Goal: Information Seeking & Learning: Learn about a topic

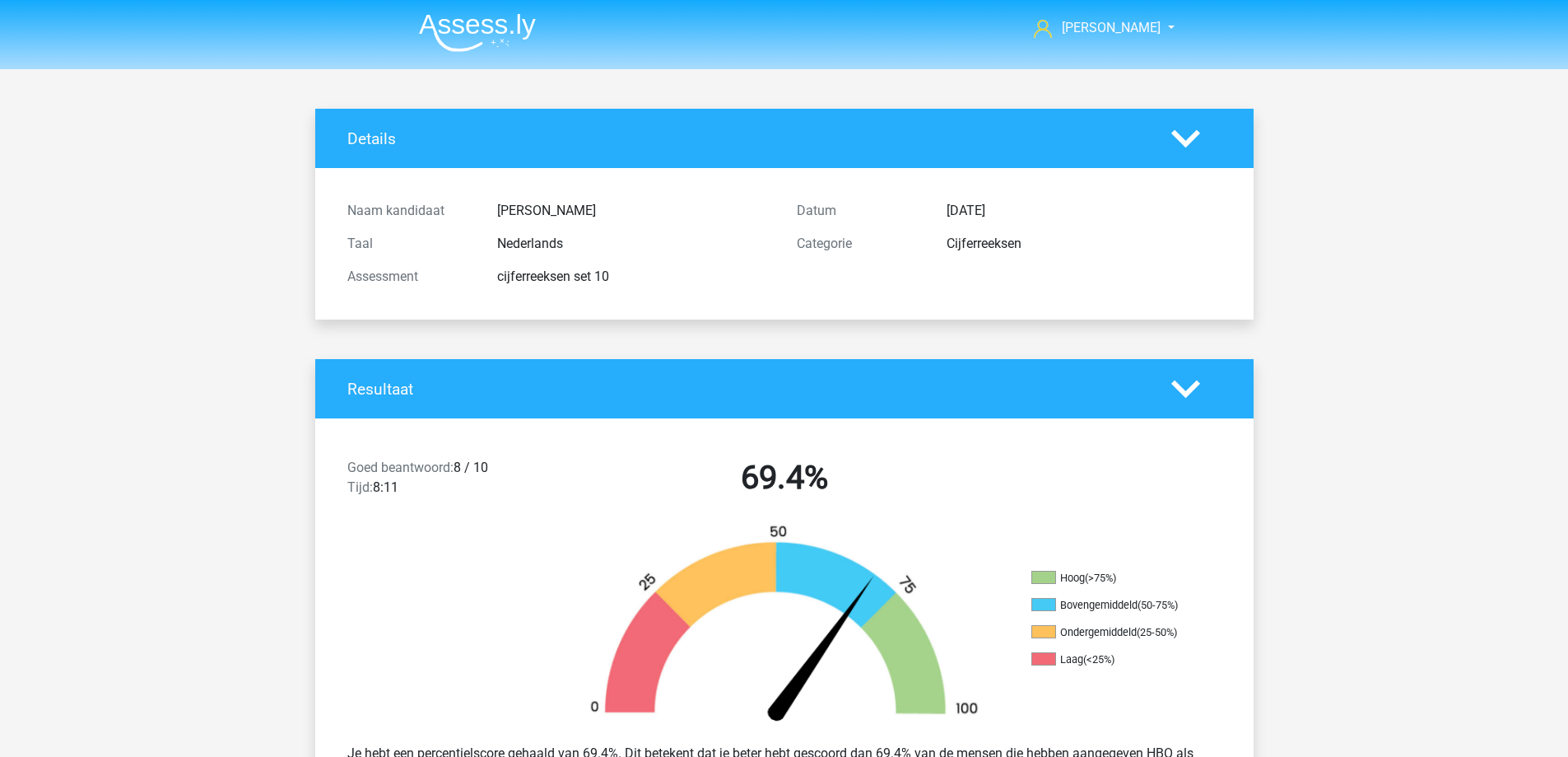
click at [468, 40] on img at bounding box center [477, 32] width 117 height 38
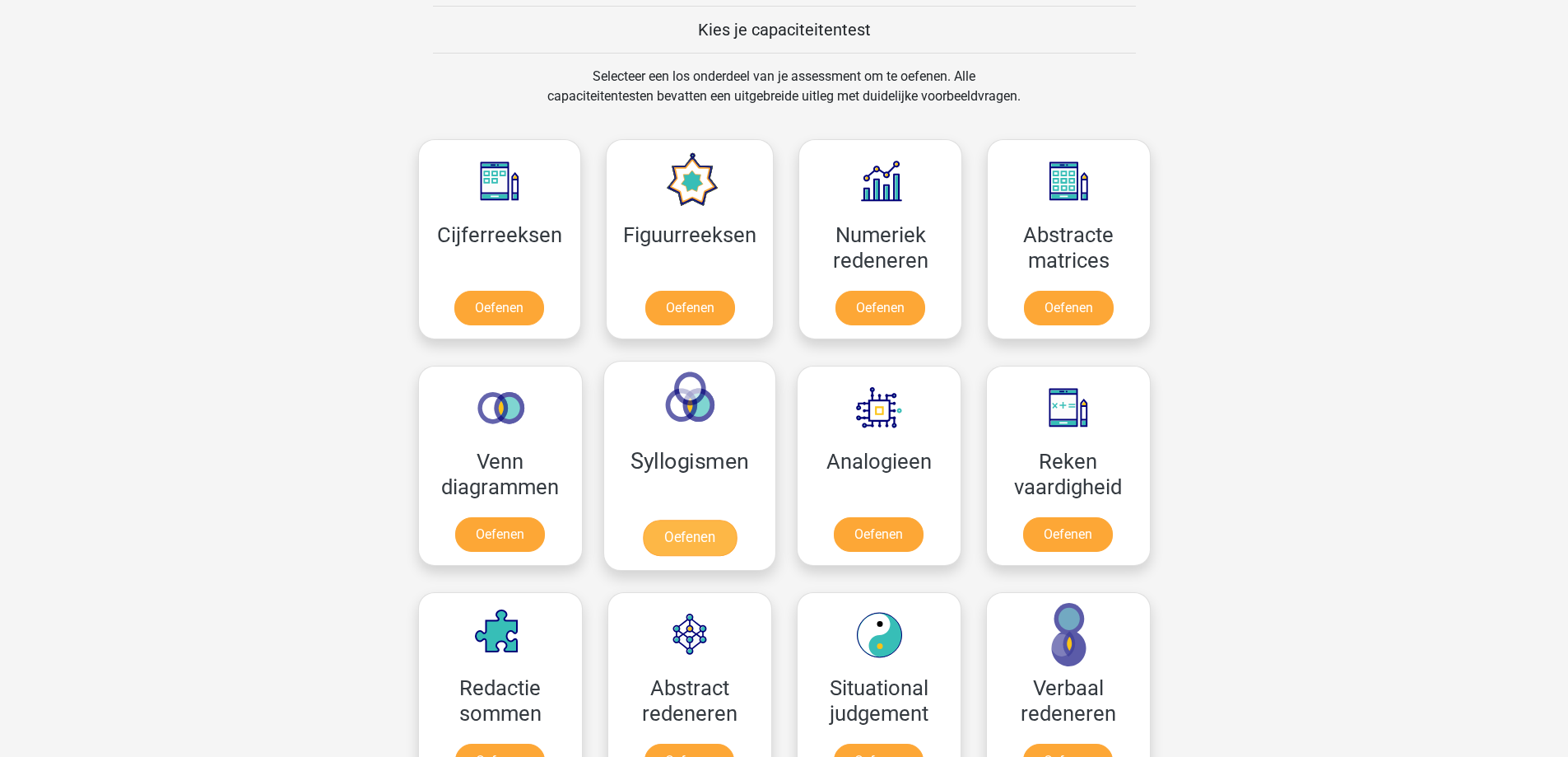
scroll to position [659, 0]
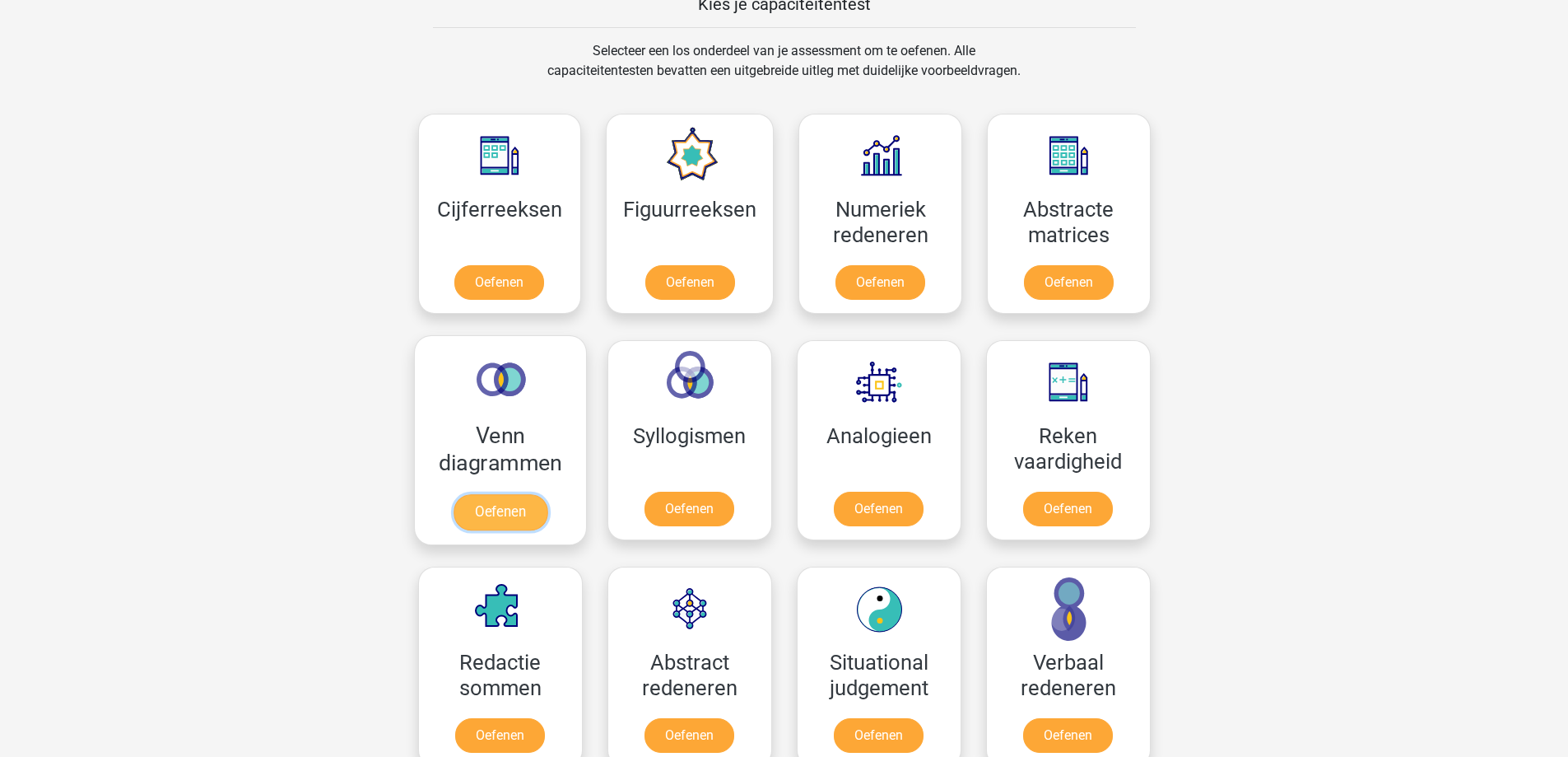
click at [513, 503] on link "Oefenen" at bounding box center [499, 512] width 94 height 37
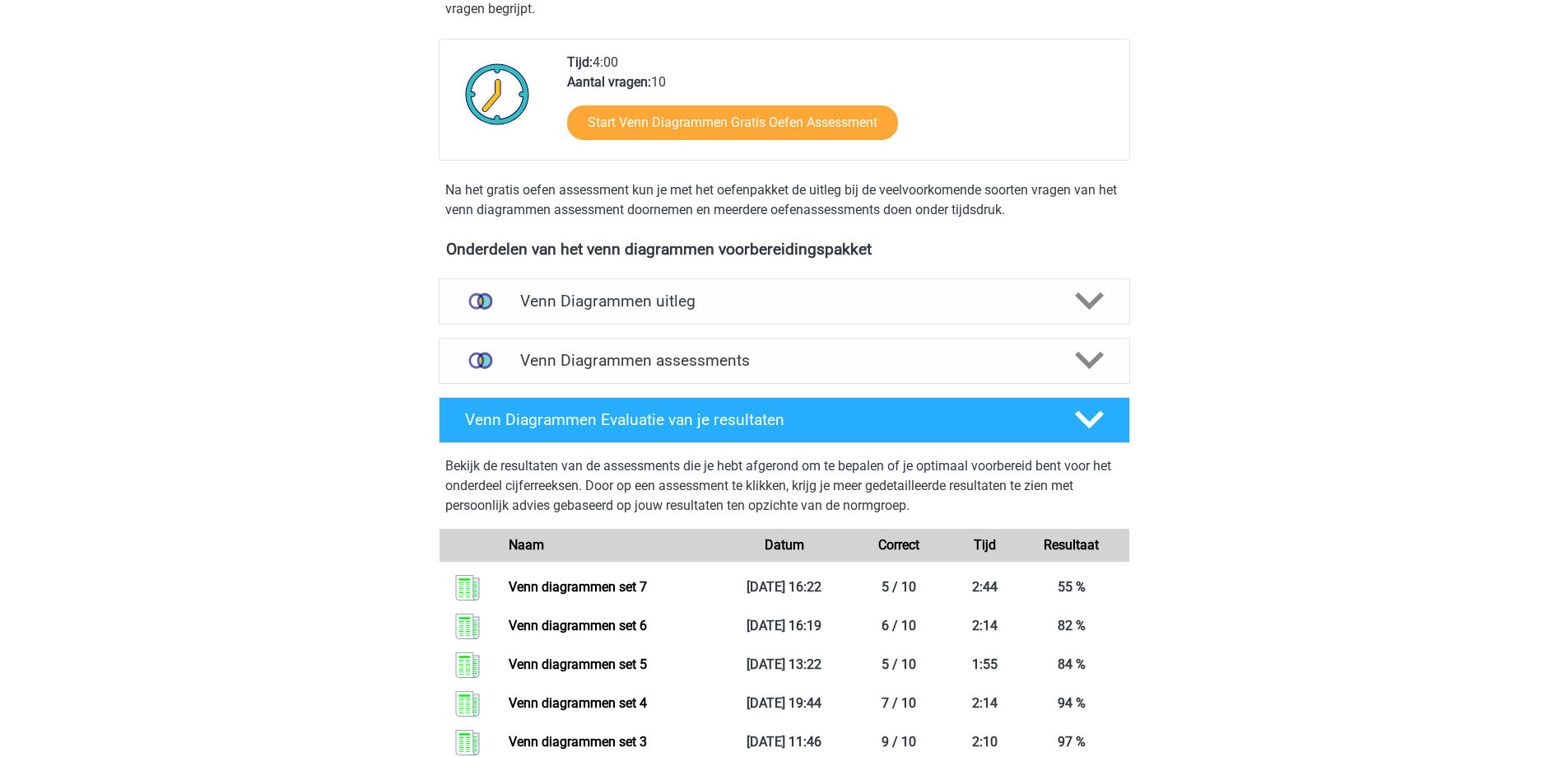
scroll to position [494, 0]
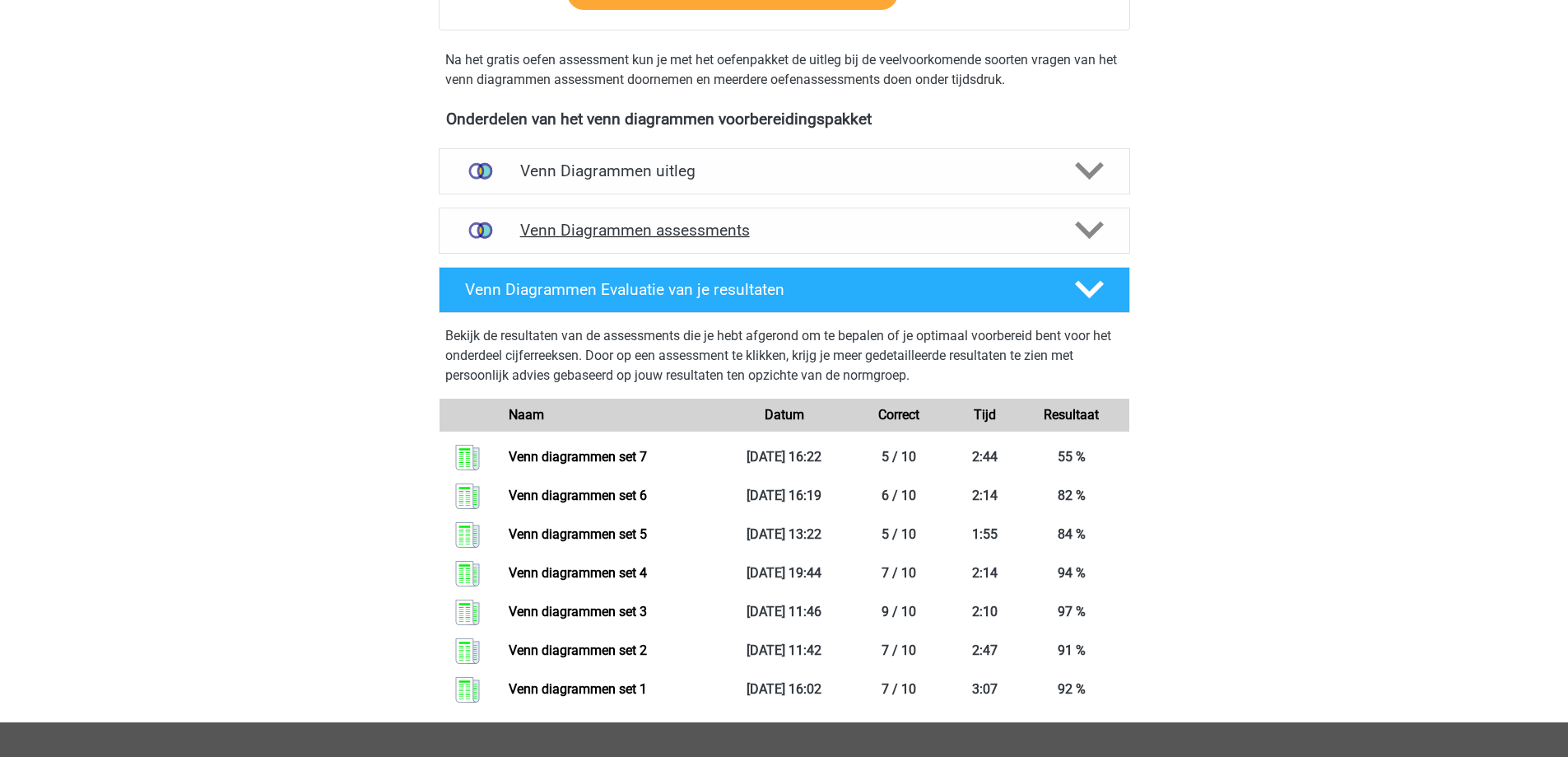
click at [676, 234] on h4 "Venn Diagrammen assessments" at bounding box center [784, 229] width 528 height 19
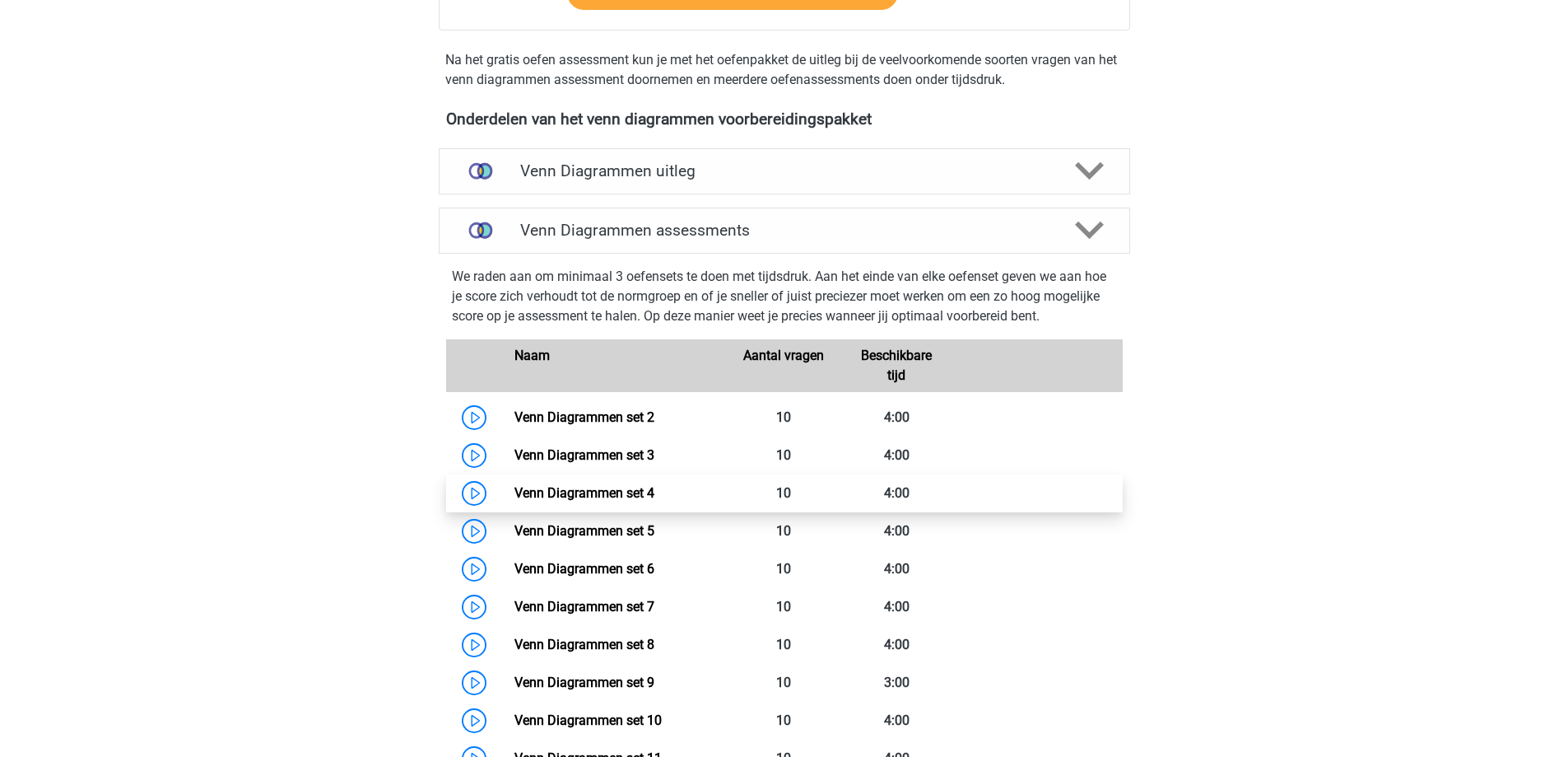
scroll to position [659, 0]
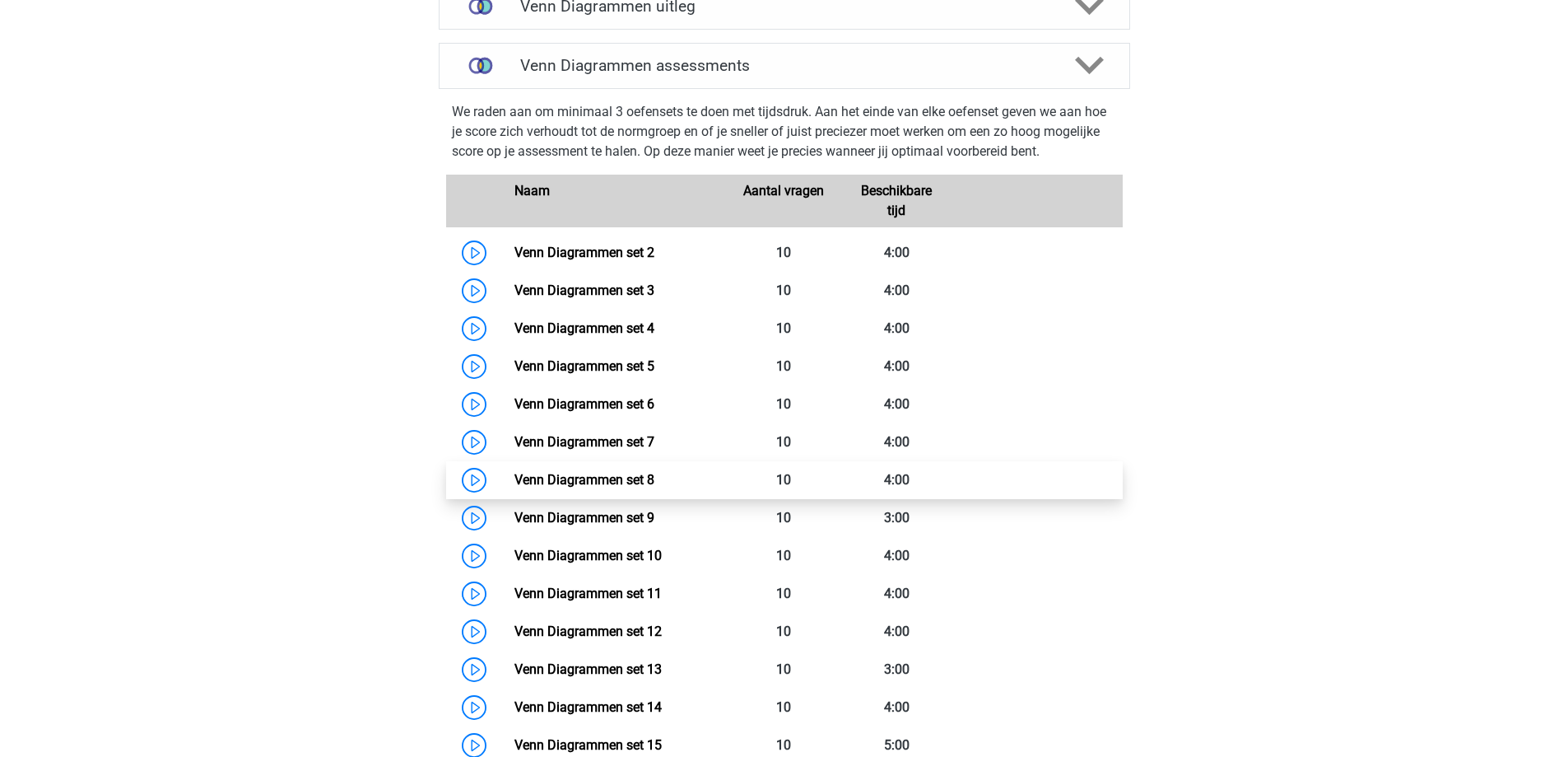
click at [628, 482] on link "Venn Diagrammen set 8" at bounding box center [584, 479] width 140 height 16
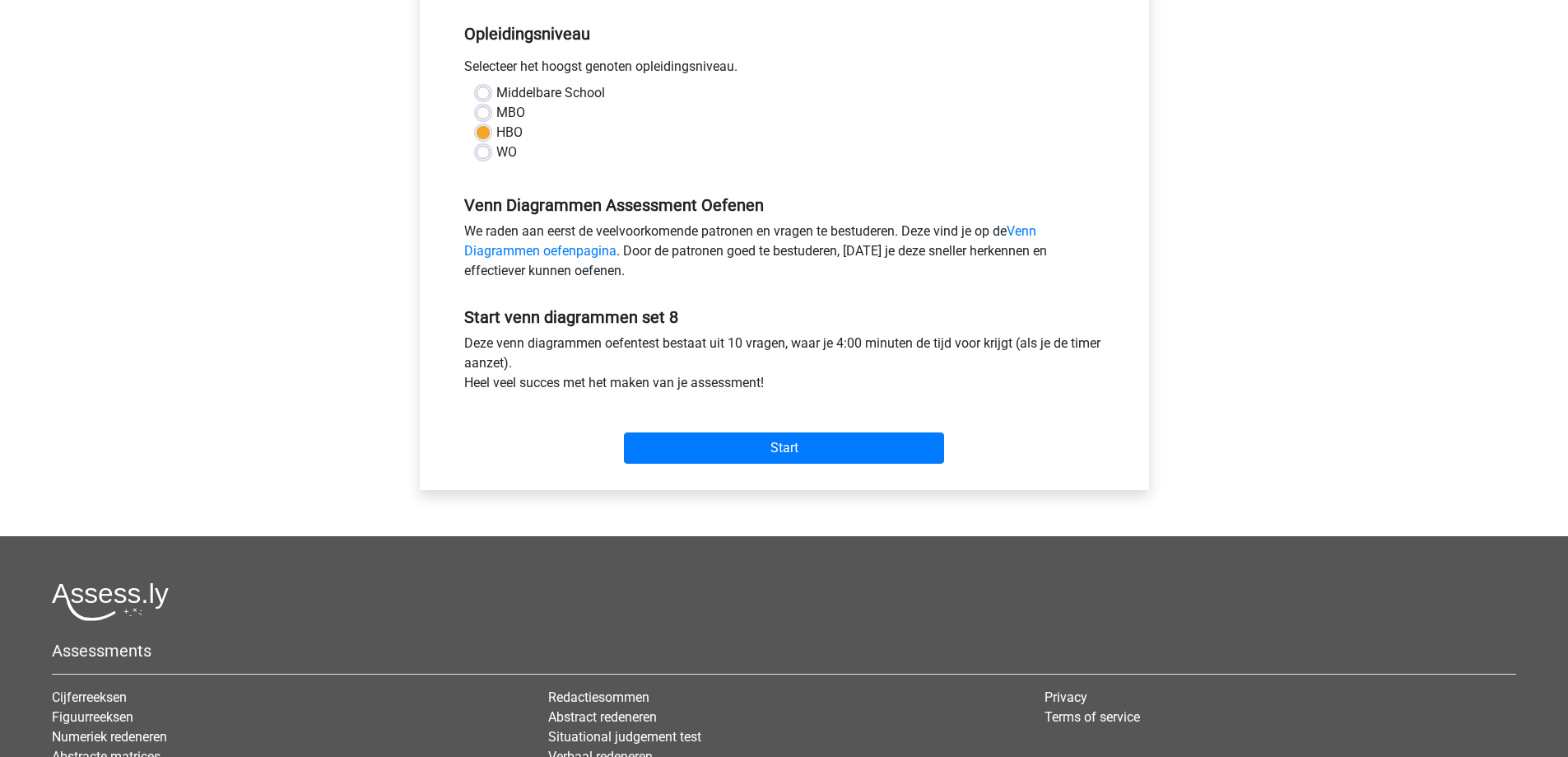
scroll to position [329, 0]
click at [745, 455] on input "Start" at bounding box center [784, 448] width 320 height 31
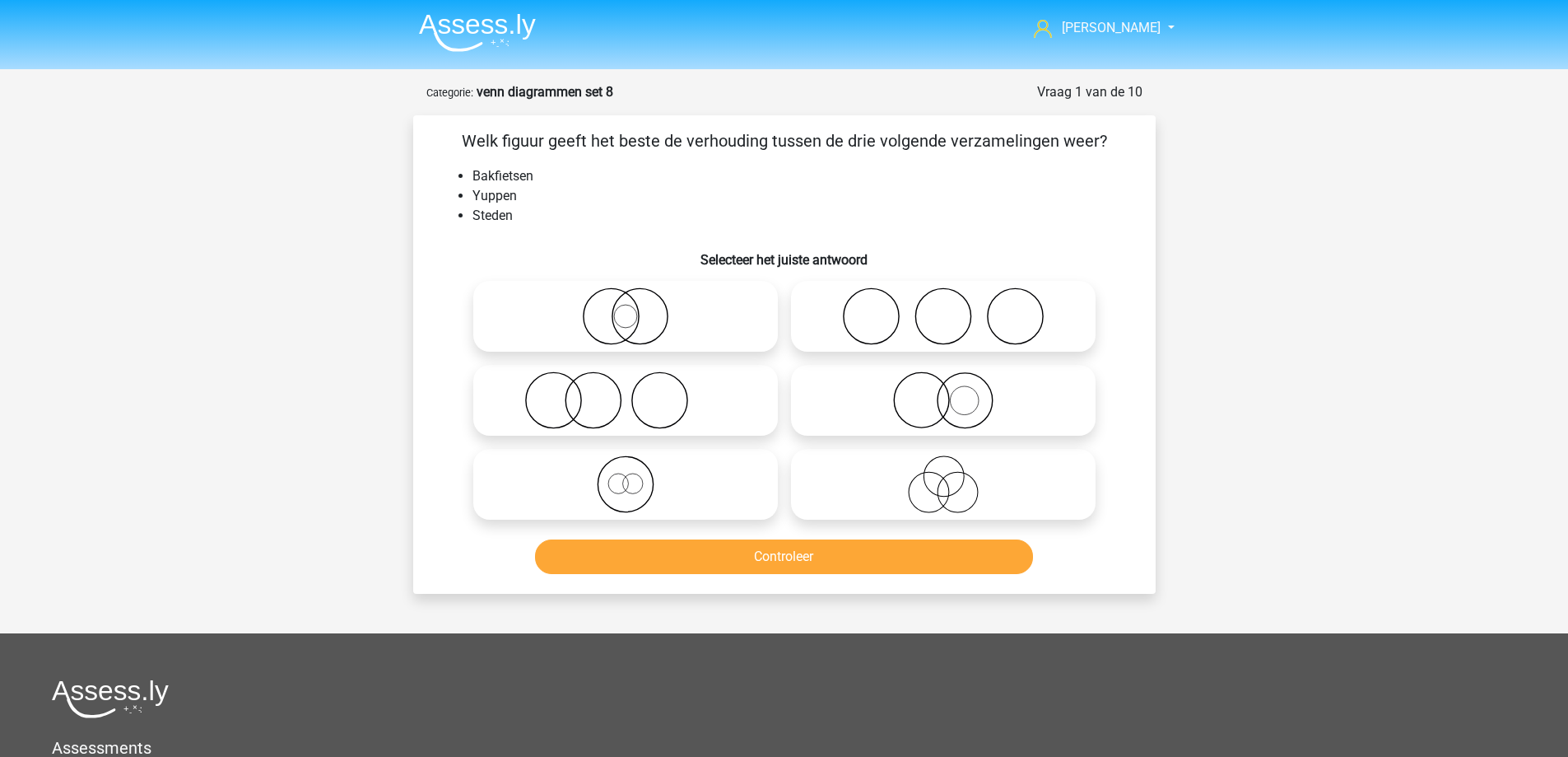
click at [905, 315] on icon at bounding box center [943, 316] width 291 height 58
click at [943, 308] on input "radio" at bounding box center [949, 303] width 11 height 11
radio input "true"
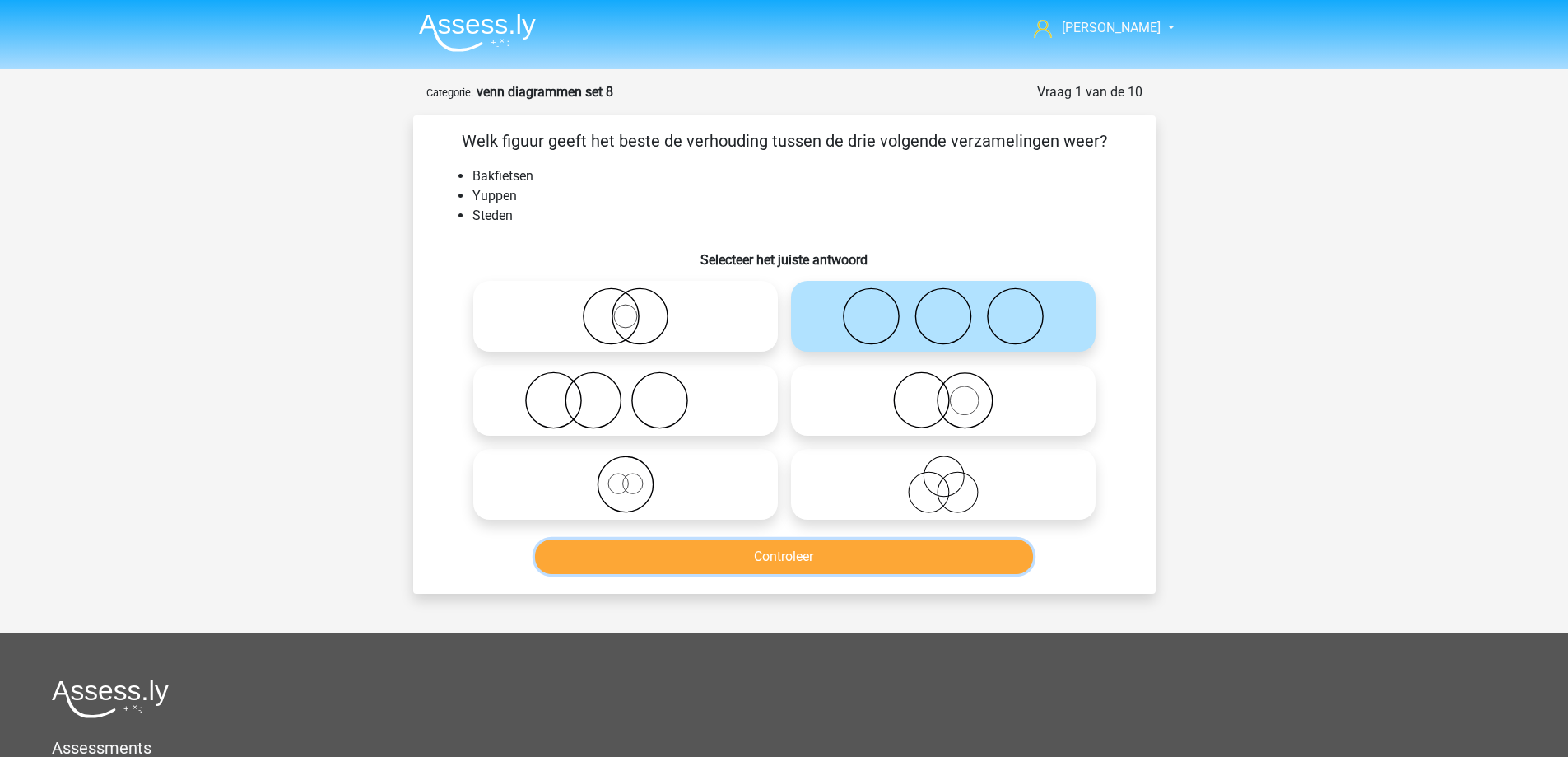
click at [785, 559] on button "Controleer" at bounding box center [784, 556] width 498 height 35
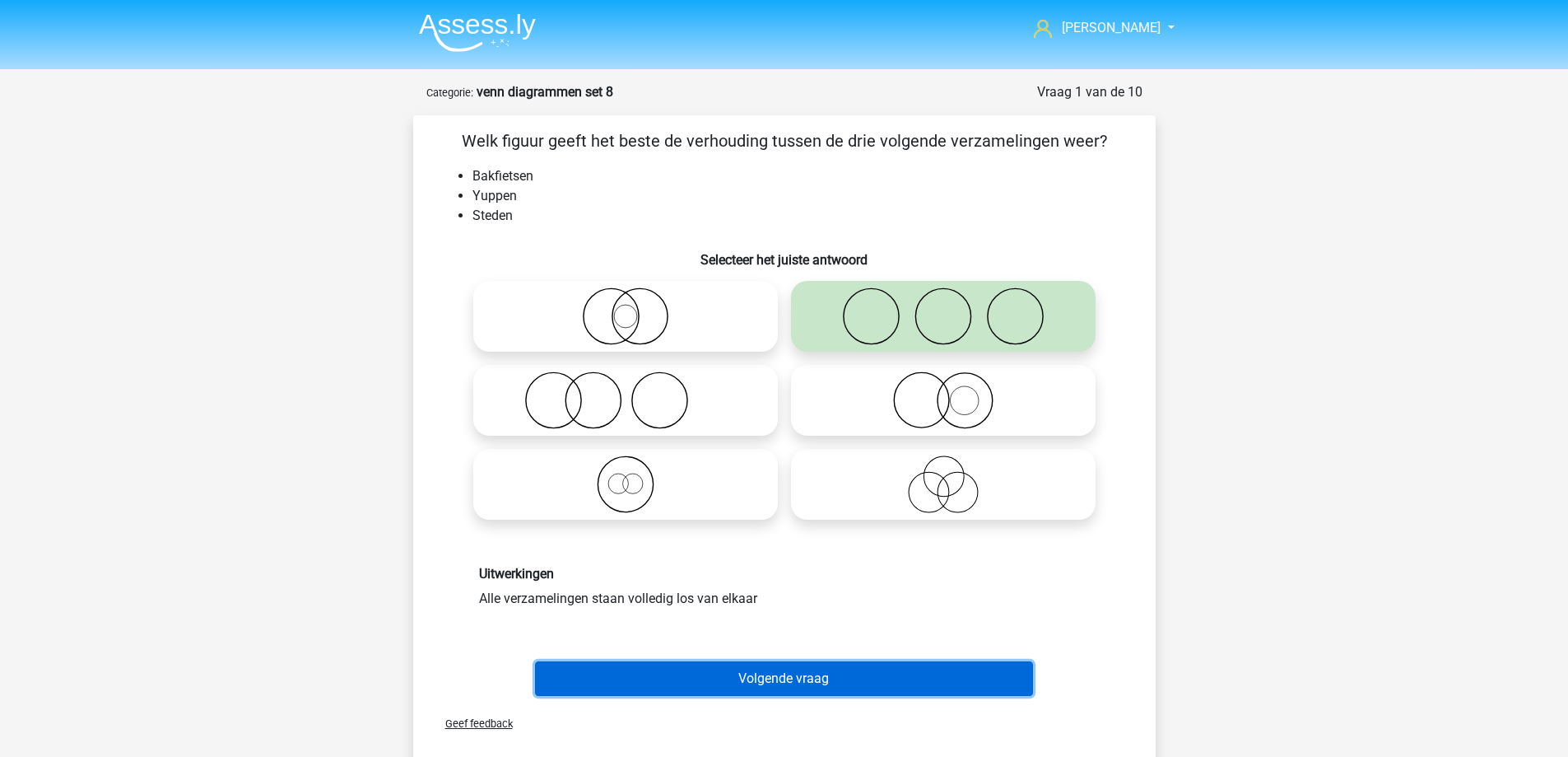
click at [747, 675] on button "Volgende vraag" at bounding box center [784, 678] width 498 height 35
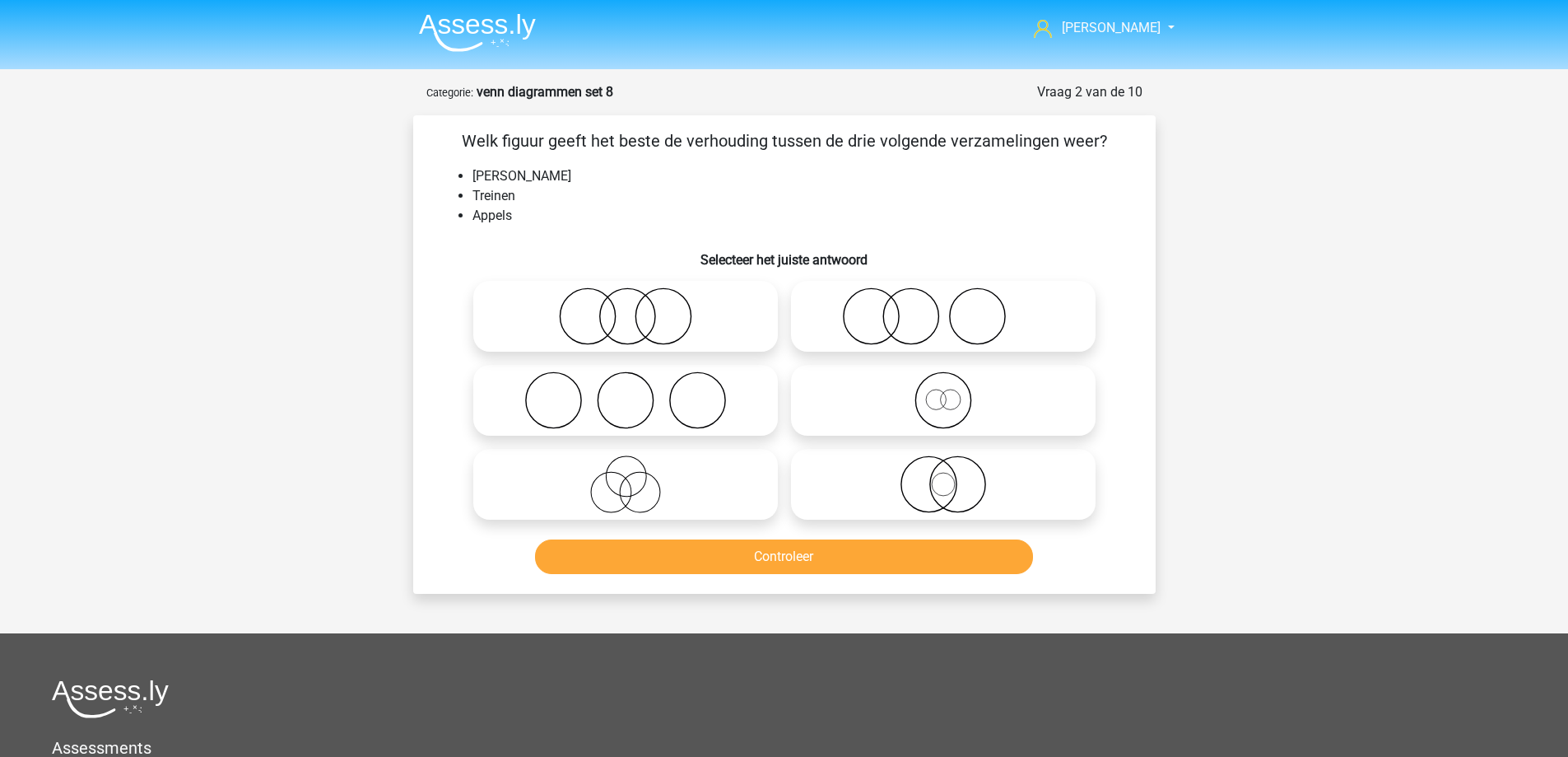
scroll to position [82, 0]
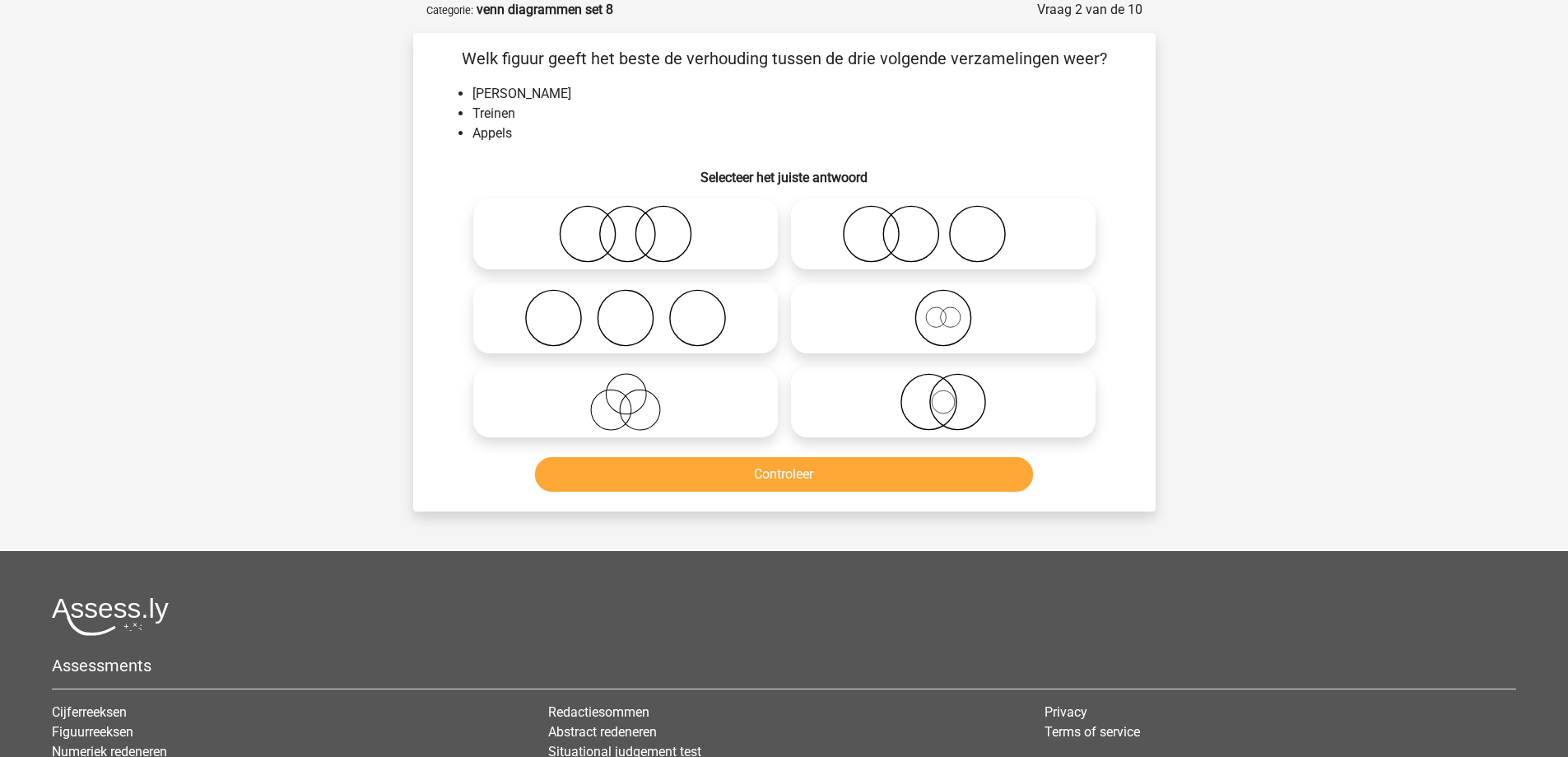
click at [891, 243] on icon at bounding box center [943, 234] width 291 height 58
click at [943, 226] on input "radio" at bounding box center [949, 220] width 11 height 11
radio input "true"
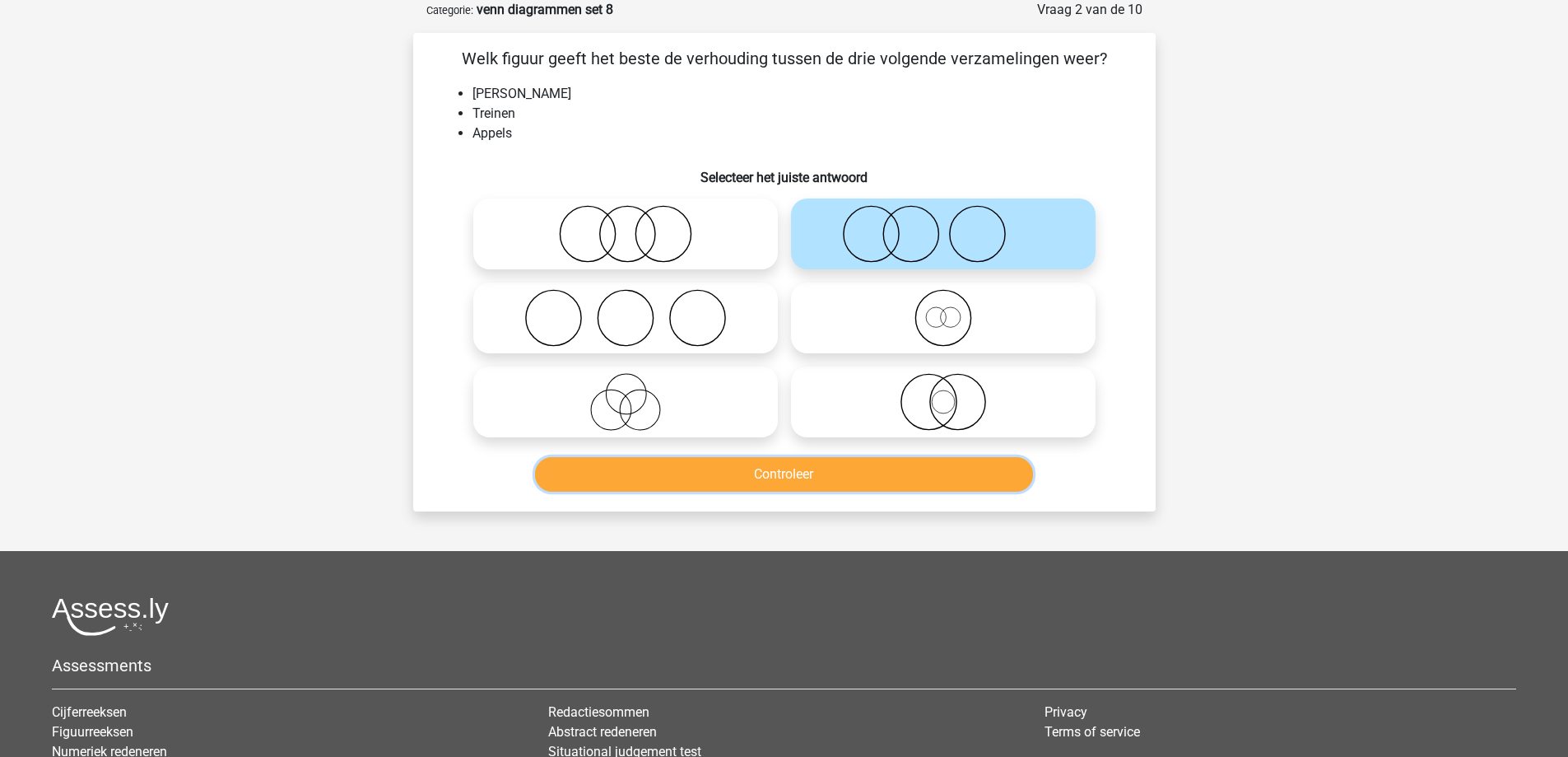
click at [821, 481] on button "Controleer" at bounding box center [784, 474] width 498 height 35
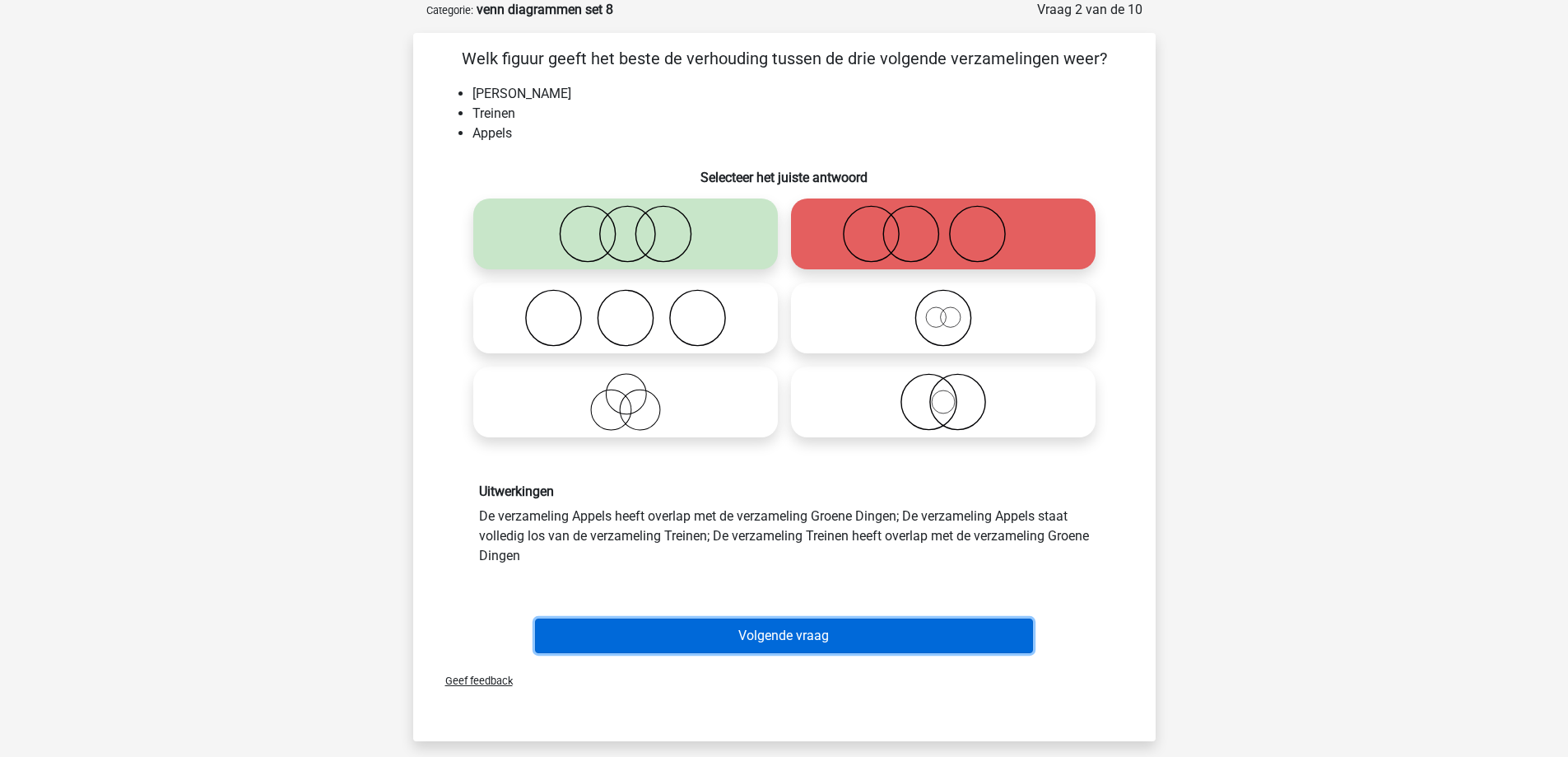
click at [737, 626] on button "Volgende vraag" at bounding box center [784, 636] width 498 height 35
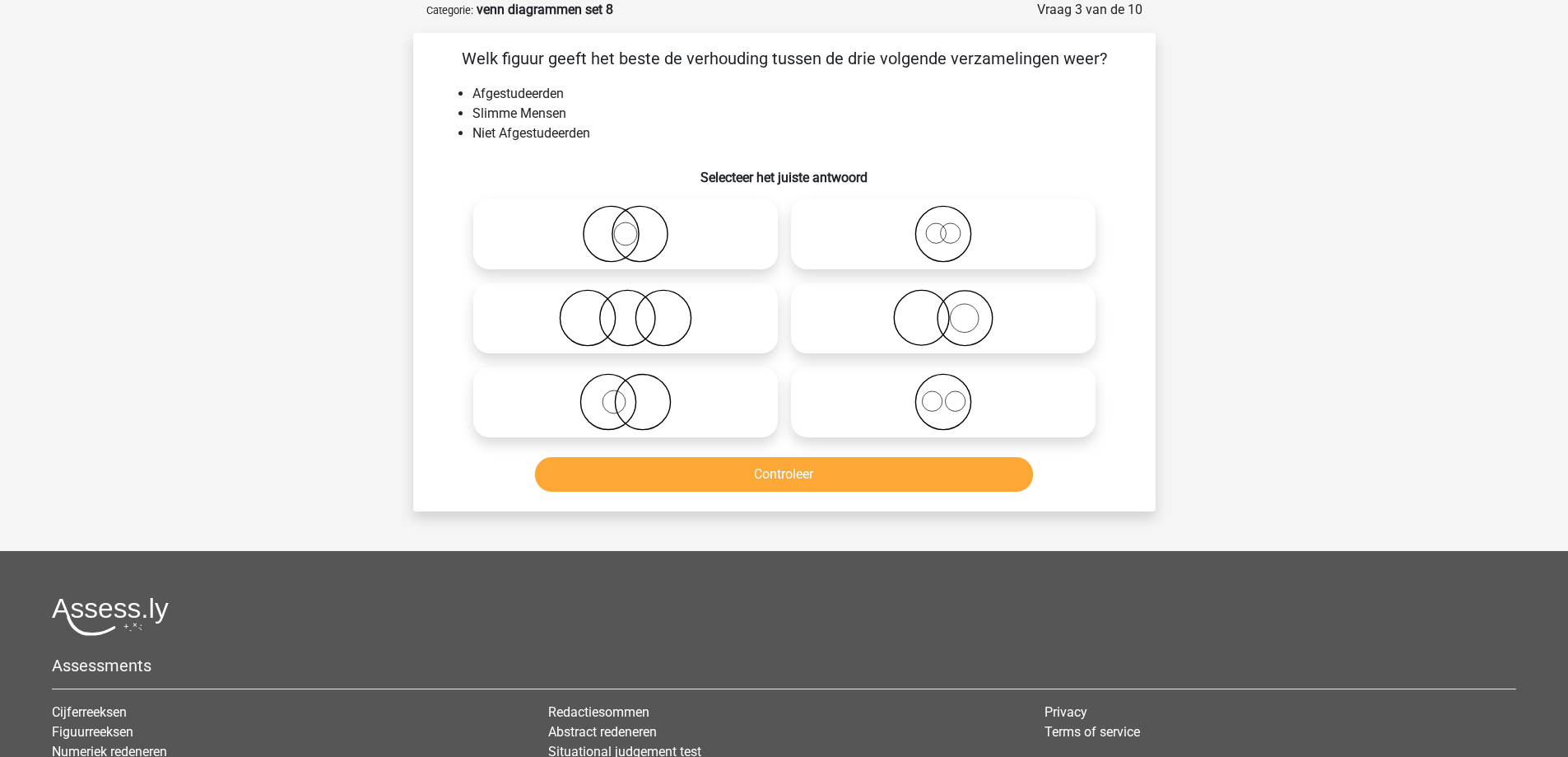
click at [694, 311] on icon at bounding box center [626, 318] width 291 height 58
click at [636, 310] on input "radio" at bounding box center [631, 304] width 11 height 11
radio input "true"
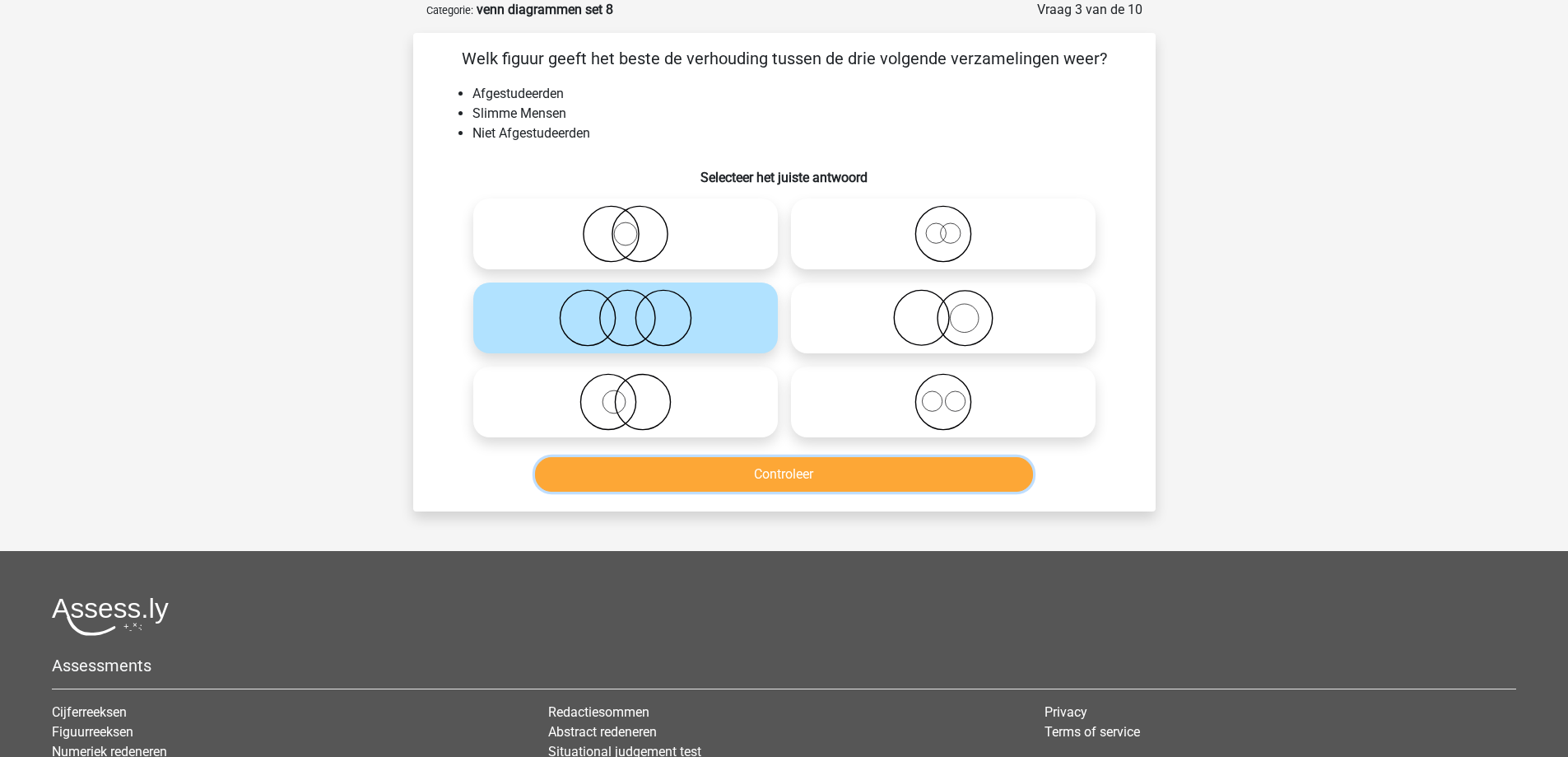
click at [701, 479] on button "Controleer" at bounding box center [784, 474] width 498 height 35
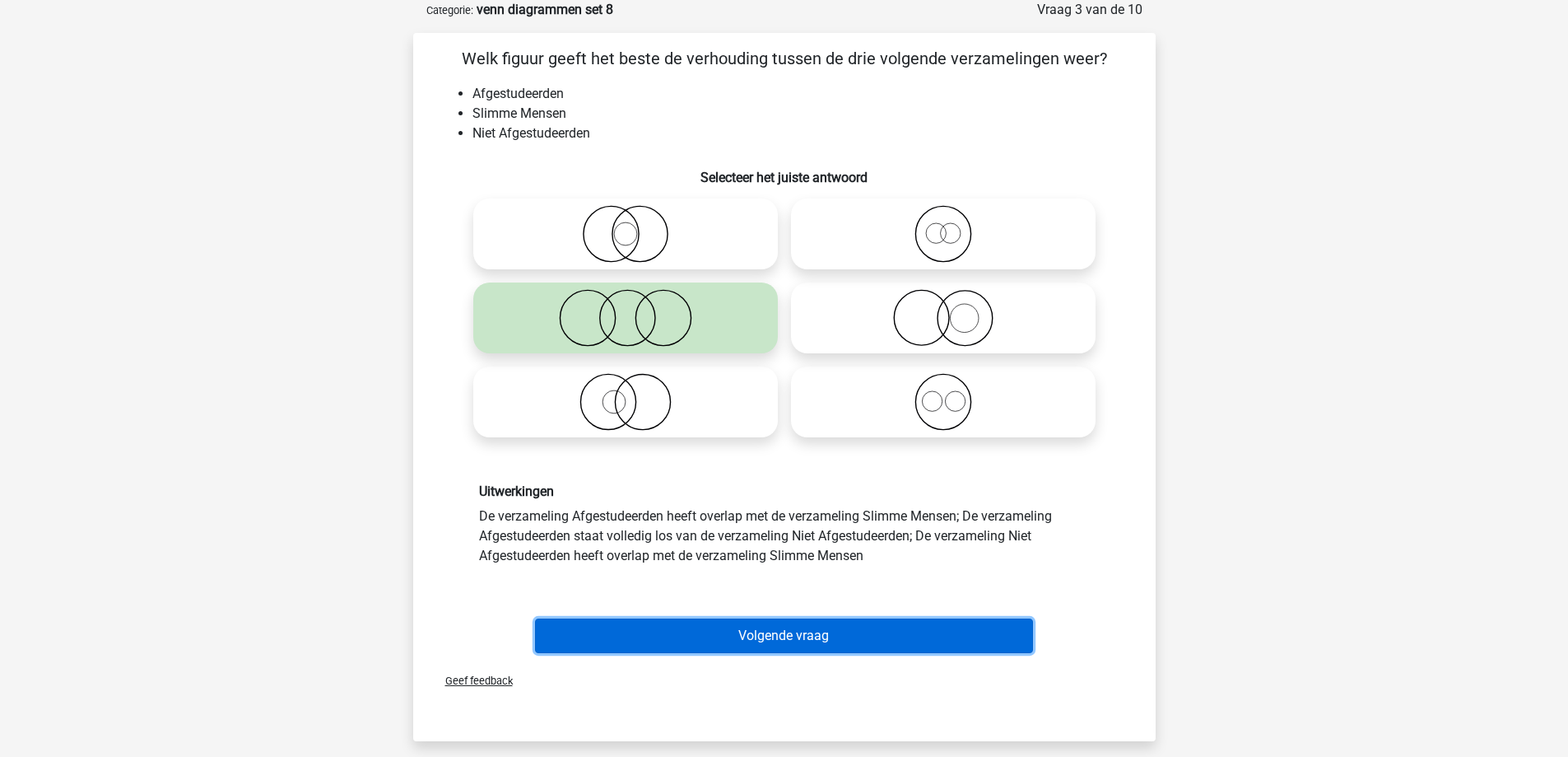
click at [730, 649] on button "Volgende vraag" at bounding box center [784, 636] width 498 height 35
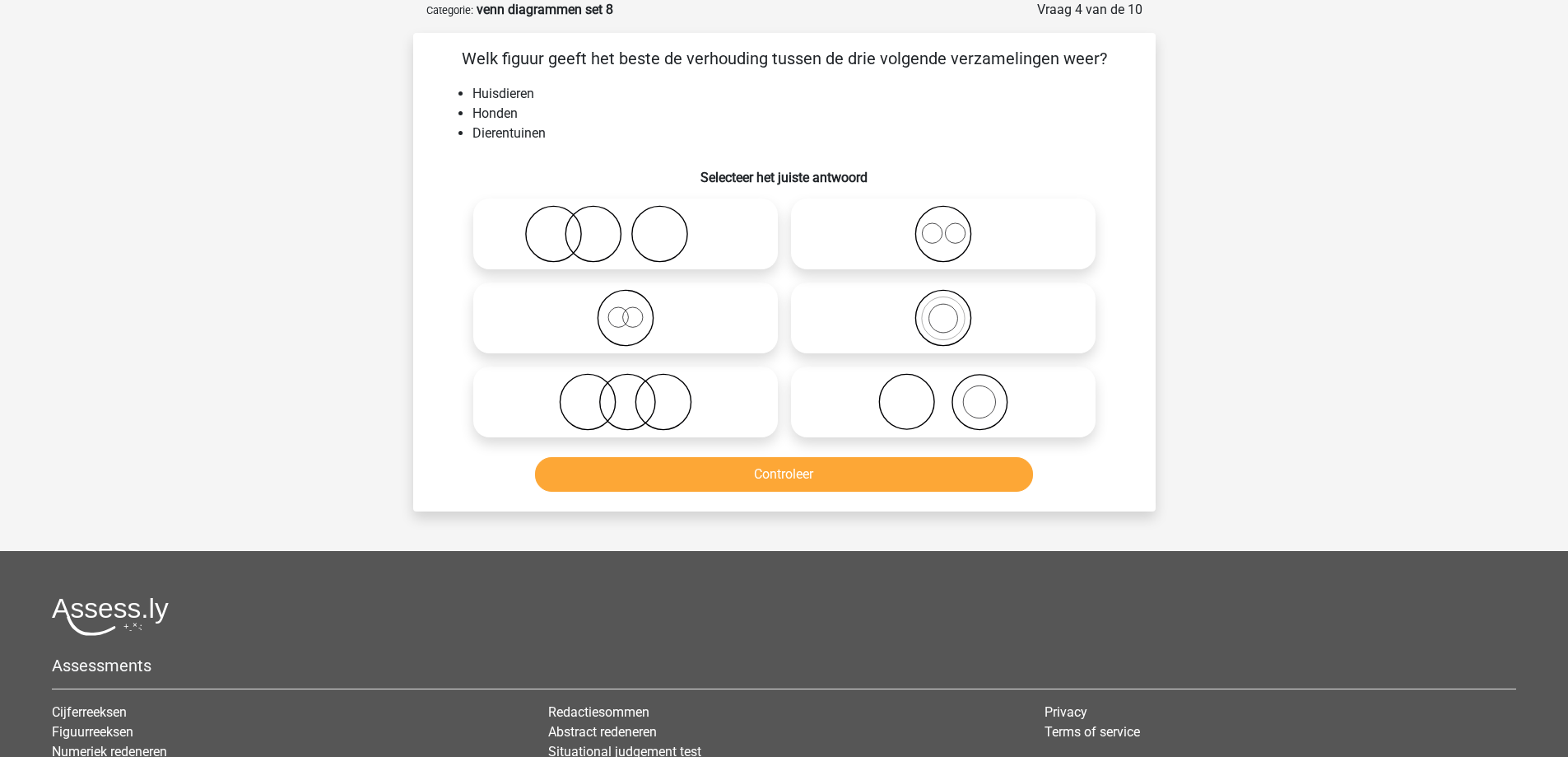
click at [967, 397] on icon at bounding box center [943, 402] width 291 height 58
click at [954, 394] on input "radio" at bounding box center [949, 388] width 11 height 11
radio input "true"
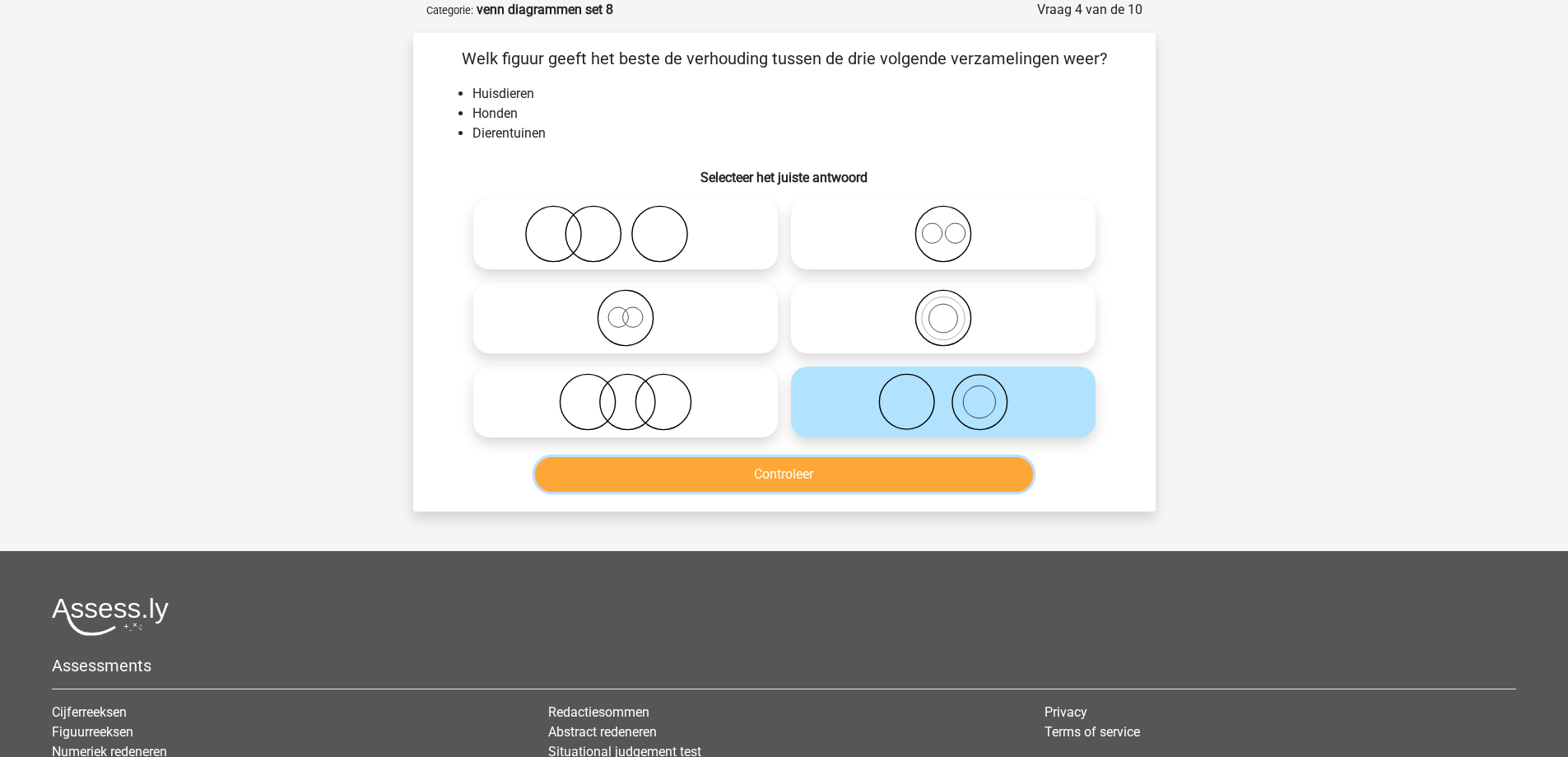
click at [872, 483] on button "Controleer" at bounding box center [784, 474] width 498 height 35
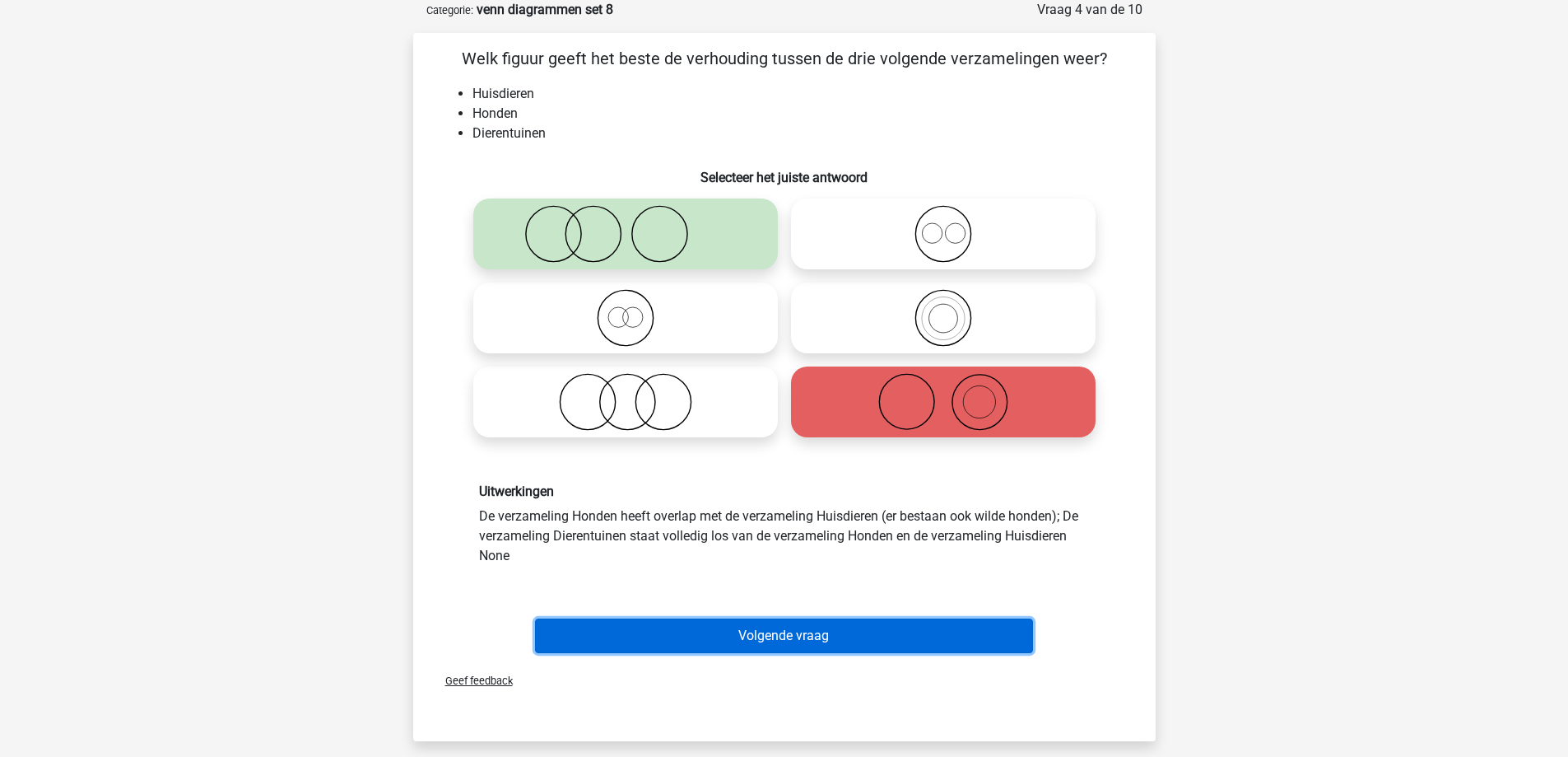
click at [775, 628] on button "Volgende vraag" at bounding box center [784, 636] width 498 height 35
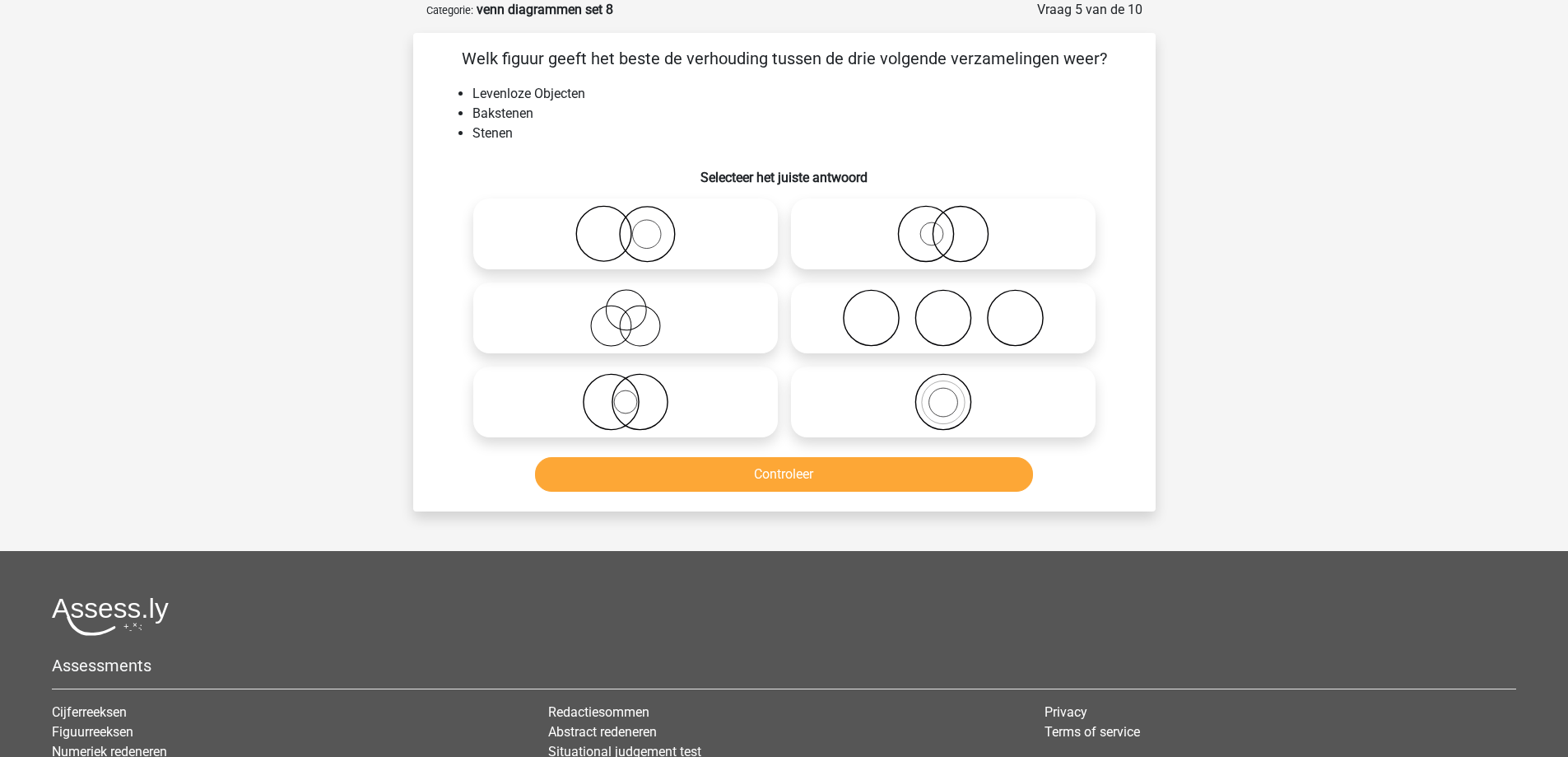
click at [878, 229] on icon at bounding box center [943, 234] width 291 height 58
click at [943, 226] on input "radio" at bounding box center [949, 220] width 11 height 11
radio input "true"
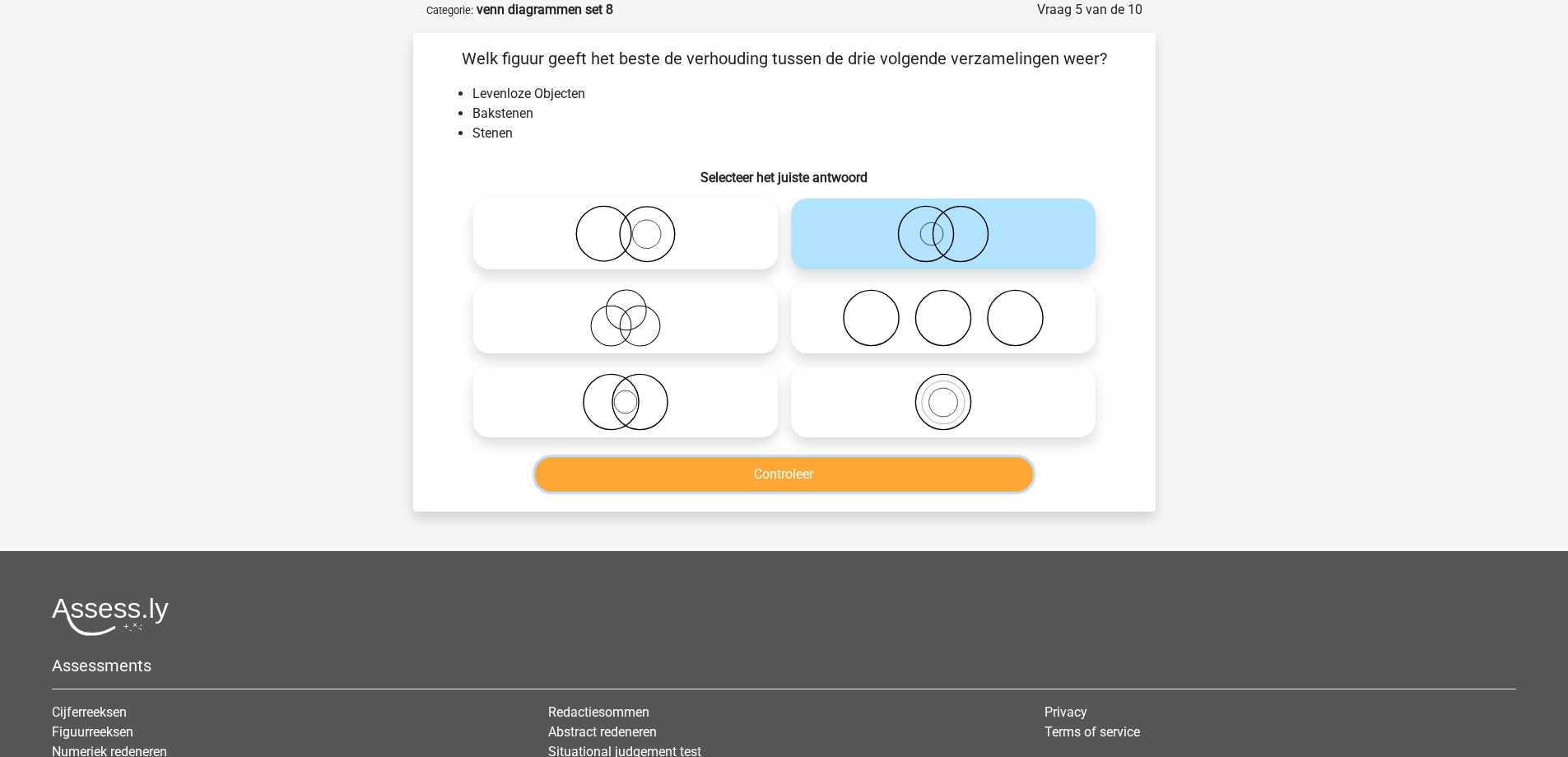
click at [875, 470] on button "Controleer" at bounding box center [784, 474] width 498 height 35
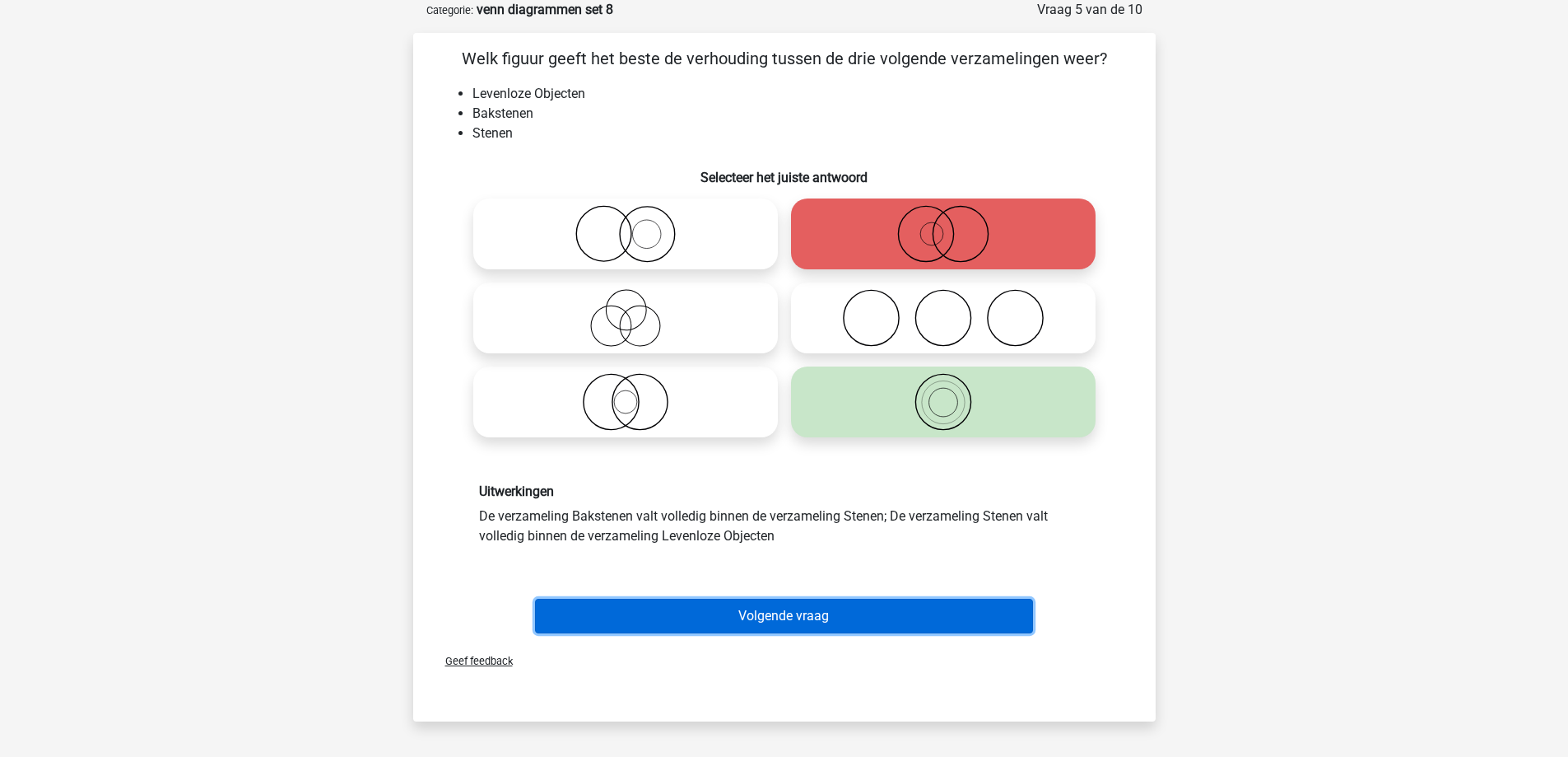
click at [778, 623] on button "Volgende vraag" at bounding box center [784, 616] width 498 height 35
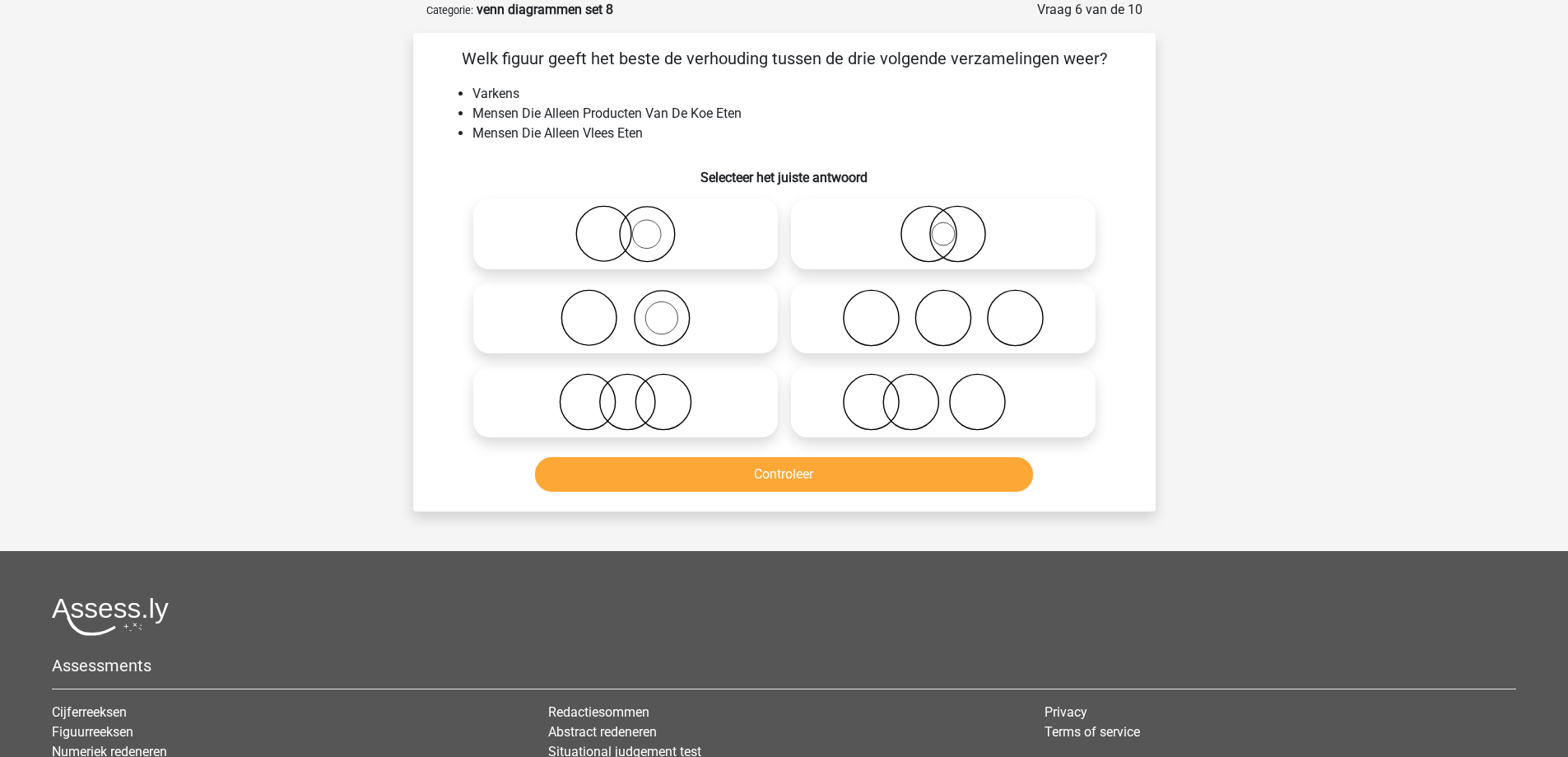
click at [709, 302] on icon at bounding box center [626, 318] width 291 height 58
click at [636, 302] on input "radio" at bounding box center [631, 304] width 11 height 11
radio input "true"
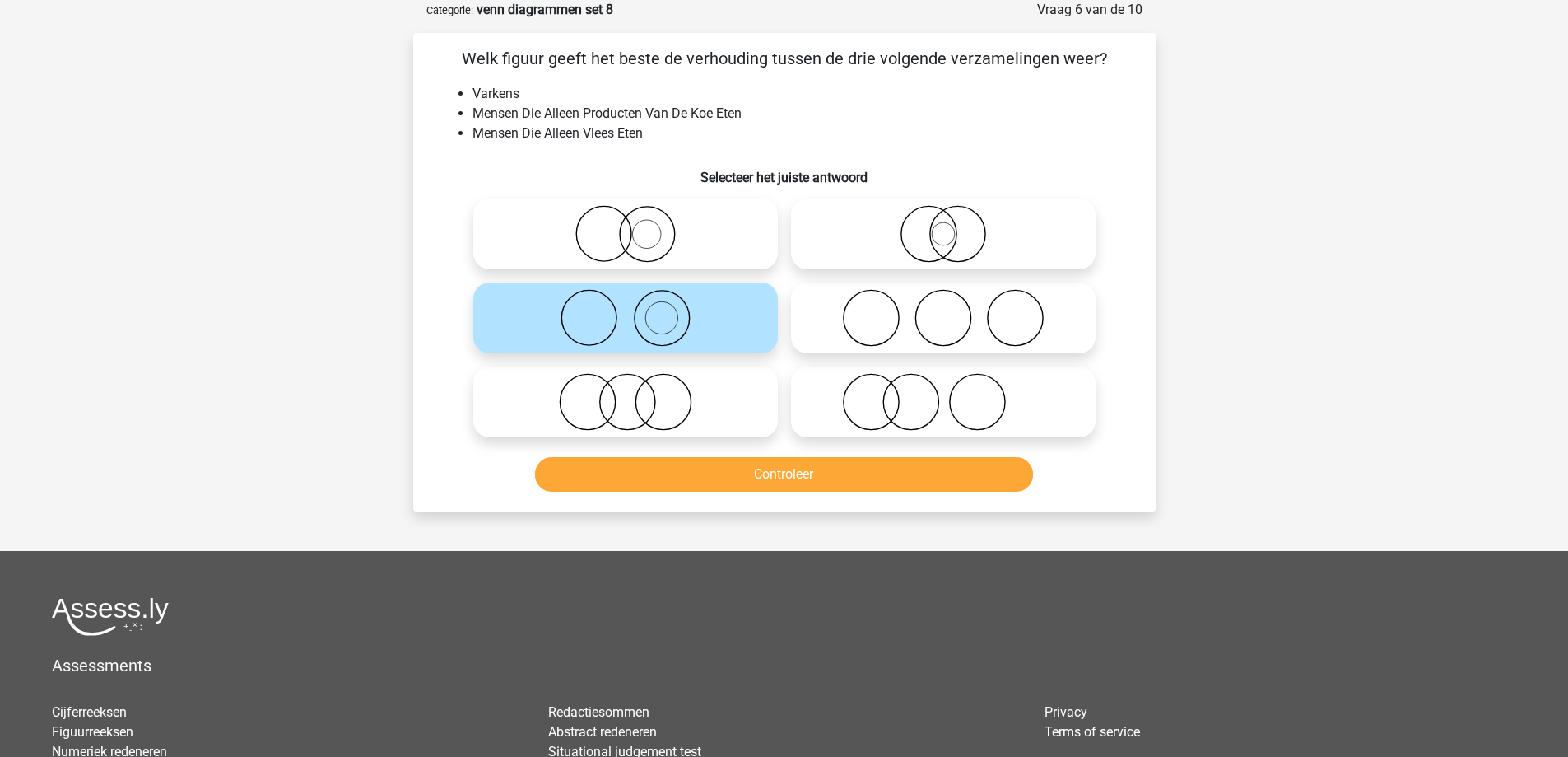
click at [669, 232] on icon at bounding box center [626, 234] width 291 height 58
click at [636, 226] on input "radio" at bounding box center [631, 220] width 11 height 11
radio input "true"
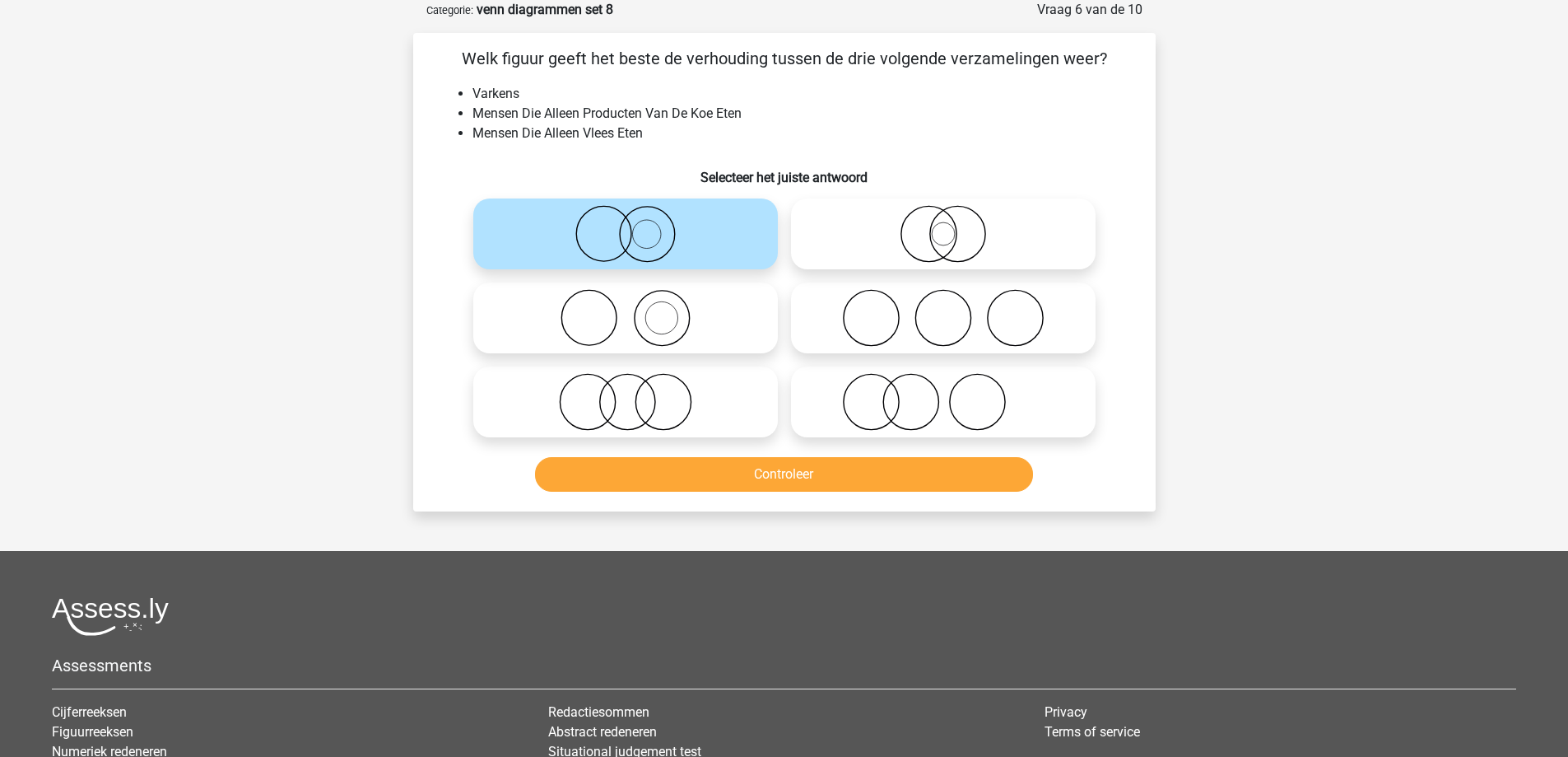
drag, startPoint x: 925, startPoint y: 313, endPoint x: 907, endPoint y: 352, distance: 43.0
click at [926, 312] on icon at bounding box center [943, 318] width 291 height 58
click at [943, 310] on input "radio" at bounding box center [949, 304] width 11 height 11
radio input "true"
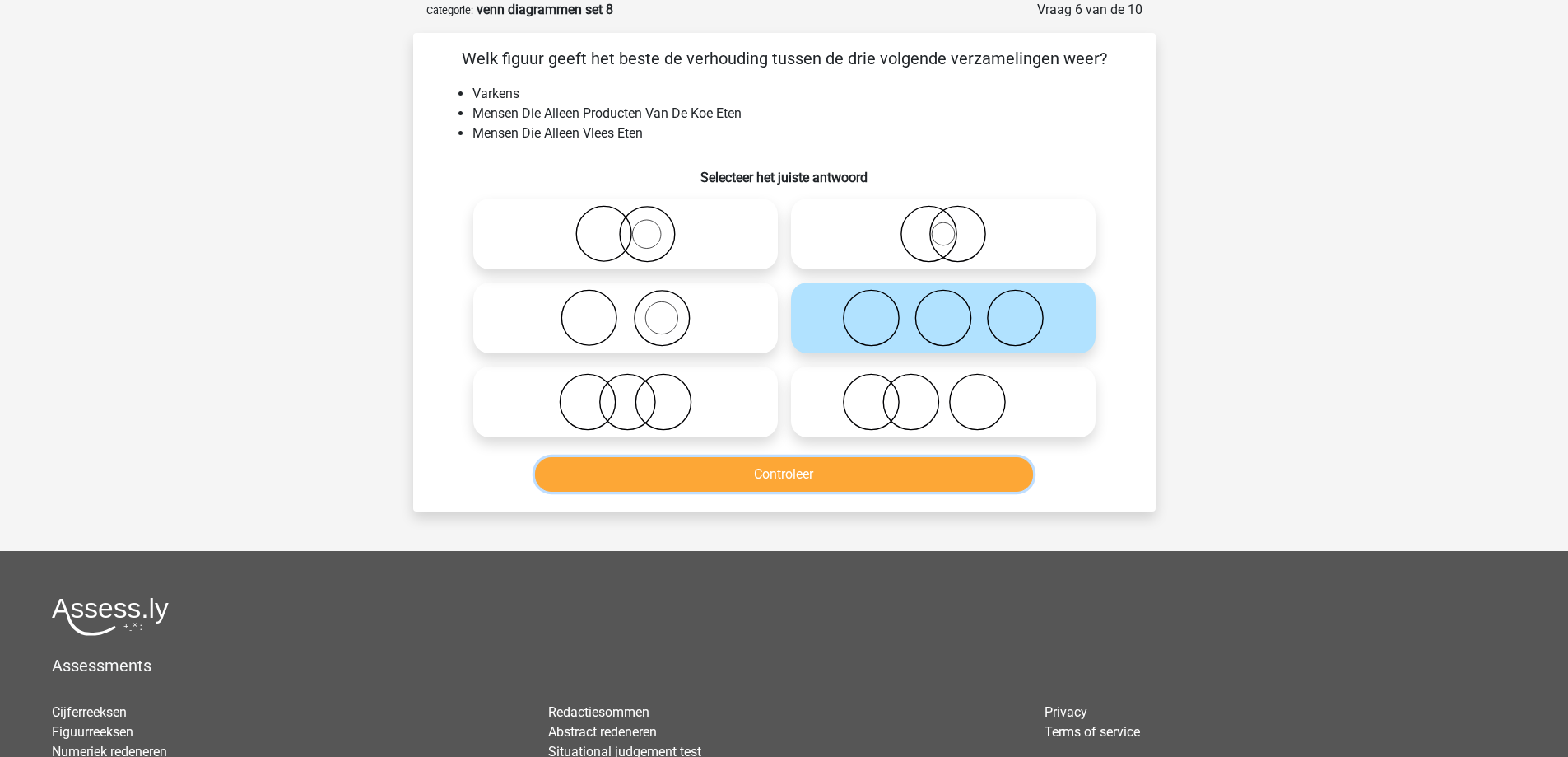
click at [832, 475] on button "Controleer" at bounding box center [784, 474] width 498 height 35
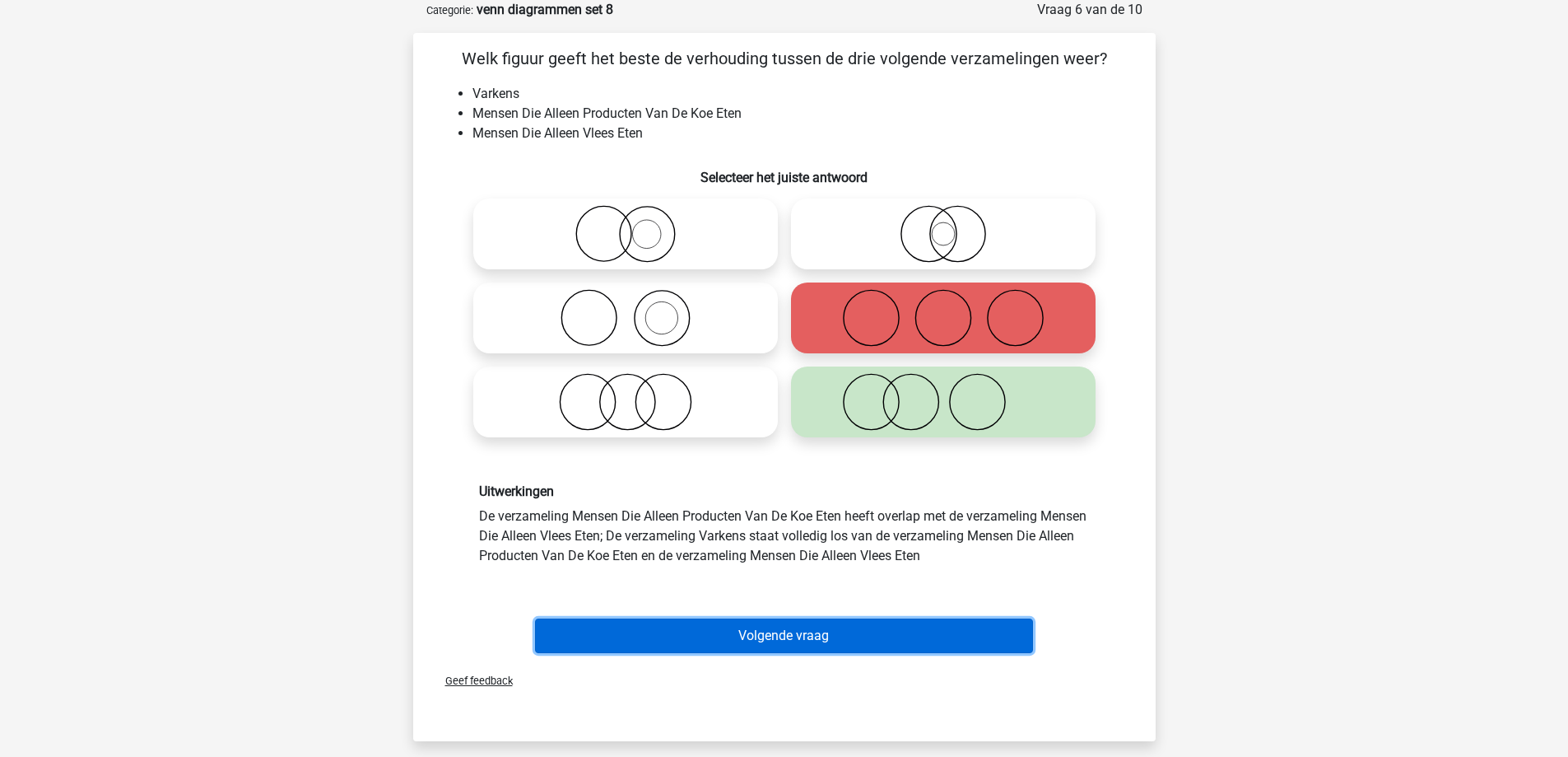
click at [811, 638] on button "Volgende vraag" at bounding box center [784, 636] width 498 height 35
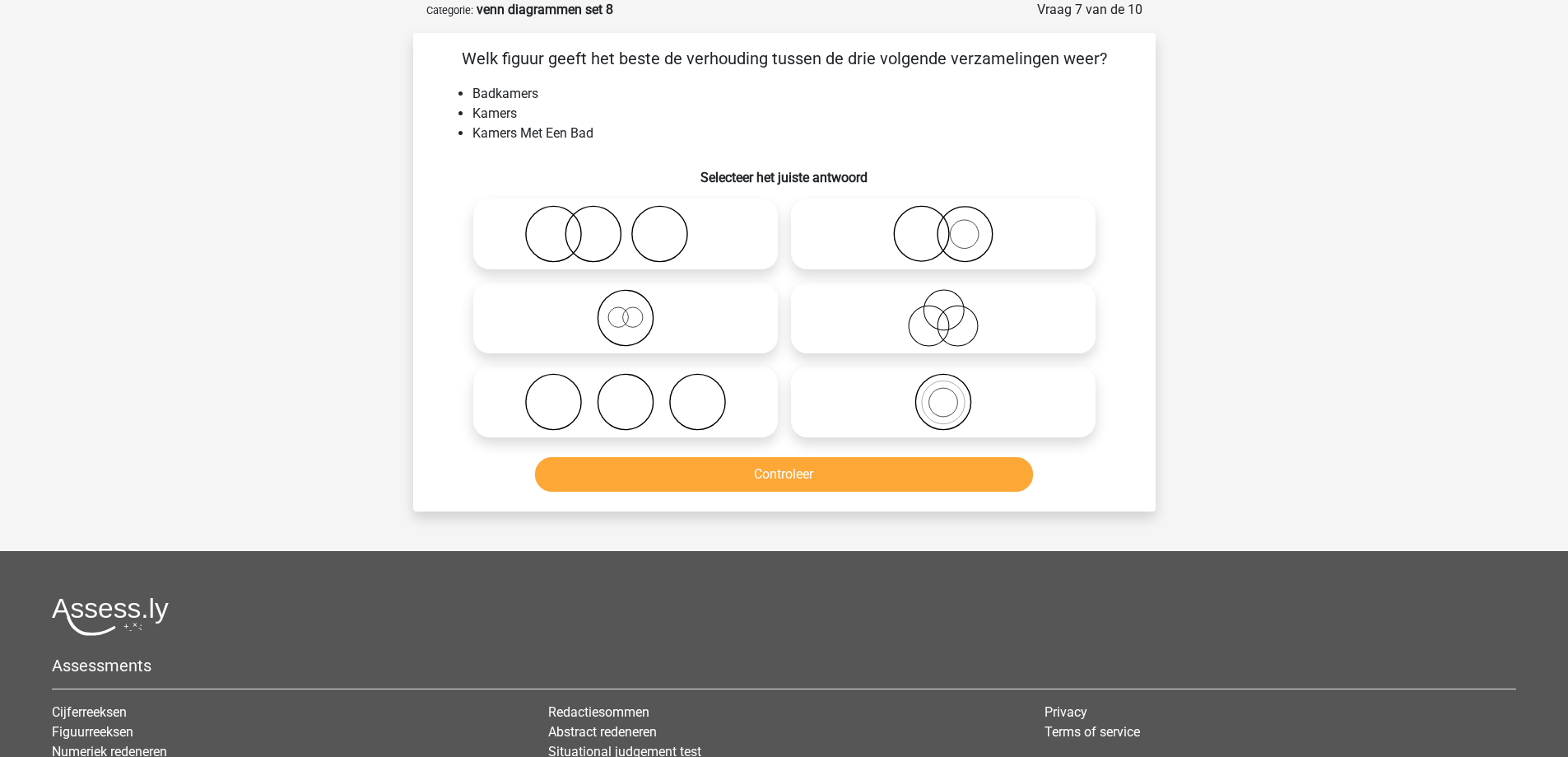
click at [914, 314] on icon at bounding box center [943, 318] width 291 height 58
click at [943, 310] on input "radio" at bounding box center [949, 304] width 11 height 11
radio input "true"
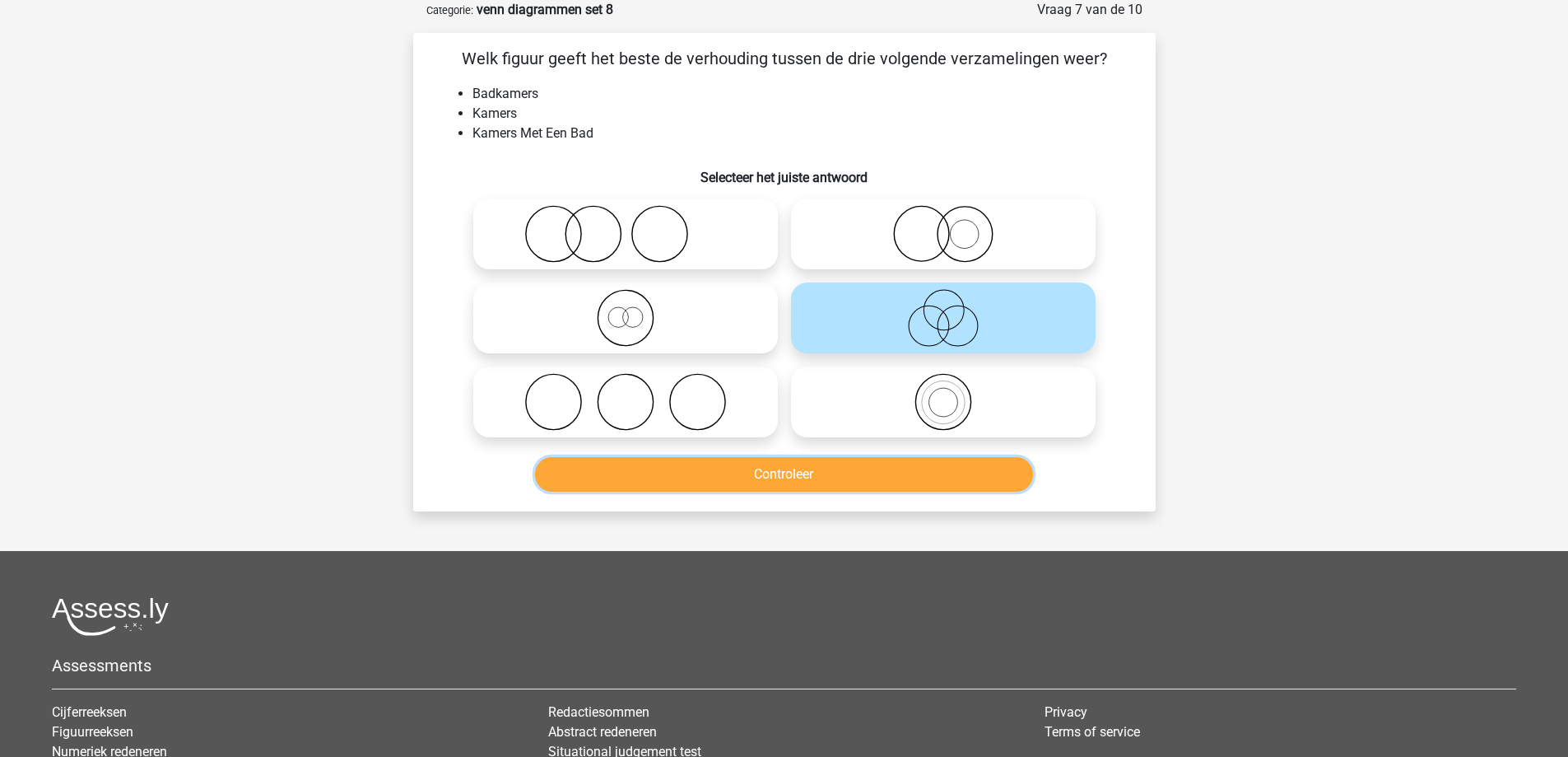
click at [877, 464] on button "Controleer" at bounding box center [784, 474] width 498 height 35
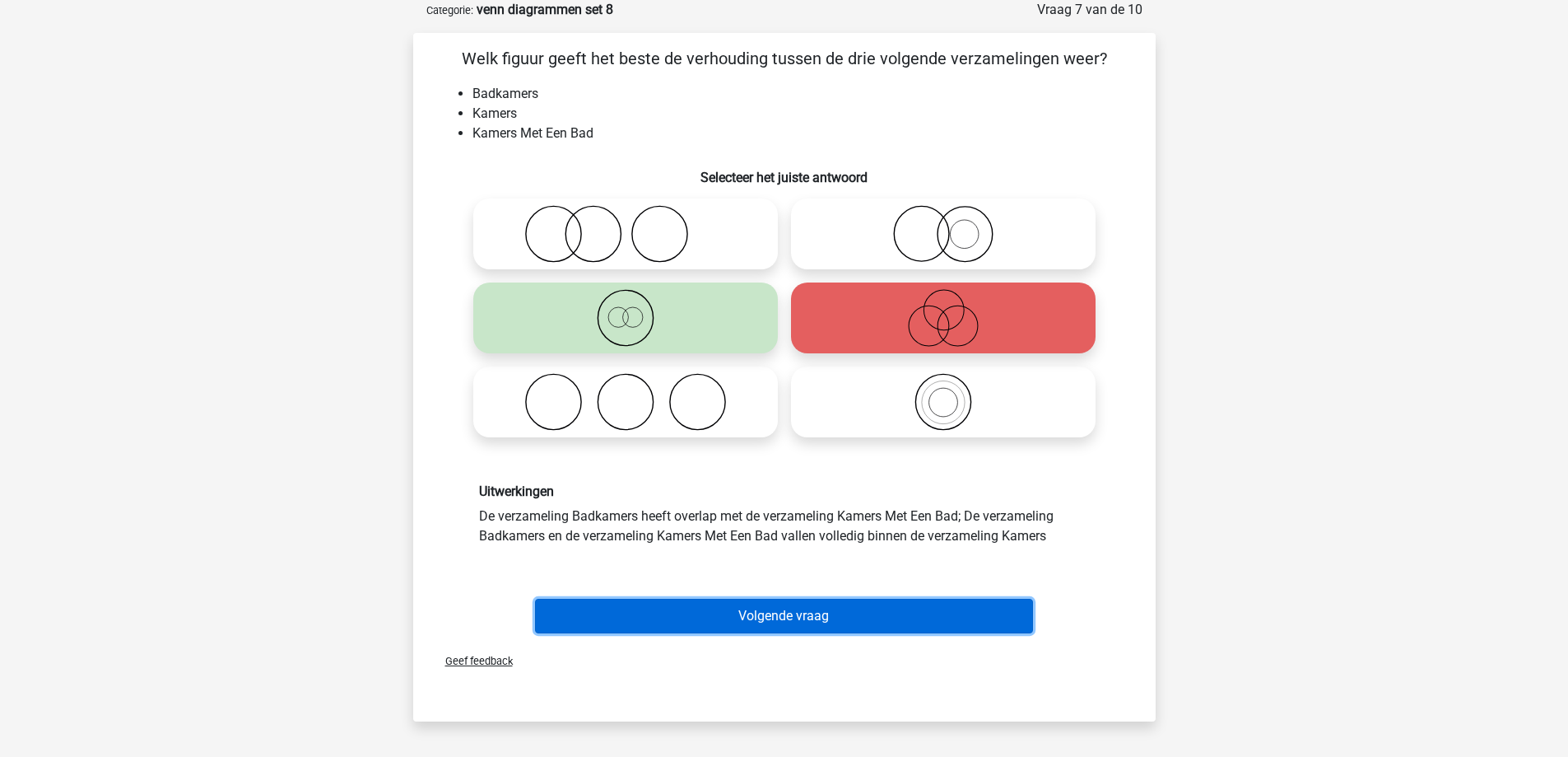
click at [822, 619] on button "Volgende vraag" at bounding box center [784, 616] width 498 height 35
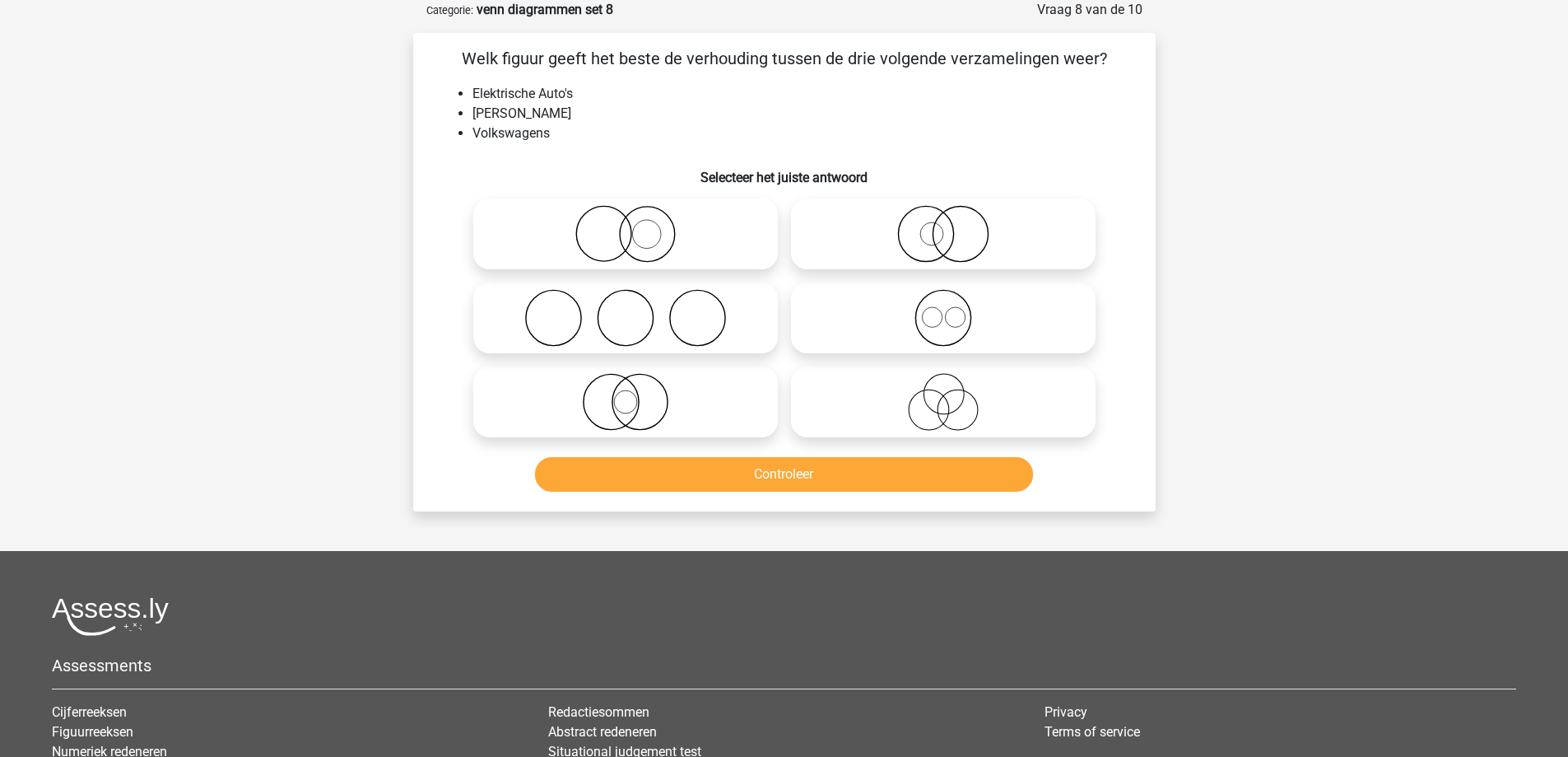
click at [705, 235] on icon at bounding box center [626, 234] width 291 height 58
click at [636, 226] on input "radio" at bounding box center [631, 220] width 11 height 11
radio input "true"
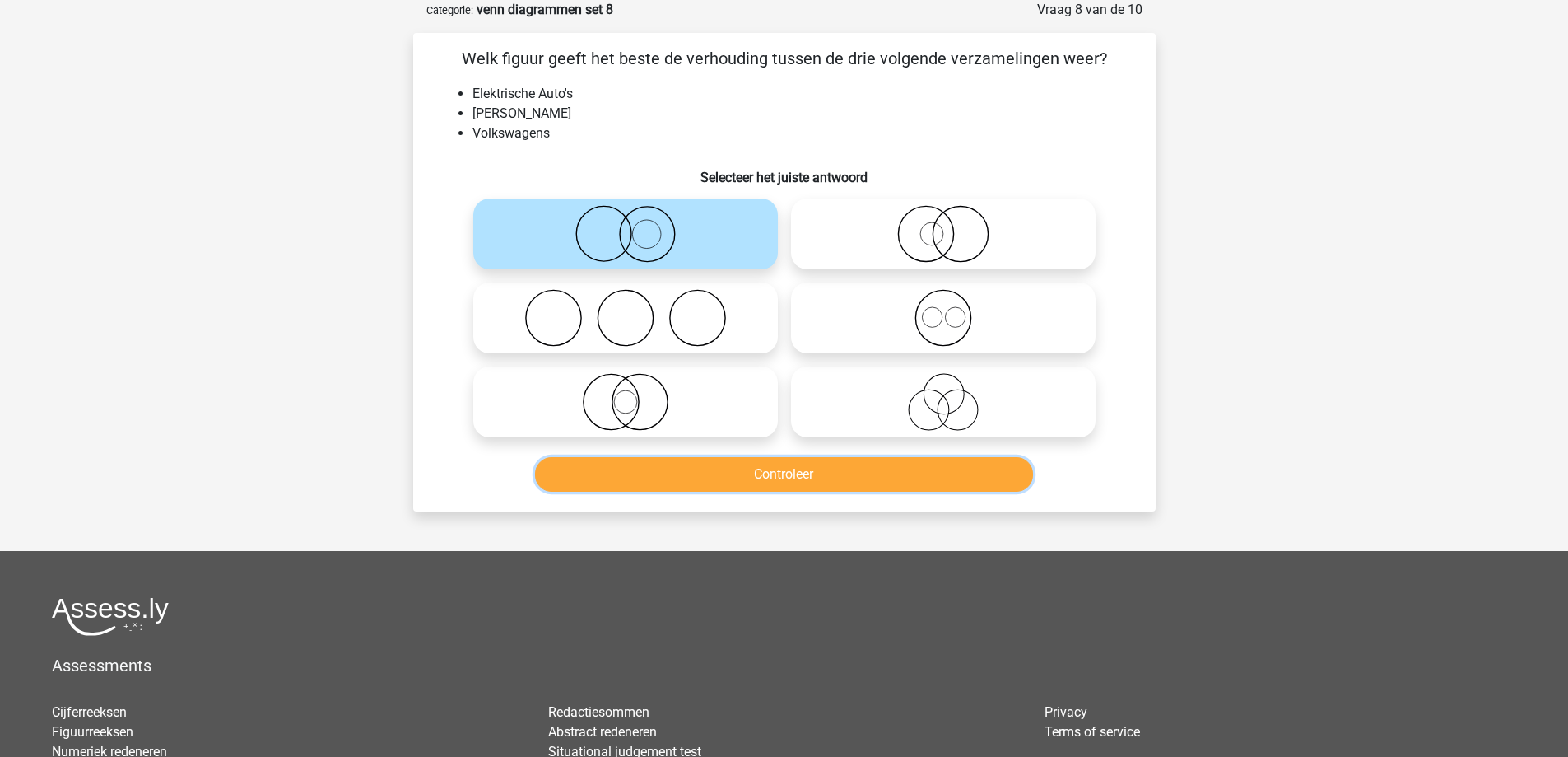
click at [707, 481] on button "Controleer" at bounding box center [784, 474] width 498 height 35
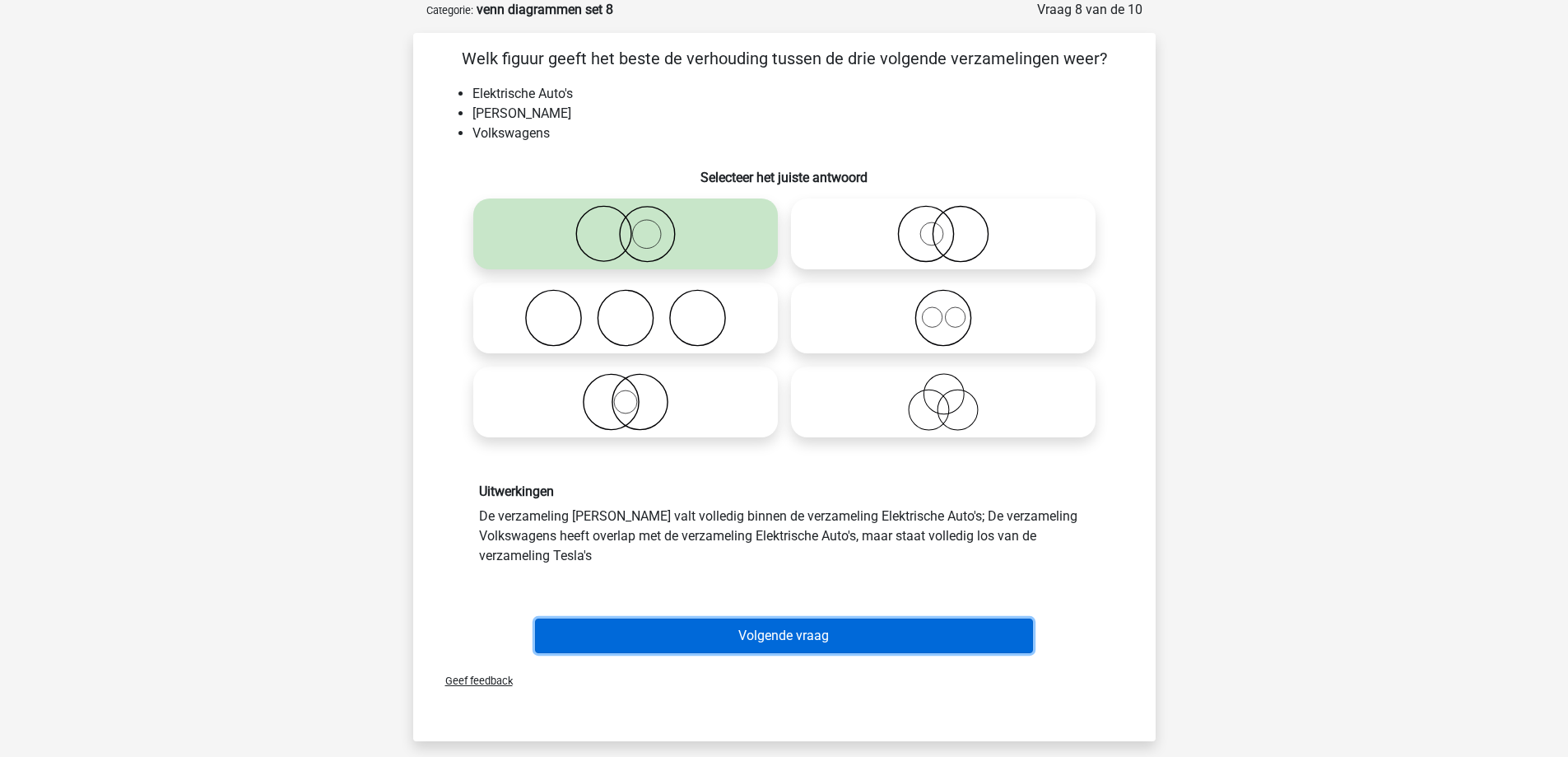
click at [719, 637] on button "Volgende vraag" at bounding box center [784, 636] width 498 height 35
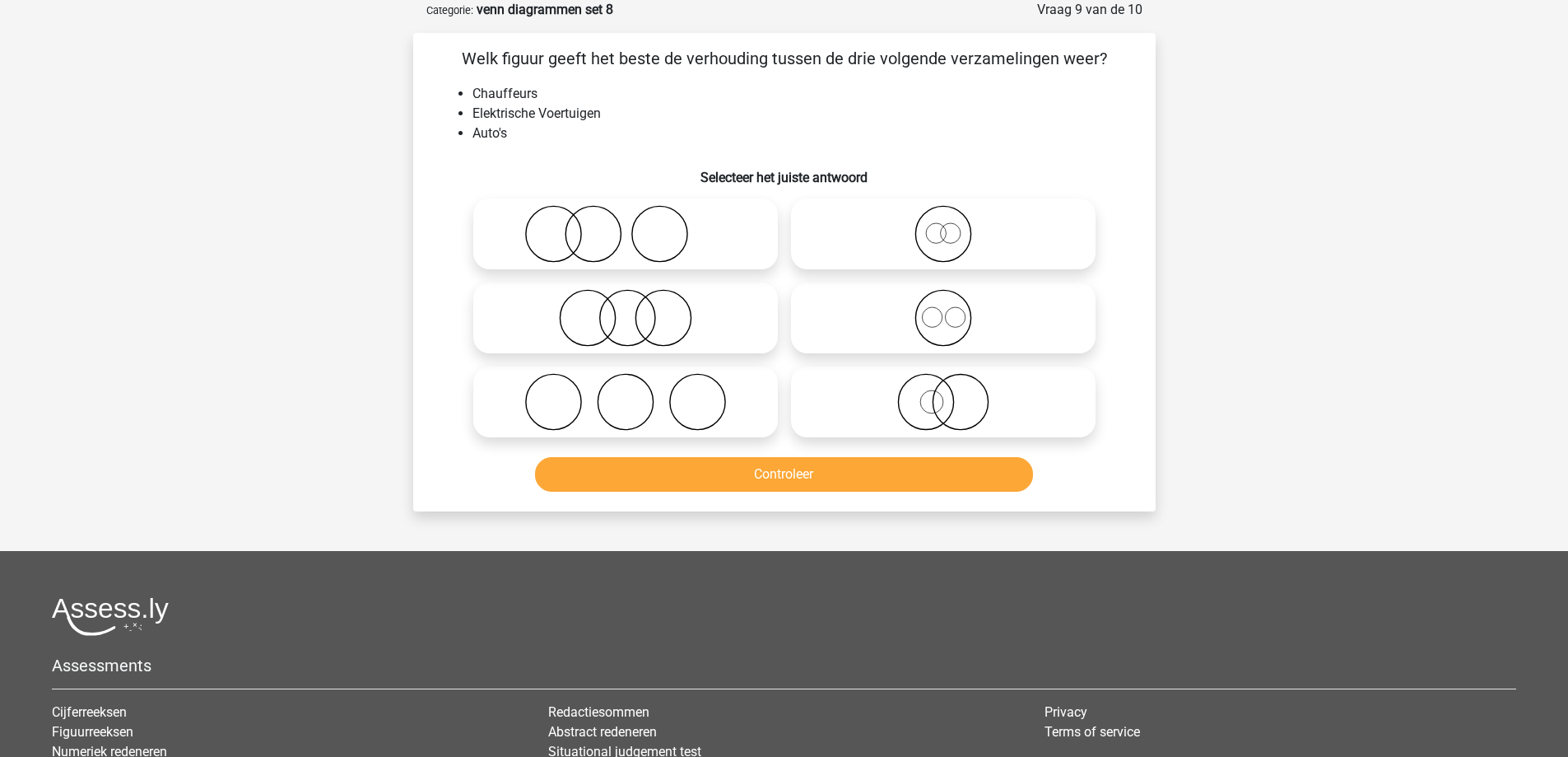
click at [692, 239] on icon at bounding box center [626, 234] width 291 height 58
click at [636, 226] on input "radio" at bounding box center [631, 220] width 11 height 11
radio input "true"
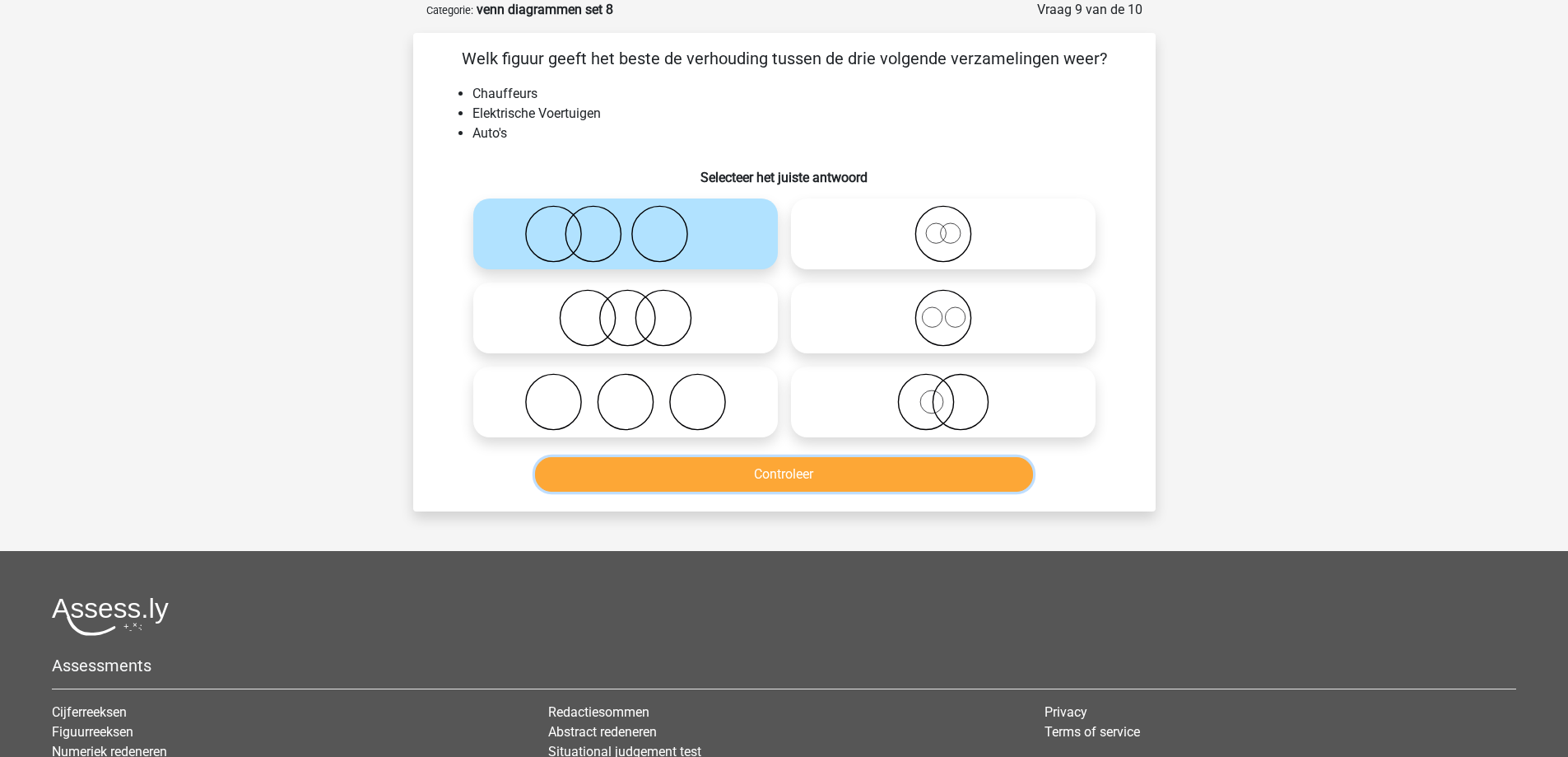
click at [726, 482] on button "Controleer" at bounding box center [784, 474] width 498 height 35
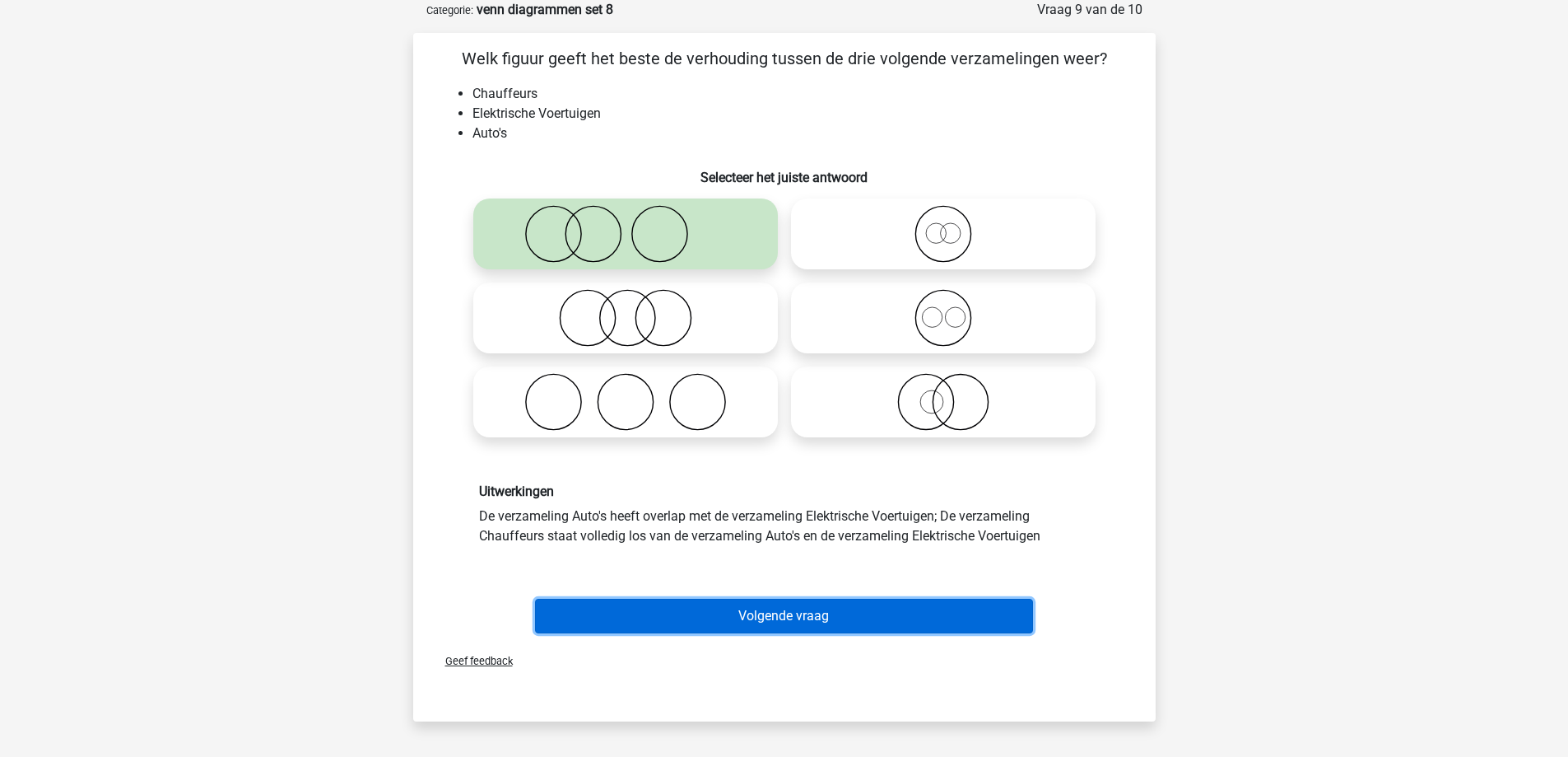
click at [743, 620] on button "Volgende vraag" at bounding box center [784, 616] width 498 height 35
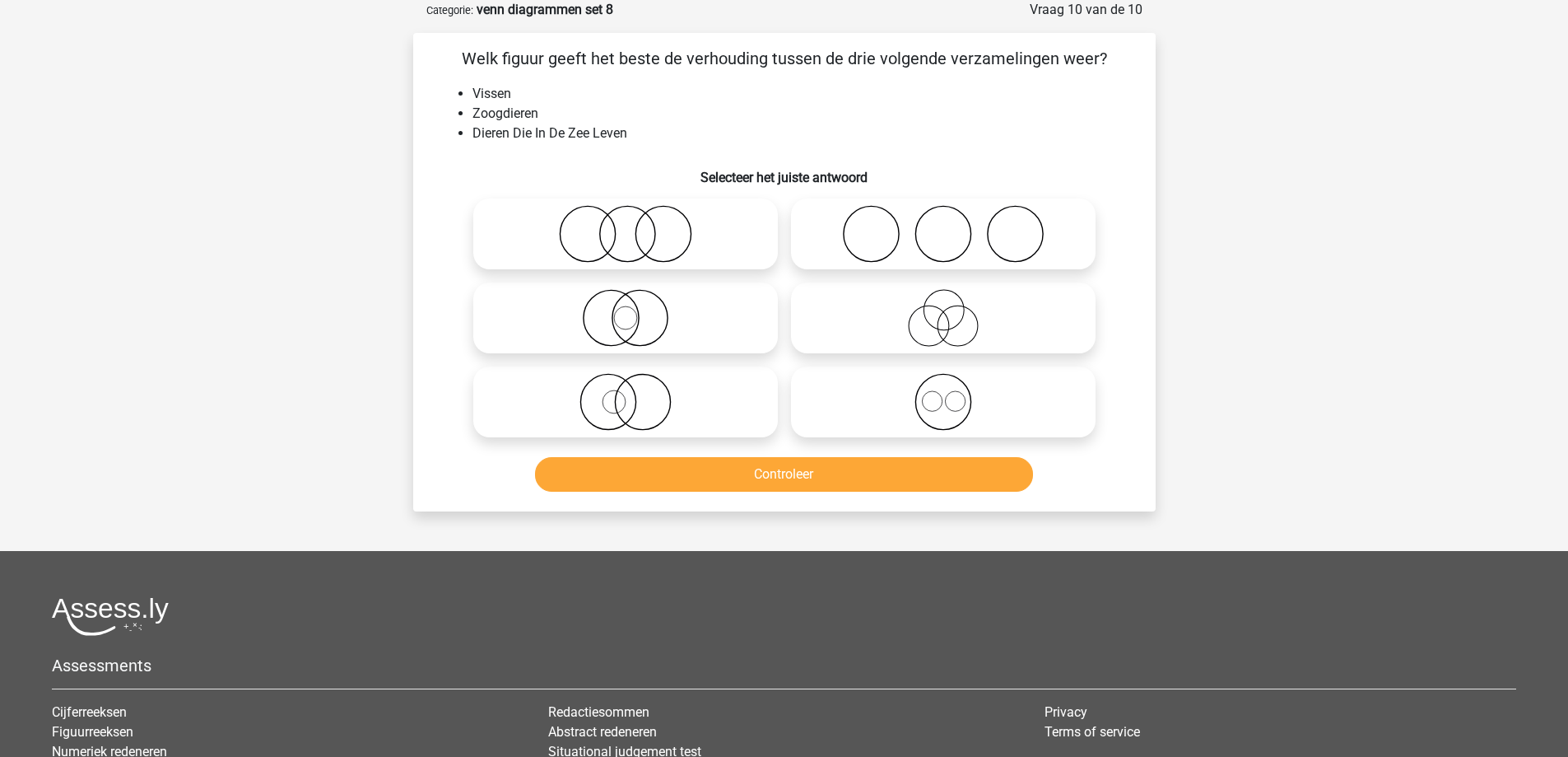
click at [644, 244] on icon at bounding box center [626, 234] width 291 height 58
click at [636, 226] on input "radio" at bounding box center [631, 220] width 11 height 11
radio input "true"
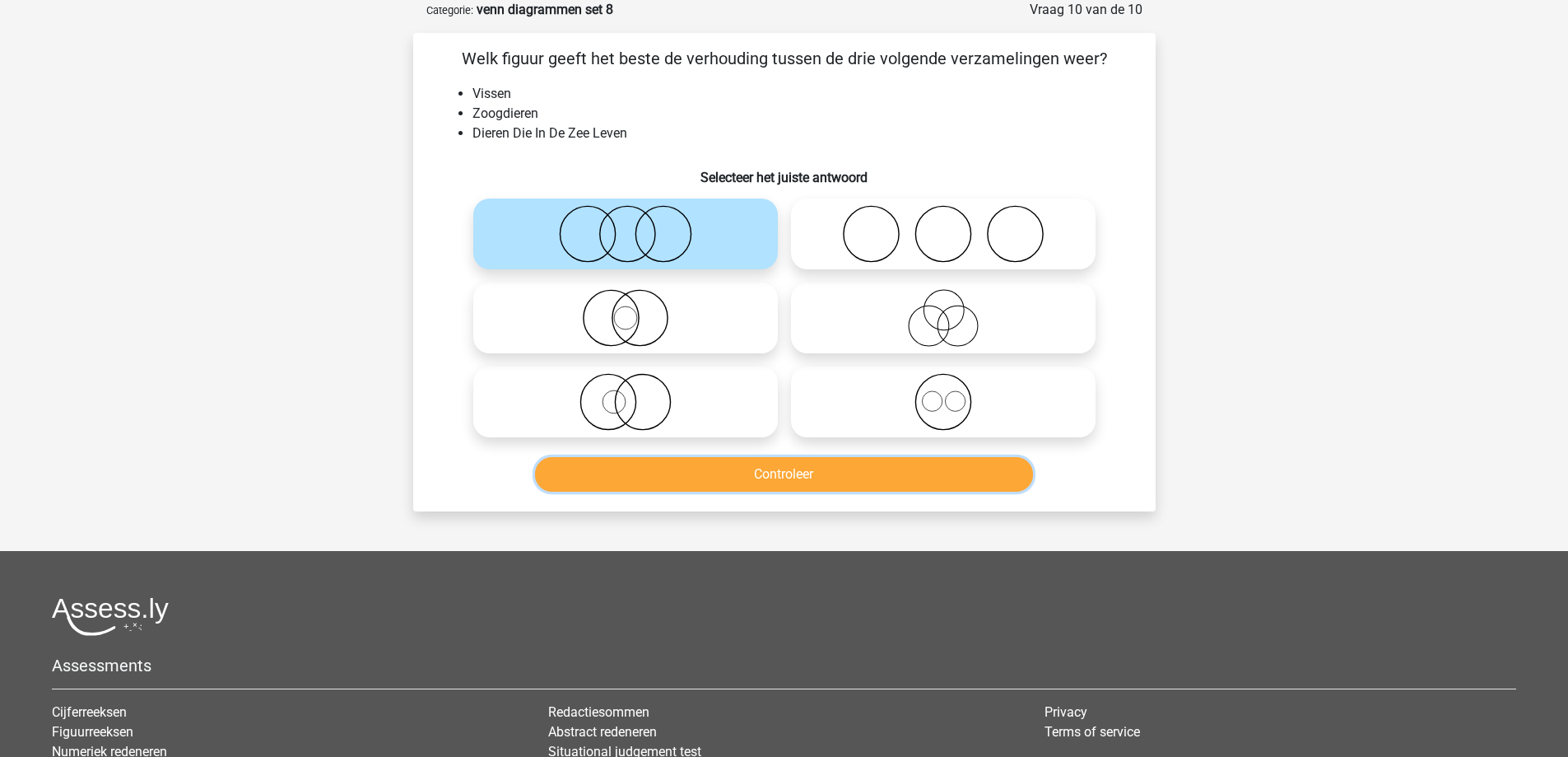
click at [690, 466] on button "Controleer" at bounding box center [784, 474] width 498 height 35
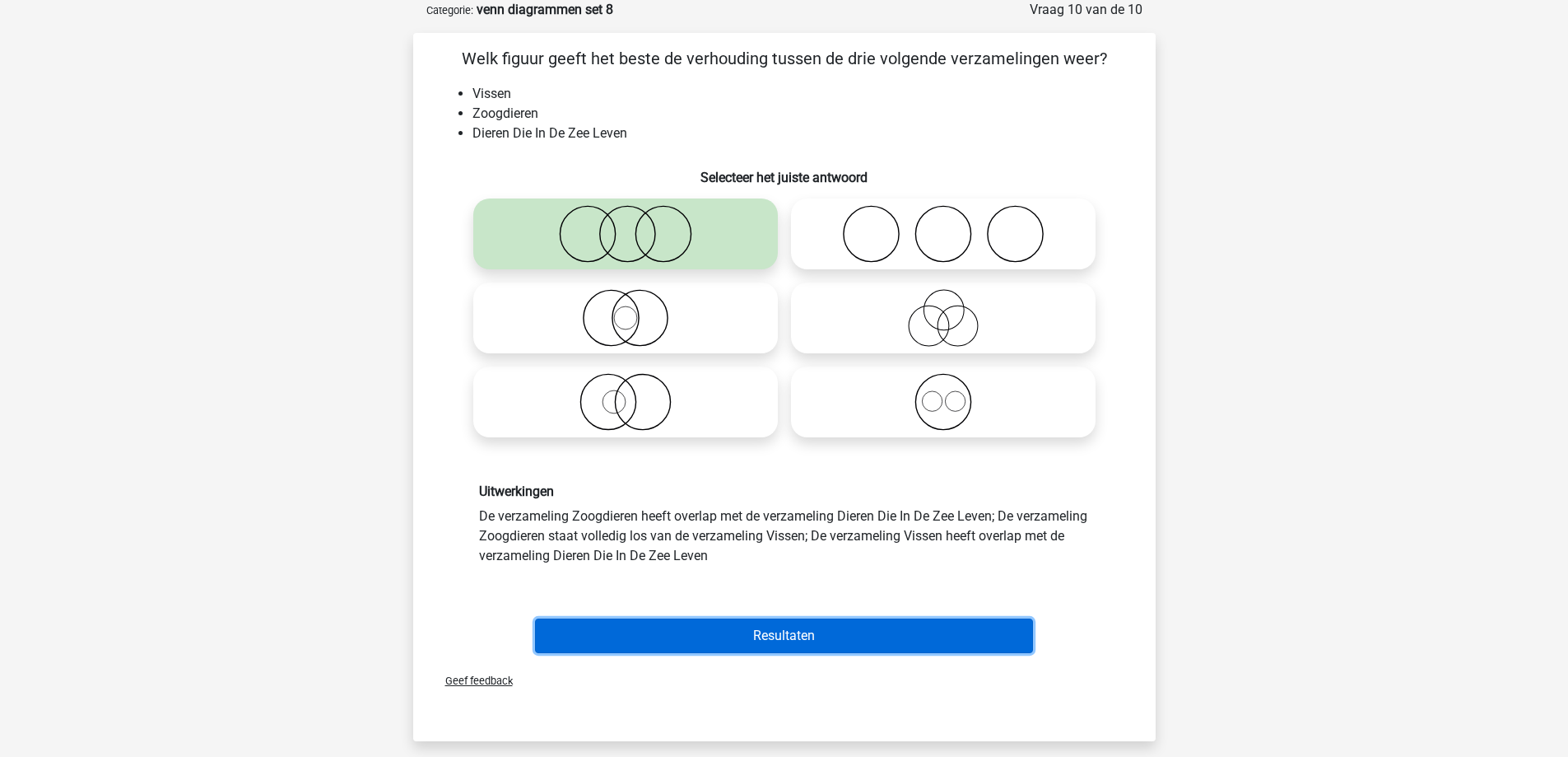
click at [702, 633] on button "Resultaten" at bounding box center [784, 636] width 498 height 35
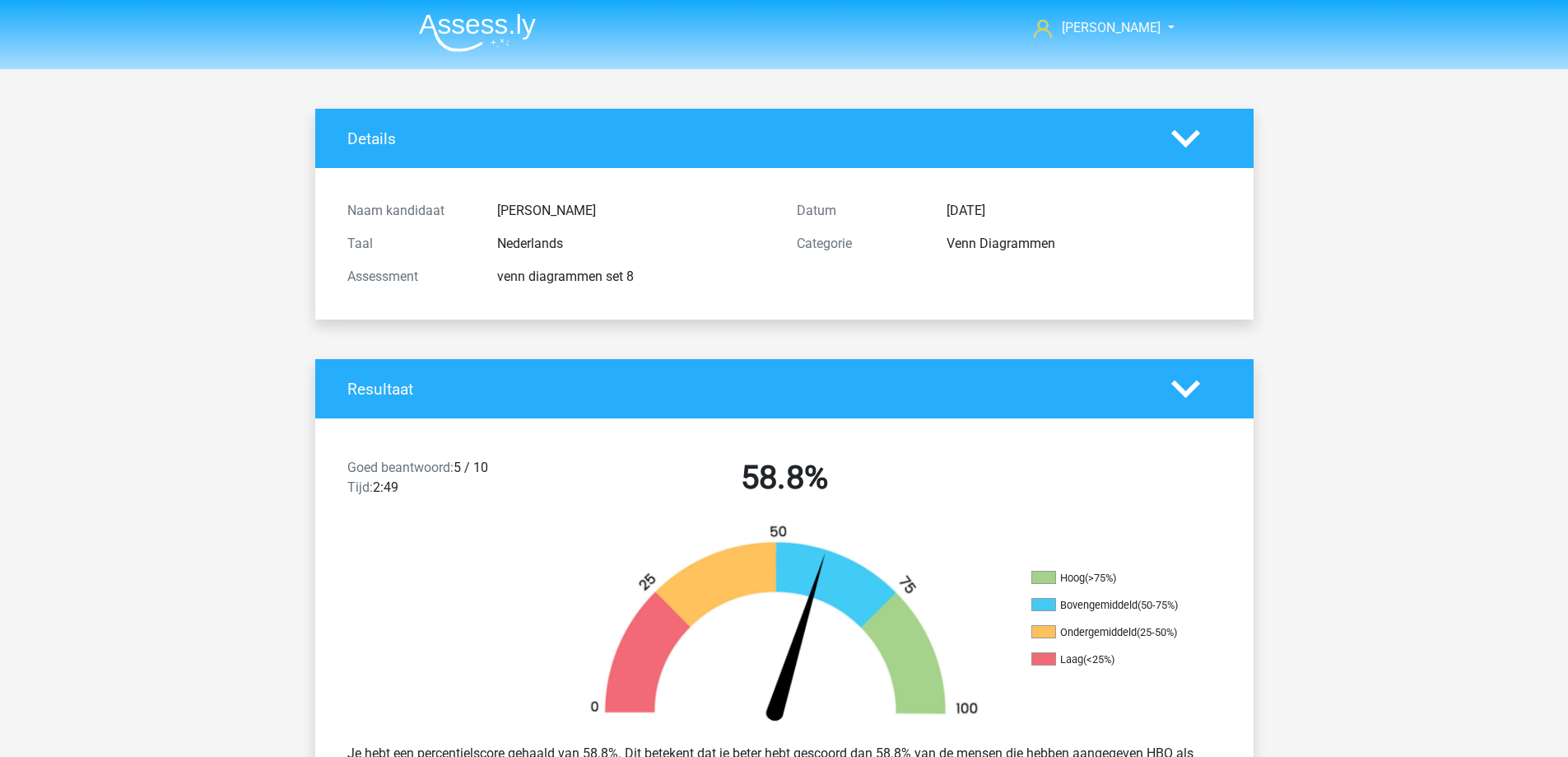
click at [469, 28] on img at bounding box center [477, 32] width 117 height 38
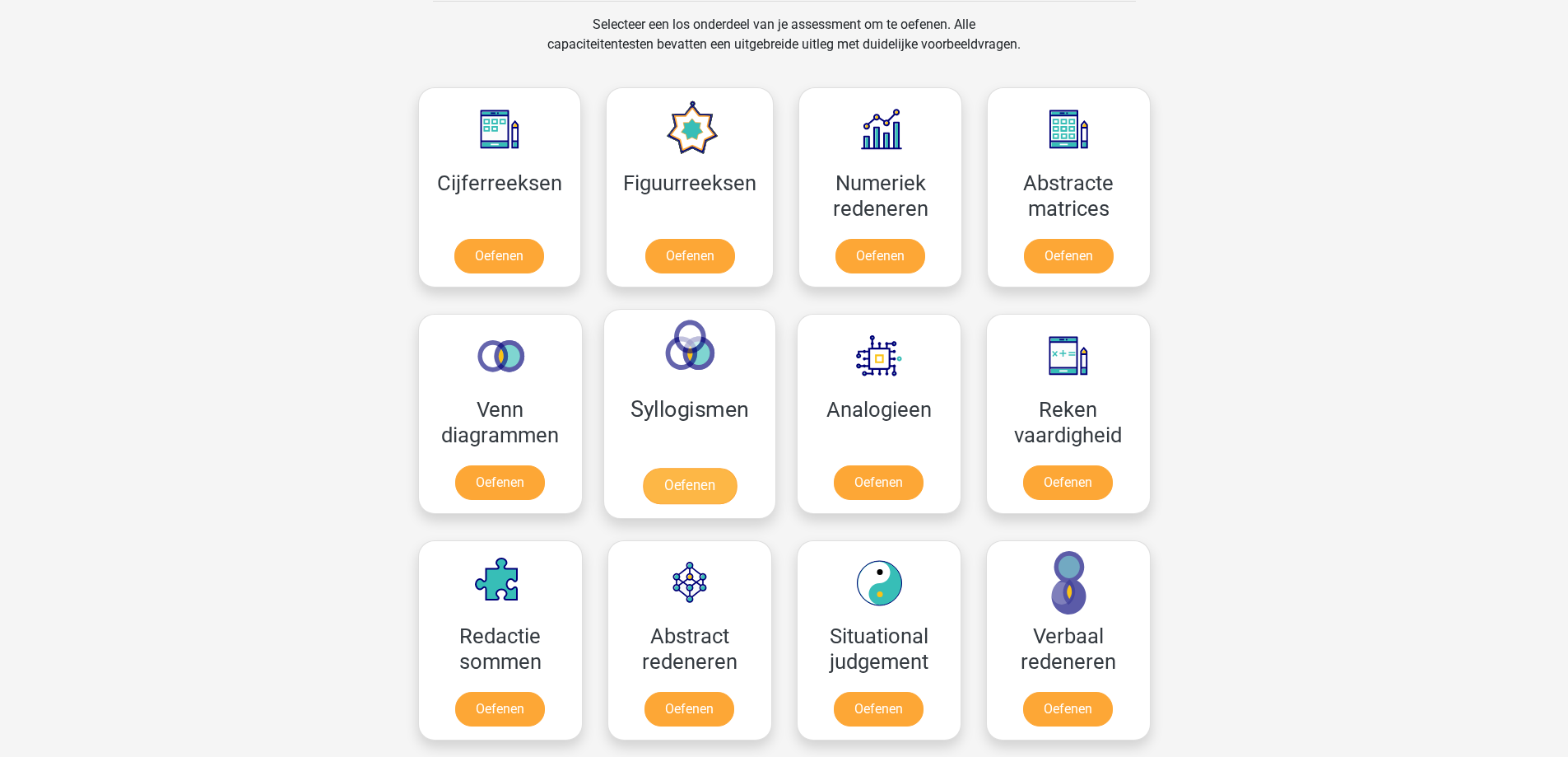
scroll to position [741, 0]
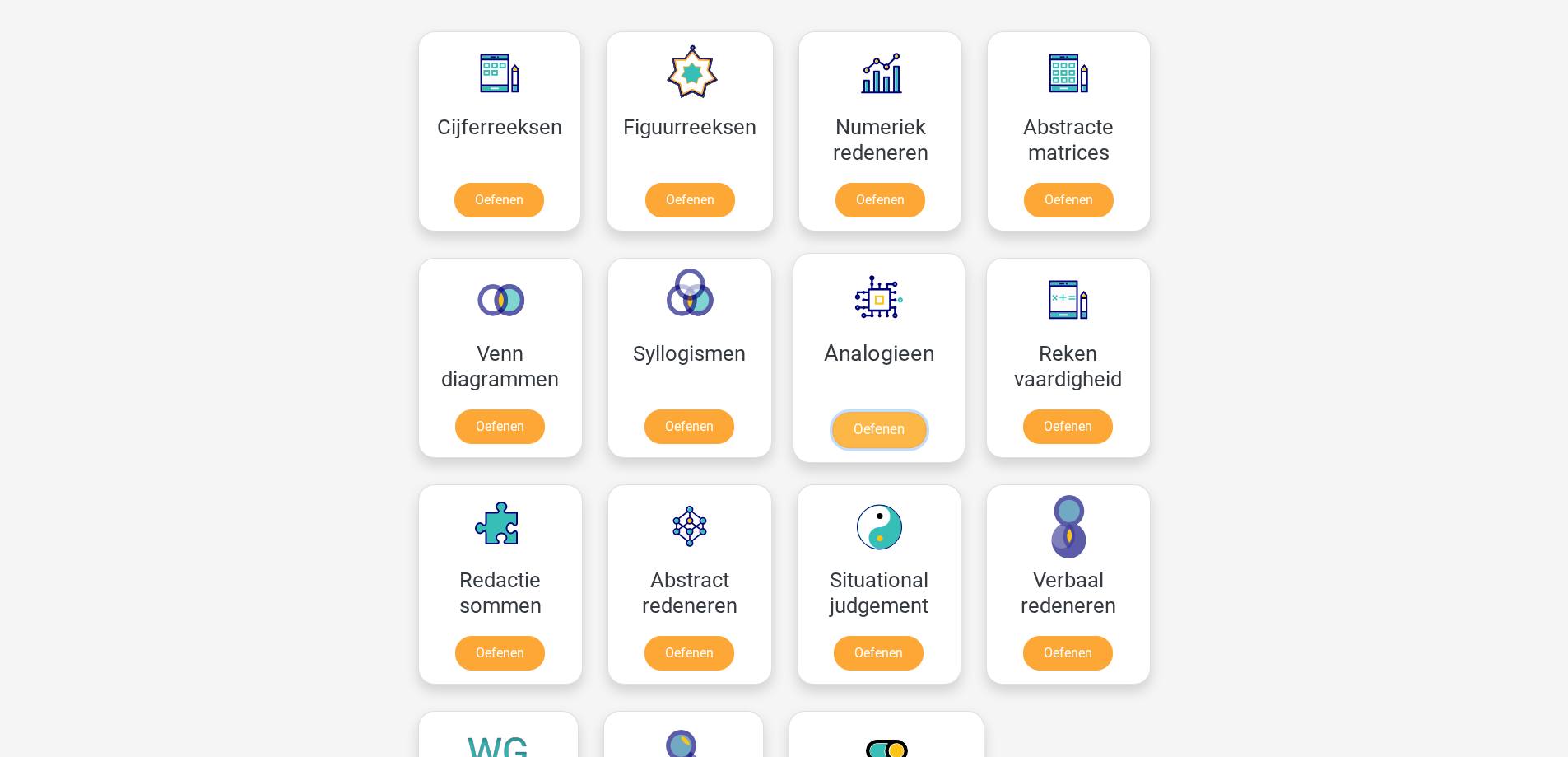
click at [866, 423] on link "Oefenen" at bounding box center [878, 429] width 94 height 37
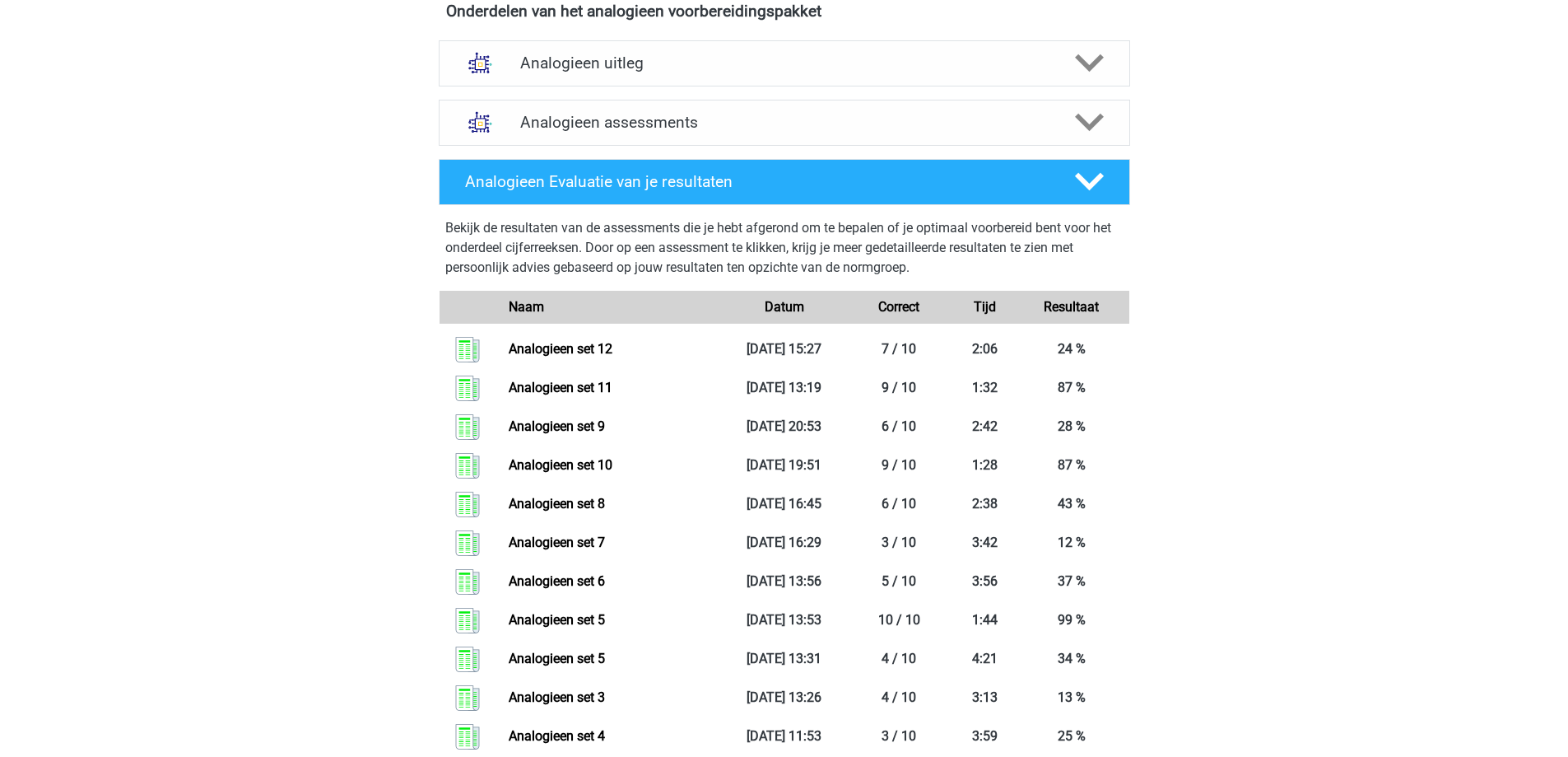
scroll to position [494, 0]
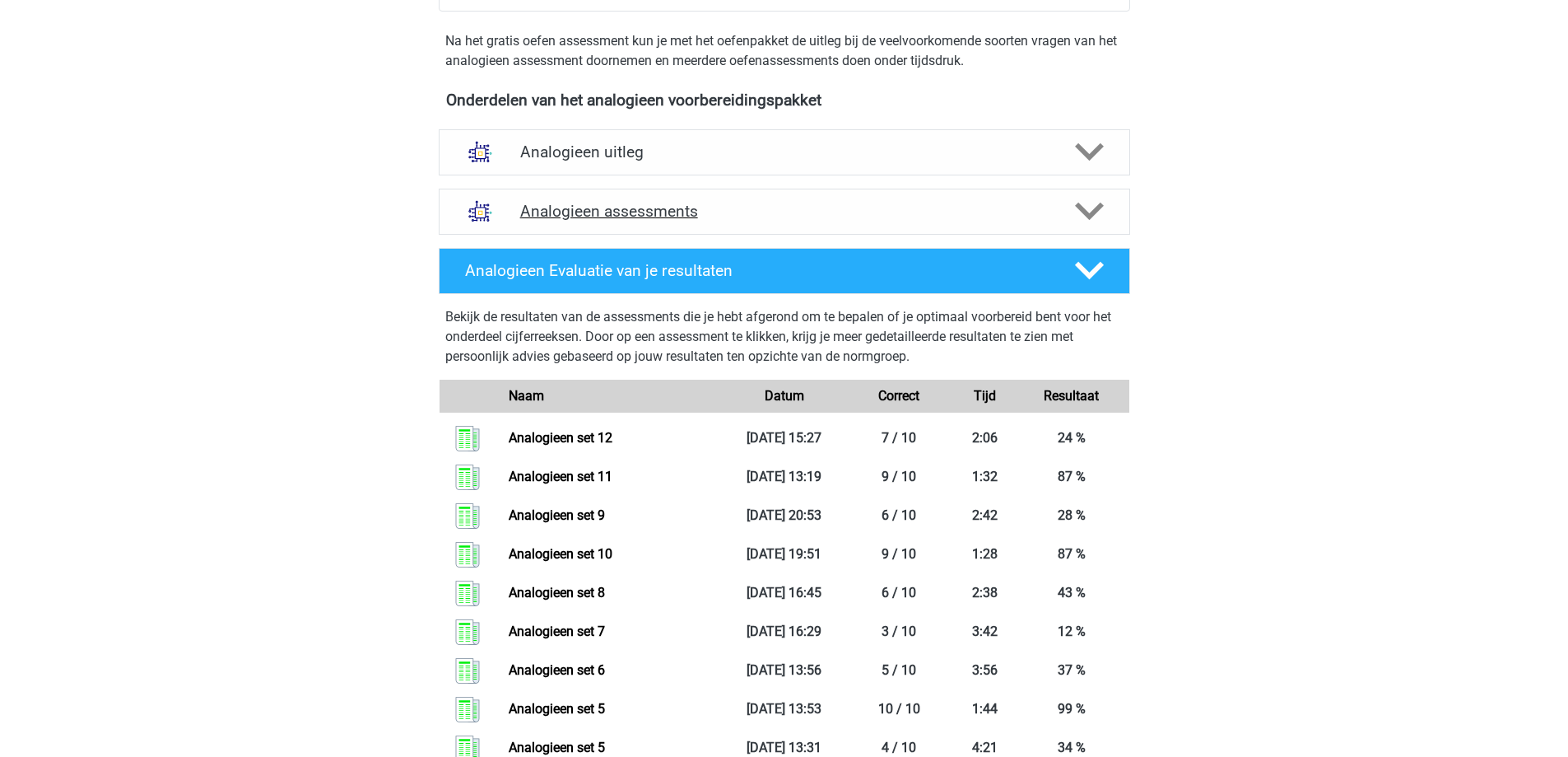
click at [776, 212] on h4 "Analogieen assessments" at bounding box center [784, 211] width 528 height 19
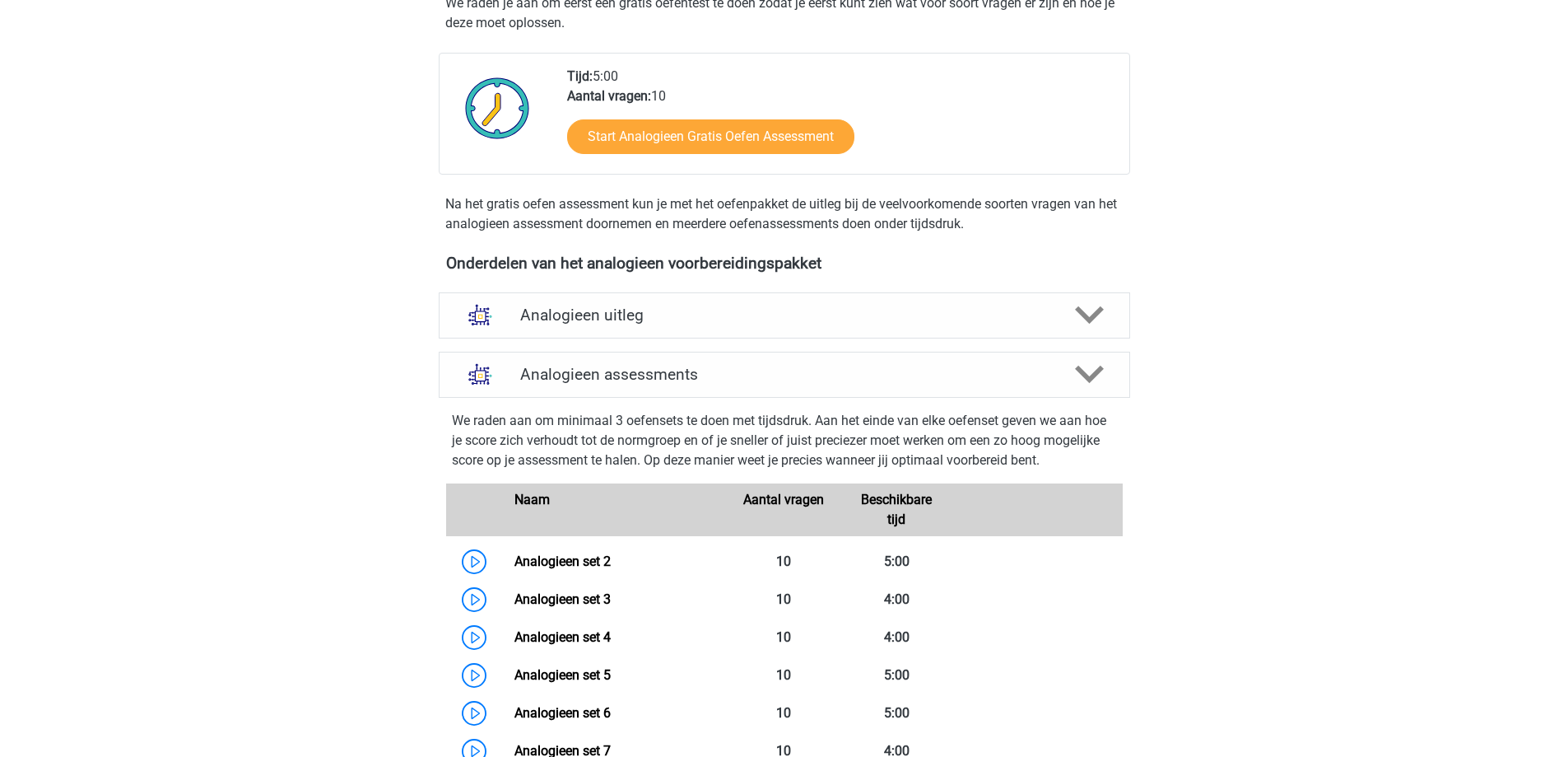
scroll to position [329, 0]
click at [676, 390] on div "Analogieen assessments" at bounding box center [784, 377] width 692 height 46
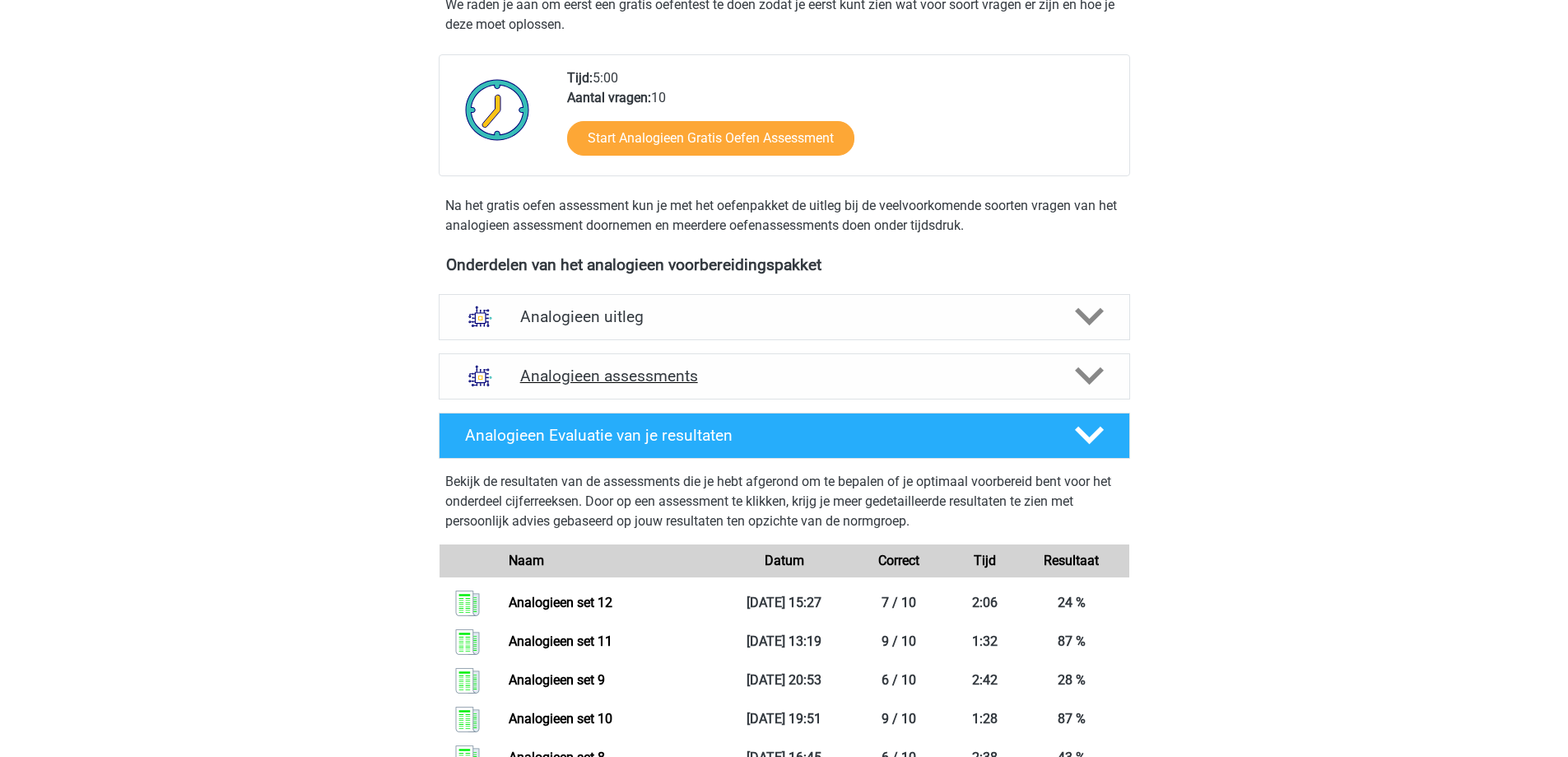
click at [697, 366] on h4 "Analogieen assessments" at bounding box center [784, 375] width 528 height 19
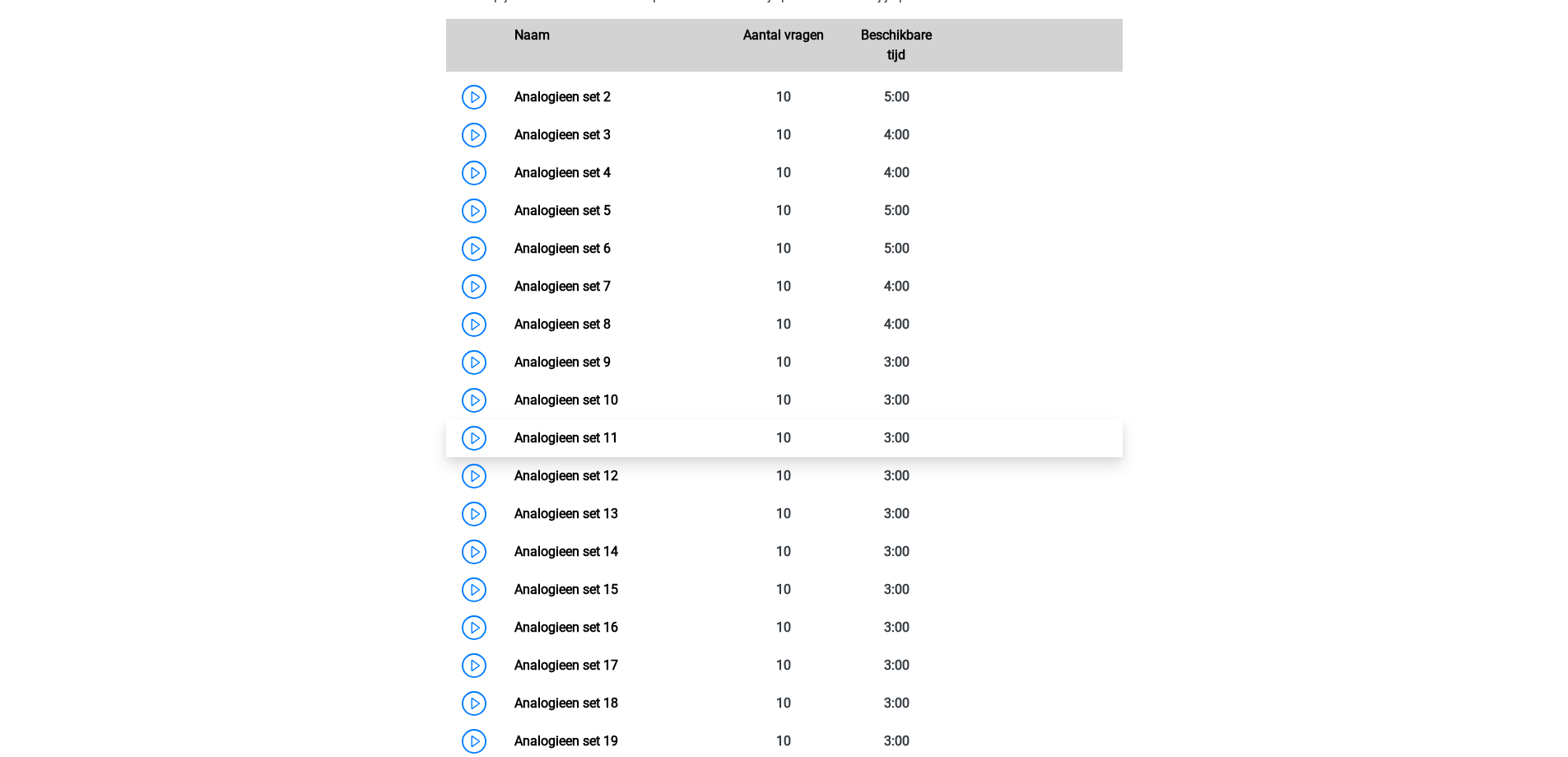
scroll to position [741, 0]
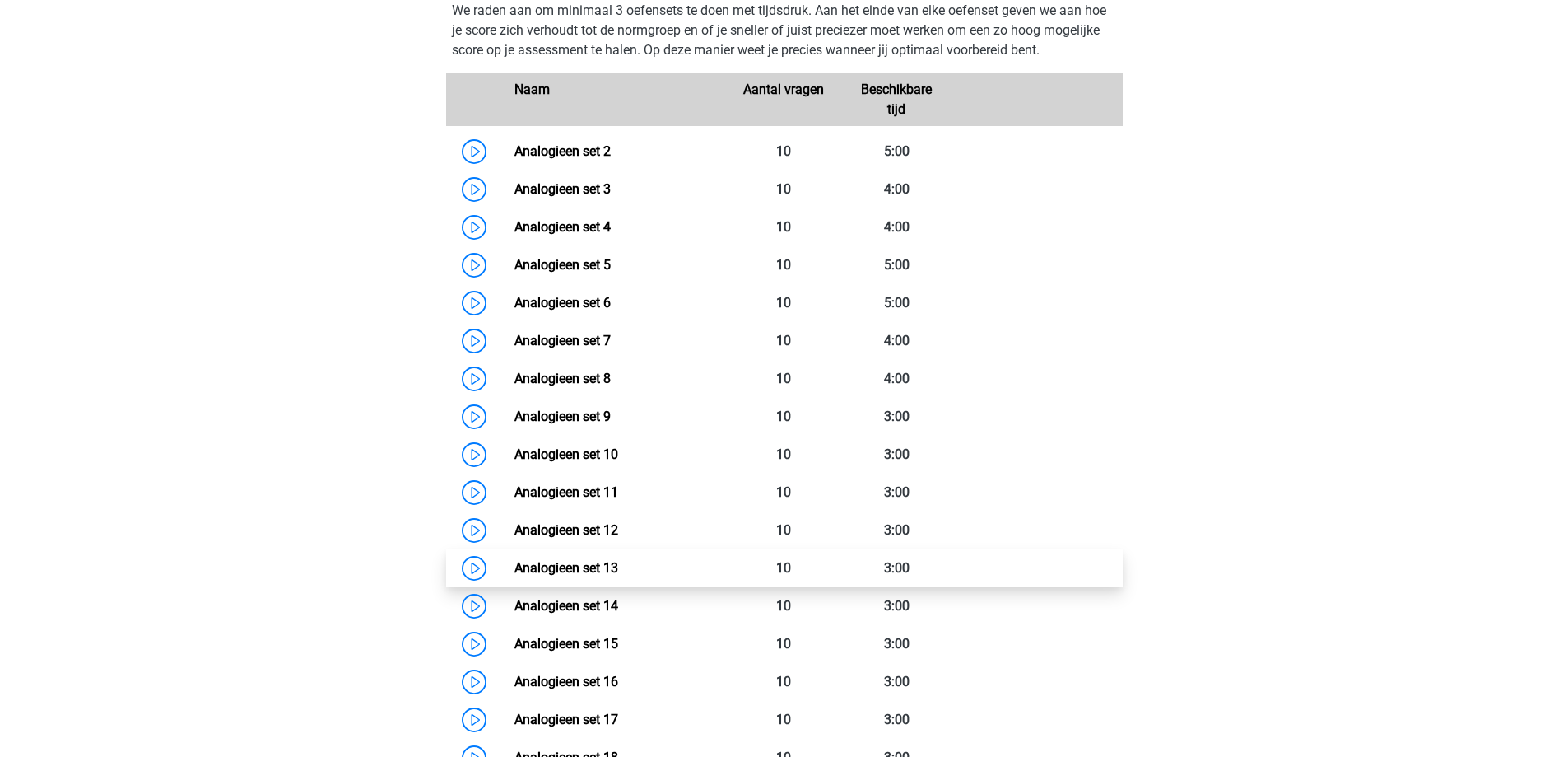
click at [611, 560] on link "Analogieen set 13" at bounding box center [566, 568] width 104 height 16
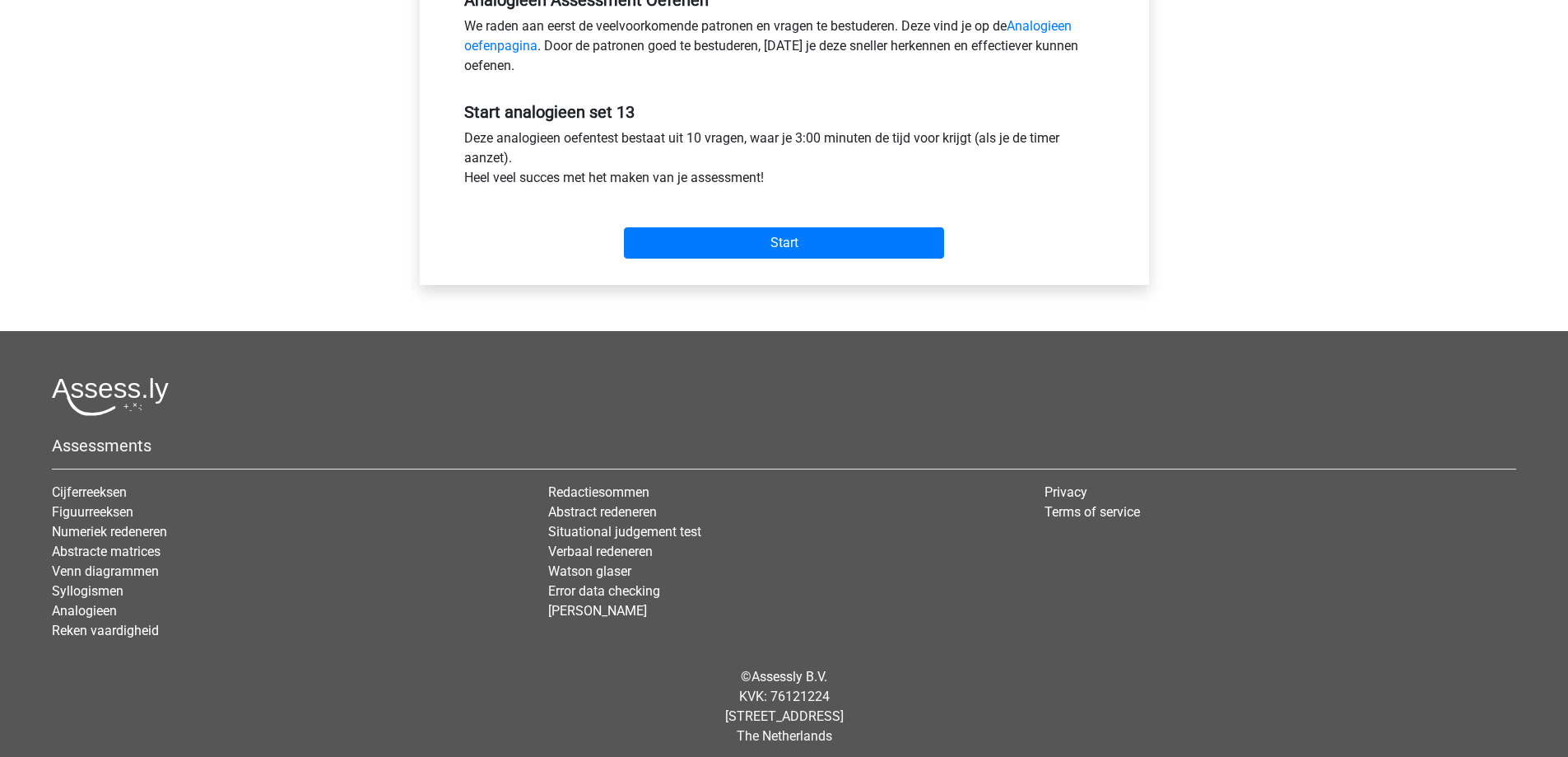
scroll to position [545, 0]
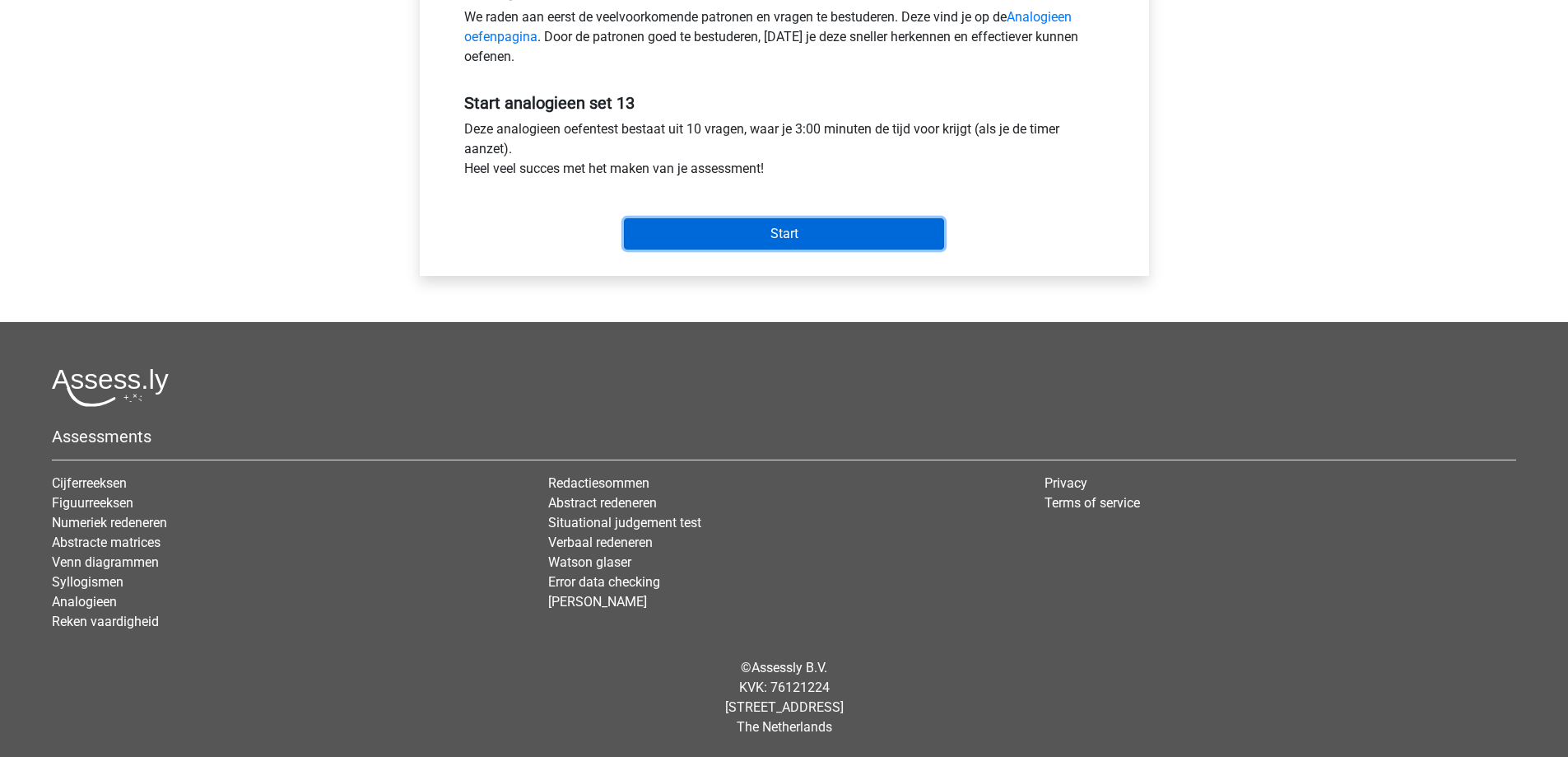
click at [723, 243] on input "Start" at bounding box center [784, 233] width 320 height 31
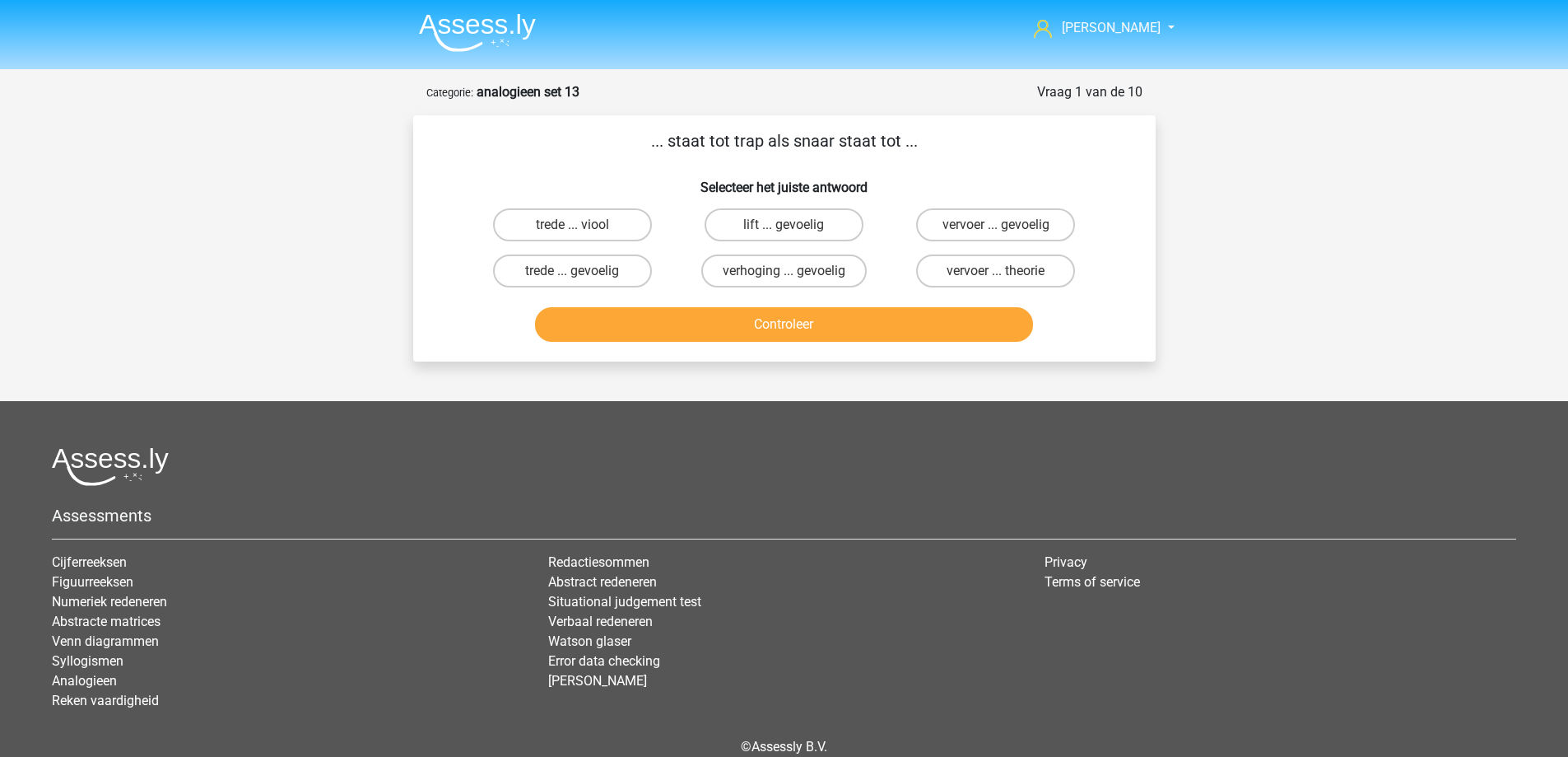
drag, startPoint x: 612, startPoint y: 216, endPoint x: 719, endPoint y: 304, distance: 138.5
click at [612, 213] on label "trede ... viool" at bounding box center [572, 224] width 159 height 33
click at [583, 225] on input "trede ... viool" at bounding box center [577, 230] width 11 height 11
radio input "true"
click at [746, 332] on button "Controleer" at bounding box center [784, 324] width 498 height 35
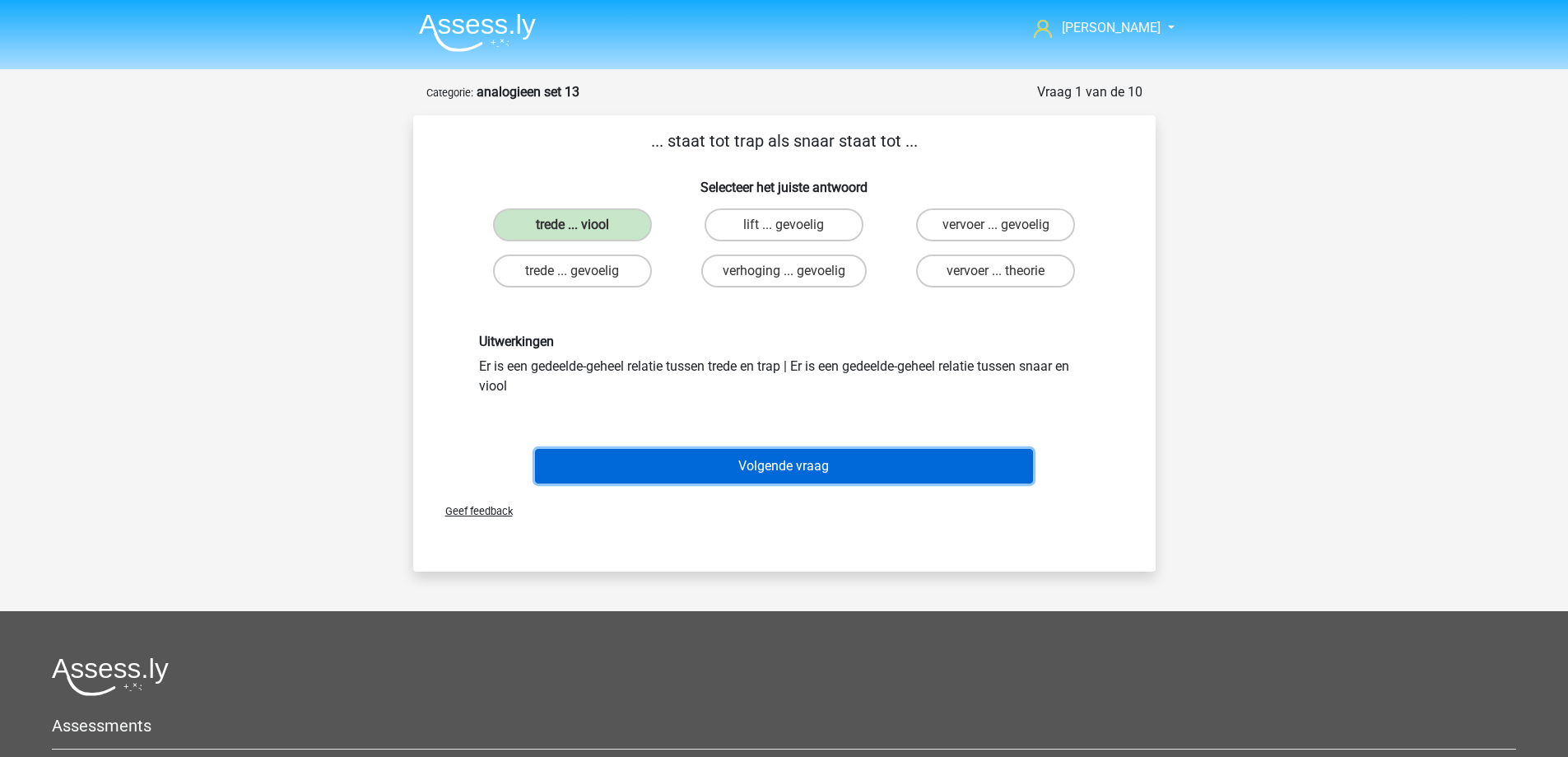
click at [726, 462] on button "Volgende vraag" at bounding box center [784, 466] width 498 height 35
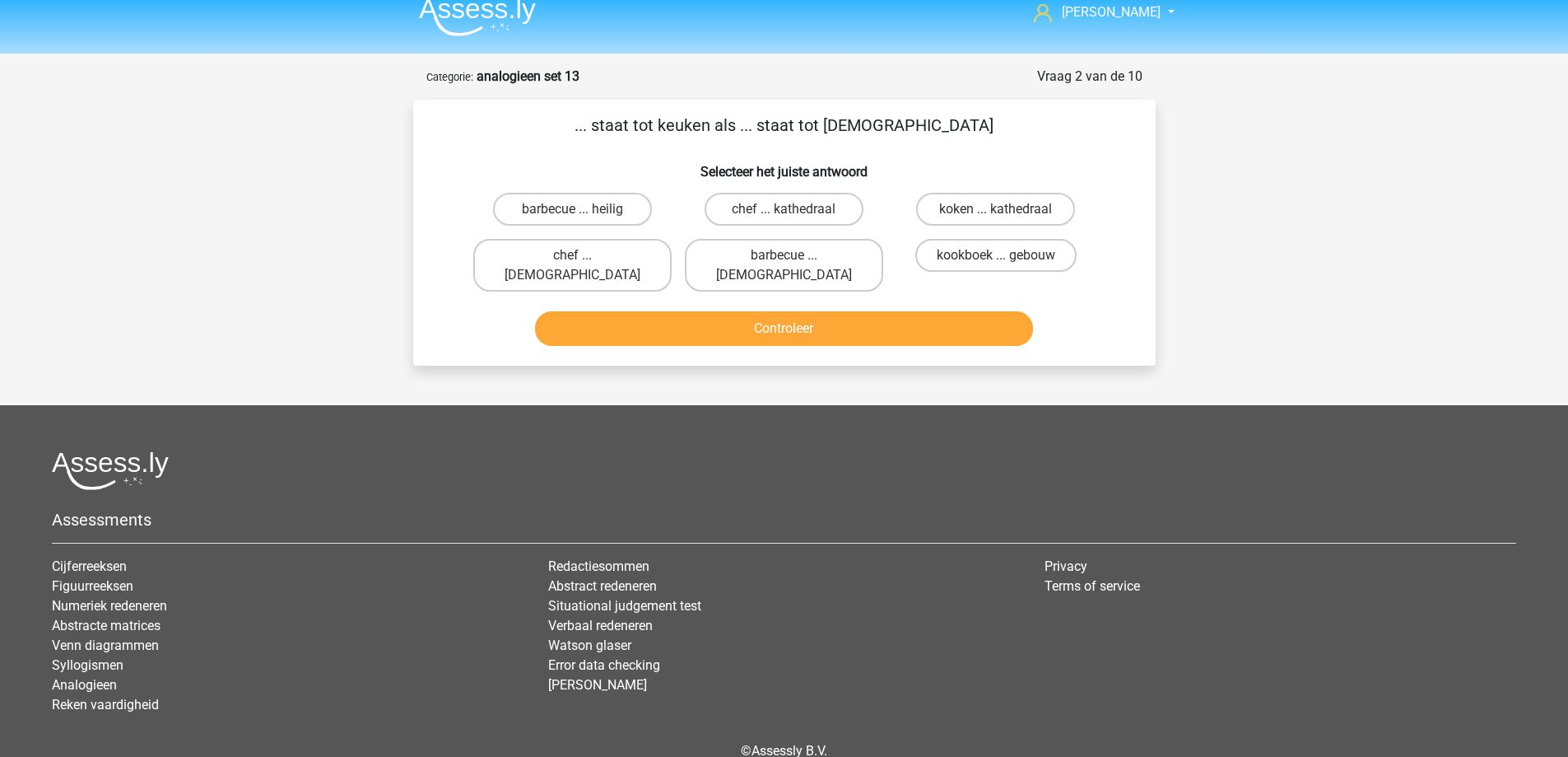
scroll to position [79, 0]
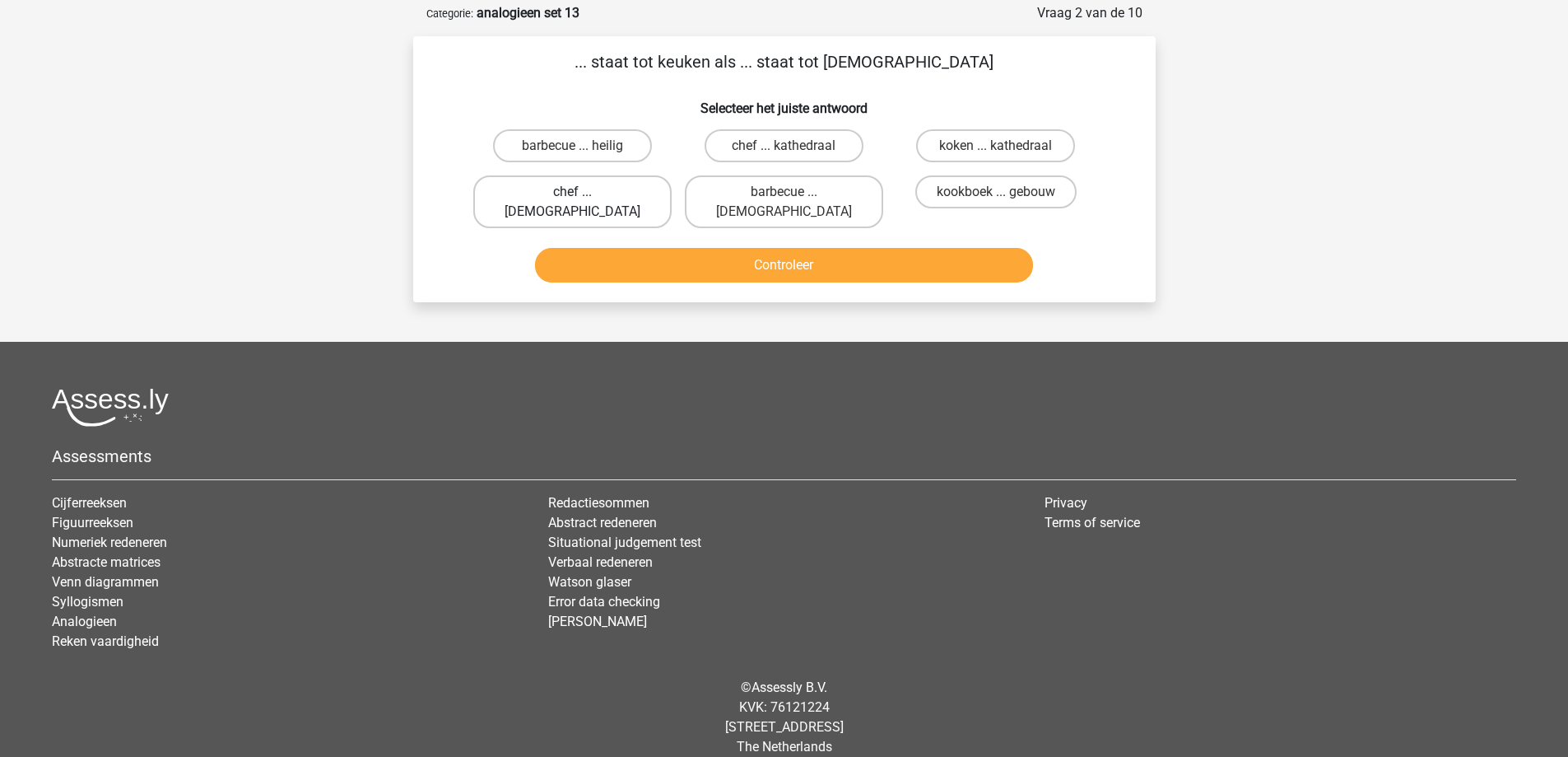
click at [626, 188] on label "chef ... priester" at bounding box center [572, 201] width 198 height 53
click at [583, 192] on input "chef ... priester" at bounding box center [577, 197] width 11 height 11
radio input "true"
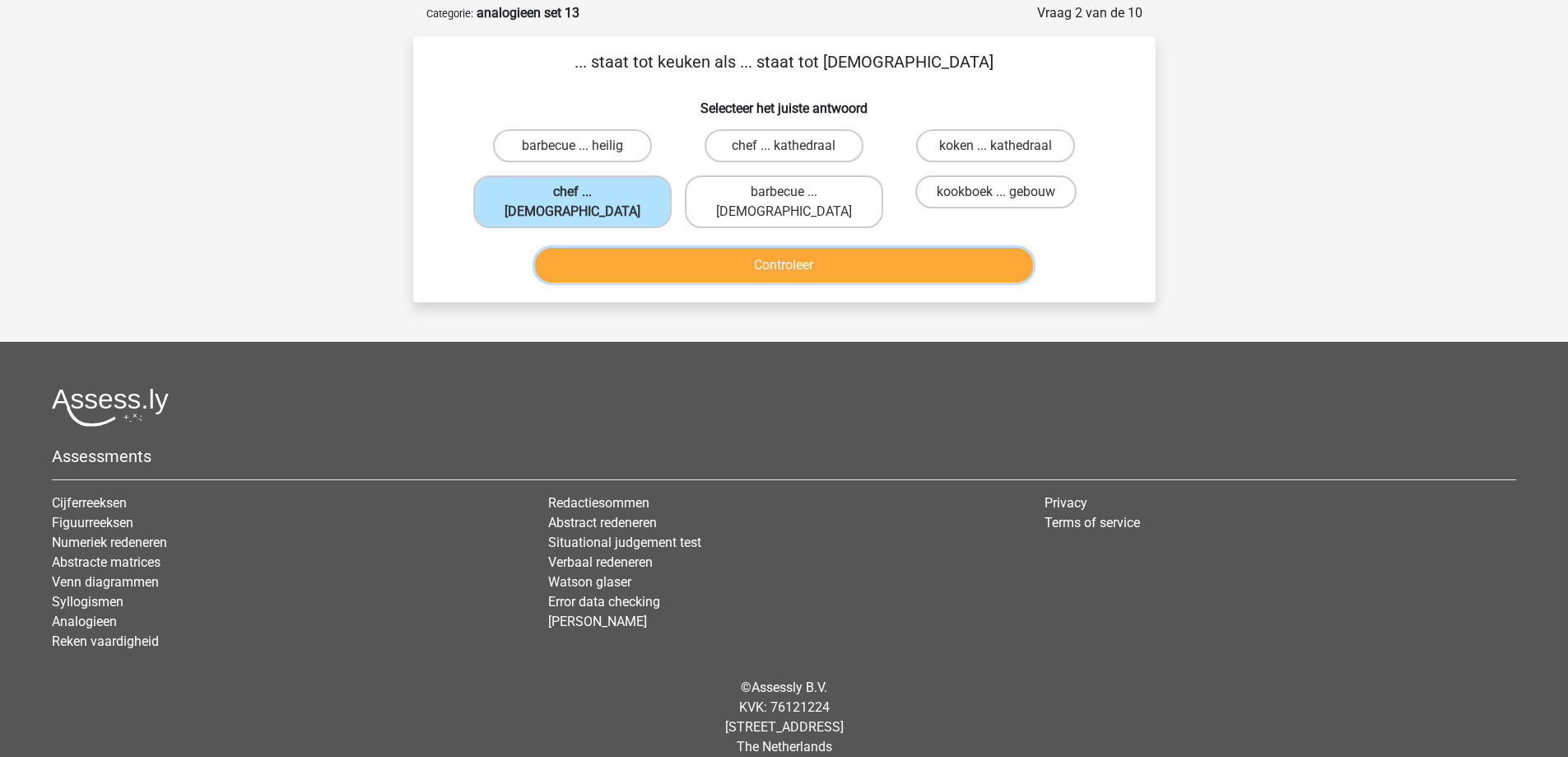
click at [658, 248] on button "Controleer" at bounding box center [784, 265] width 498 height 35
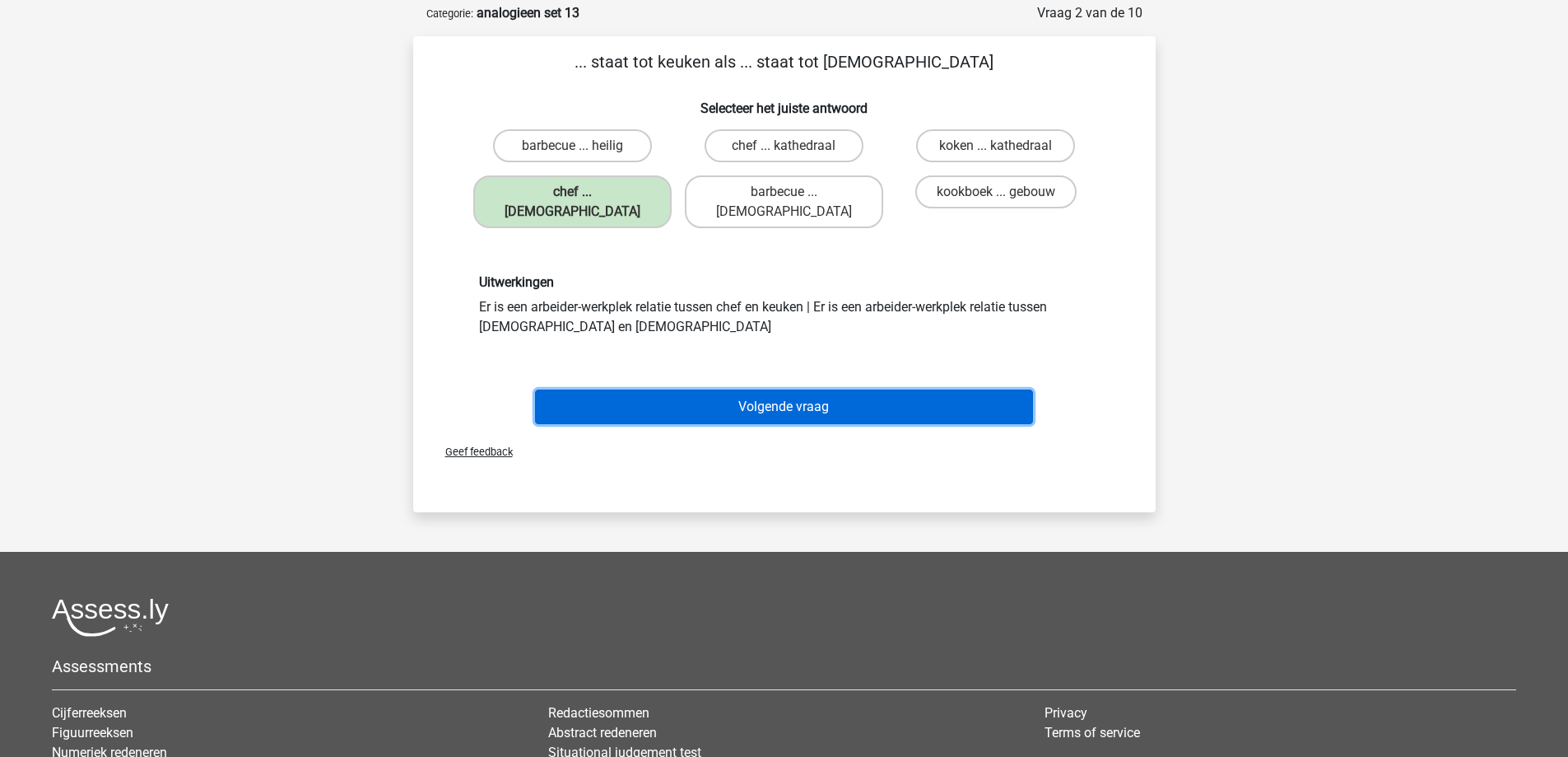
click at [673, 389] on button "Volgende vraag" at bounding box center [784, 406] width 498 height 35
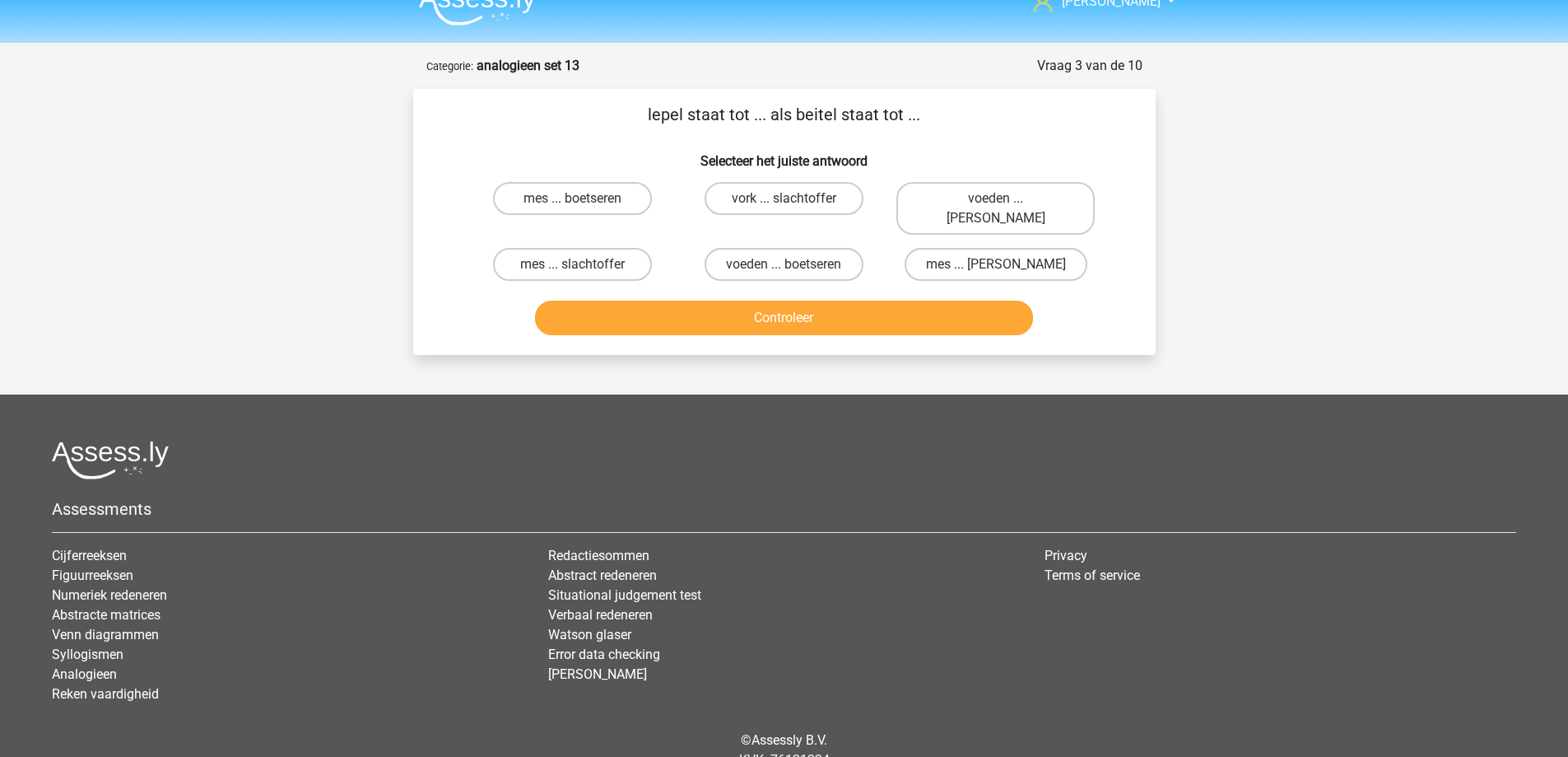
scroll to position [0, 0]
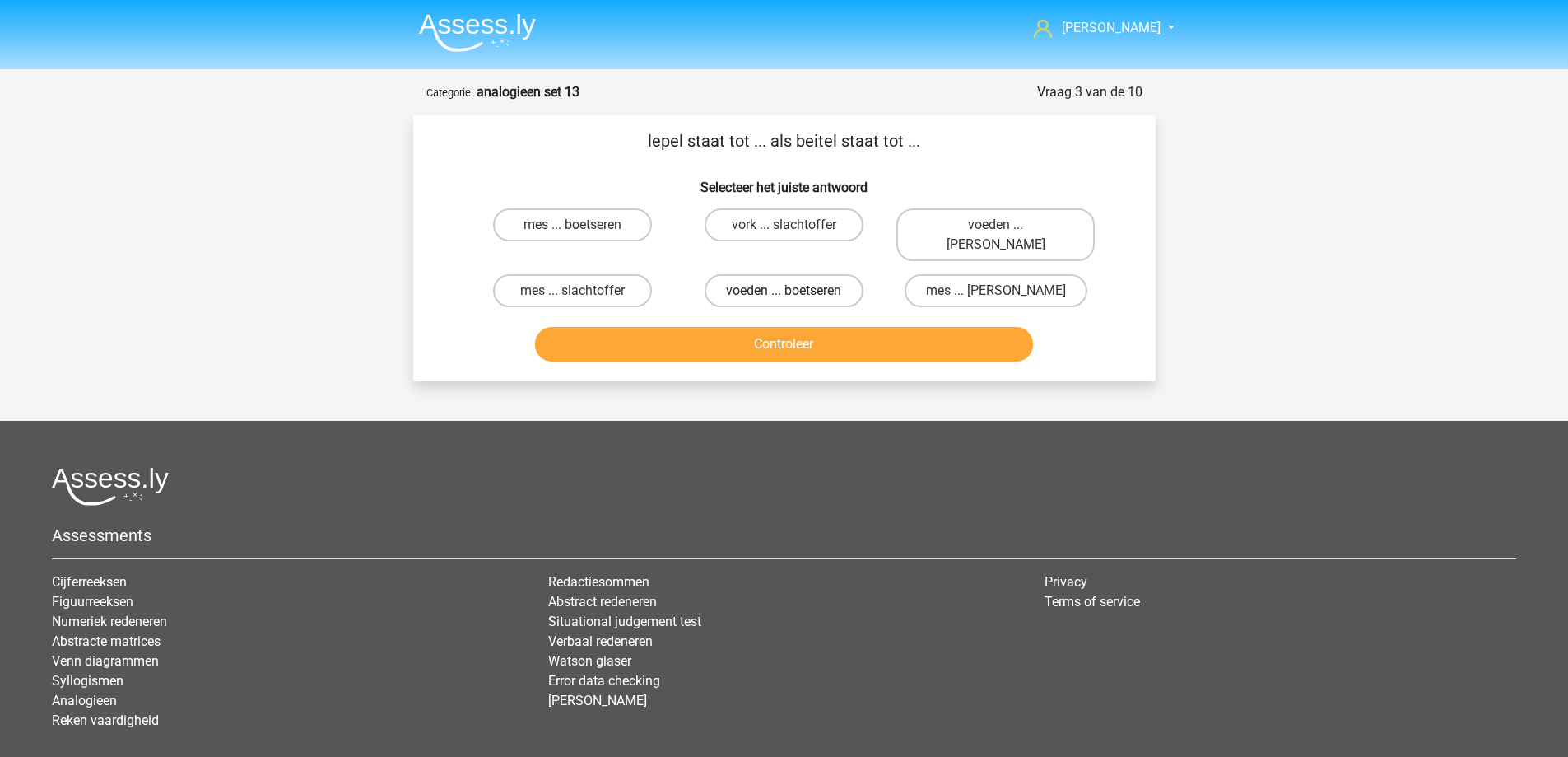
click at [759, 274] on label "voeden ... boetseren" at bounding box center [784, 290] width 159 height 33
click at [784, 291] on input "voeden ... boetseren" at bounding box center [789, 296] width 11 height 11
radio input "true"
click at [768, 327] on button "Controleer" at bounding box center [784, 344] width 498 height 35
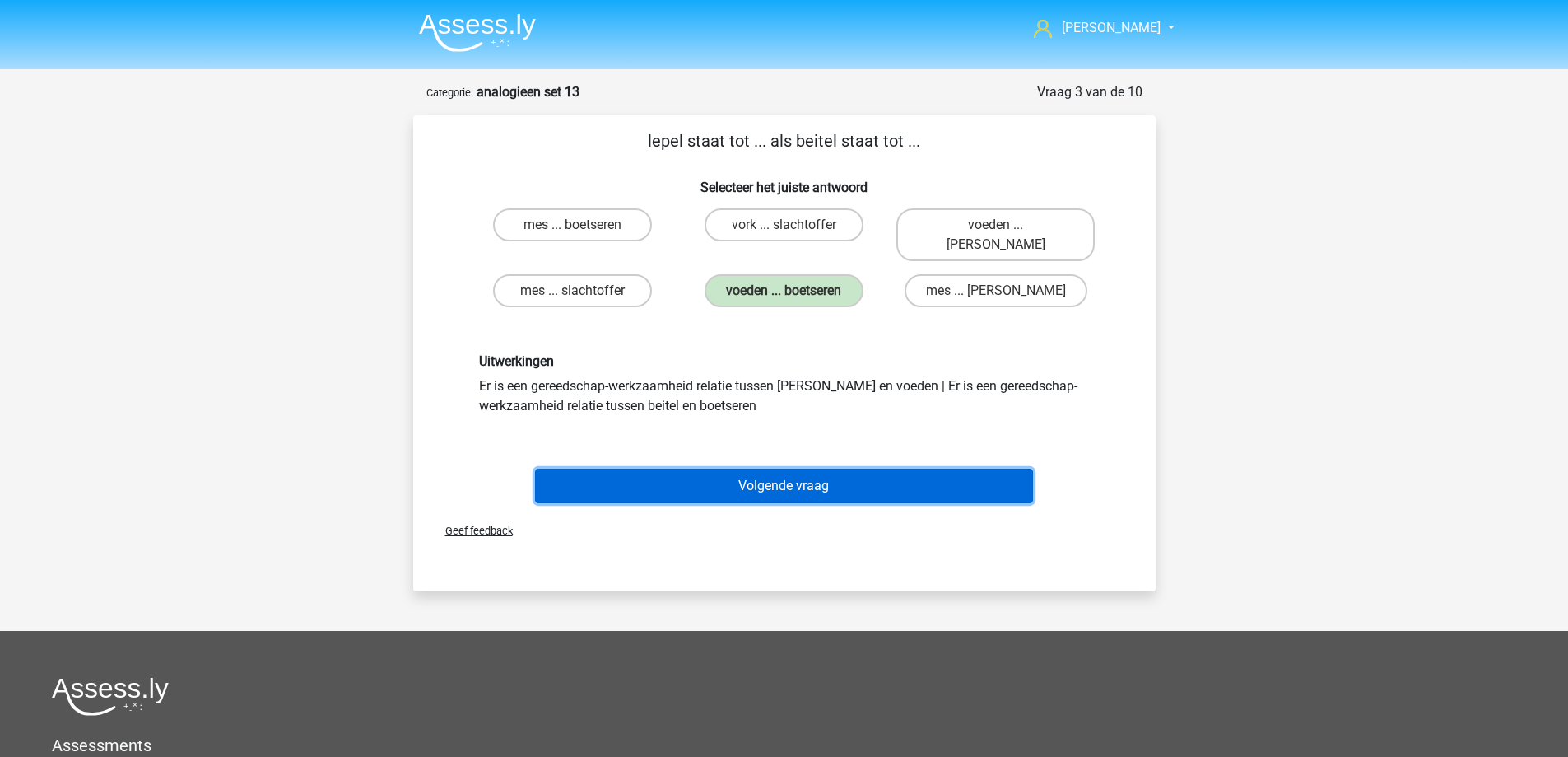
click at [767, 470] on button "Volgende vraag" at bounding box center [784, 486] width 498 height 35
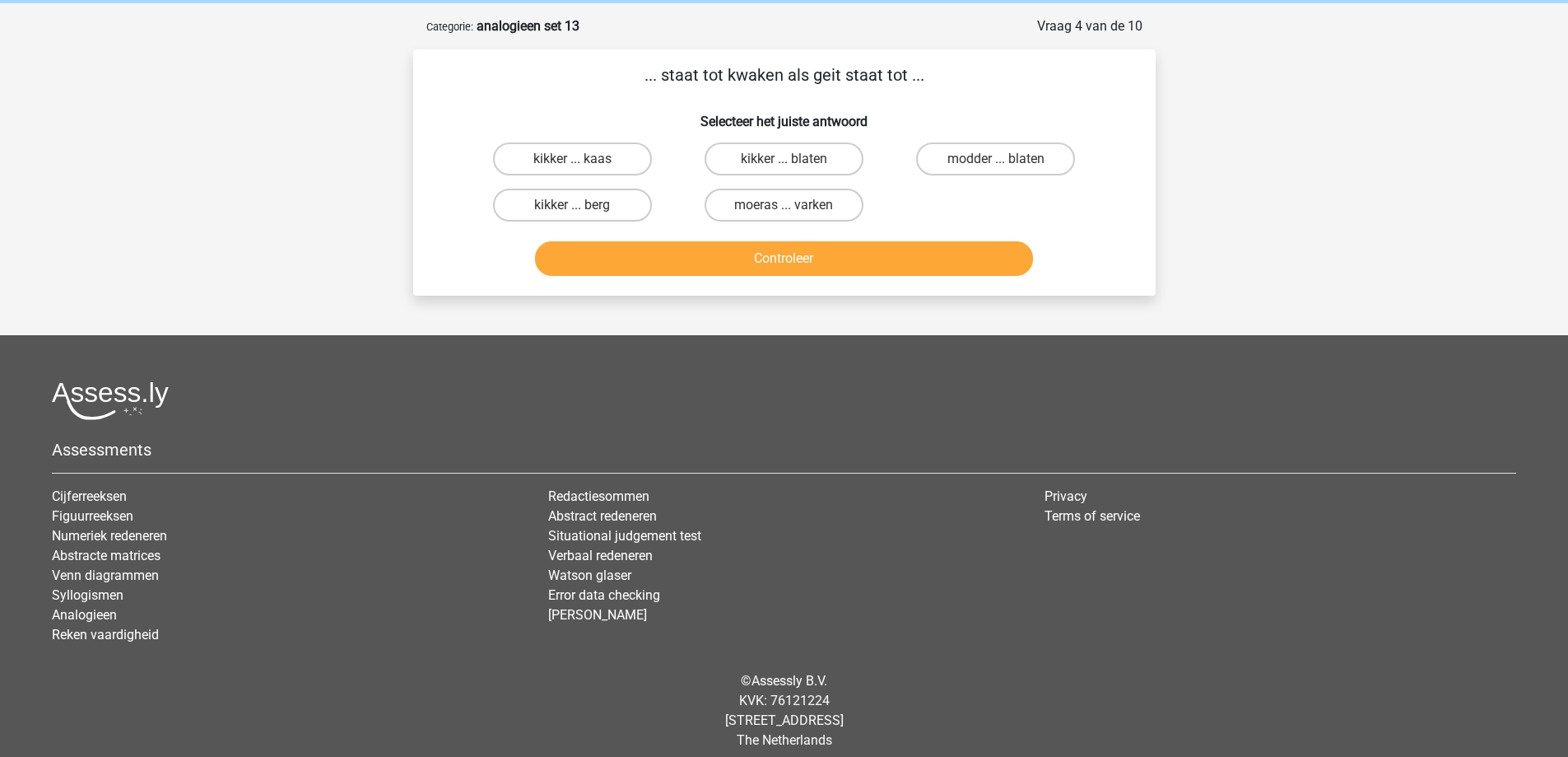
scroll to position [79, 0]
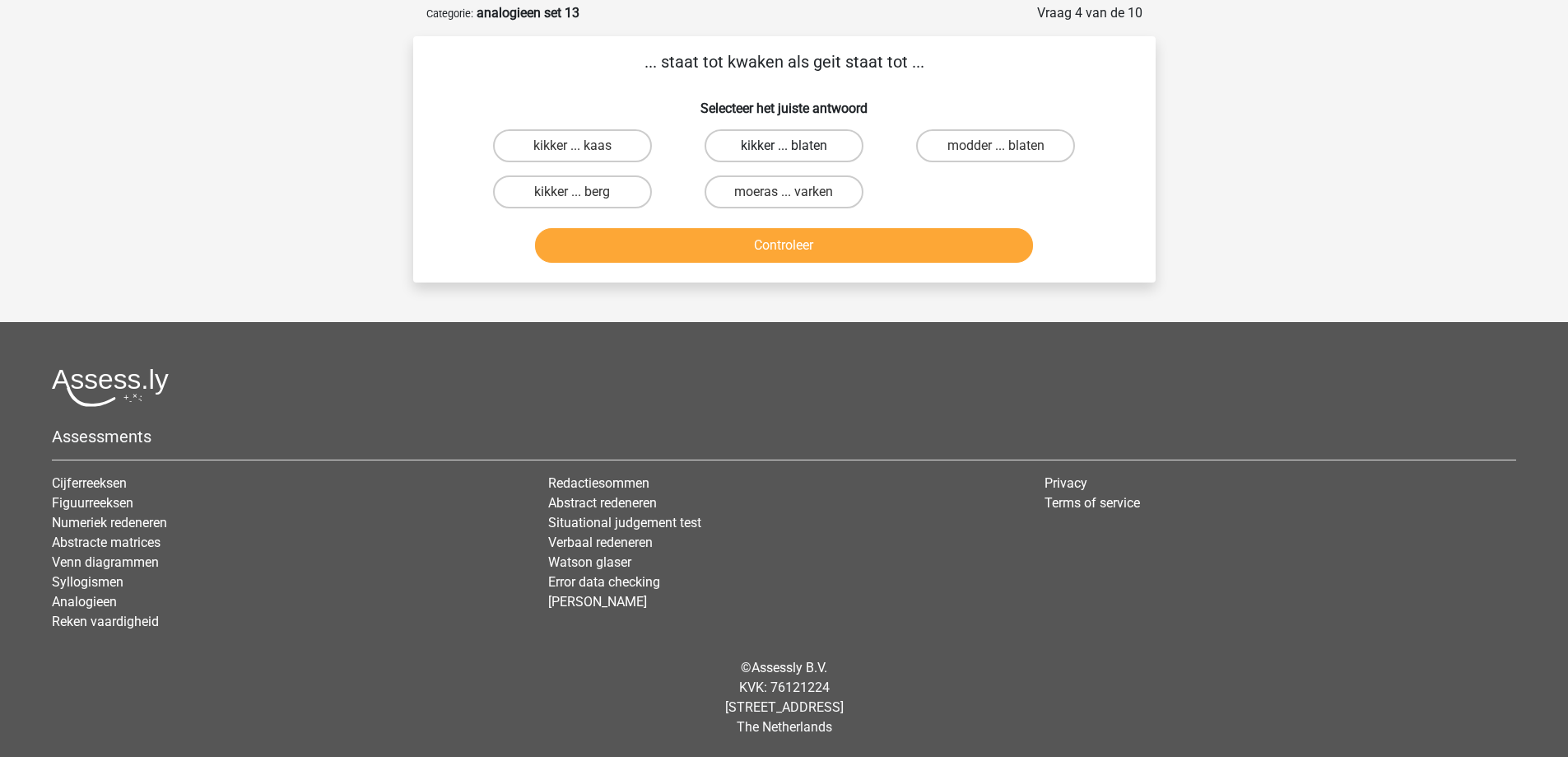
click at [764, 146] on label "kikker ... blaten" at bounding box center [784, 146] width 159 height 33
click at [784, 146] on input "kikker ... blaten" at bounding box center [789, 151] width 11 height 11
radio input "true"
click at [765, 254] on button "Controleer" at bounding box center [784, 245] width 498 height 35
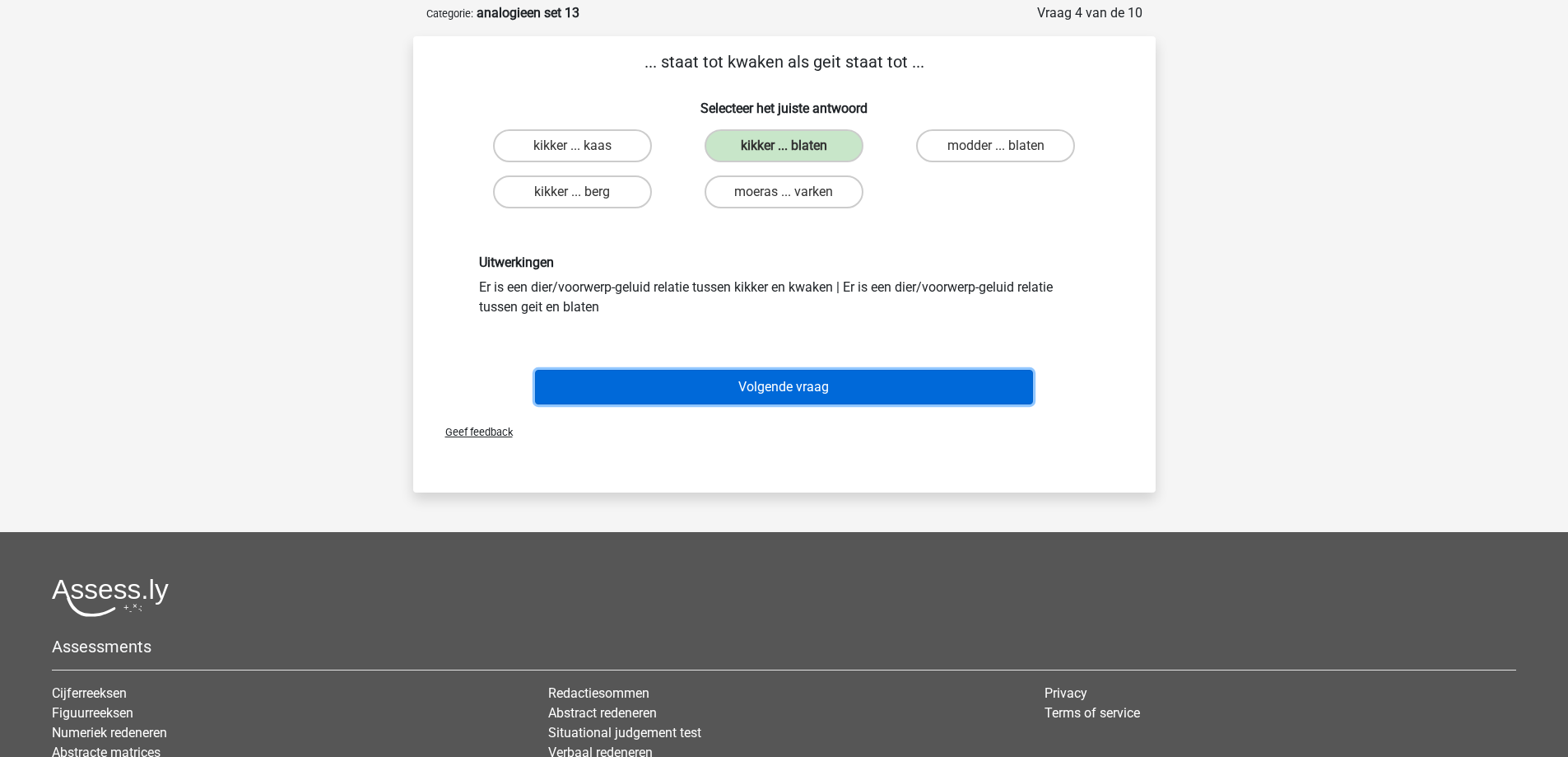
click at [773, 397] on button "Volgende vraag" at bounding box center [784, 387] width 498 height 35
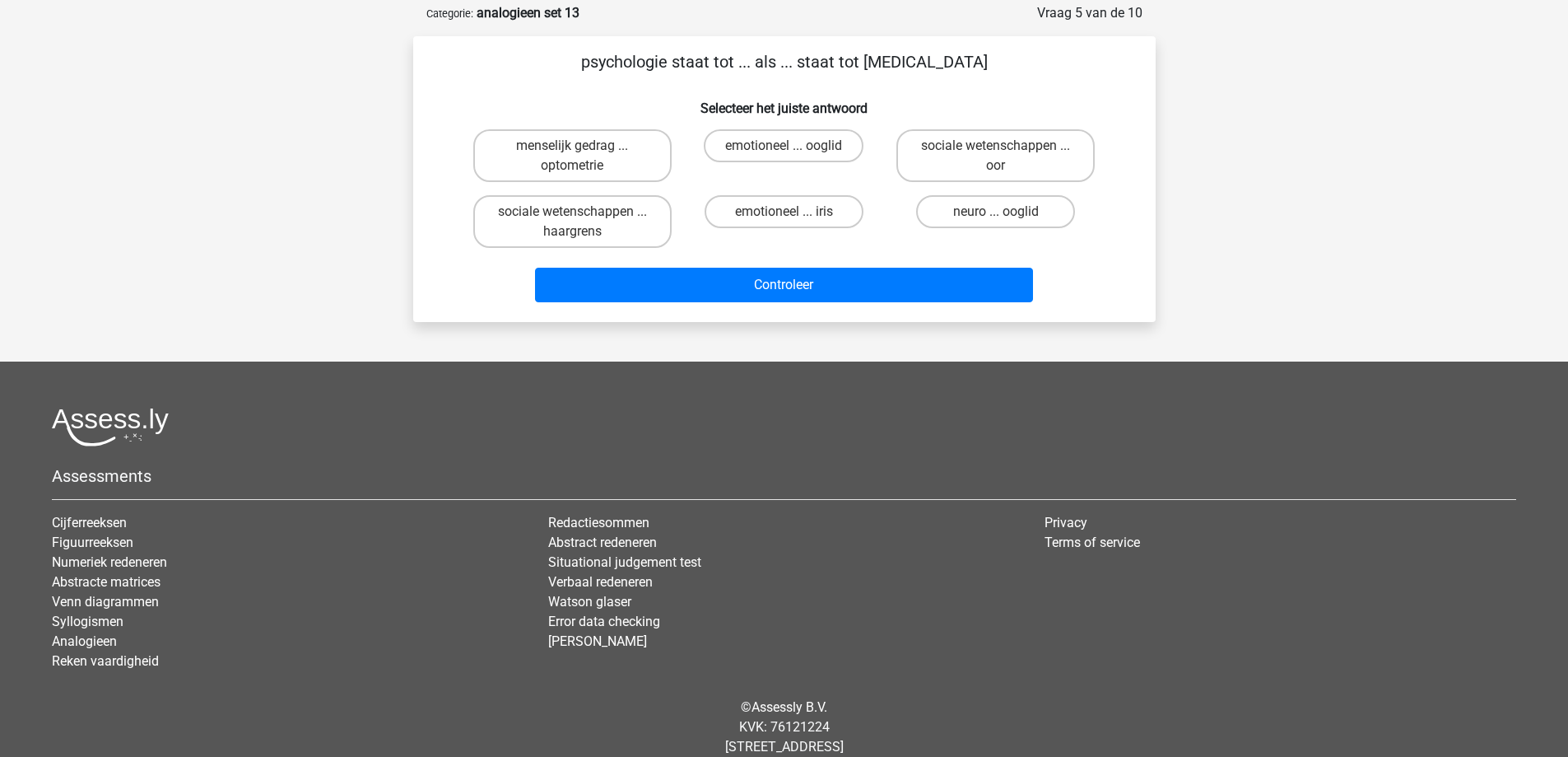
scroll to position [82, 0]
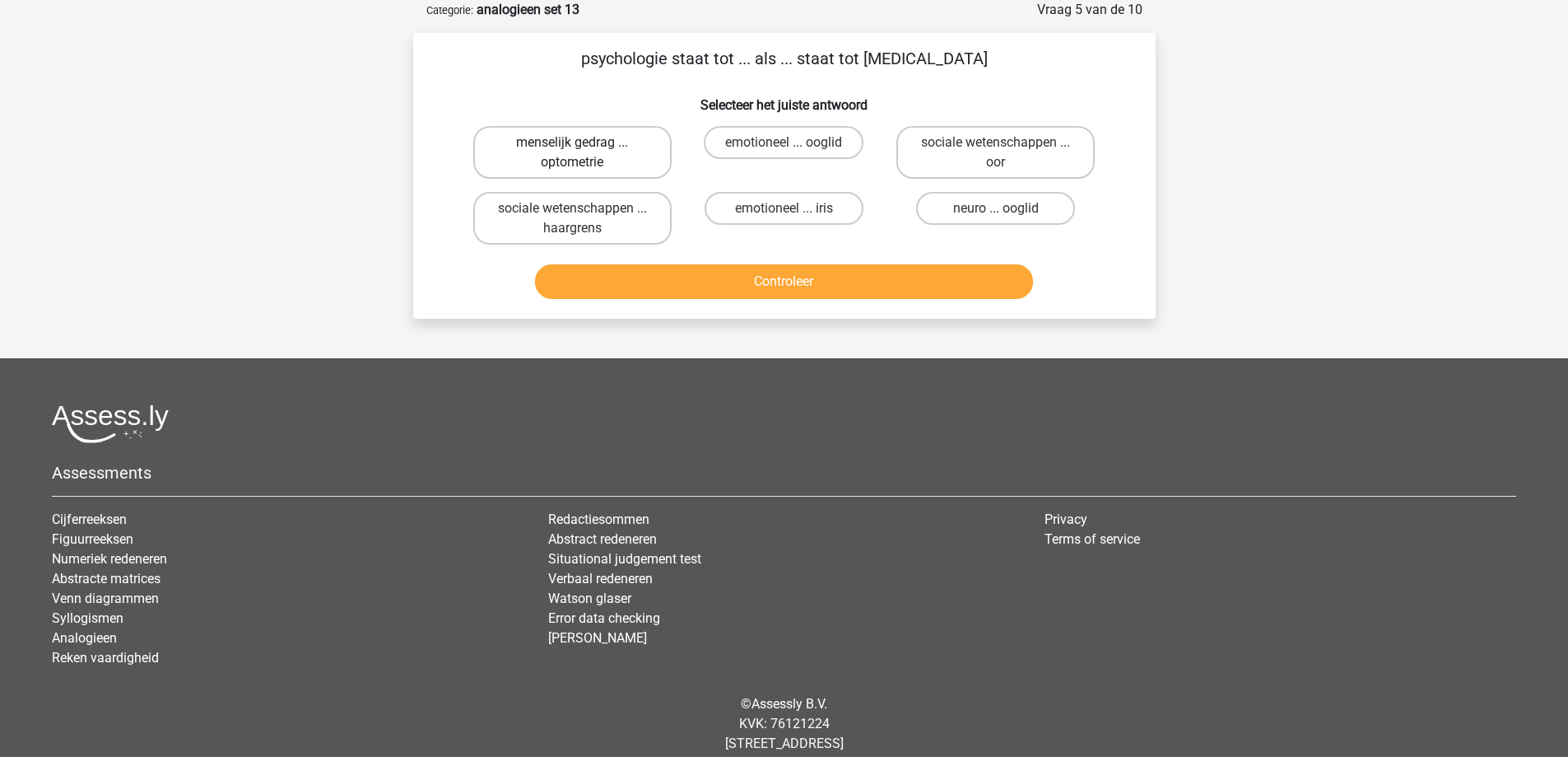
click at [629, 151] on label "menselijk gedrag ... optometrie" at bounding box center [572, 152] width 198 height 53
click at [583, 151] on input "menselijk gedrag ... optometrie" at bounding box center [577, 148] width 11 height 11
radio input "true"
click at [715, 280] on button "Controleer" at bounding box center [784, 281] width 498 height 35
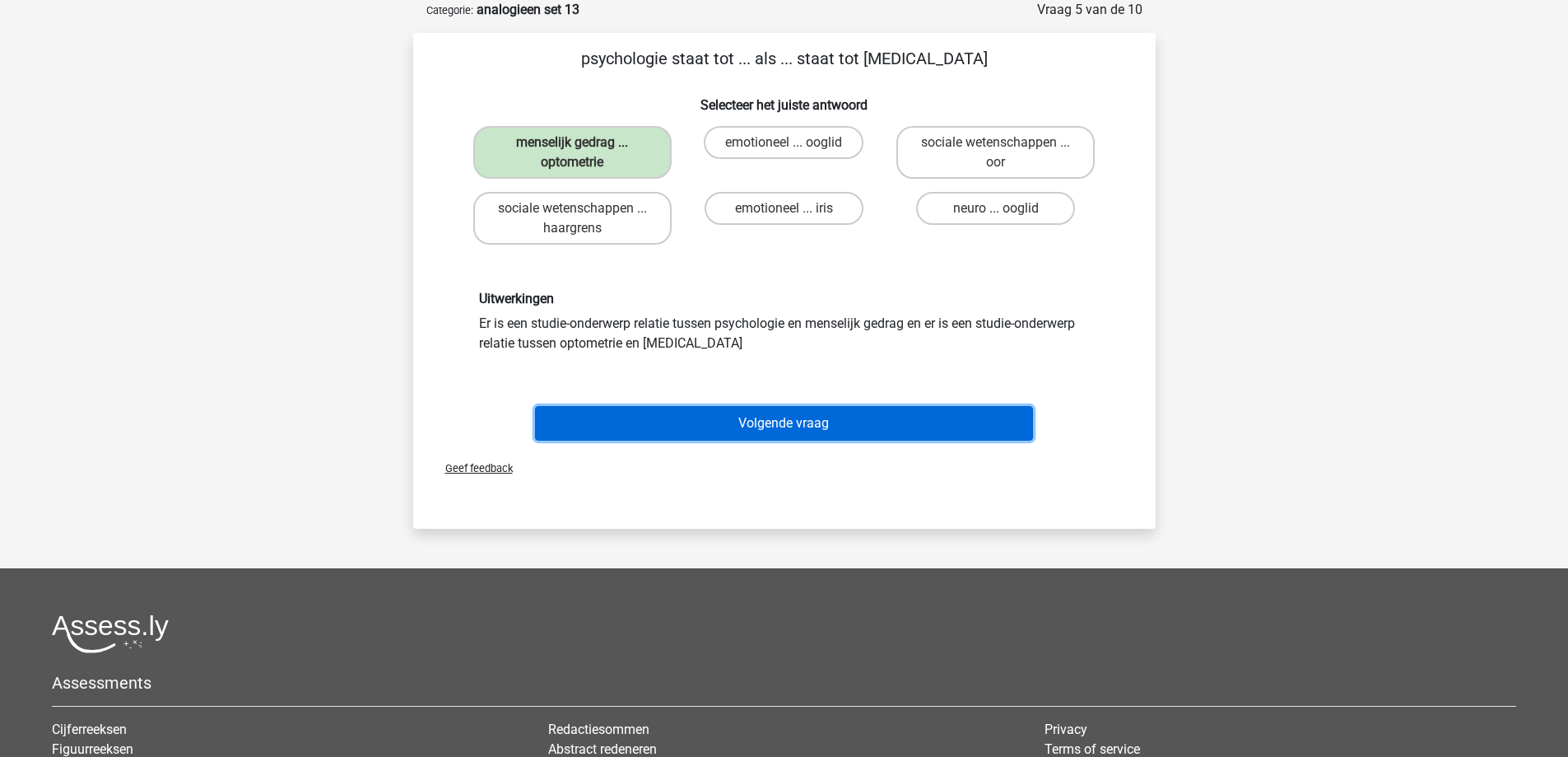
click at [739, 426] on button "Volgende vraag" at bounding box center [784, 423] width 498 height 35
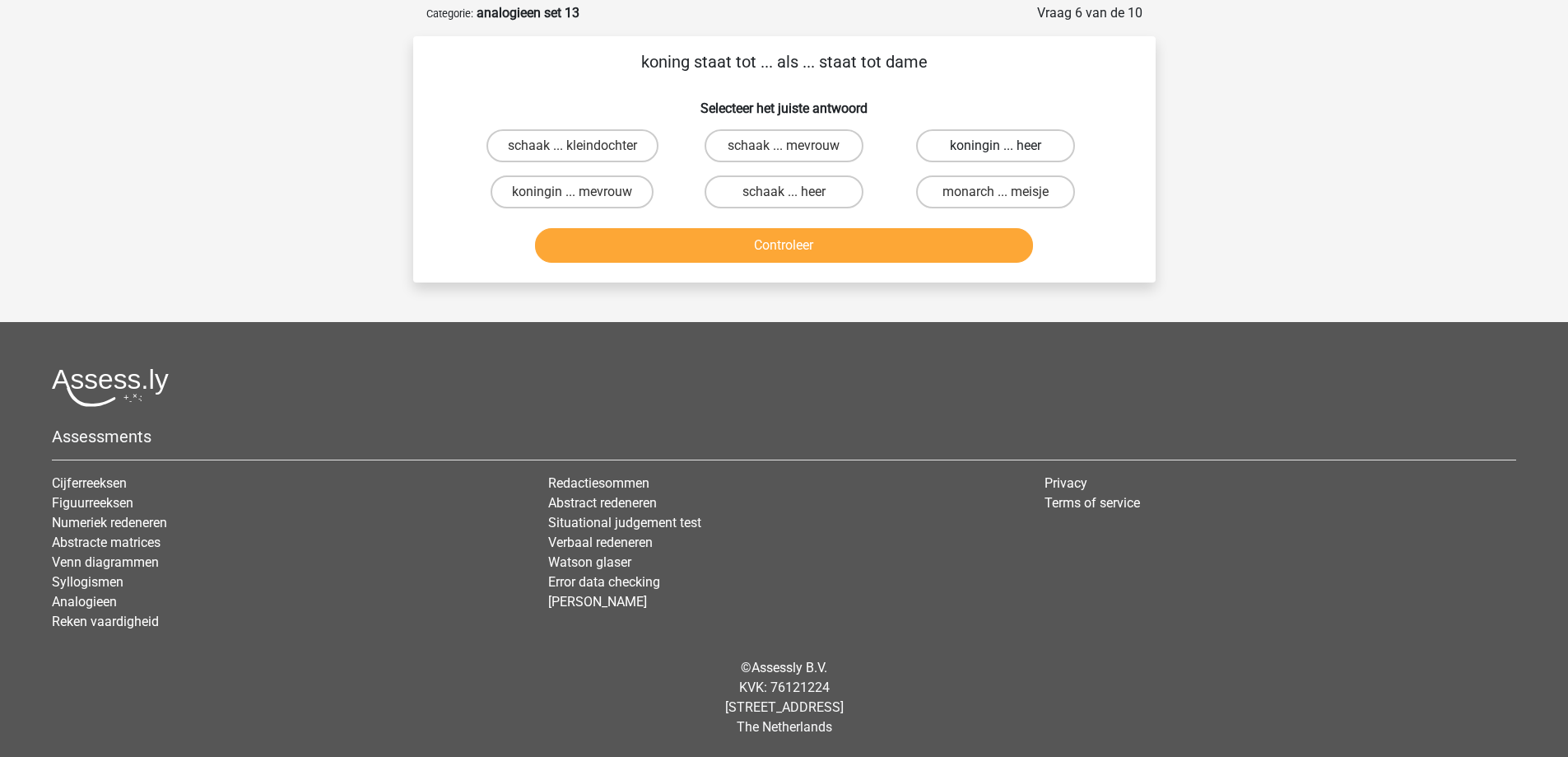
click at [957, 138] on label "koningin ... heer" at bounding box center [996, 146] width 159 height 33
click at [996, 146] on input "koningin ... heer" at bounding box center [1001, 151] width 11 height 11
radio input "true"
click at [887, 244] on button "Controleer" at bounding box center [784, 245] width 498 height 35
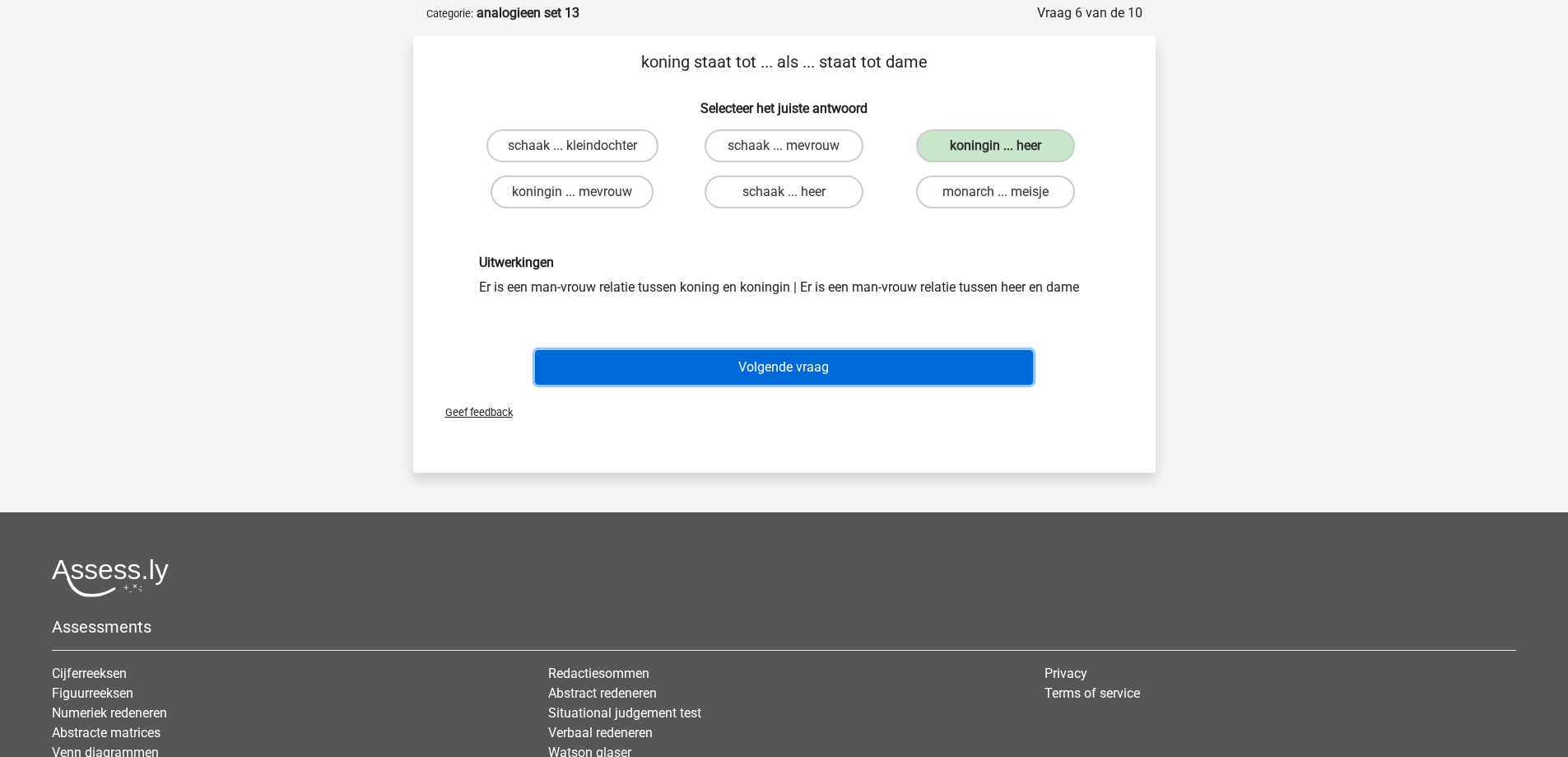
click at [795, 362] on button "Volgende vraag" at bounding box center [784, 367] width 498 height 35
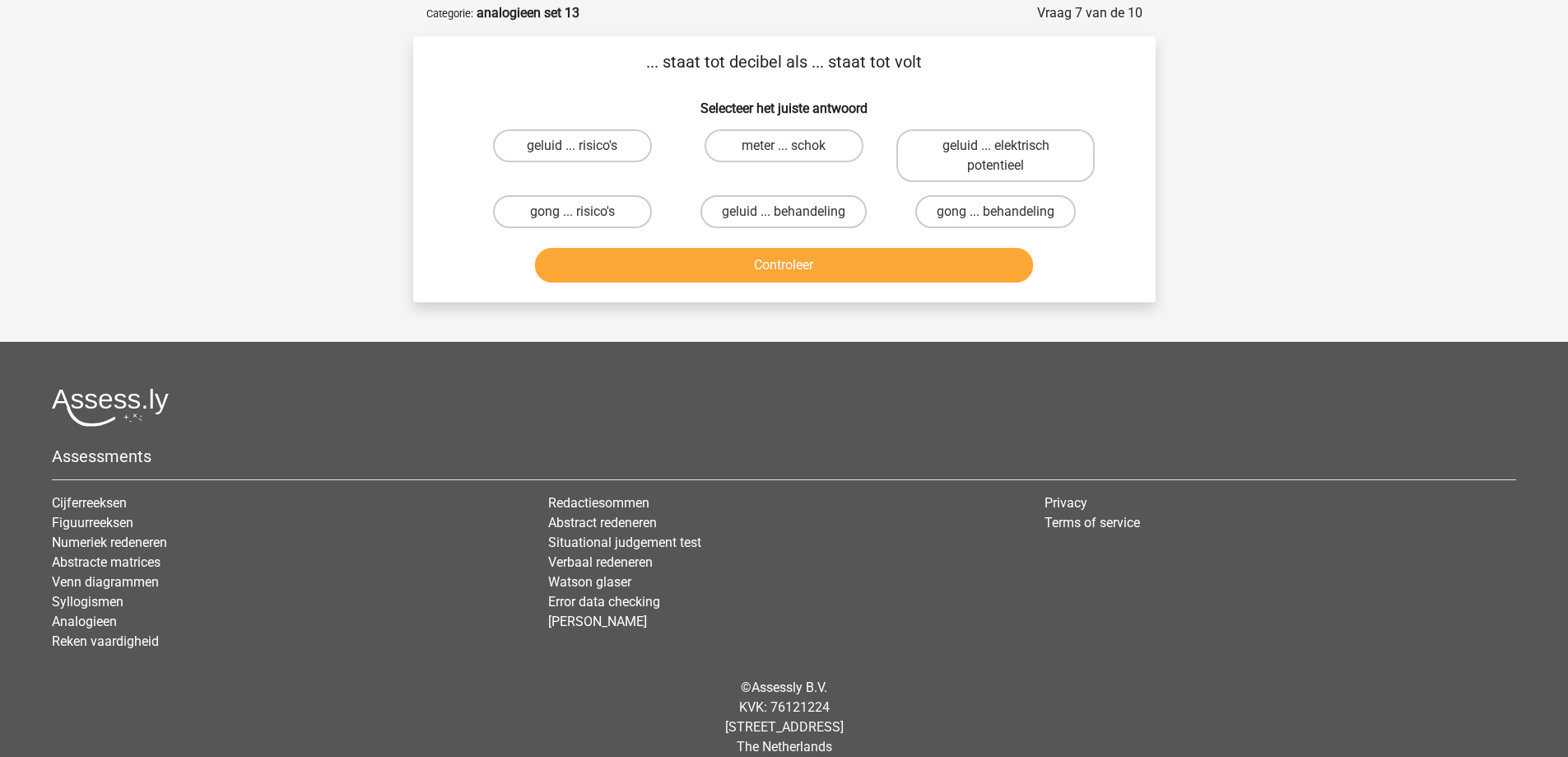
scroll to position [82, 0]
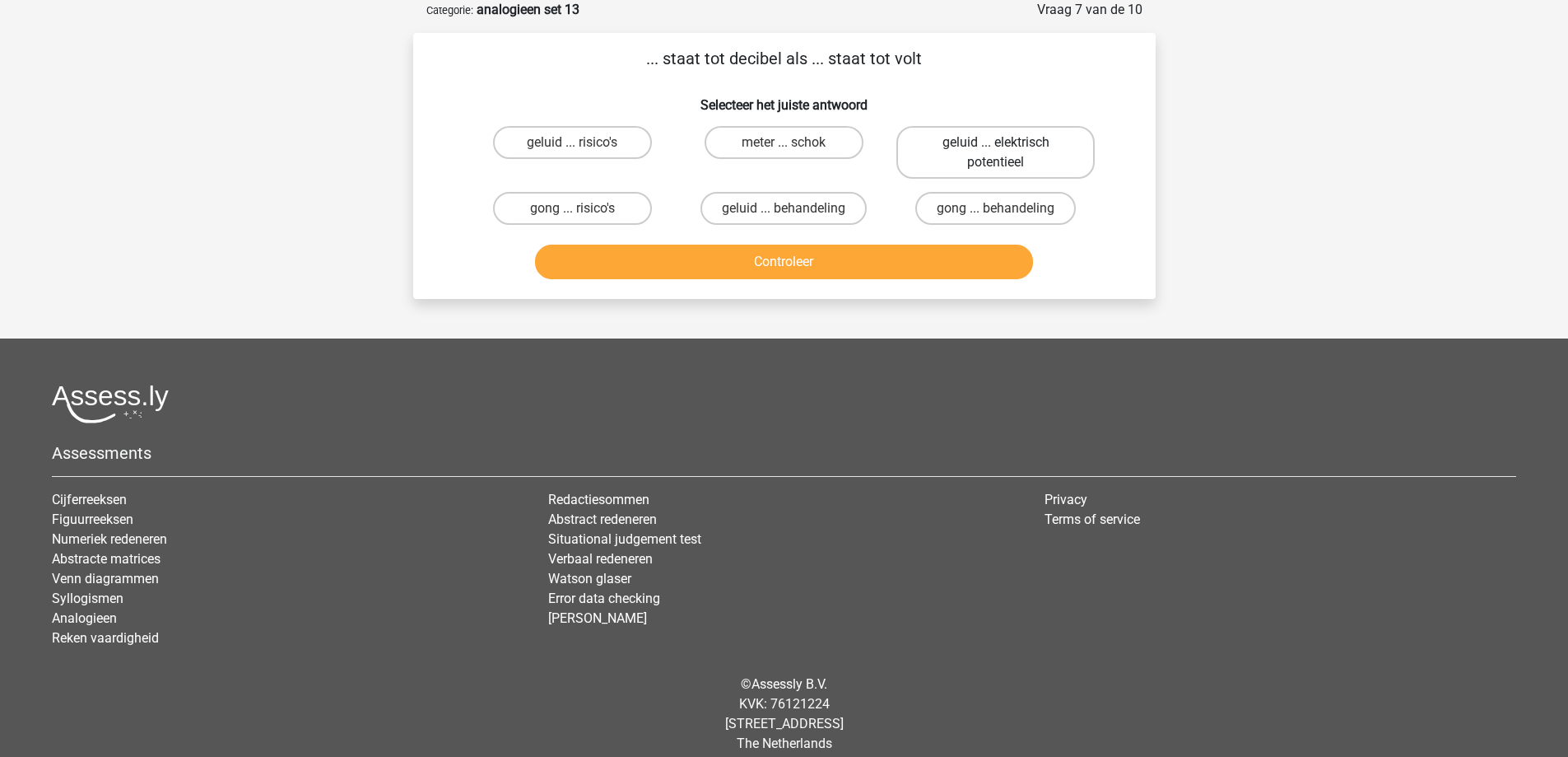
click at [947, 153] on label "geluid ... elektrisch potentieel" at bounding box center [995, 152] width 198 height 53
click at [996, 153] on input "geluid ... elektrisch potentieel" at bounding box center [1001, 148] width 11 height 11
radio input "true"
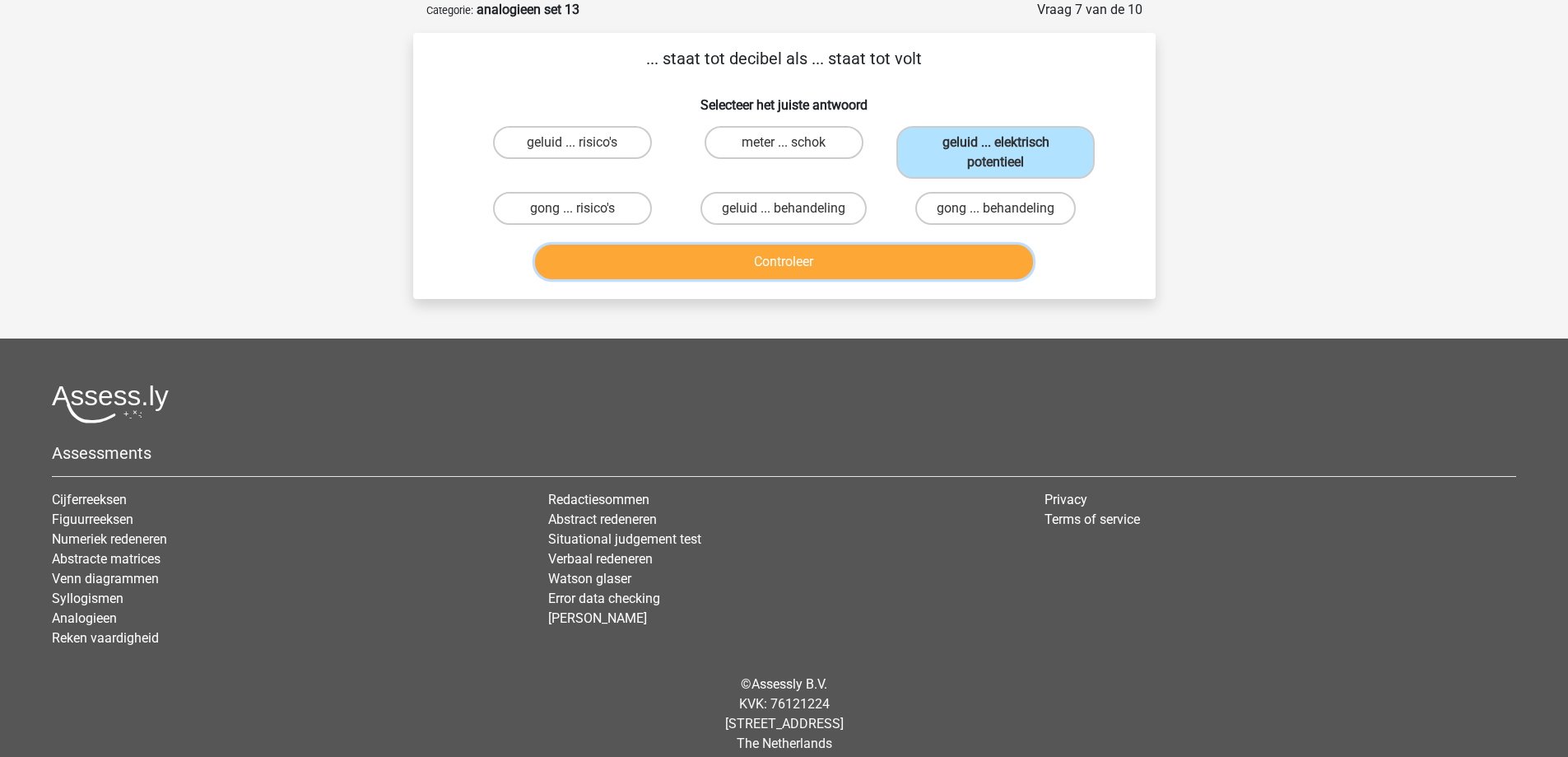
click at [865, 261] on button "Controleer" at bounding box center [784, 262] width 498 height 35
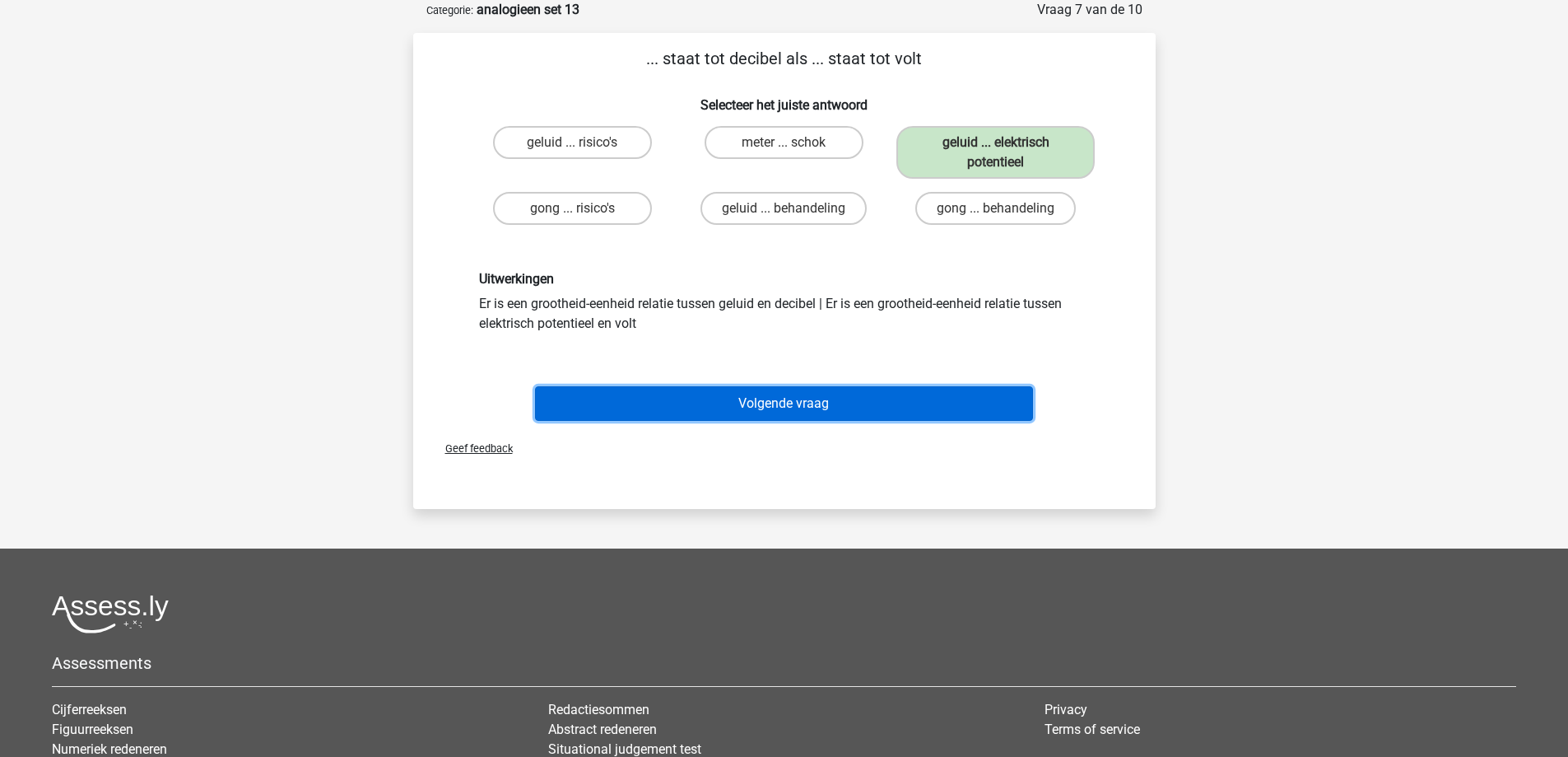
click at [799, 398] on button "Volgende vraag" at bounding box center [784, 403] width 498 height 35
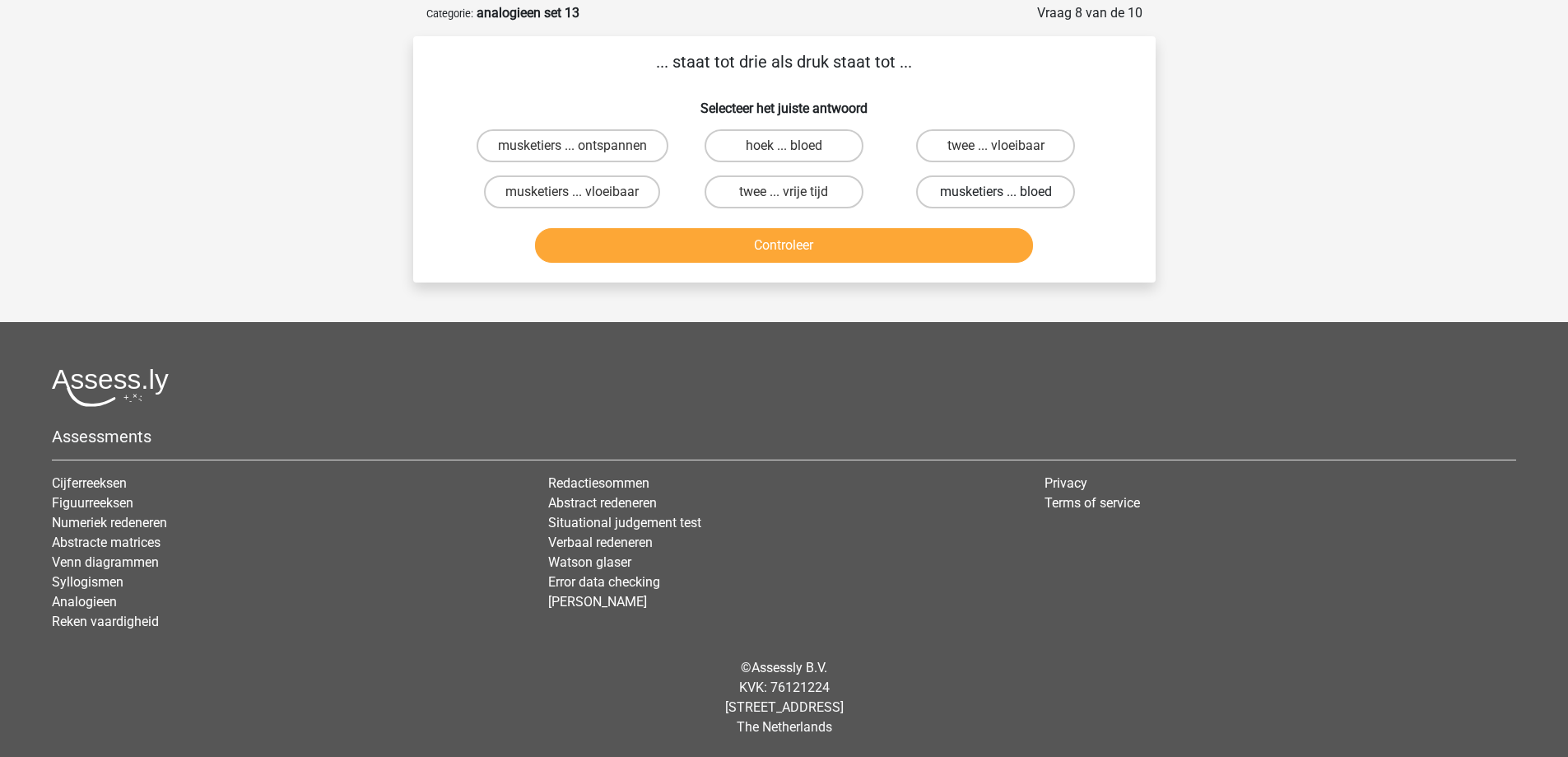
click at [976, 189] on label "musketiers ... bloed" at bounding box center [996, 191] width 159 height 33
click at [996, 192] on input "musketiers ... bloed" at bounding box center [1001, 197] width 11 height 11
radio input "true"
click at [861, 253] on button "Controleer" at bounding box center [784, 245] width 498 height 35
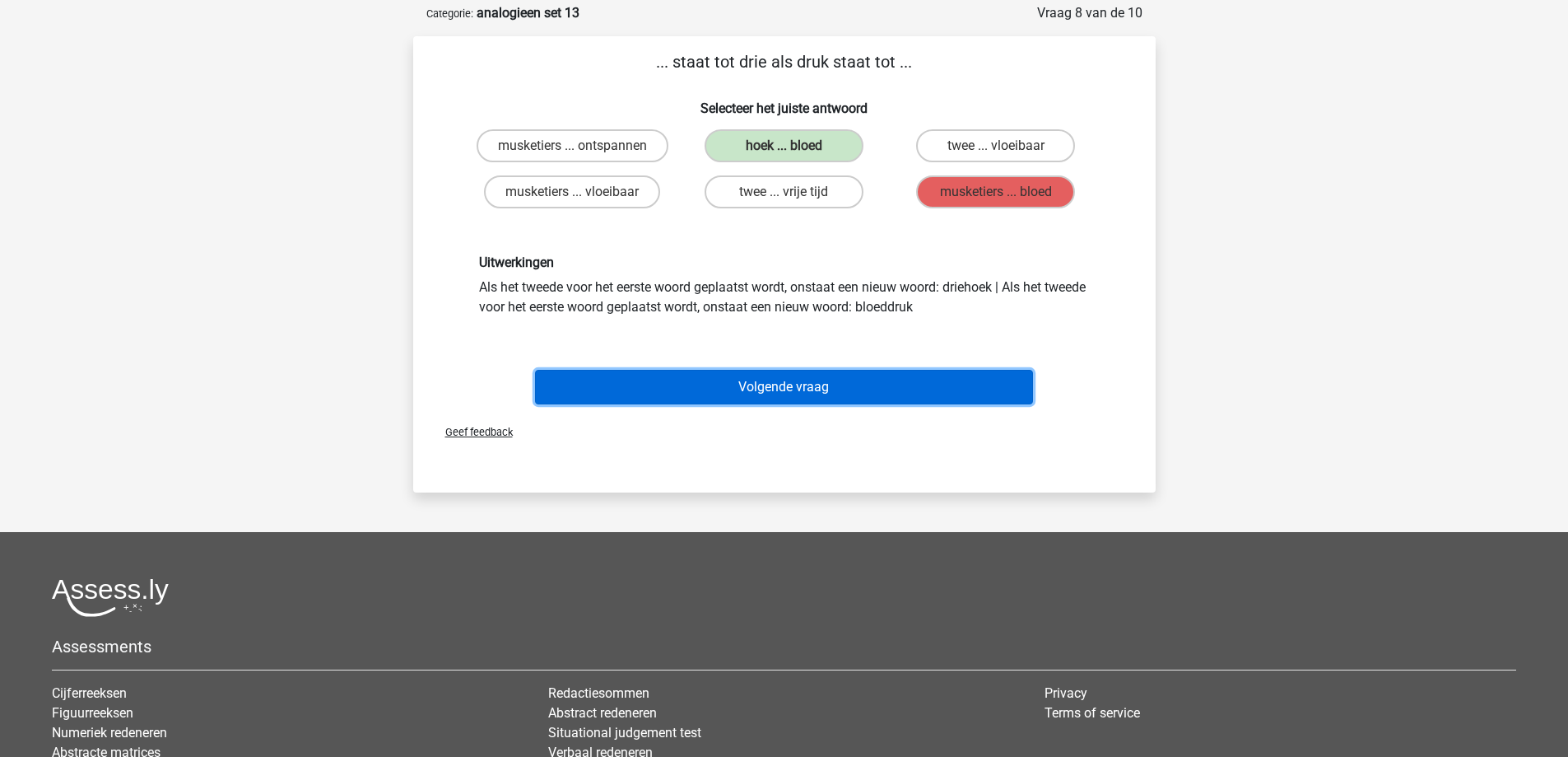
click at [785, 387] on button "Volgende vraag" at bounding box center [784, 387] width 498 height 35
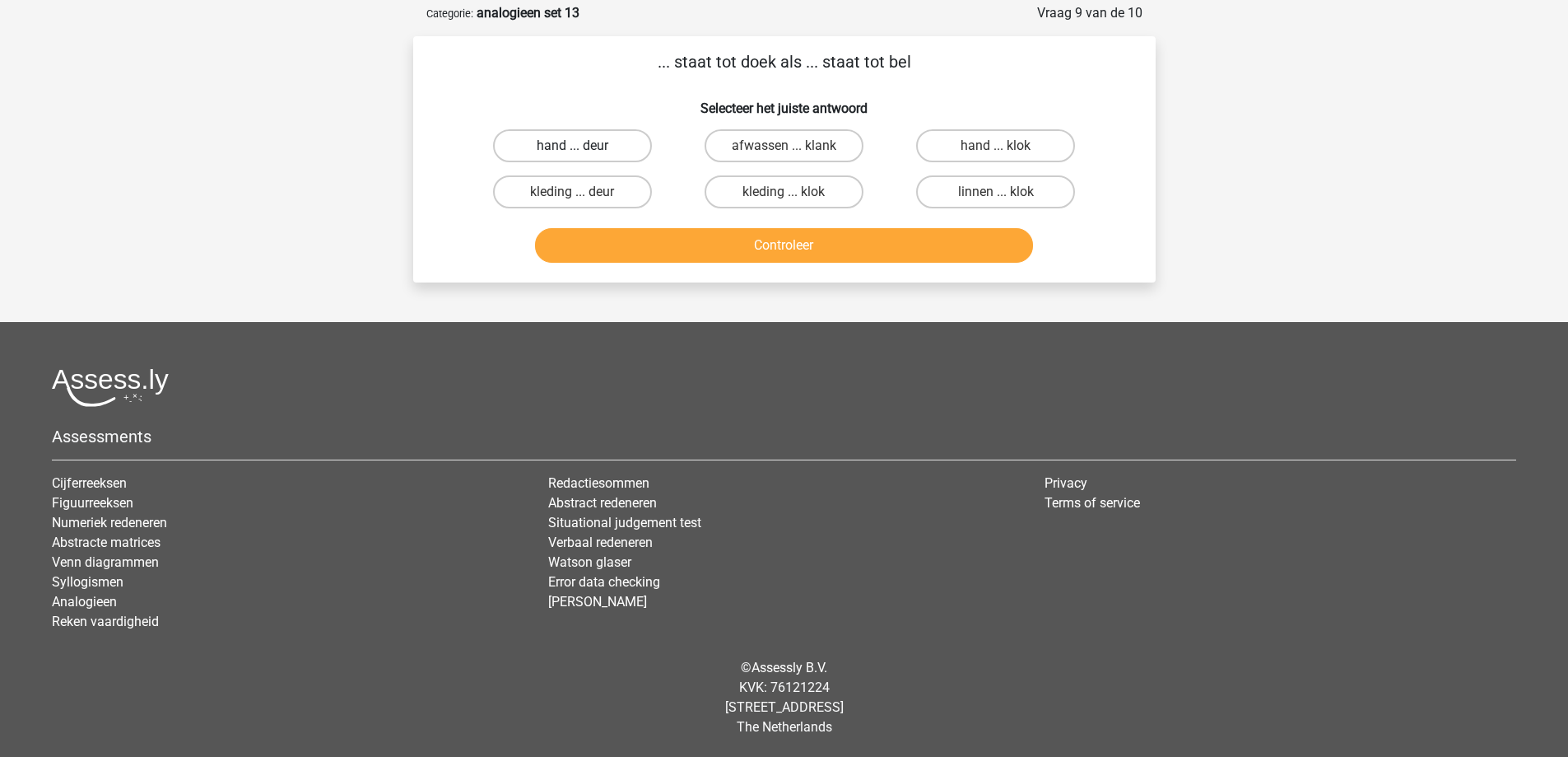
click at [630, 143] on label "hand ... deur" at bounding box center [572, 146] width 159 height 33
click at [583, 146] on input "hand ... deur" at bounding box center [577, 151] width 11 height 11
radio input "true"
click at [658, 260] on button "Controleer" at bounding box center [784, 245] width 498 height 35
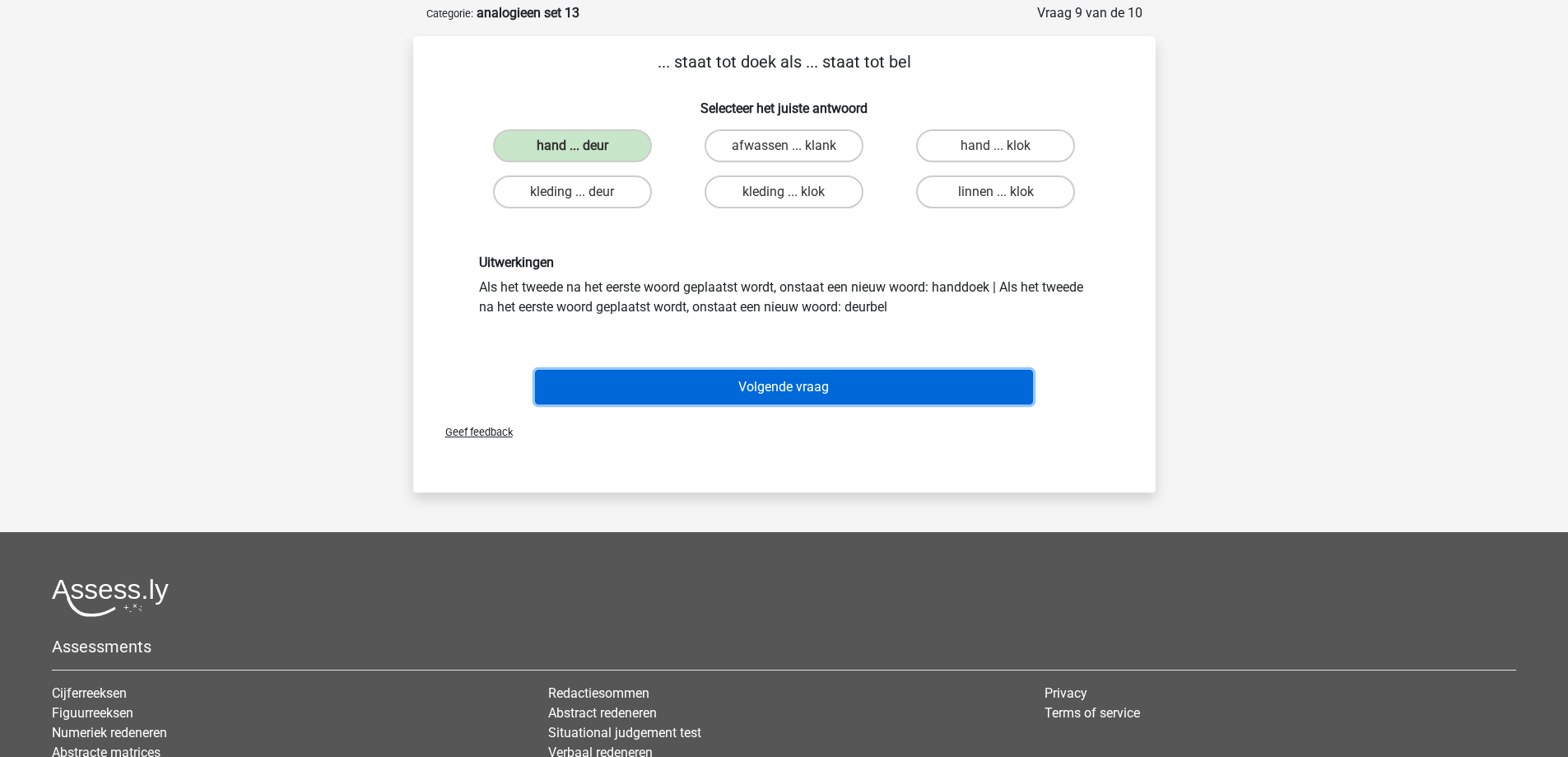
click at [712, 388] on button "Volgende vraag" at bounding box center [784, 387] width 498 height 35
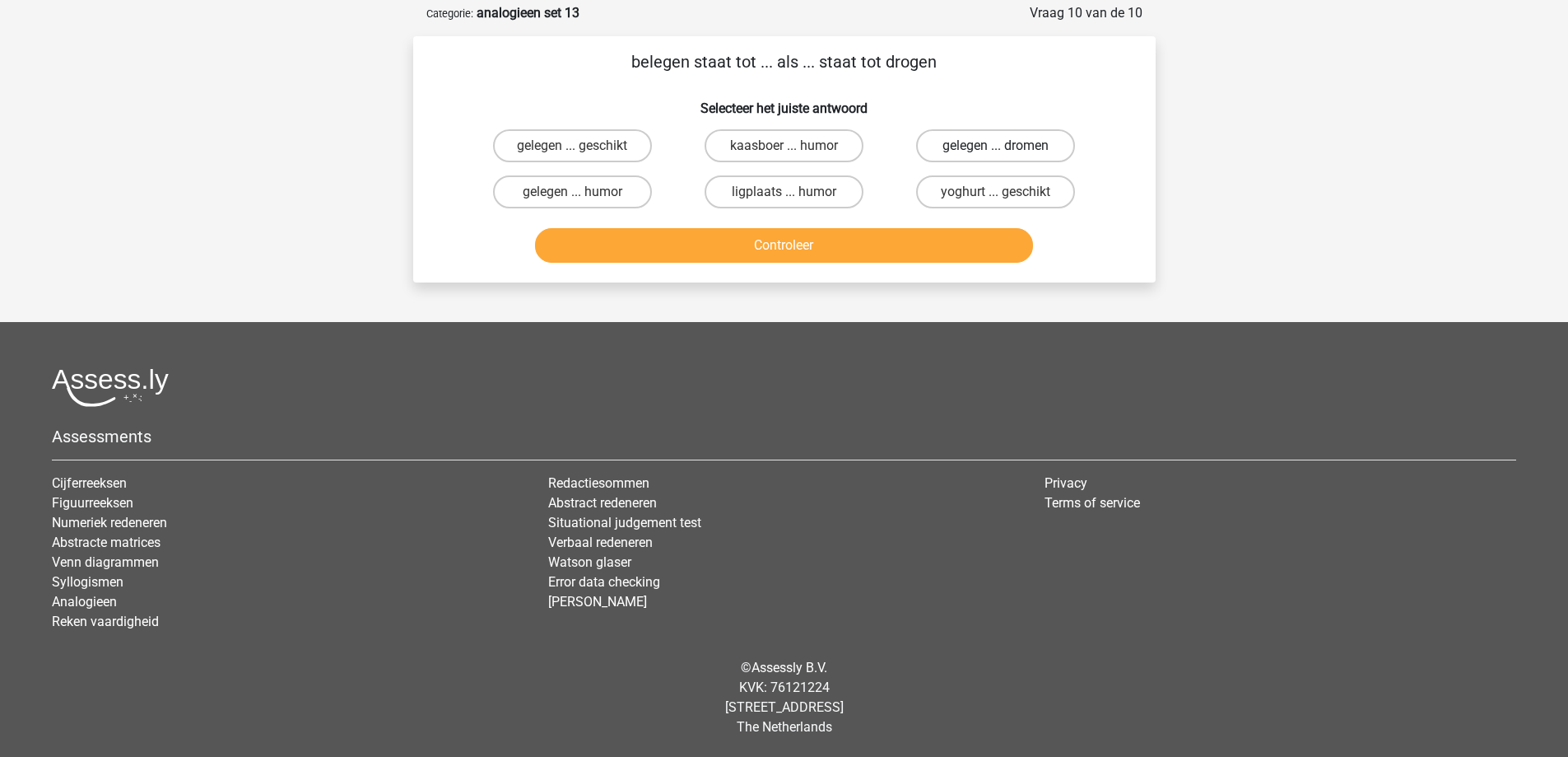
click at [958, 146] on label "gelegen ... dromen" at bounding box center [996, 146] width 159 height 33
click at [996, 146] on input "gelegen ... dromen" at bounding box center [1001, 151] width 11 height 11
radio input "true"
click at [884, 258] on button "Controleer" at bounding box center [784, 245] width 498 height 35
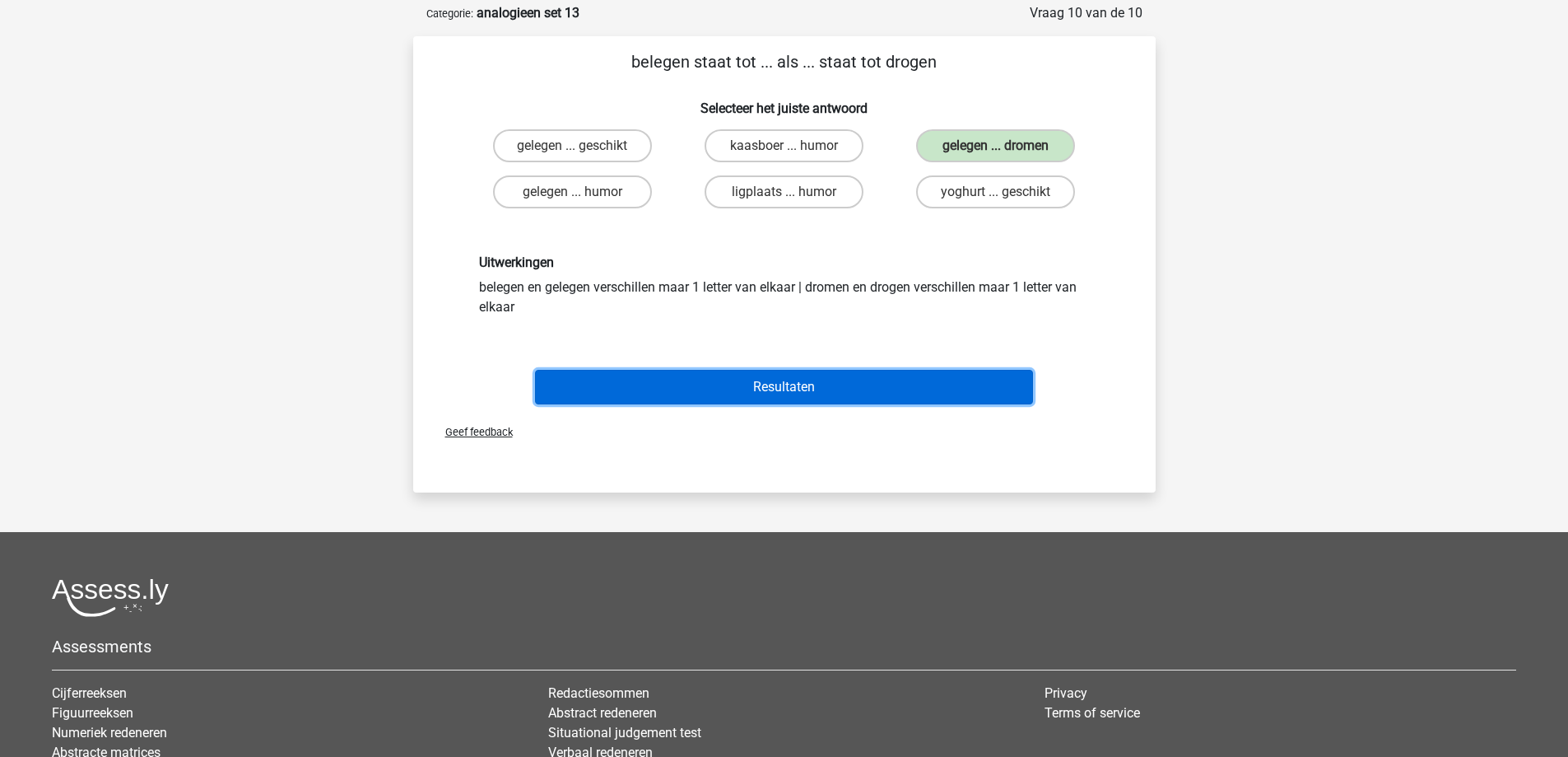
click at [809, 385] on button "Resultaten" at bounding box center [784, 387] width 498 height 35
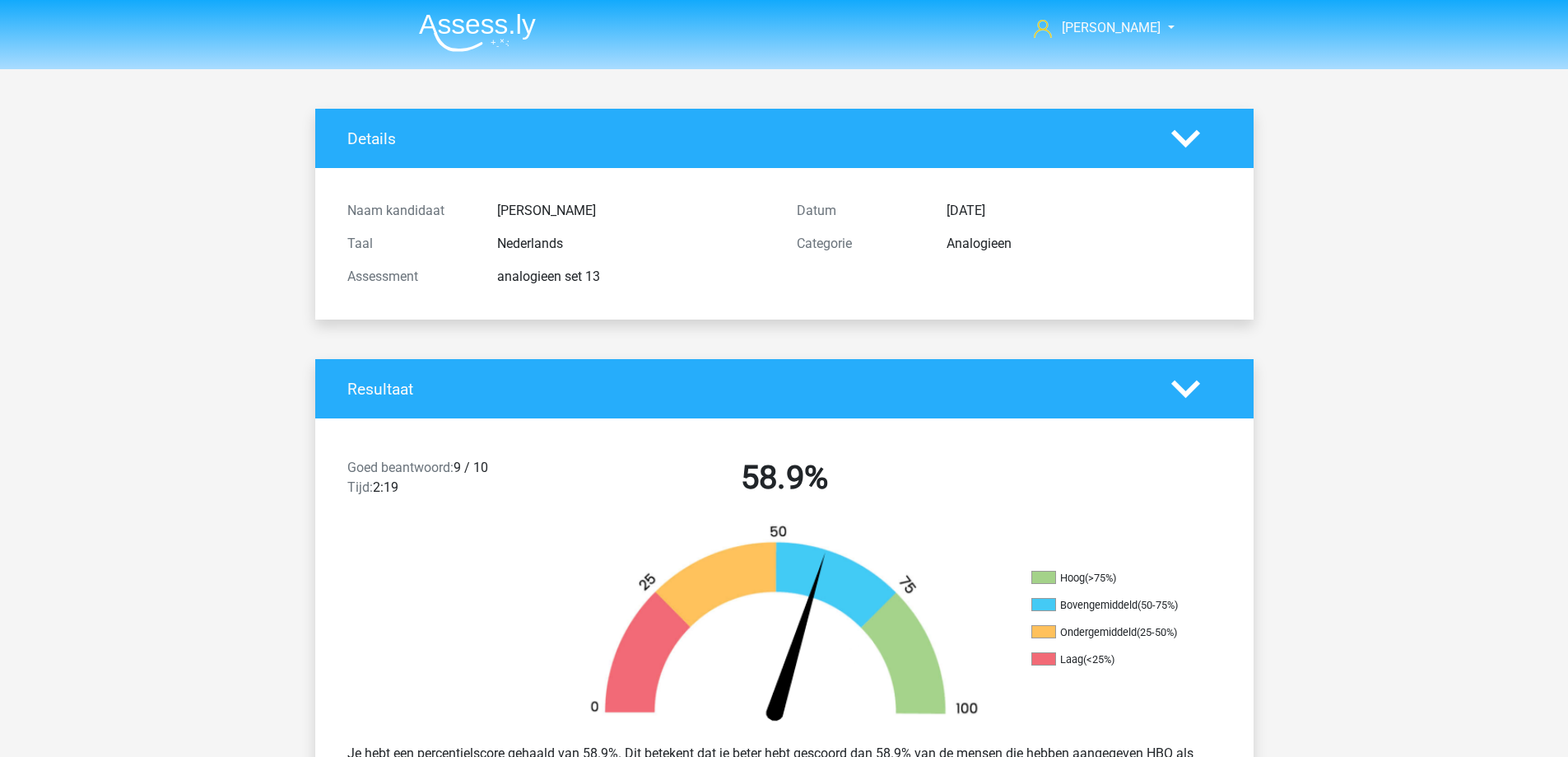
click at [497, 16] on img at bounding box center [477, 32] width 117 height 38
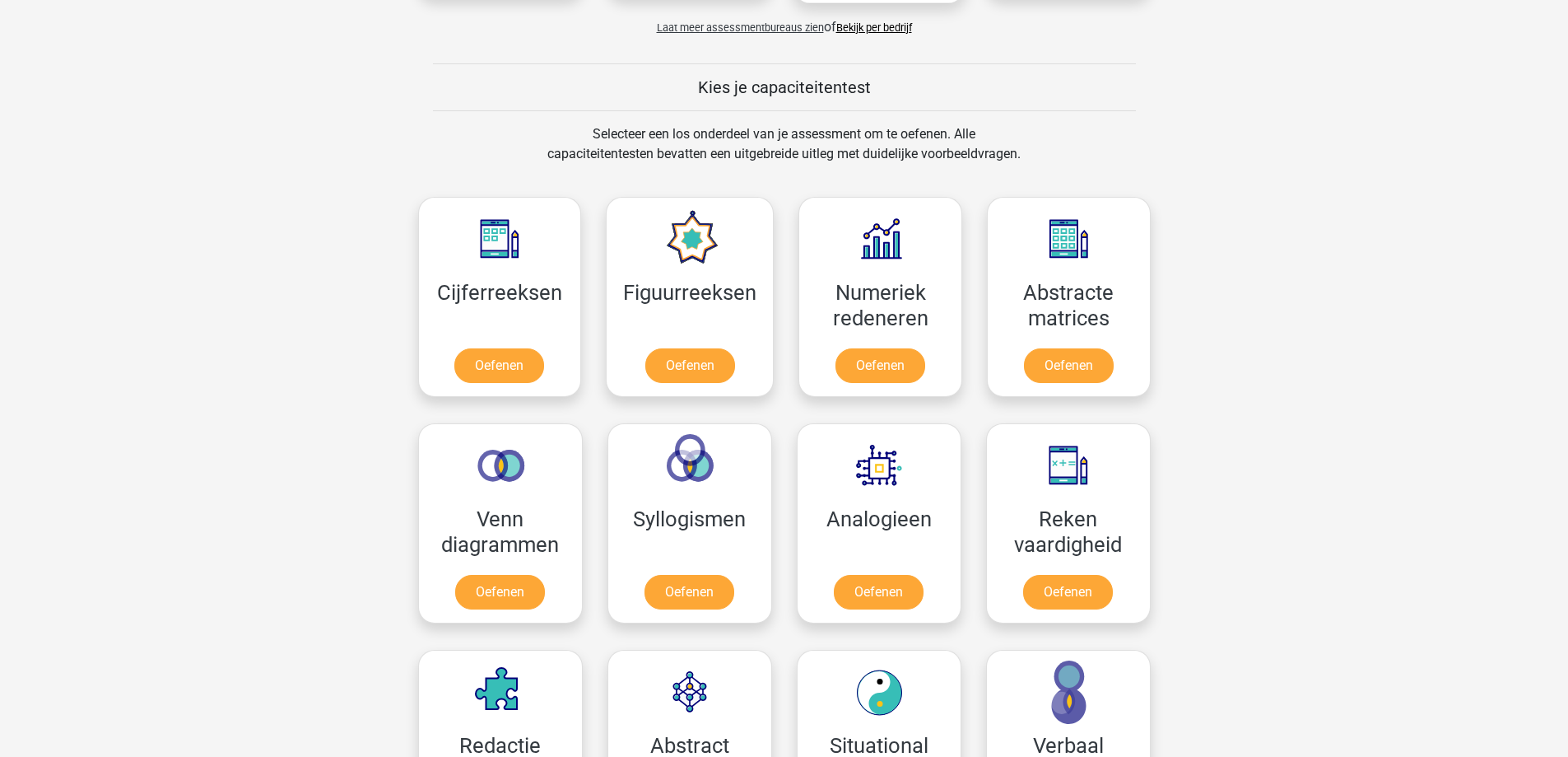
scroll to position [577, 0]
click at [681, 370] on link "Oefenen" at bounding box center [689, 368] width 94 height 37
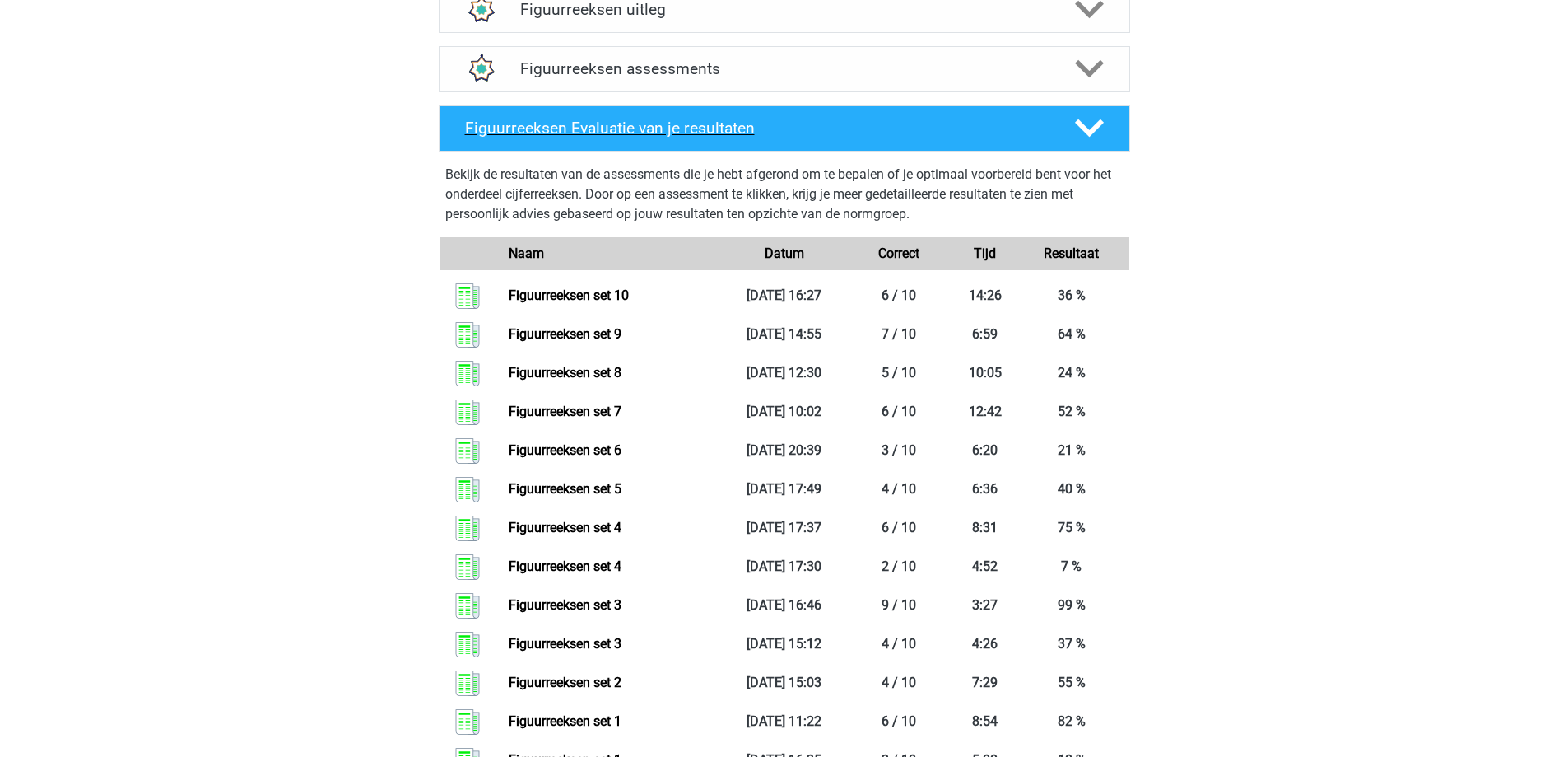
scroll to position [494, 0]
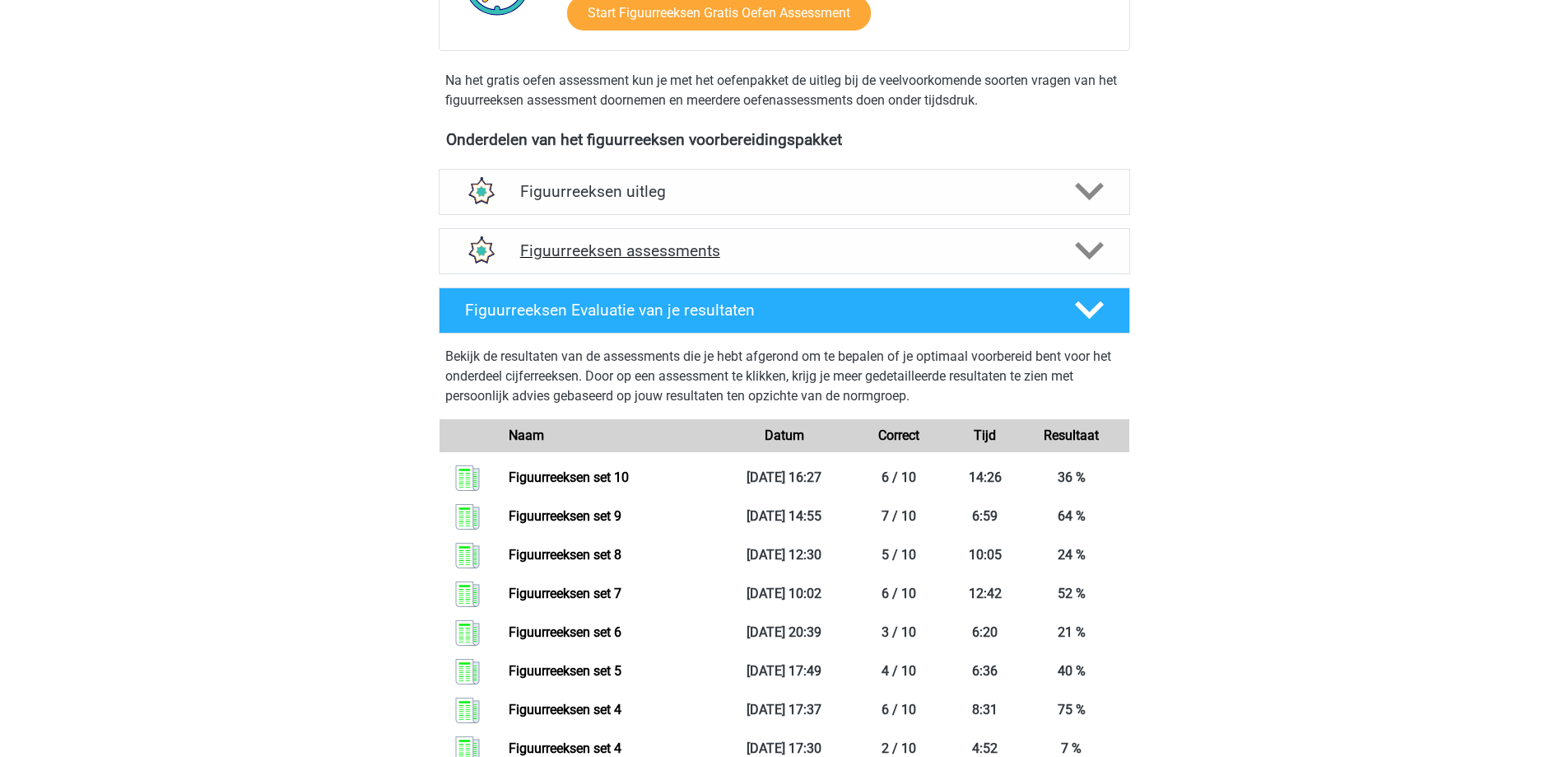
click at [859, 247] on h4 "Figuurreeksen assessments" at bounding box center [784, 250] width 528 height 19
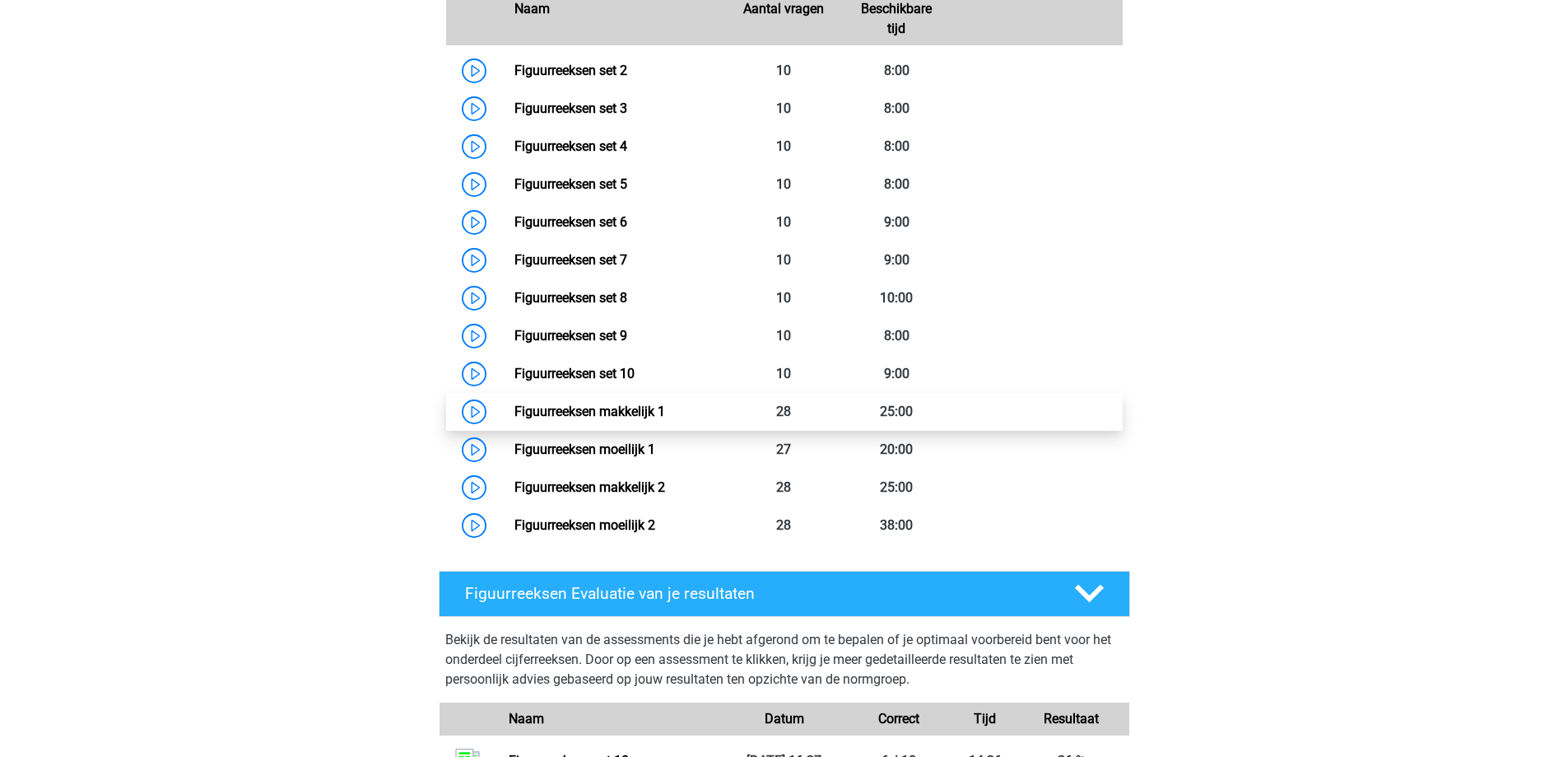
scroll to position [906, 0]
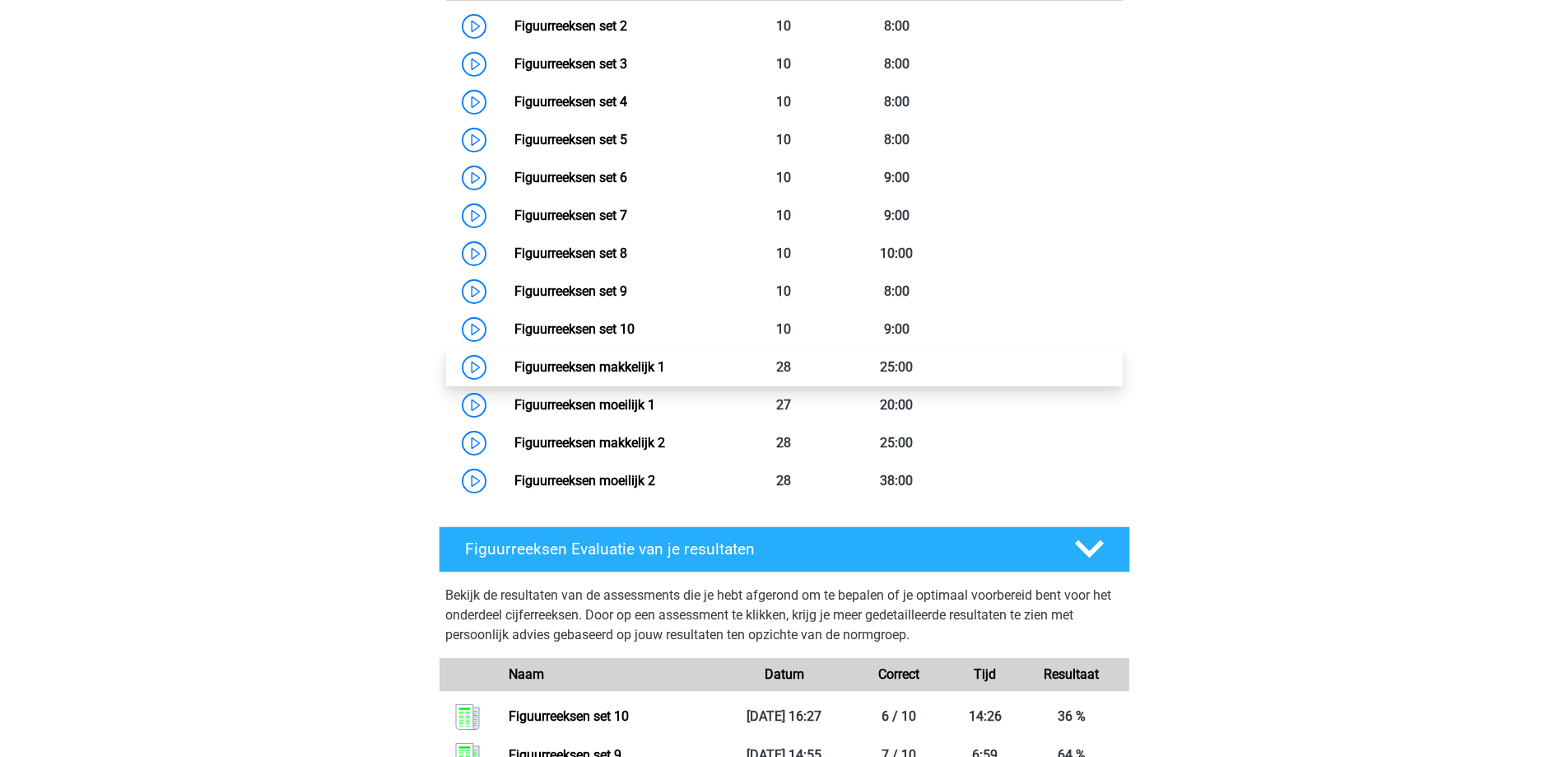
click at [585, 359] on link "Figuurreeksen makkelijk 1" at bounding box center [589, 367] width 151 height 16
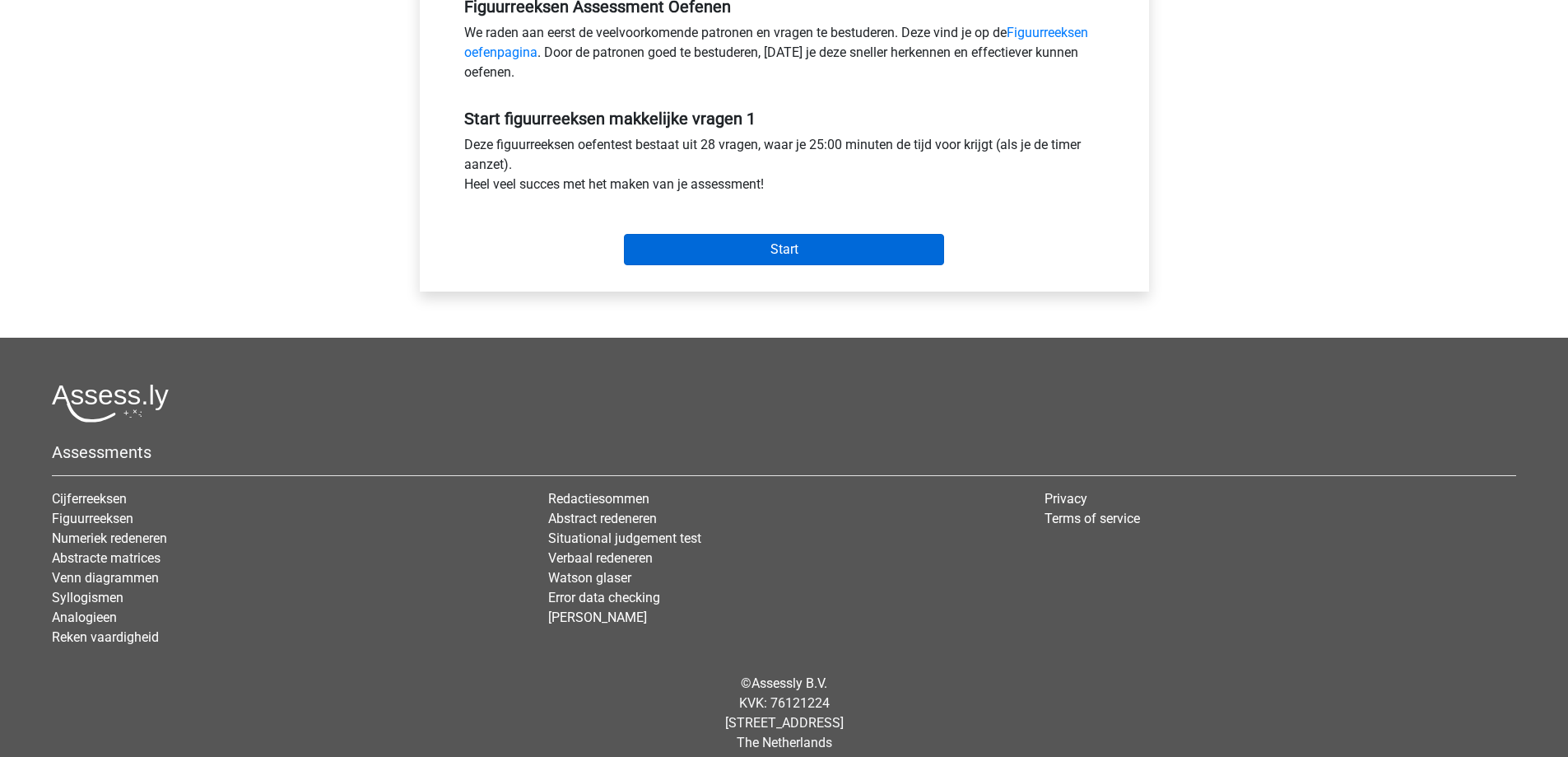
scroll to position [545, 0]
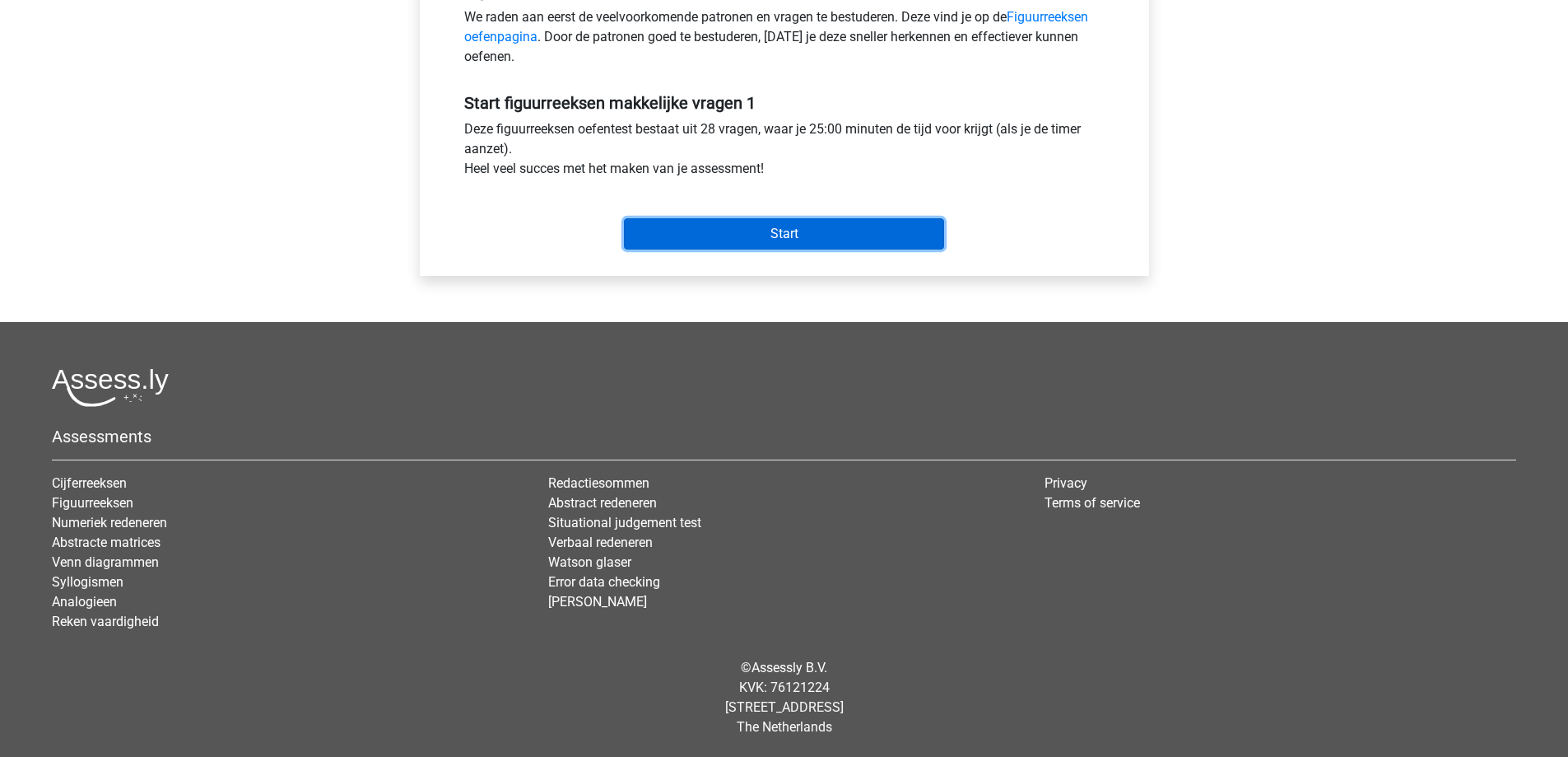
click at [736, 237] on input "Start" at bounding box center [784, 233] width 320 height 31
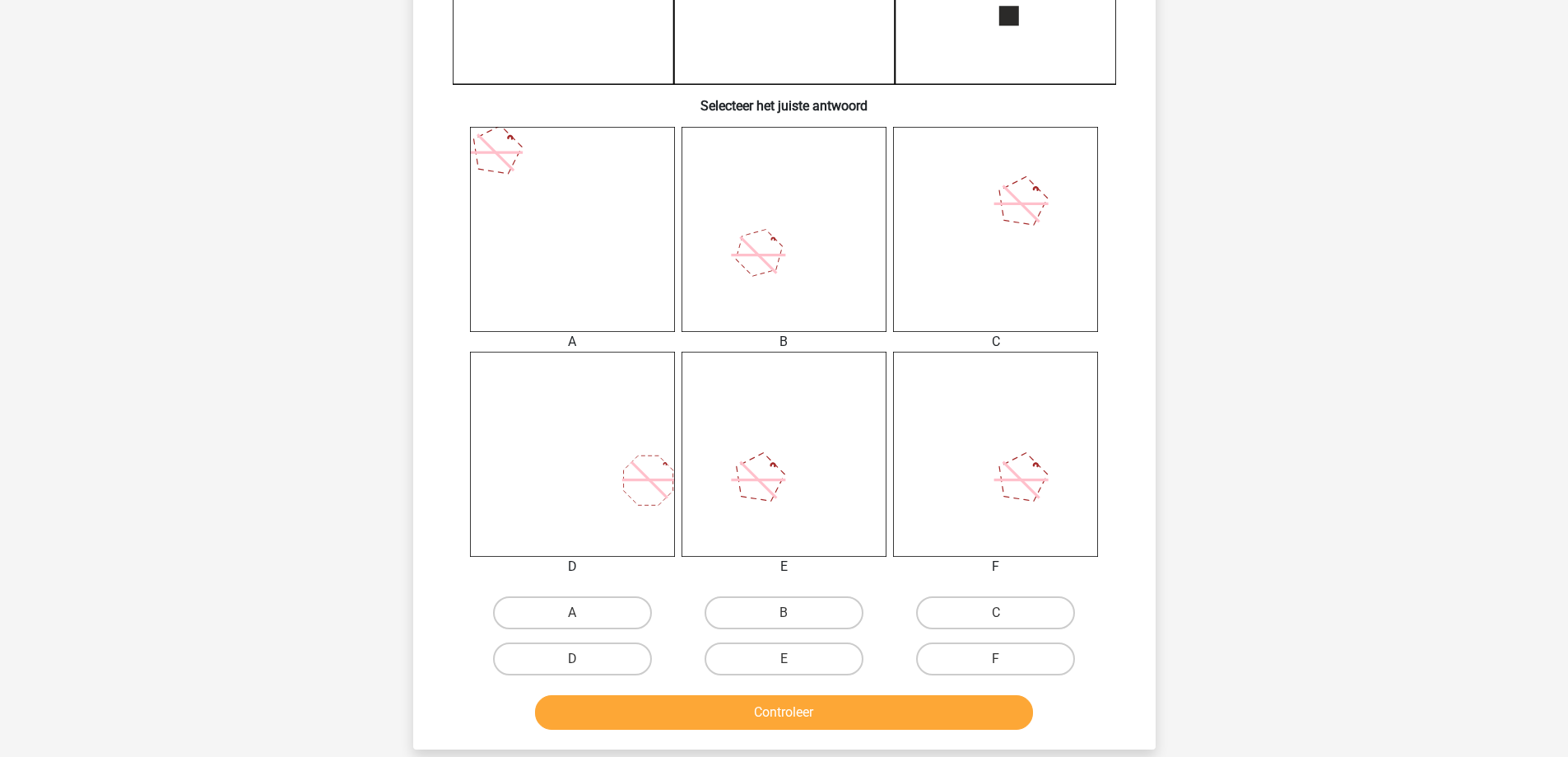
scroll to position [577, 0]
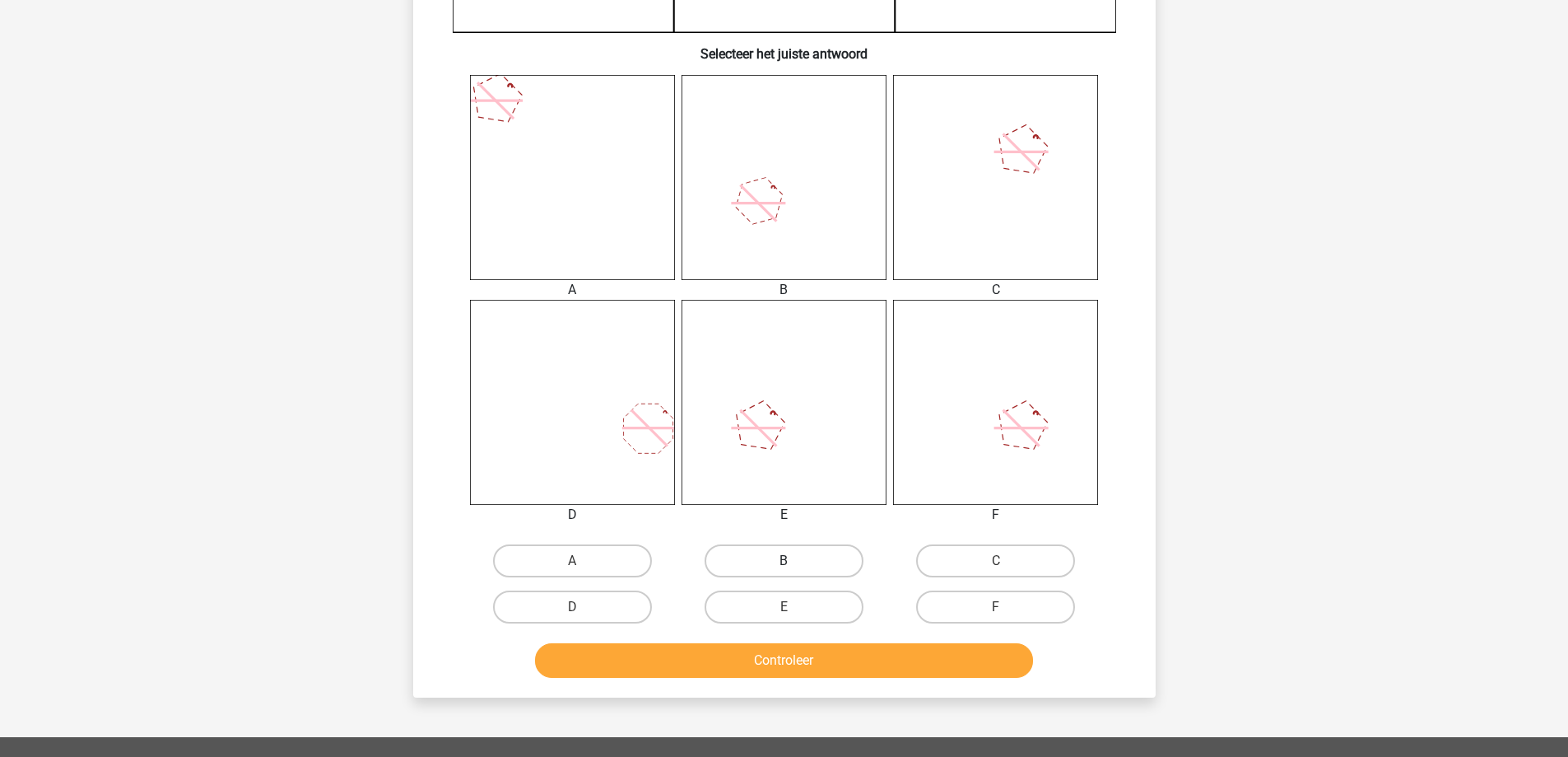
click at [776, 569] on label "B" at bounding box center [784, 561] width 159 height 33
click at [784, 569] on input "B" at bounding box center [789, 566] width 11 height 11
radio input "true"
click at [778, 615] on label "E" at bounding box center [784, 606] width 159 height 33
click at [784, 615] on input "E" at bounding box center [789, 612] width 11 height 11
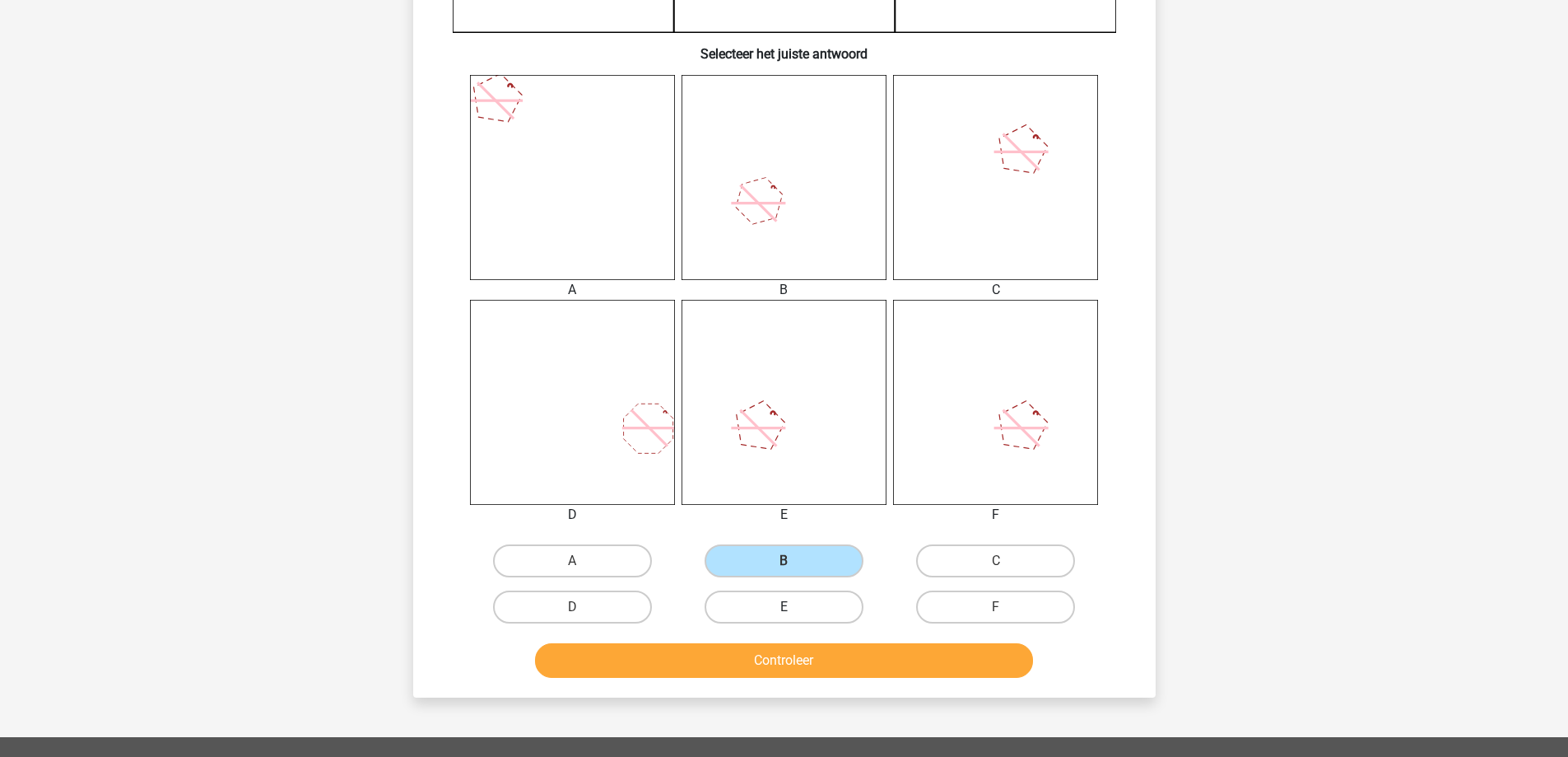
radio input "true"
click at [776, 659] on button "Controleer" at bounding box center [784, 660] width 498 height 35
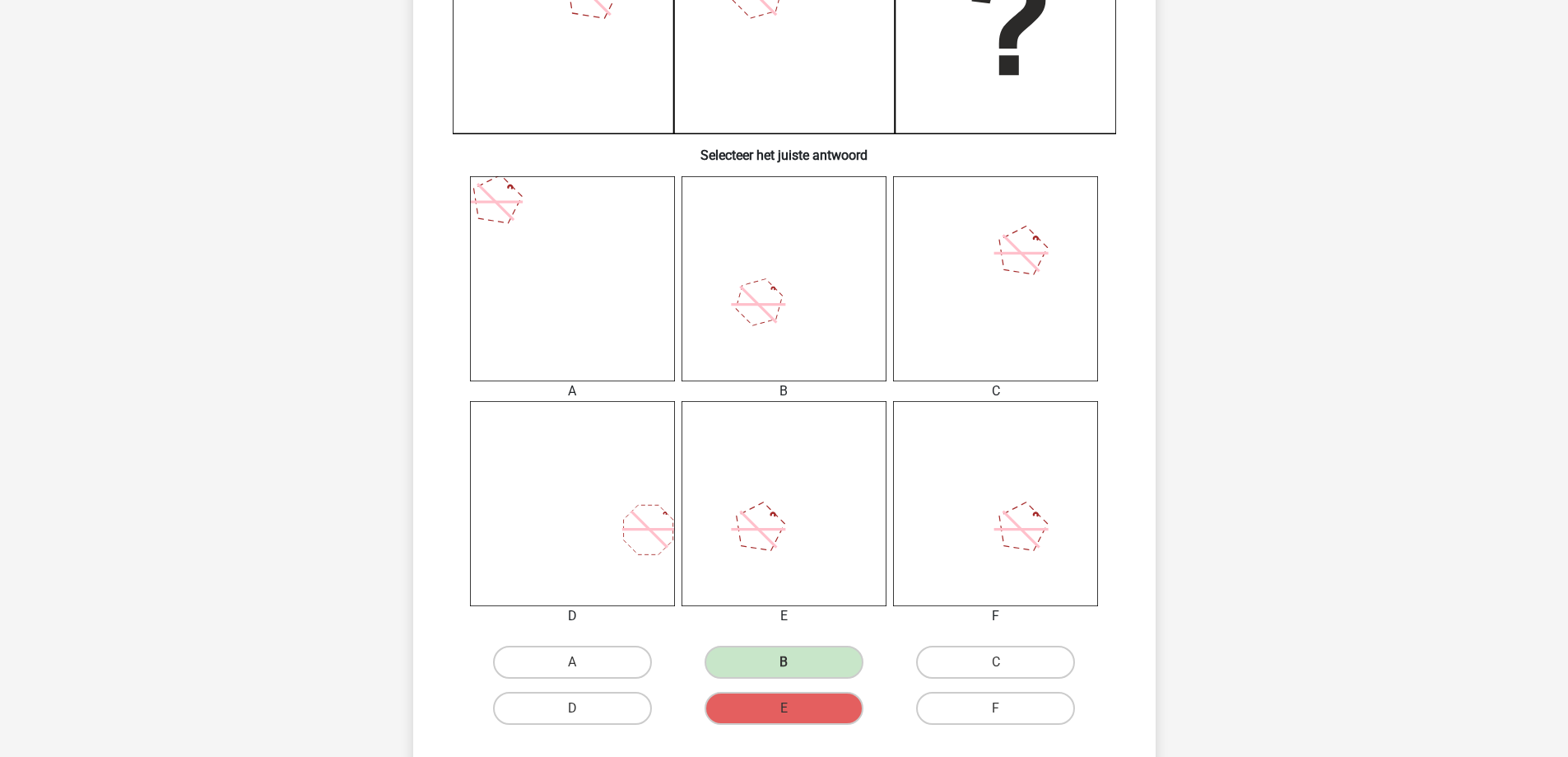
scroll to position [412, 0]
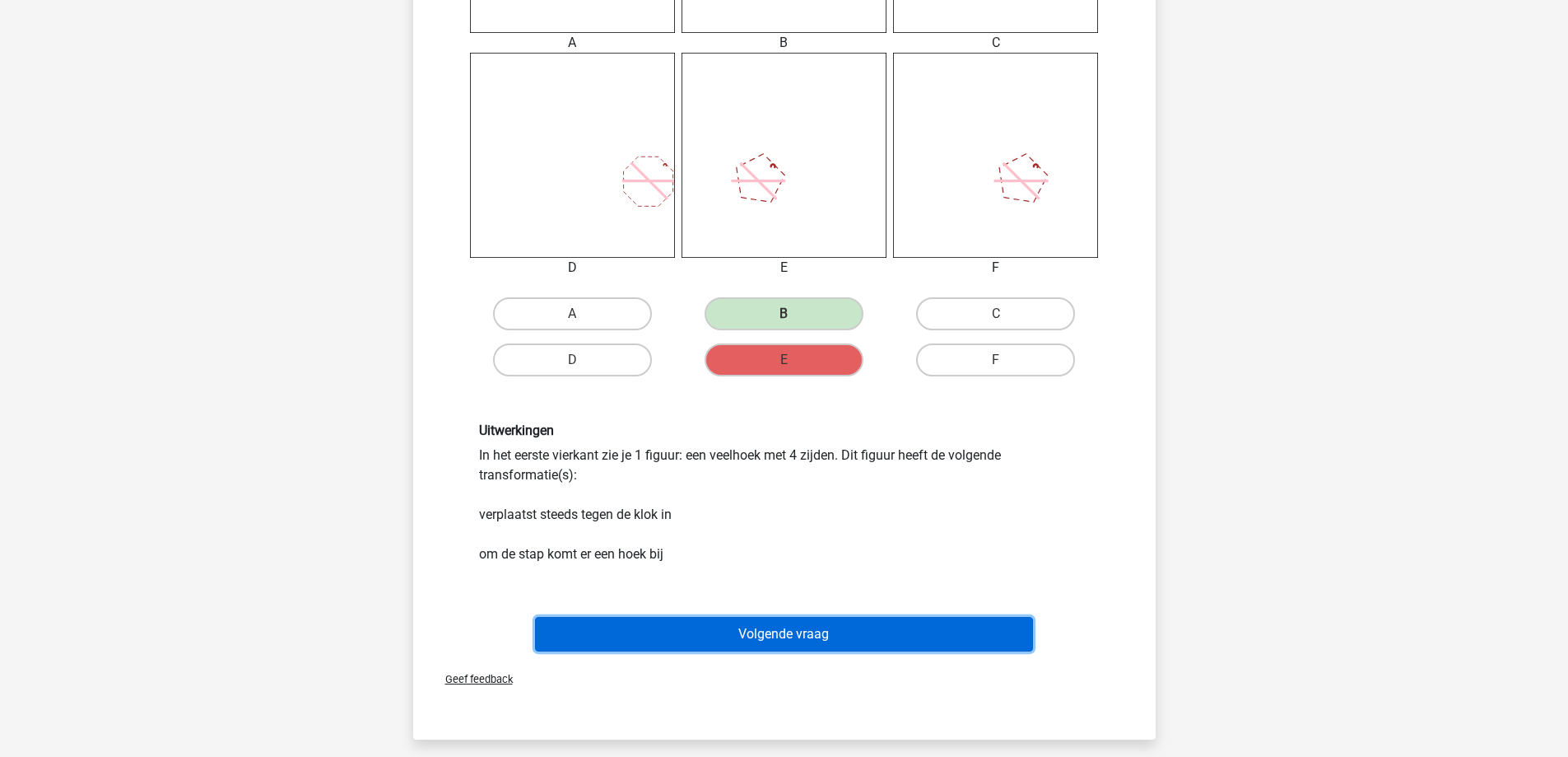
click at [770, 628] on button "Volgende vraag" at bounding box center [784, 634] width 498 height 35
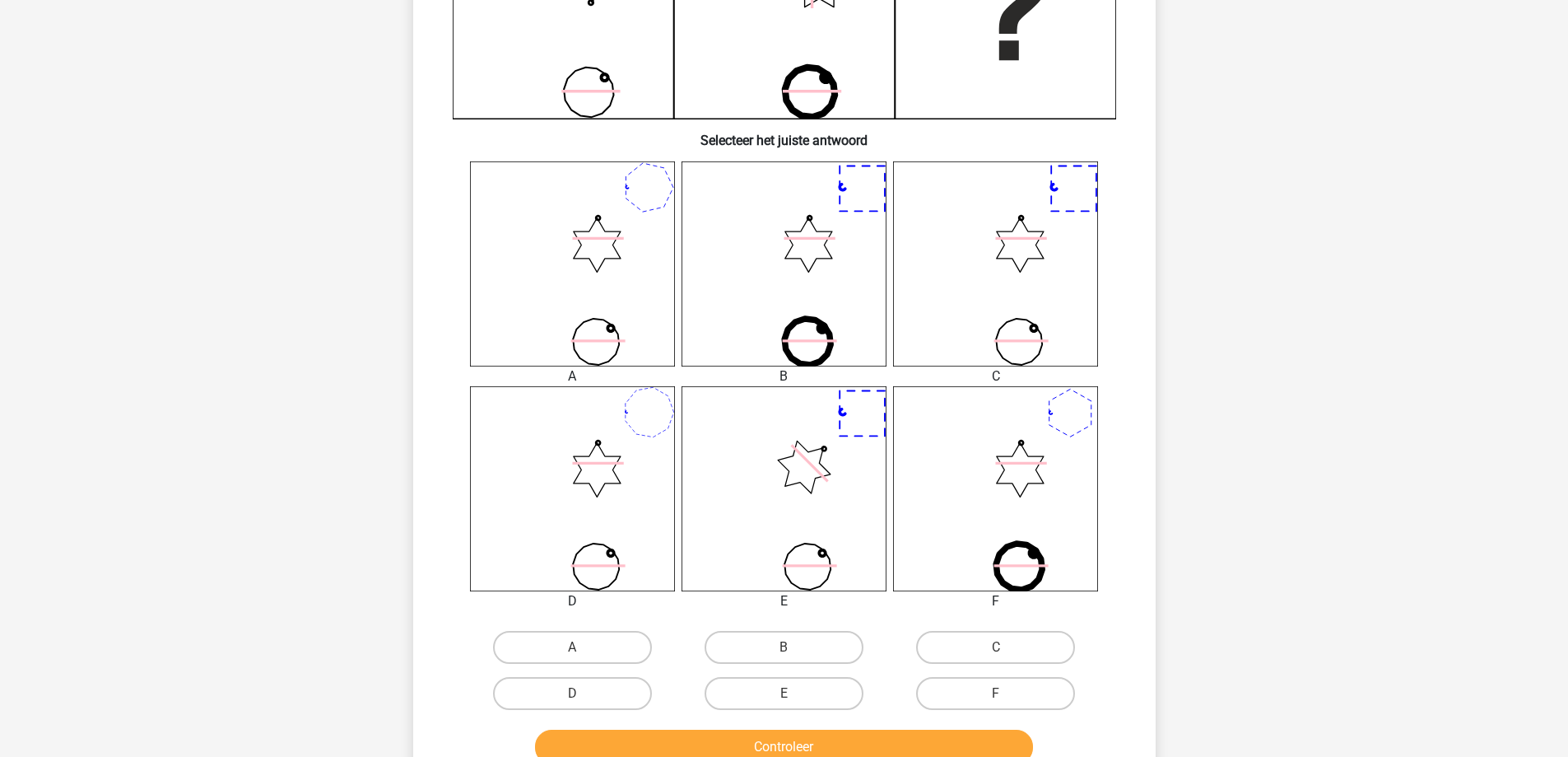
scroll to position [494, 0]
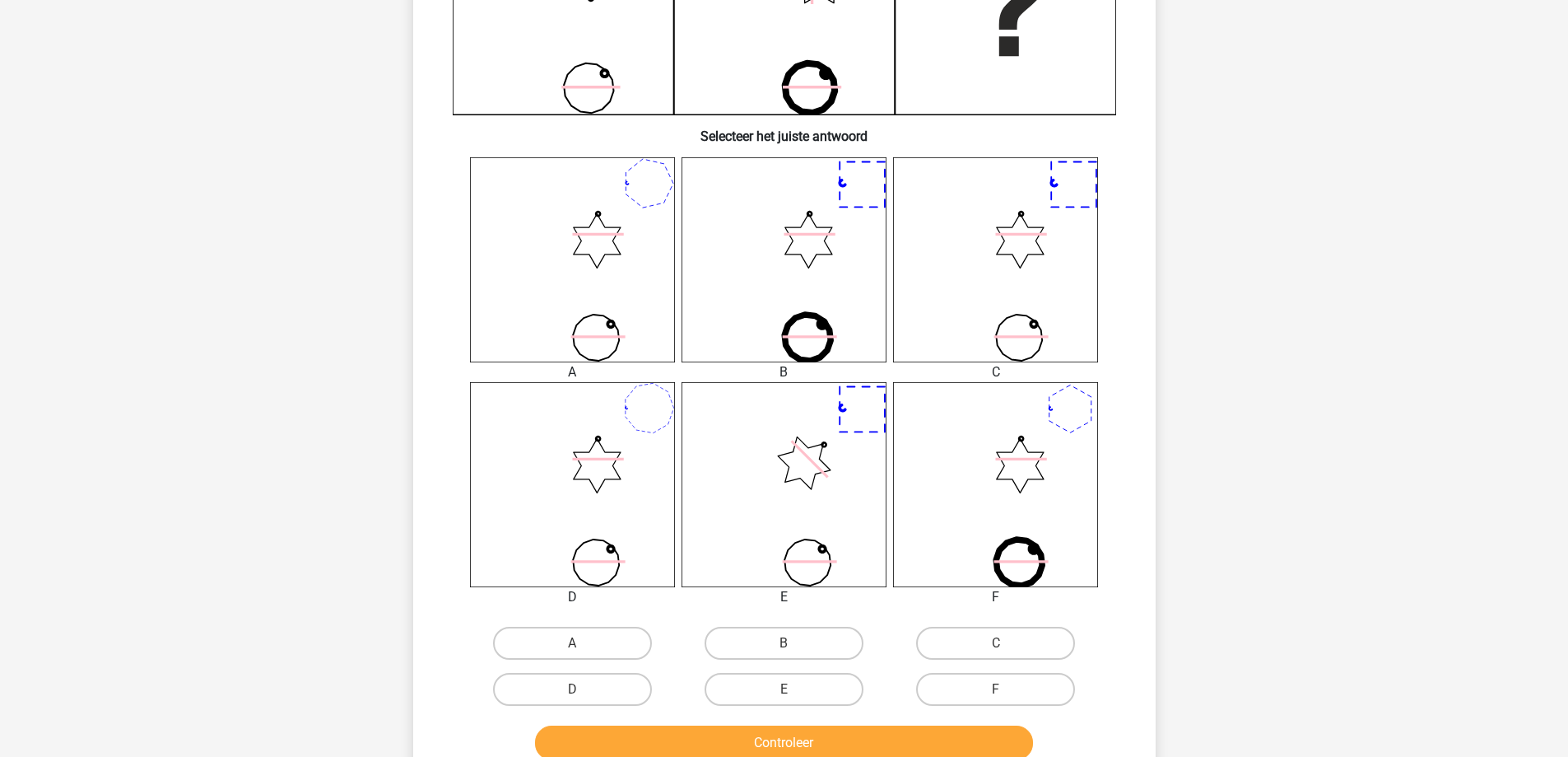
drag, startPoint x: 600, startPoint y: 645, endPoint x: 616, endPoint y: 662, distance: 23.3
click at [600, 647] on label "A" at bounding box center [572, 643] width 159 height 33
click at [583, 647] on input "A" at bounding box center [577, 648] width 11 height 11
radio input "true"
click at [655, 735] on button "Controleer" at bounding box center [784, 743] width 498 height 35
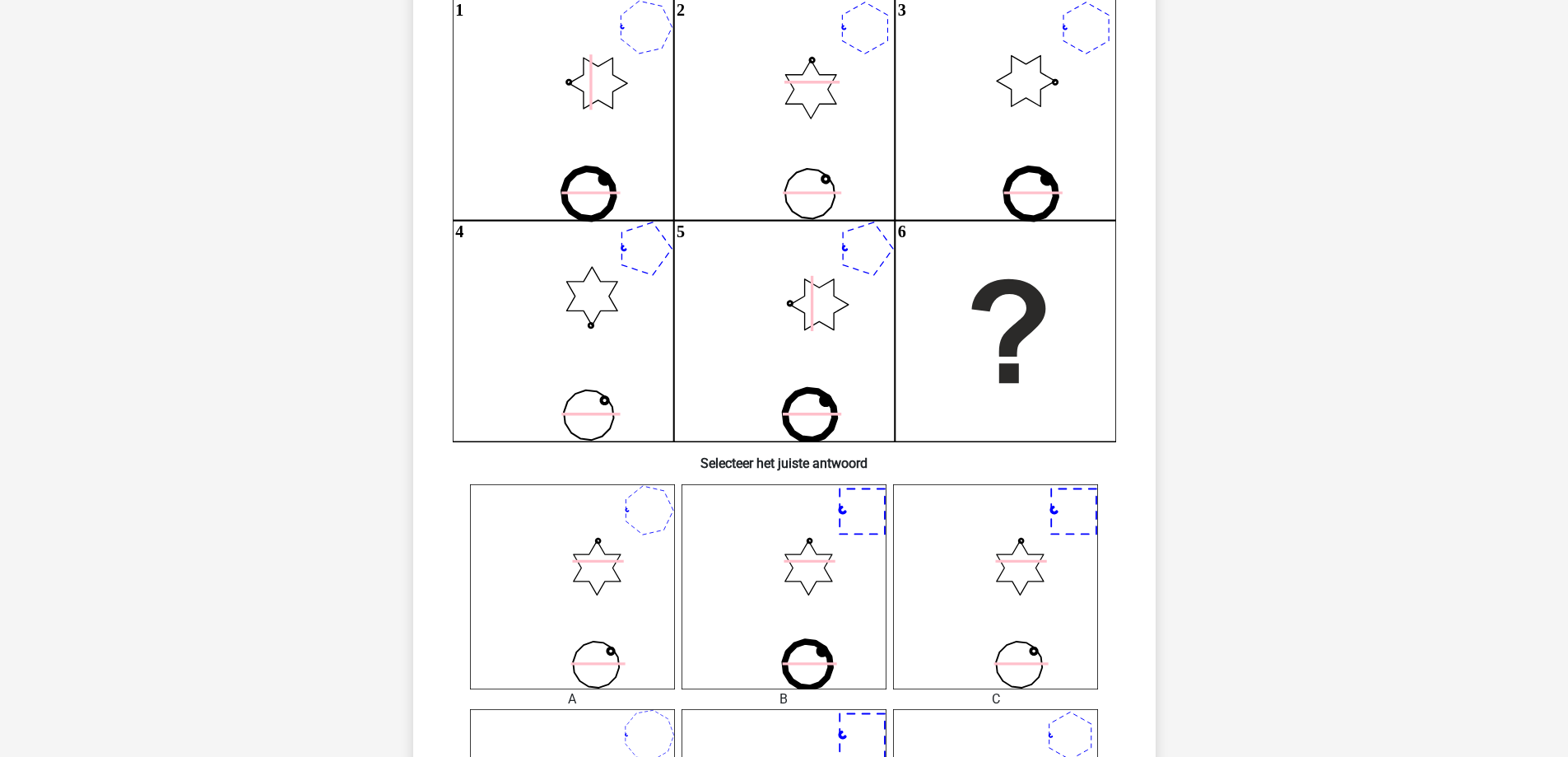
scroll to position [82, 0]
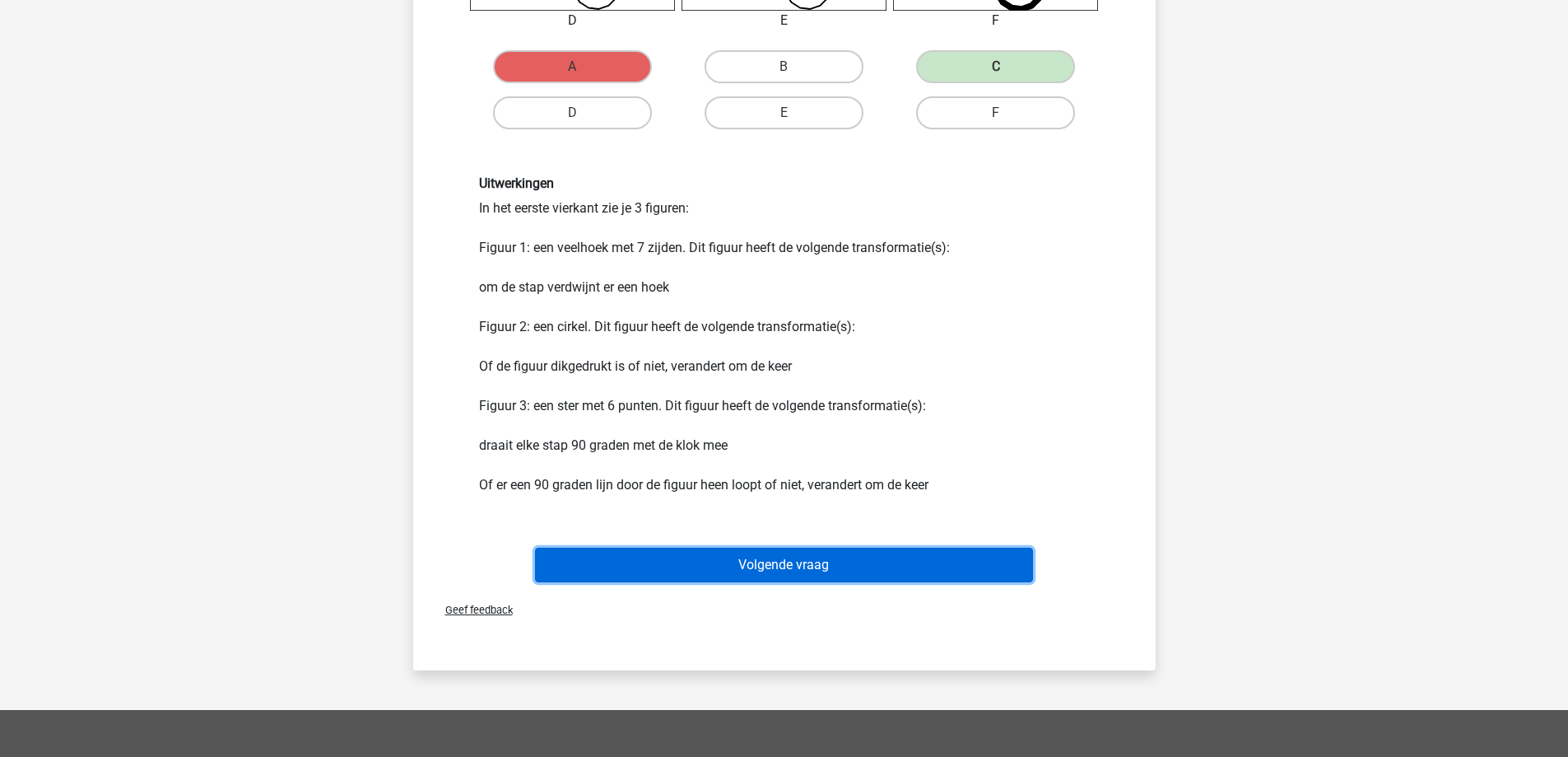
click at [721, 560] on button "Volgende vraag" at bounding box center [784, 564] width 498 height 35
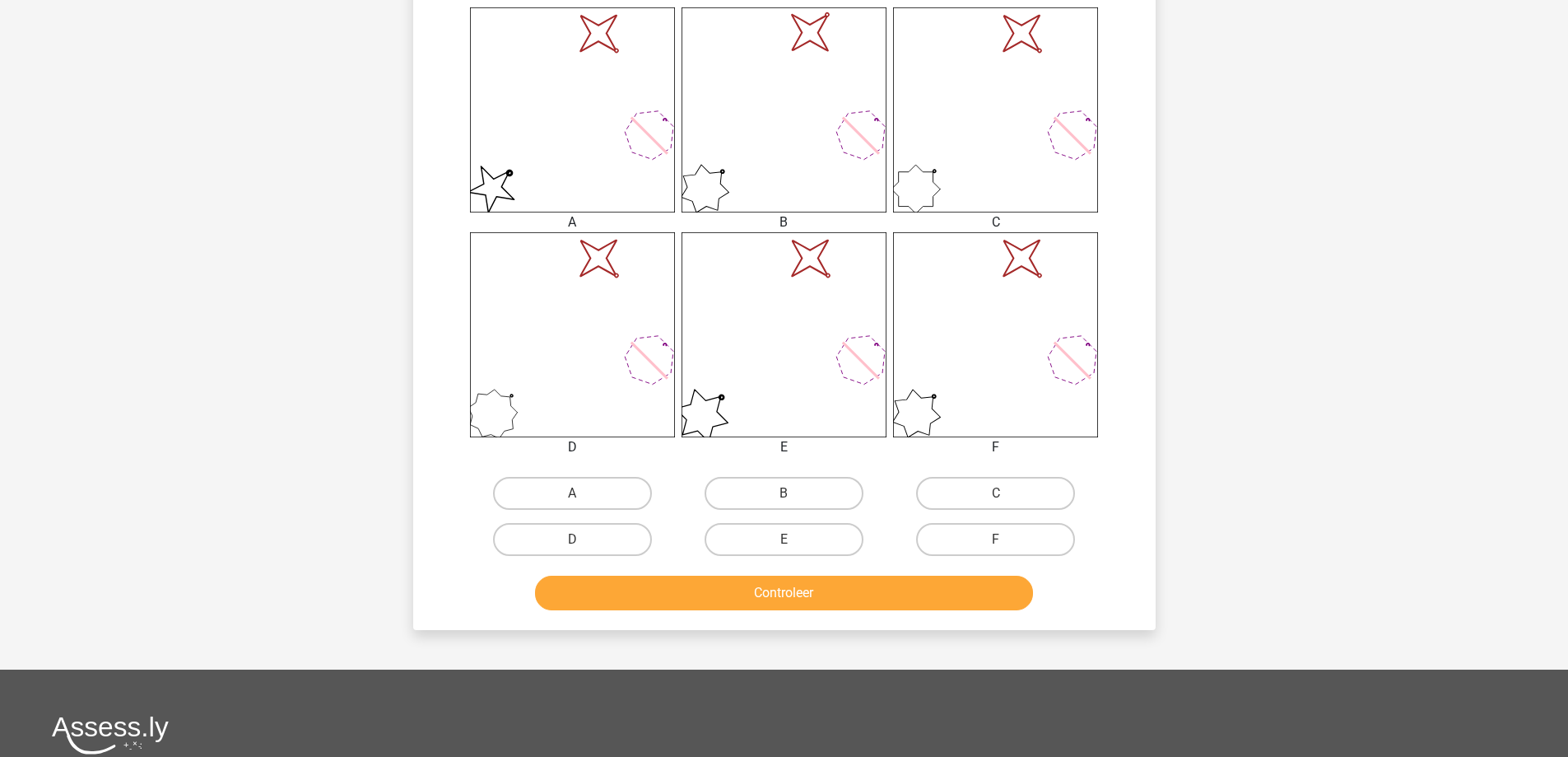
scroll to position [659, 0]
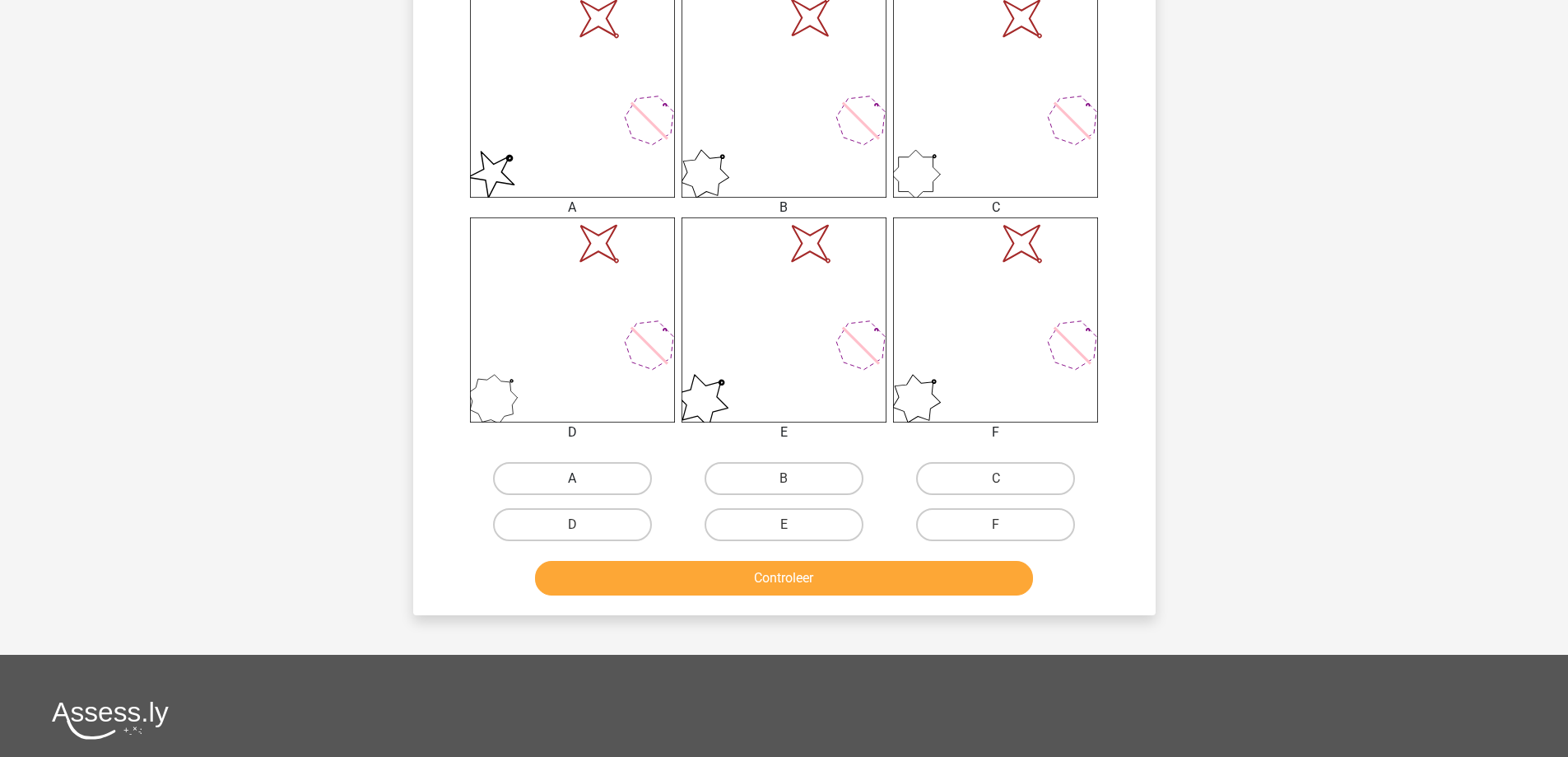
click at [599, 470] on label "A" at bounding box center [572, 478] width 159 height 33
click at [583, 478] on input "A" at bounding box center [577, 484] width 11 height 11
radio input "true"
click at [706, 580] on button "Controleer" at bounding box center [784, 578] width 498 height 35
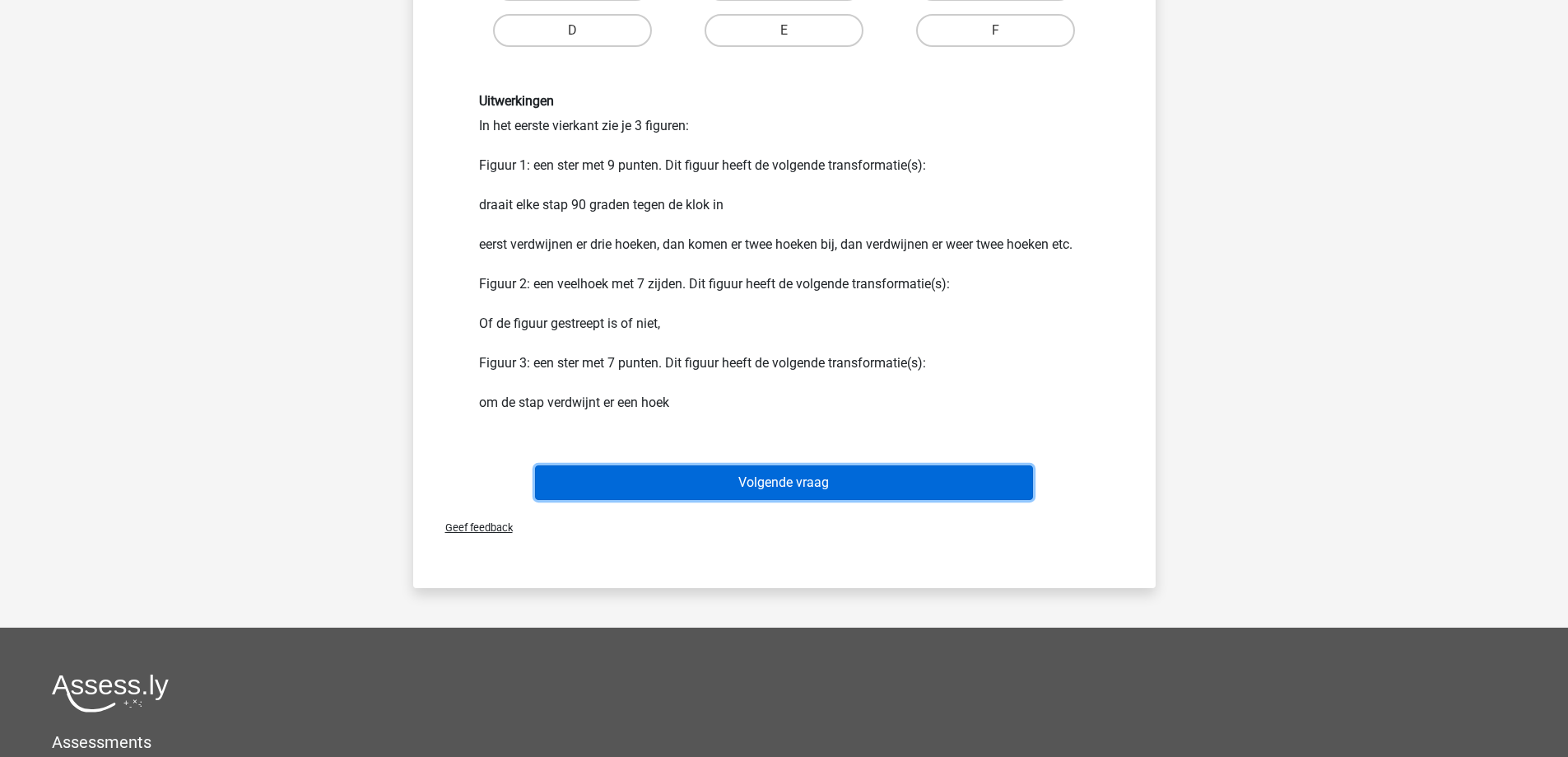
click at [739, 472] on button "Volgende vraag" at bounding box center [784, 482] width 498 height 35
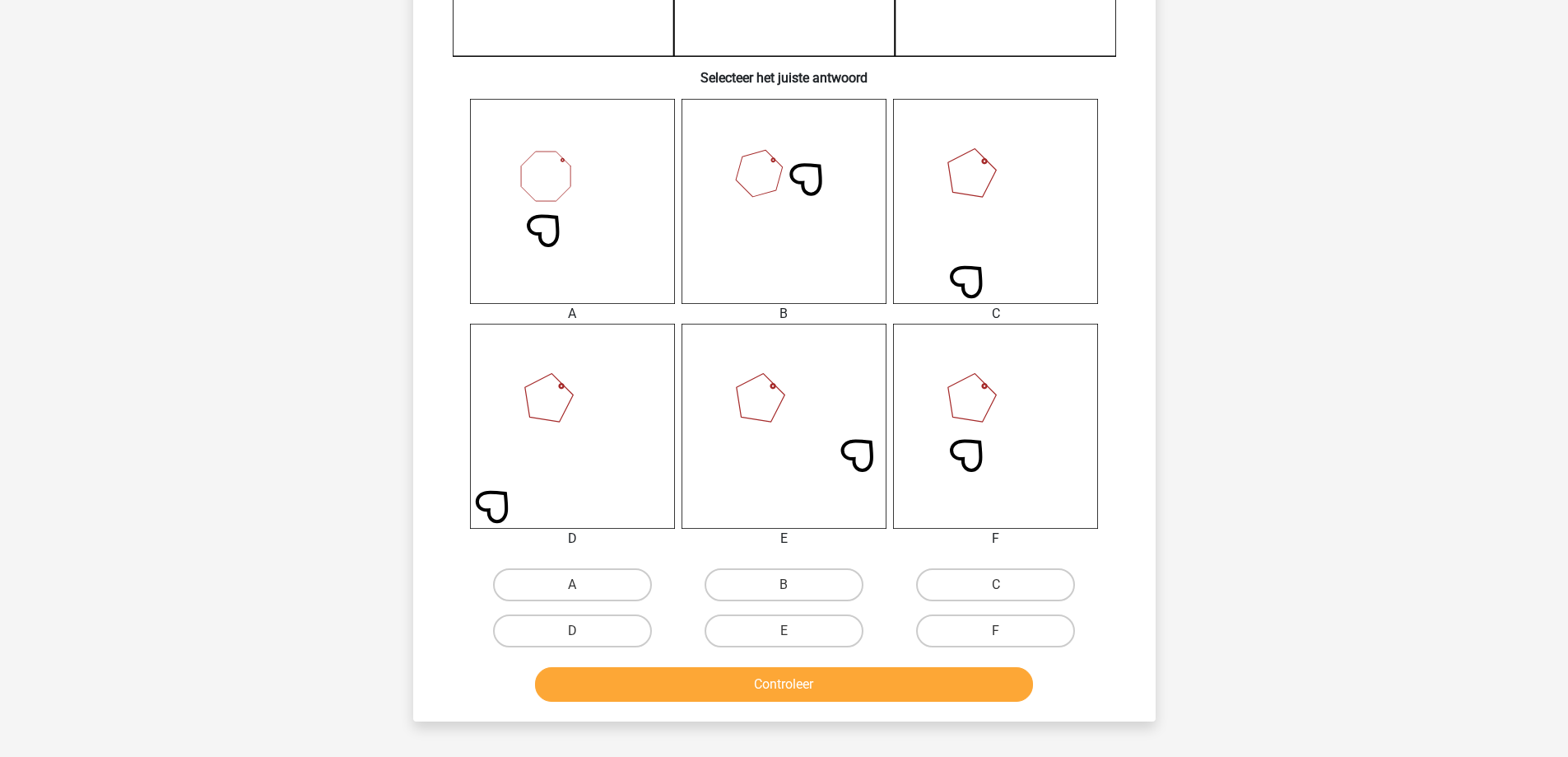
scroll to position [577, 0]
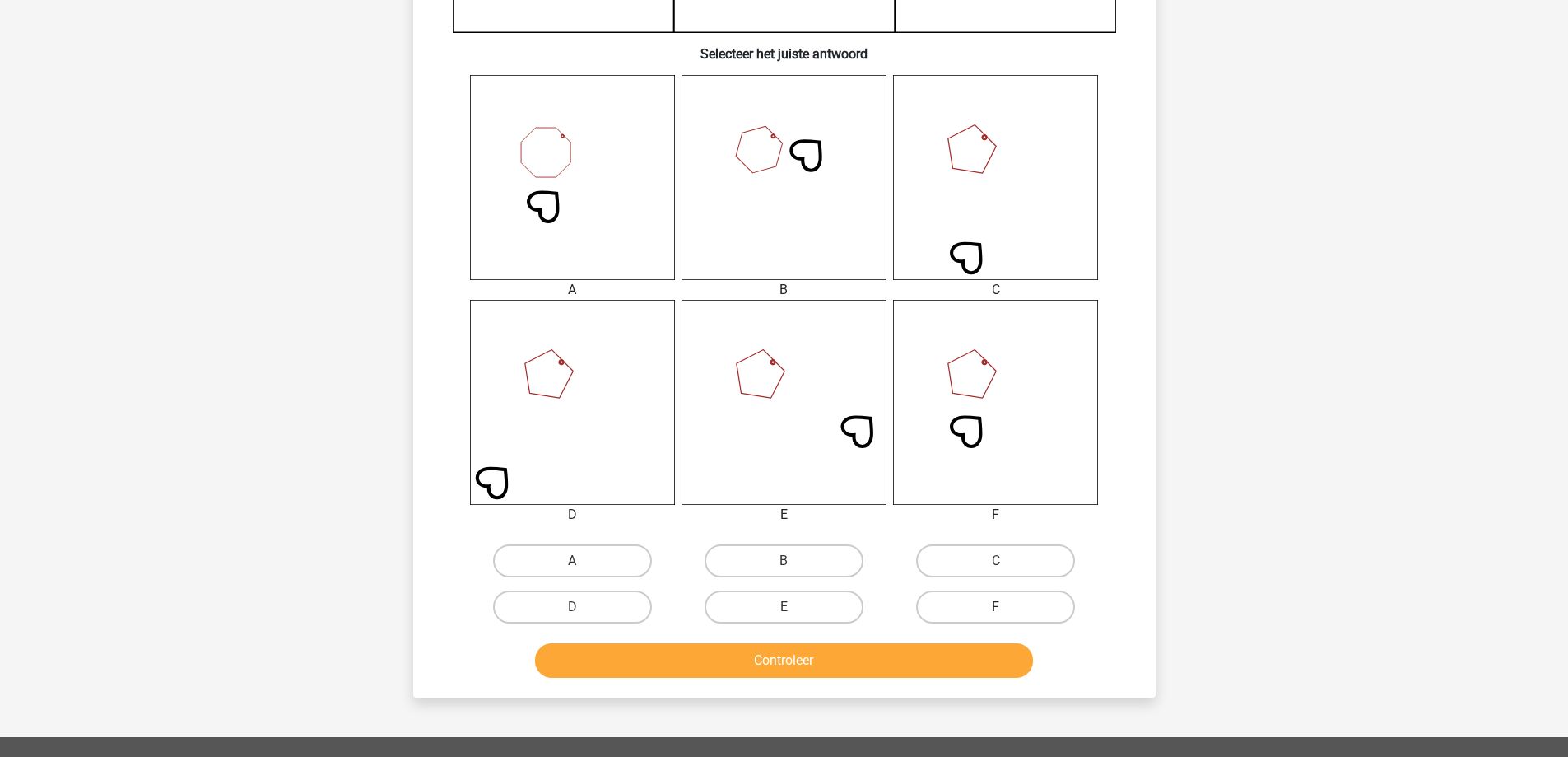
click at [991, 607] on label "F" at bounding box center [996, 606] width 159 height 33
click at [996, 607] on input "F" at bounding box center [1001, 612] width 11 height 11
radio input "true"
click at [906, 658] on button "Controleer" at bounding box center [784, 660] width 498 height 35
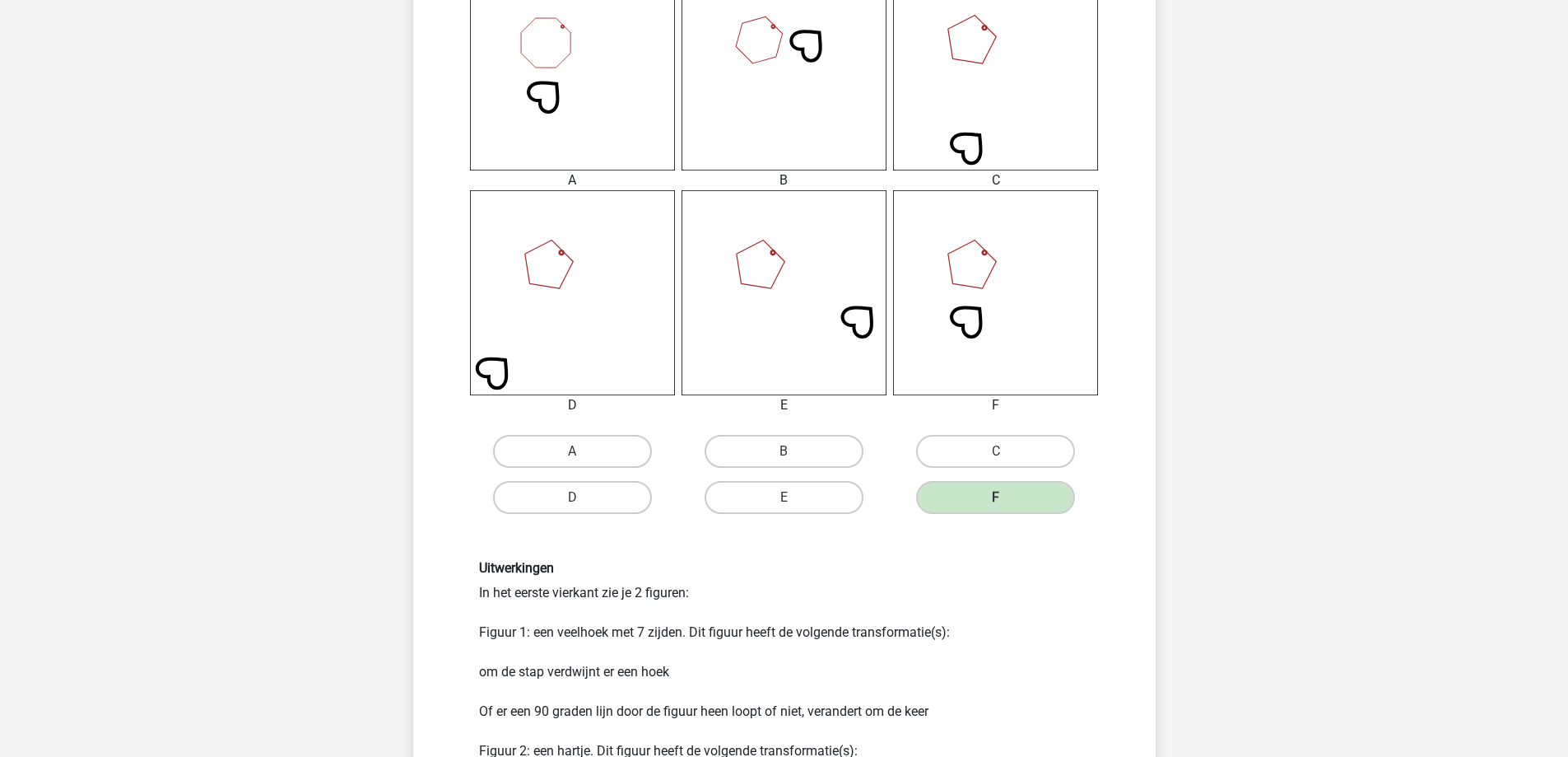
scroll to position [906, 0]
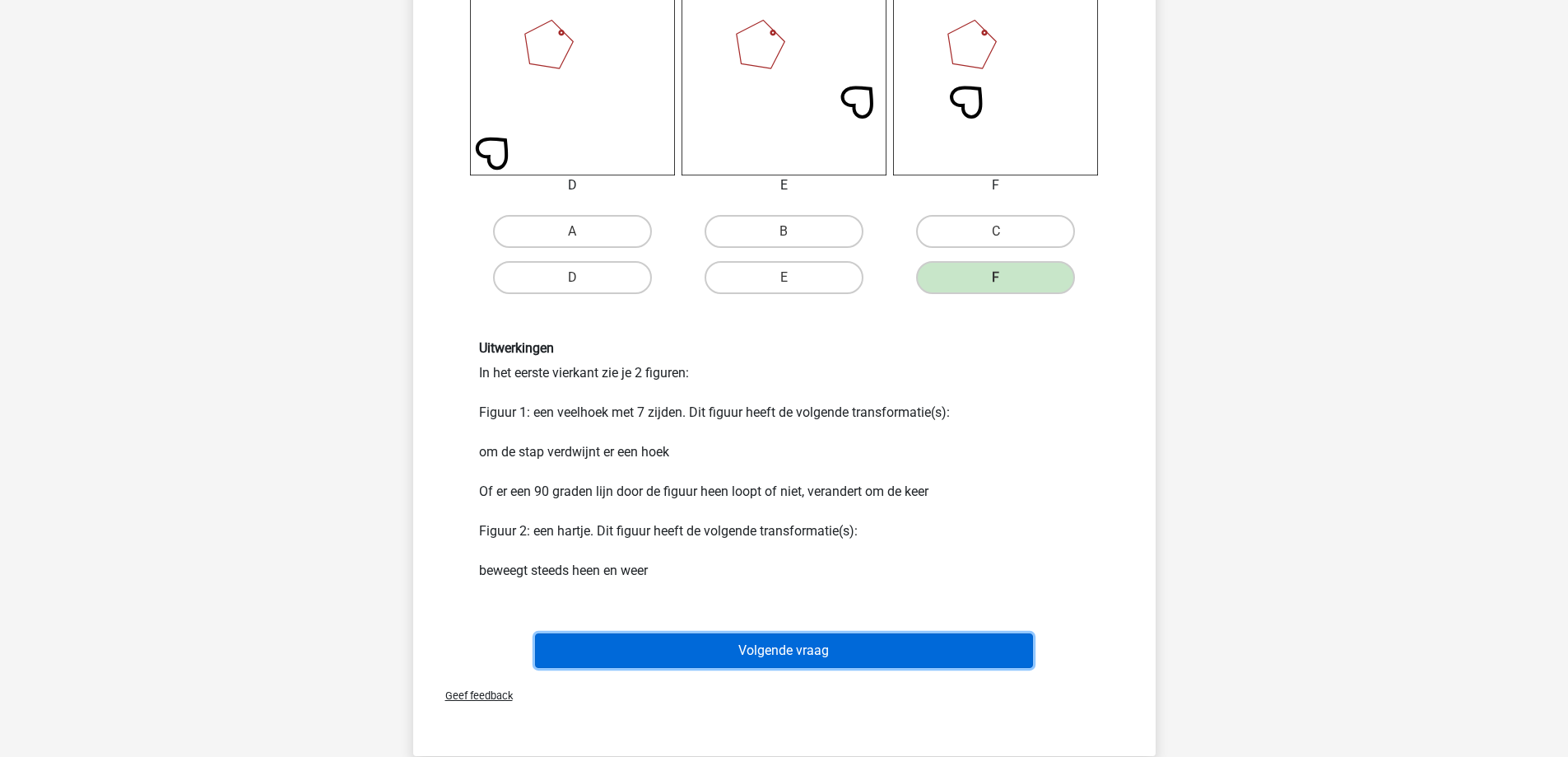
click at [849, 653] on button "Volgende vraag" at bounding box center [784, 650] width 498 height 35
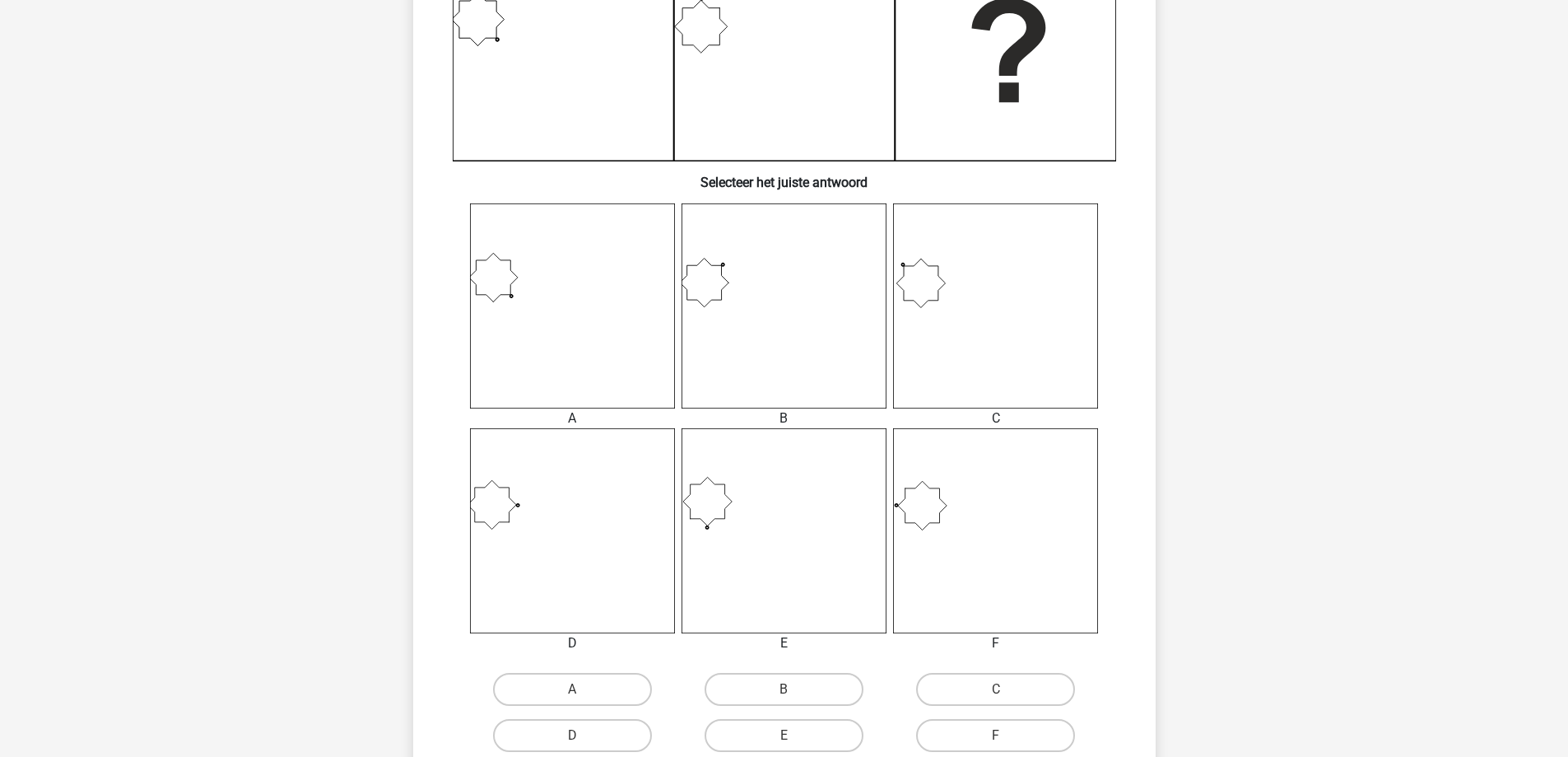
scroll to position [494, 0]
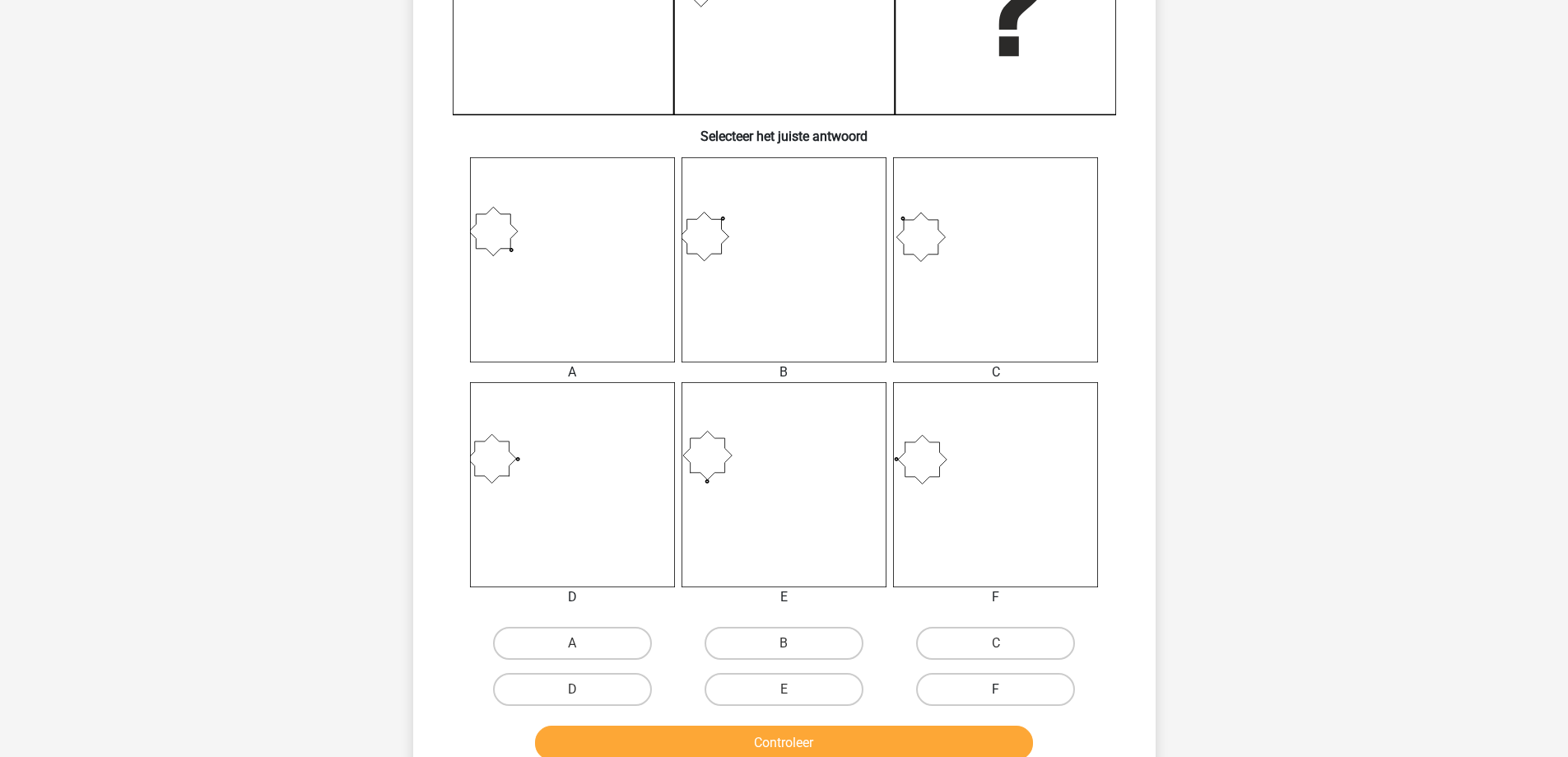
click at [991, 700] on label "F" at bounding box center [996, 689] width 159 height 33
click at [996, 700] on input "F" at bounding box center [1001, 695] width 11 height 11
radio input "true"
click at [916, 736] on button "Controleer" at bounding box center [784, 743] width 498 height 35
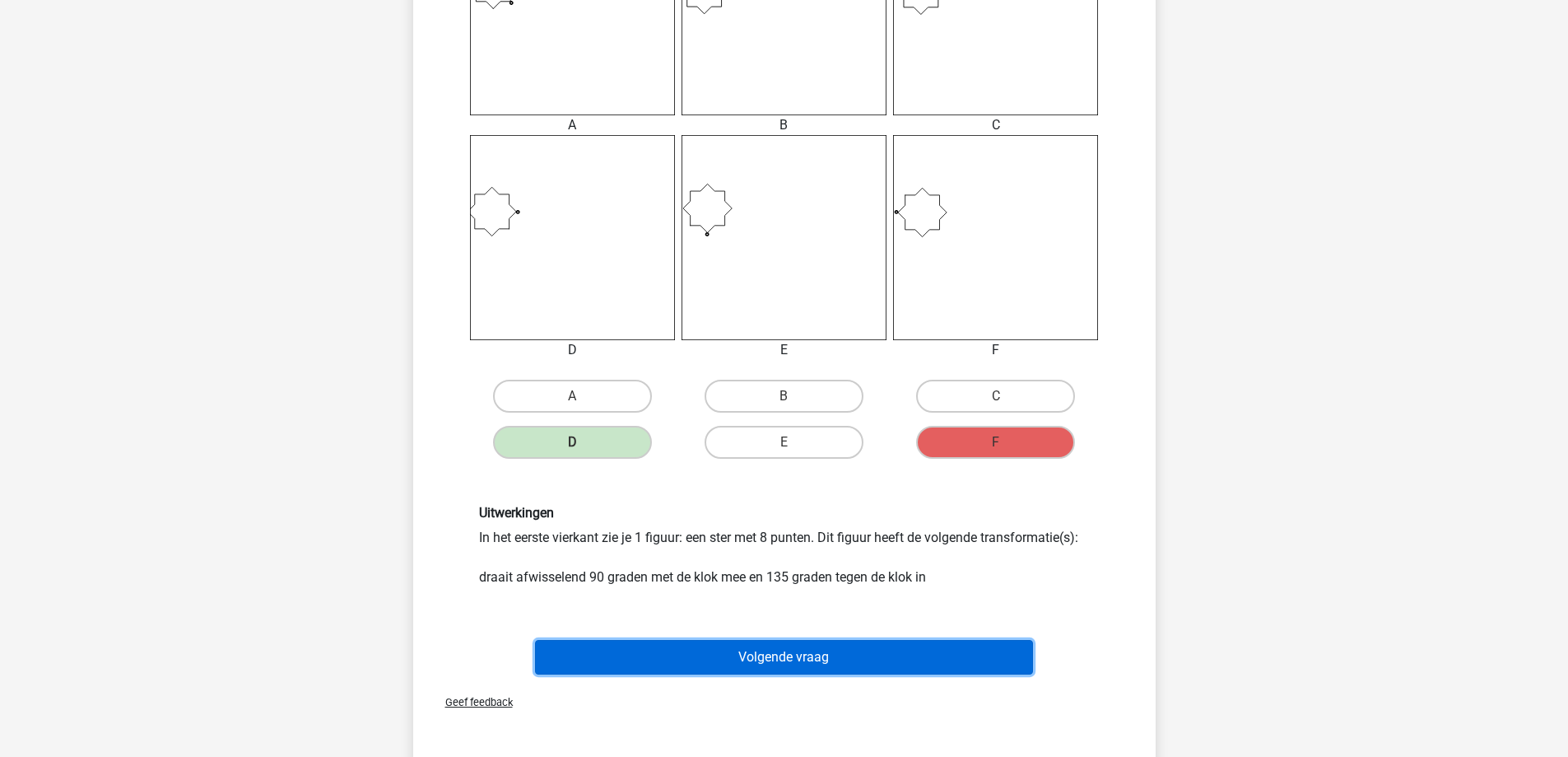
click at [849, 653] on button "Volgende vraag" at bounding box center [784, 657] width 498 height 35
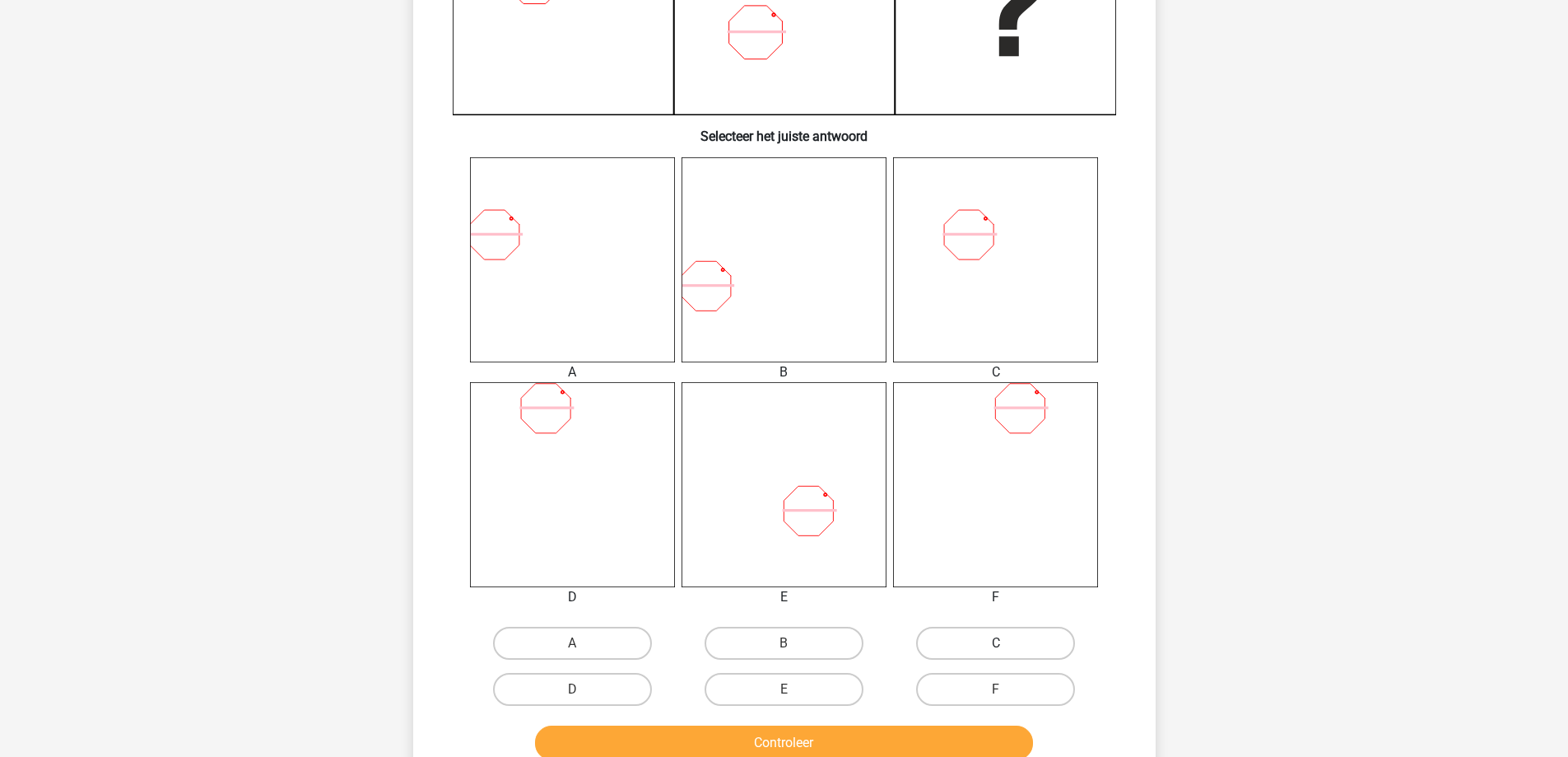
click at [960, 657] on label "C" at bounding box center [996, 643] width 159 height 33
click at [996, 653] on input "C" at bounding box center [1001, 648] width 11 height 11
radio input "true"
click at [873, 736] on button "Controleer" at bounding box center [784, 743] width 498 height 35
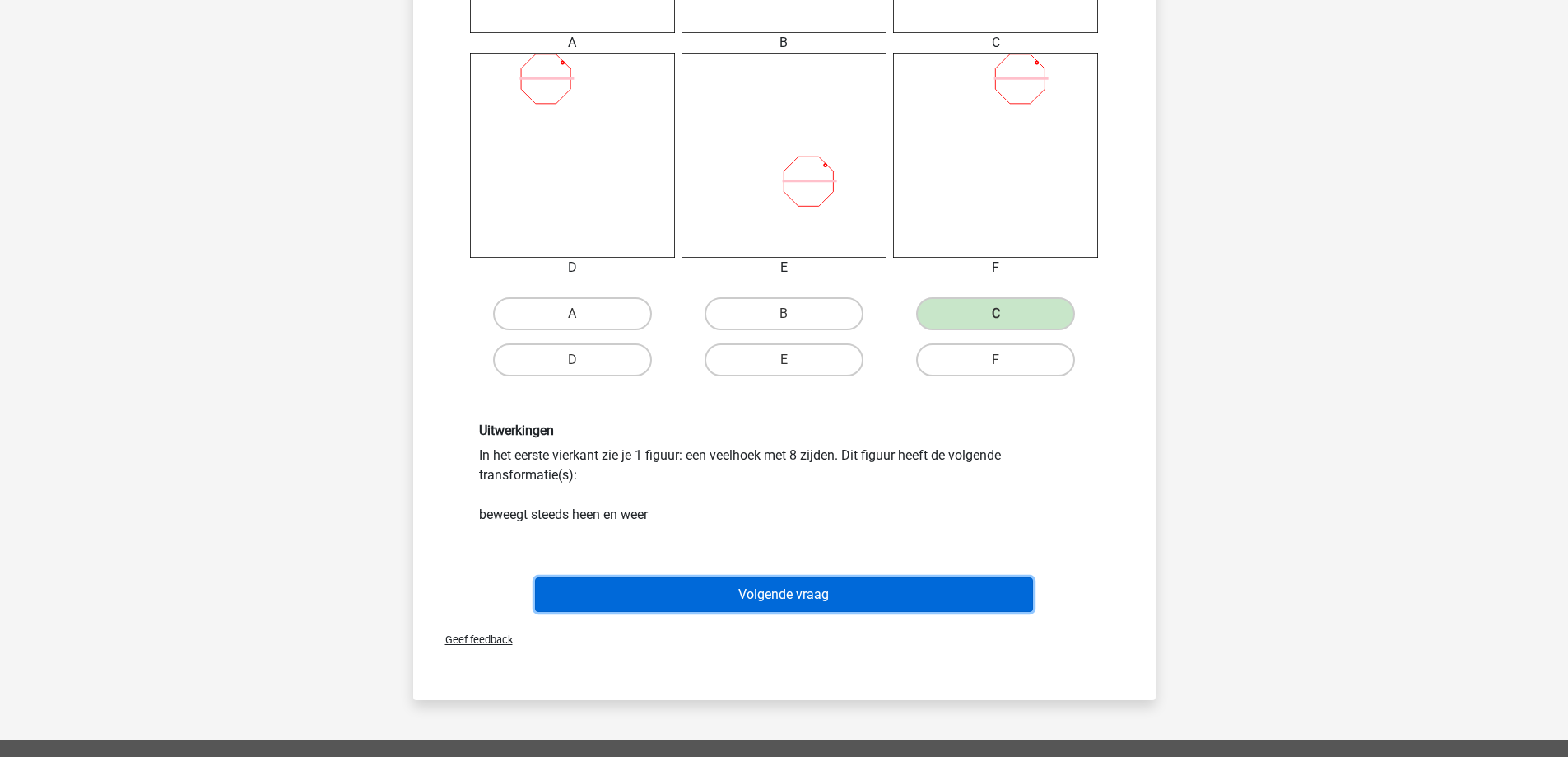
click at [823, 597] on button "Volgende vraag" at bounding box center [784, 595] width 498 height 35
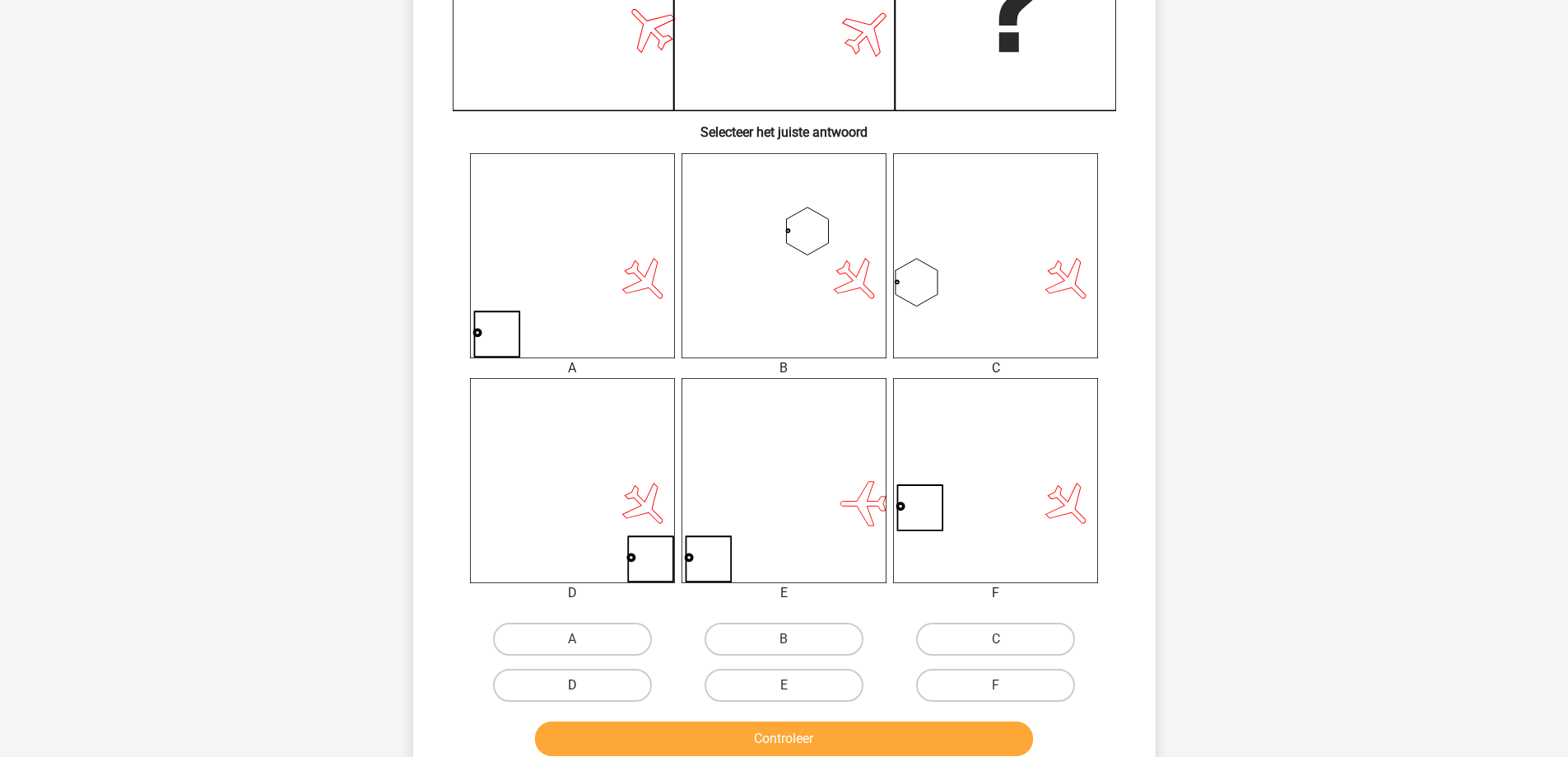
scroll to position [577, 0]
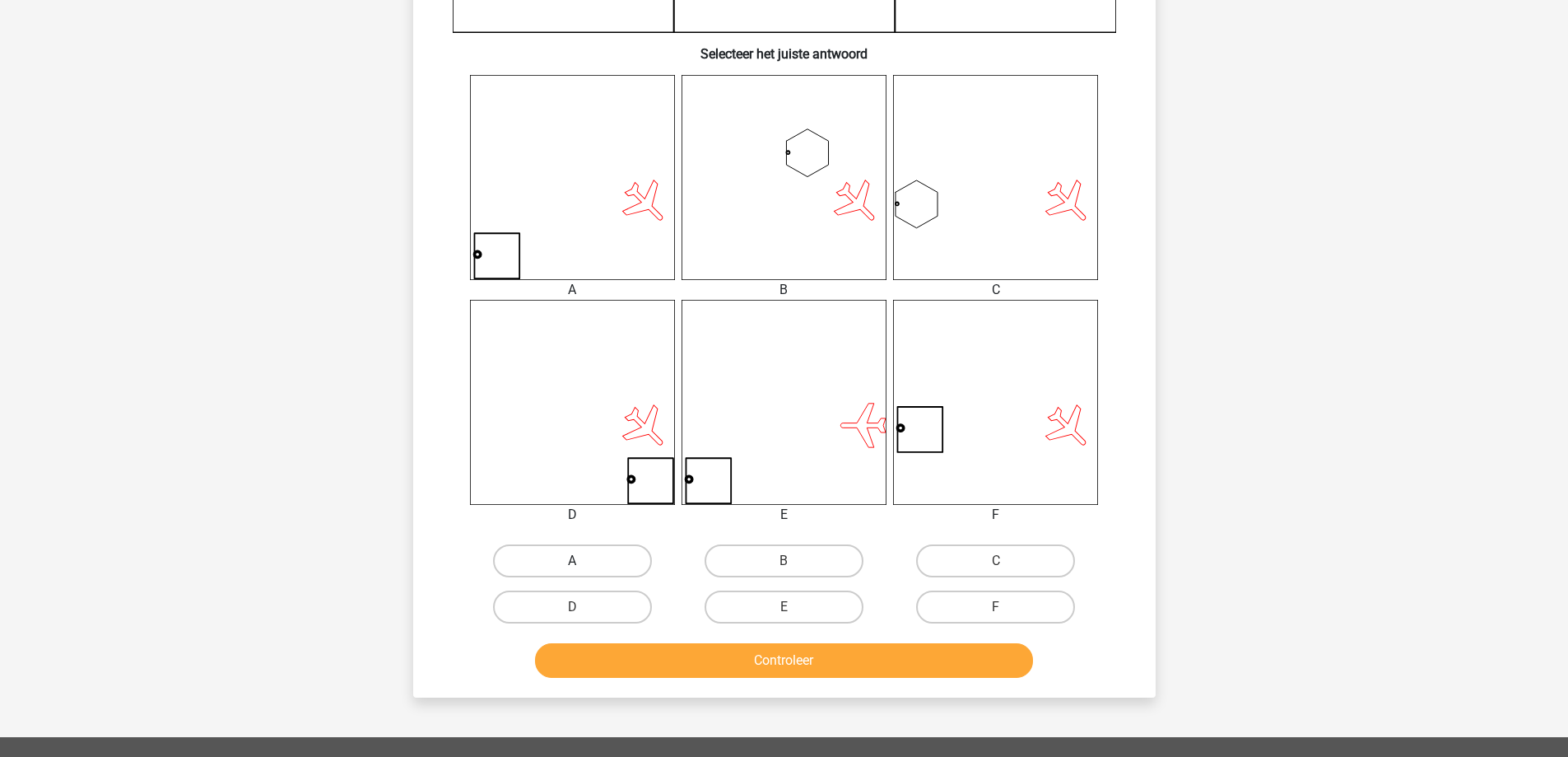
click at [591, 559] on label "A" at bounding box center [572, 561] width 159 height 33
click at [583, 561] on input "A" at bounding box center [577, 566] width 11 height 11
radio input "true"
click at [667, 644] on div "Controleer" at bounding box center [784, 657] width 690 height 54
click at [668, 660] on button "Controleer" at bounding box center [784, 660] width 498 height 35
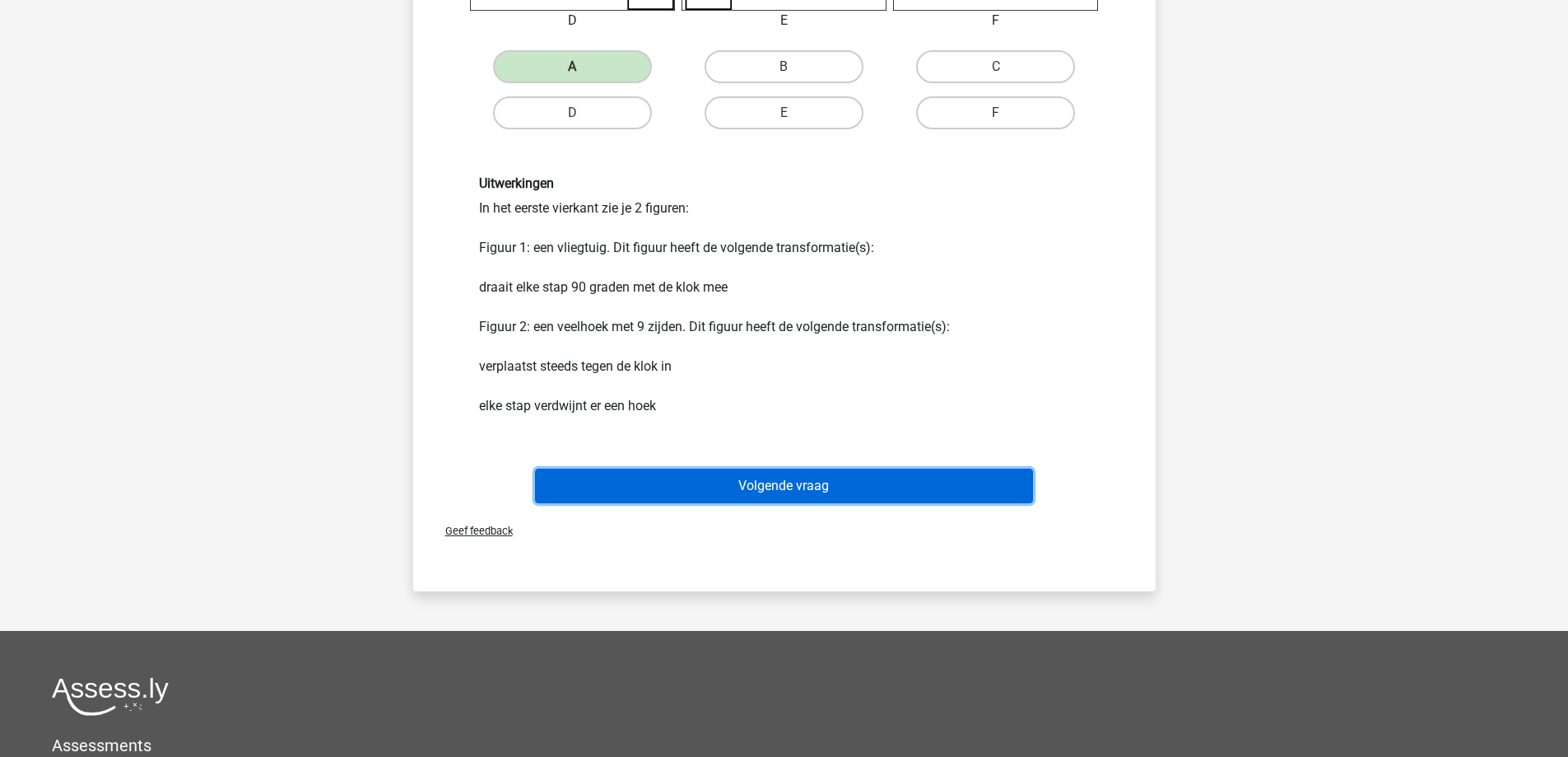
click at [719, 501] on button "Volgende vraag" at bounding box center [784, 486] width 498 height 35
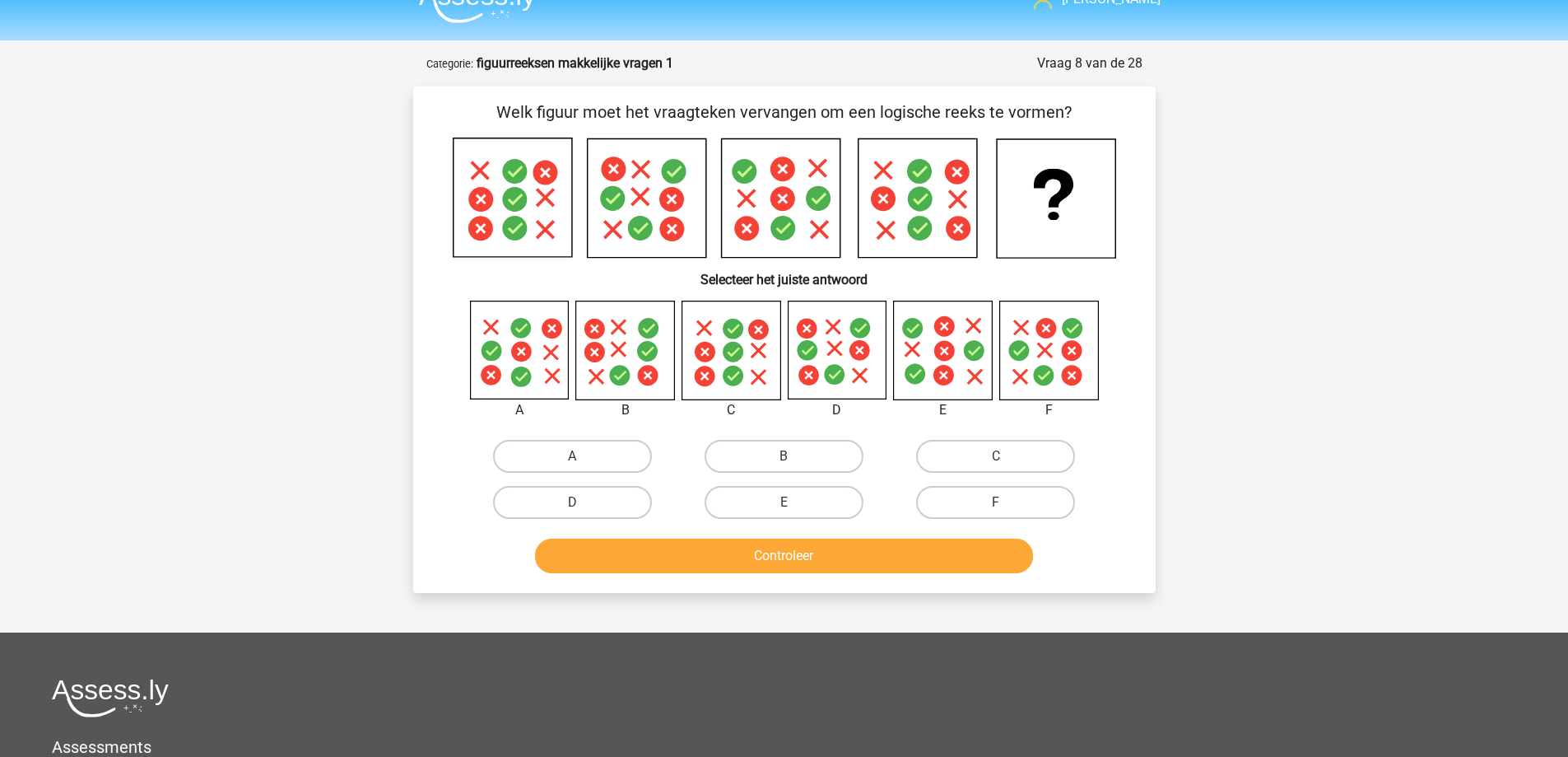
scroll to position [0, 0]
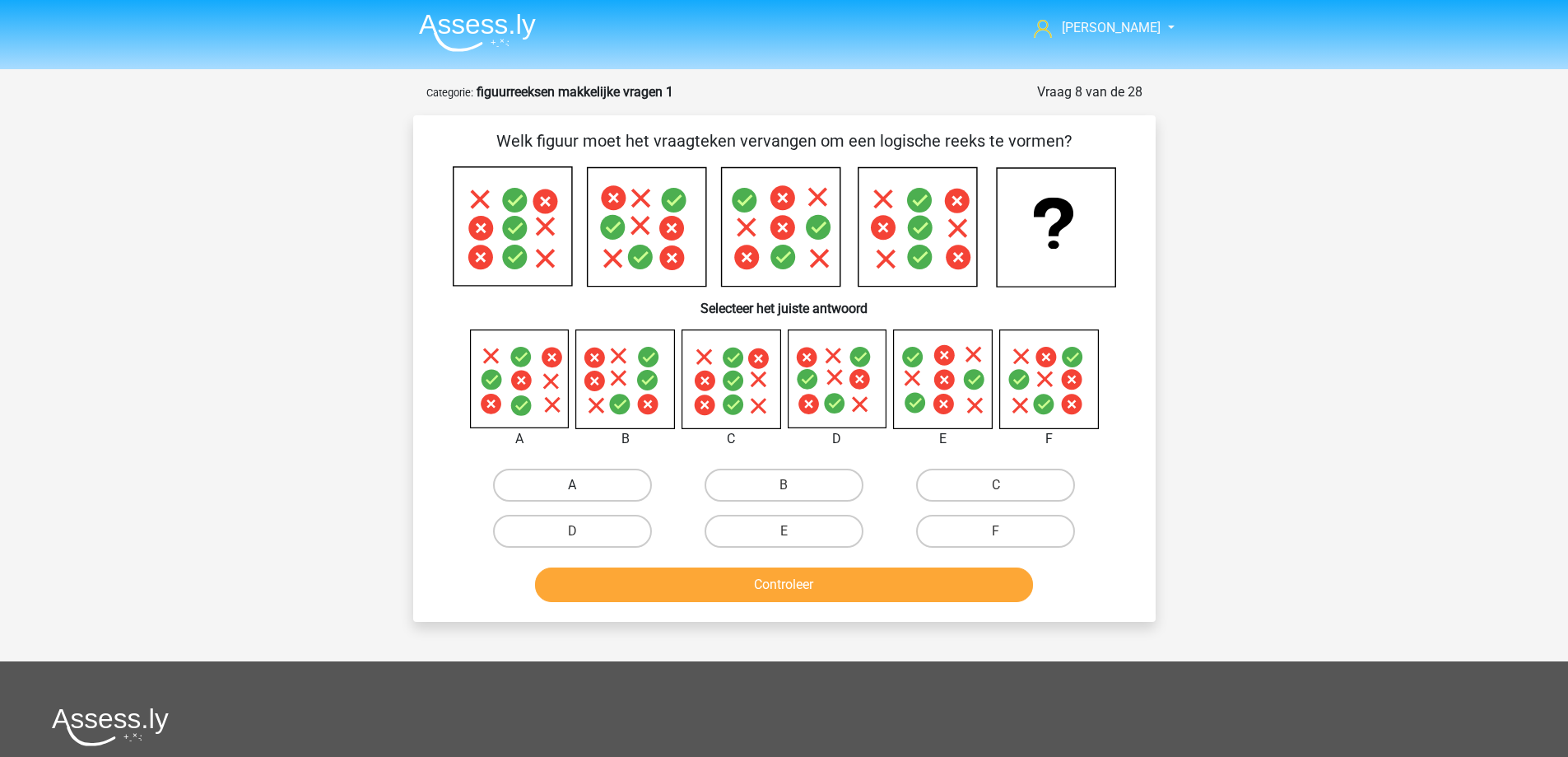
click at [557, 487] on label "A" at bounding box center [572, 485] width 159 height 33
click at [572, 487] on input "A" at bounding box center [577, 490] width 11 height 11
radio input "true"
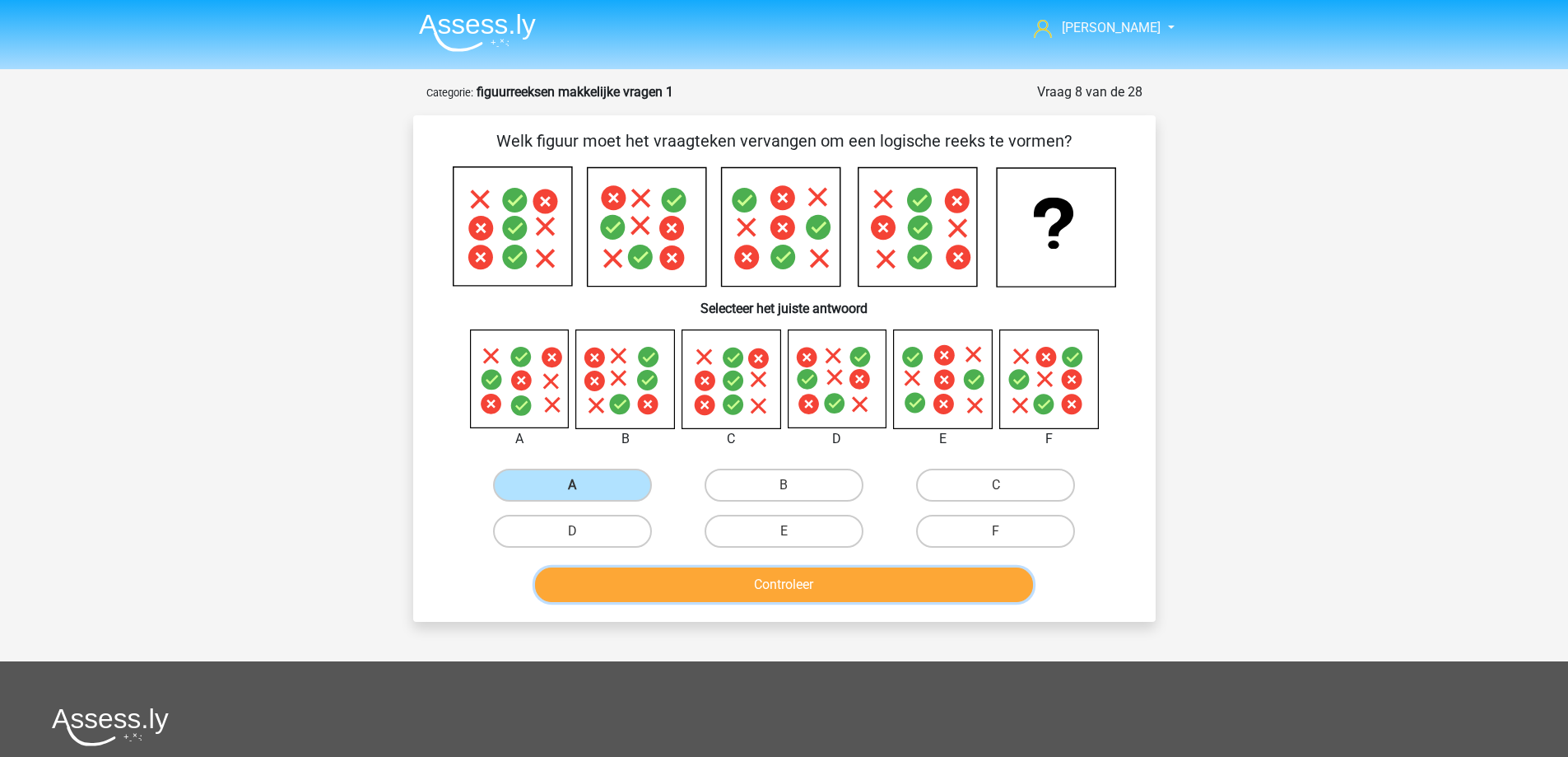
click at [637, 591] on button "Controleer" at bounding box center [784, 584] width 498 height 35
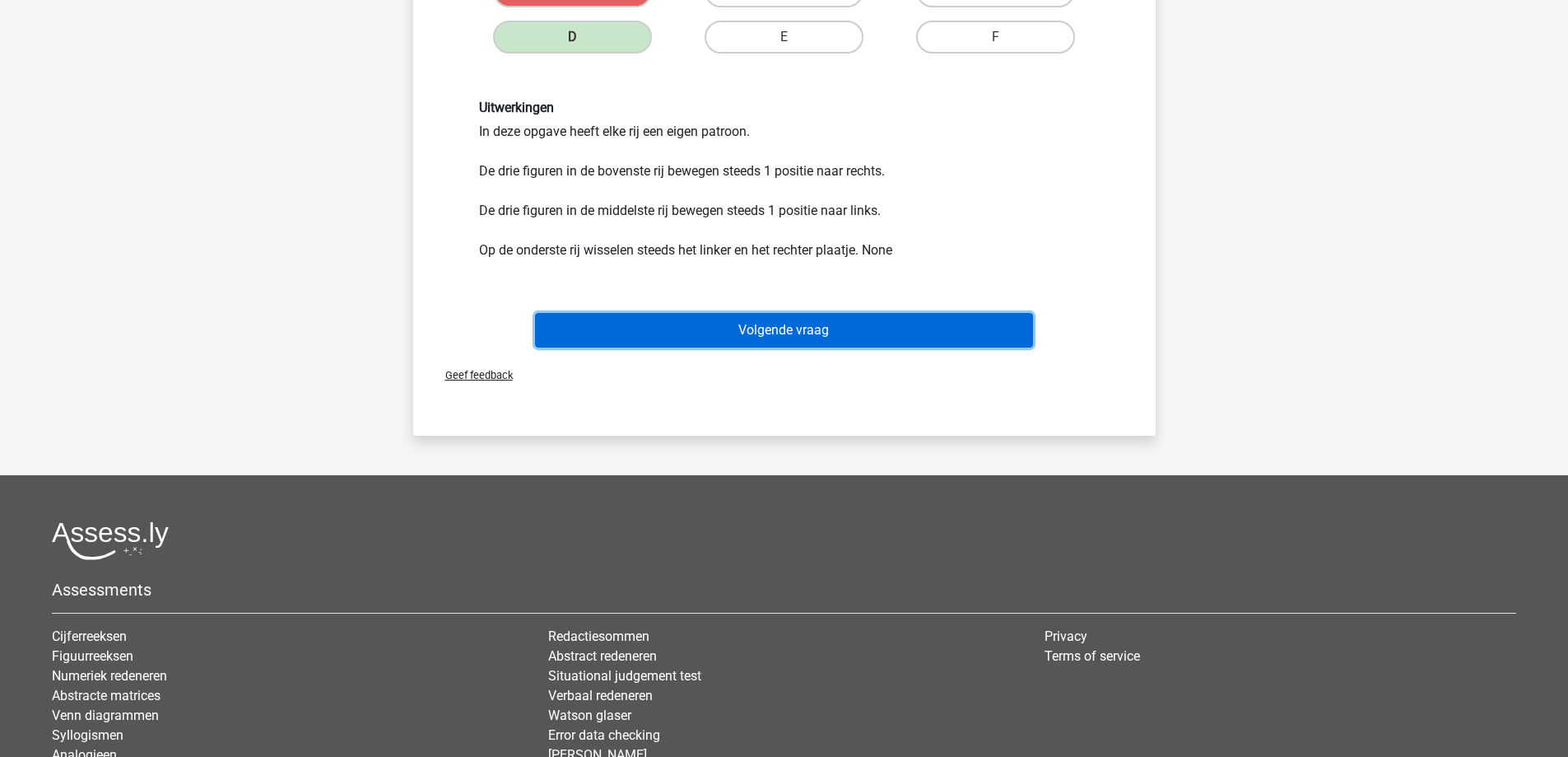
click at [723, 314] on button "Volgende vraag" at bounding box center [784, 329] width 498 height 35
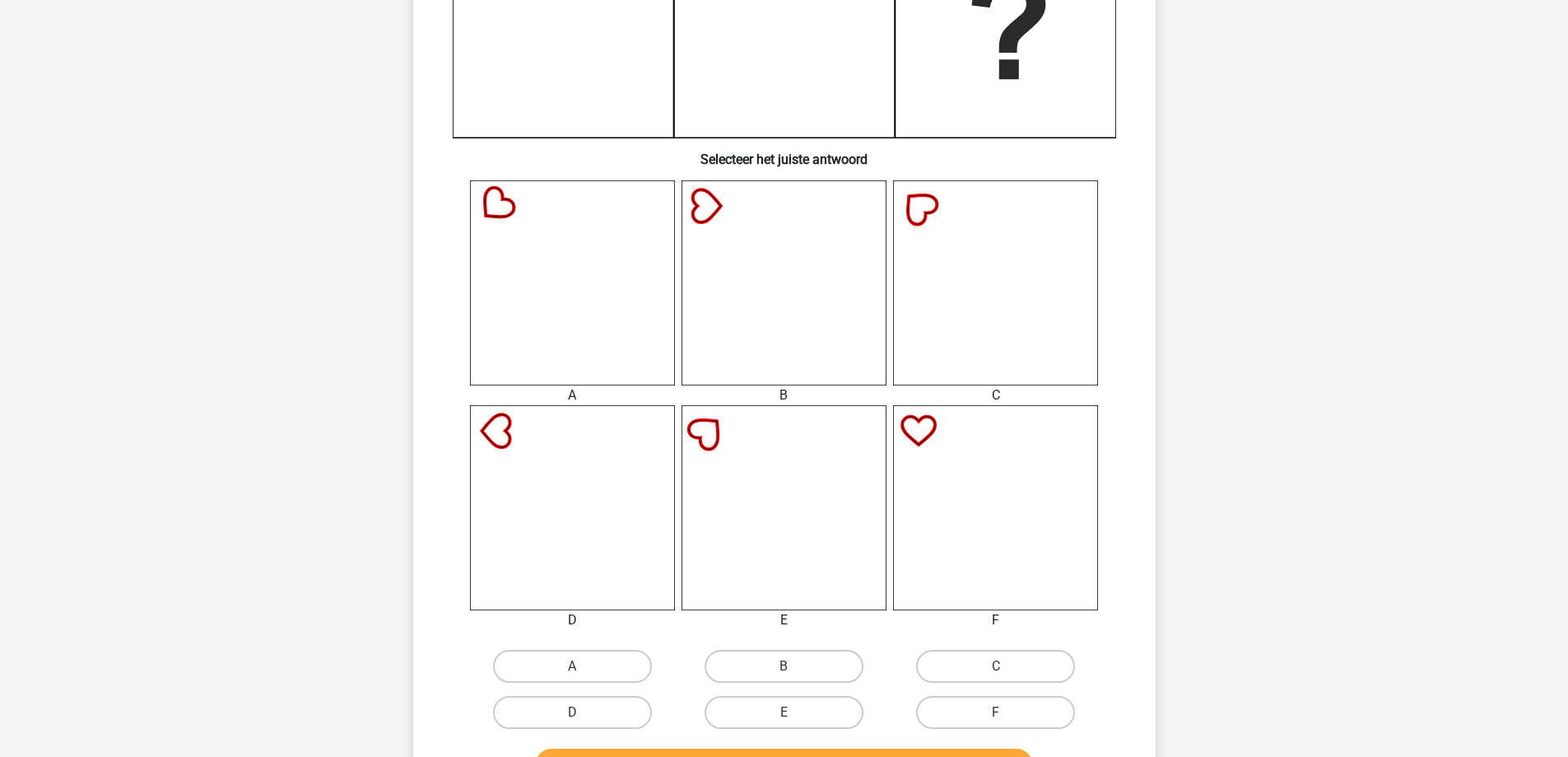
scroll to position [494, 0]
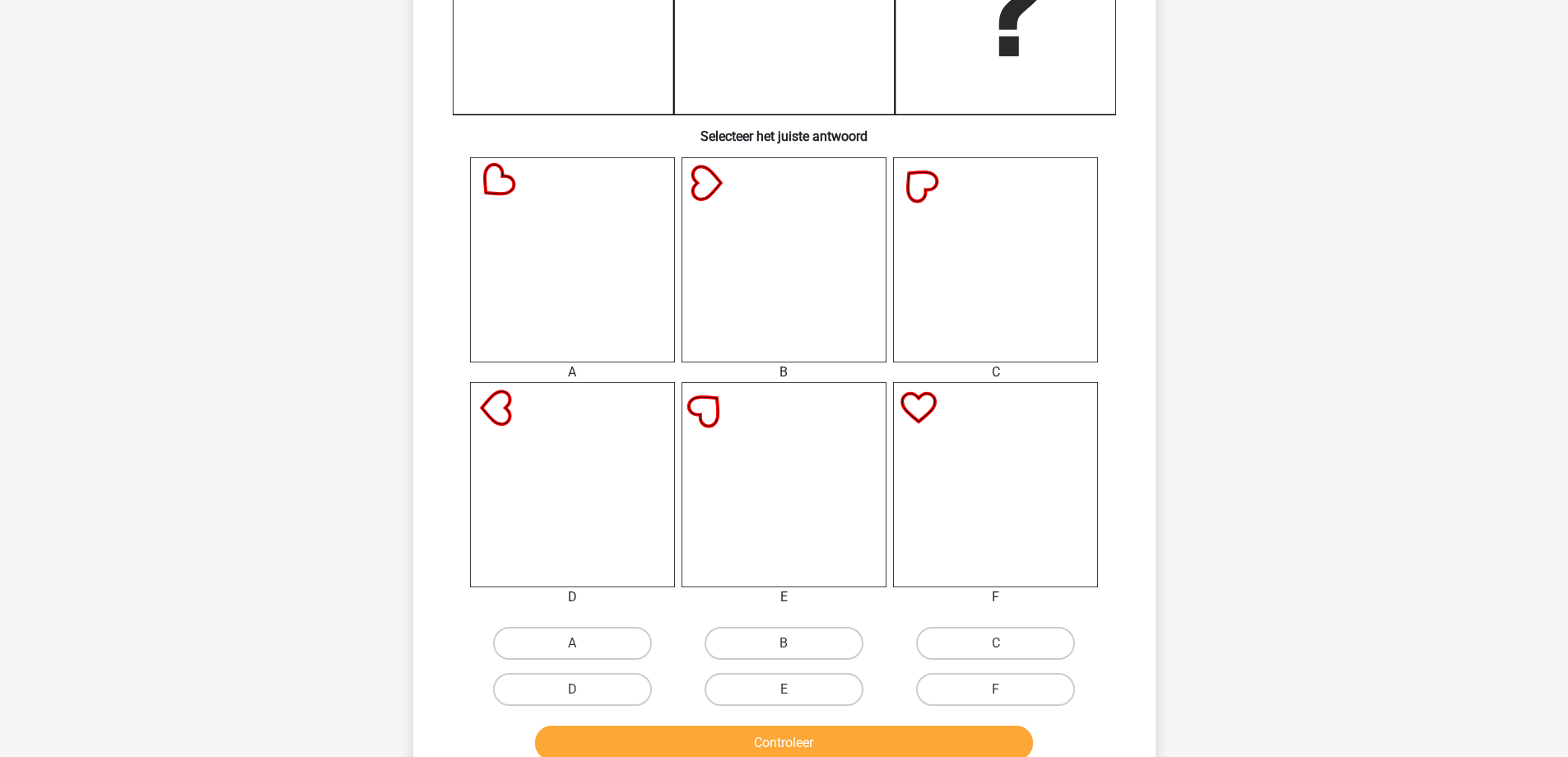
click at [583, 698] on input "D" at bounding box center [577, 695] width 11 height 11
radio input "true"
click at [628, 743] on button "Controleer" at bounding box center [784, 743] width 498 height 35
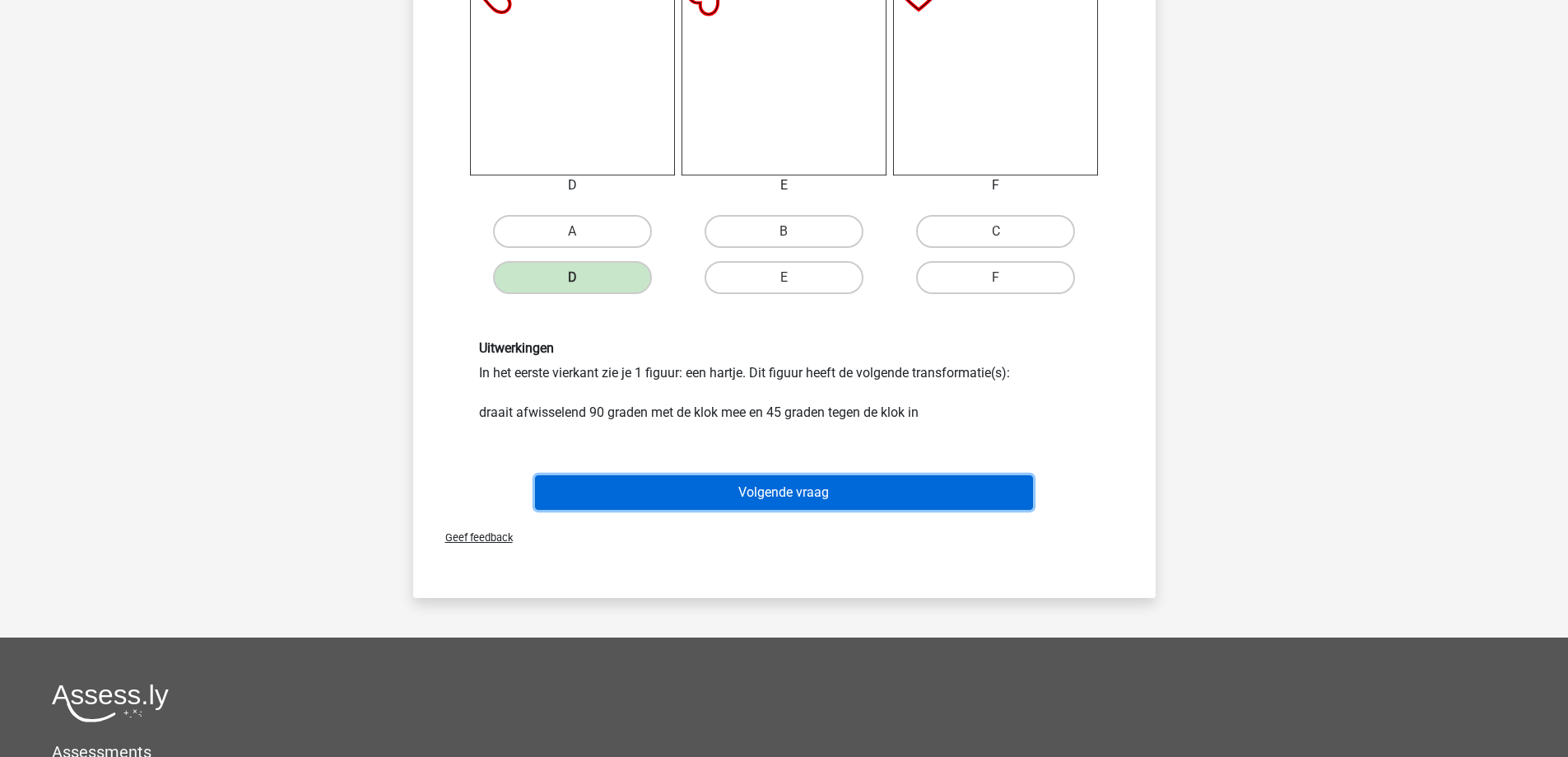
click at [715, 499] on button "Volgende vraag" at bounding box center [784, 492] width 498 height 35
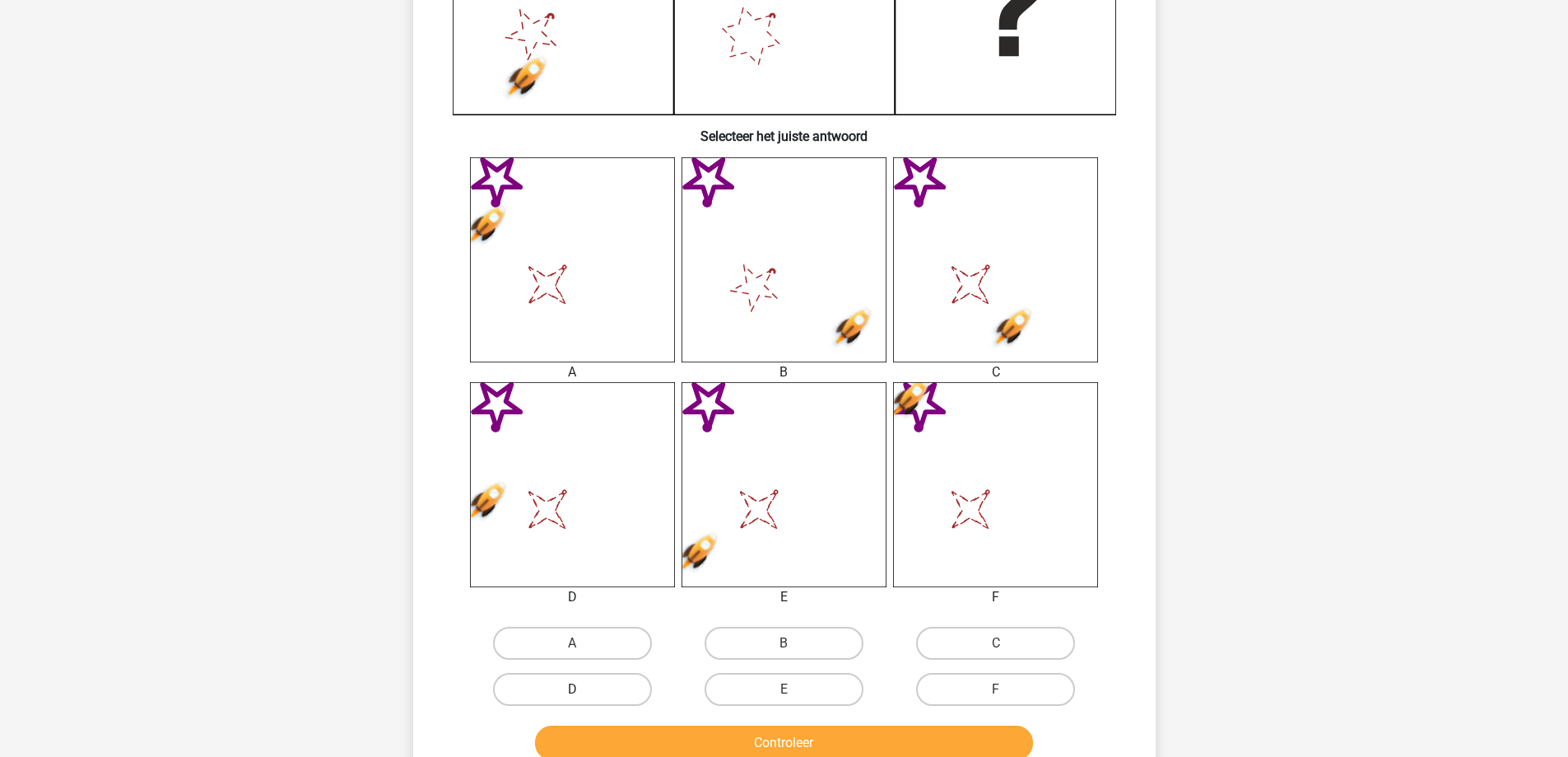
click at [601, 696] on label "D" at bounding box center [572, 689] width 159 height 33
click at [583, 696] on input "D" at bounding box center [577, 695] width 11 height 11
radio input "true"
click at [671, 736] on button "Controleer" at bounding box center [784, 743] width 498 height 35
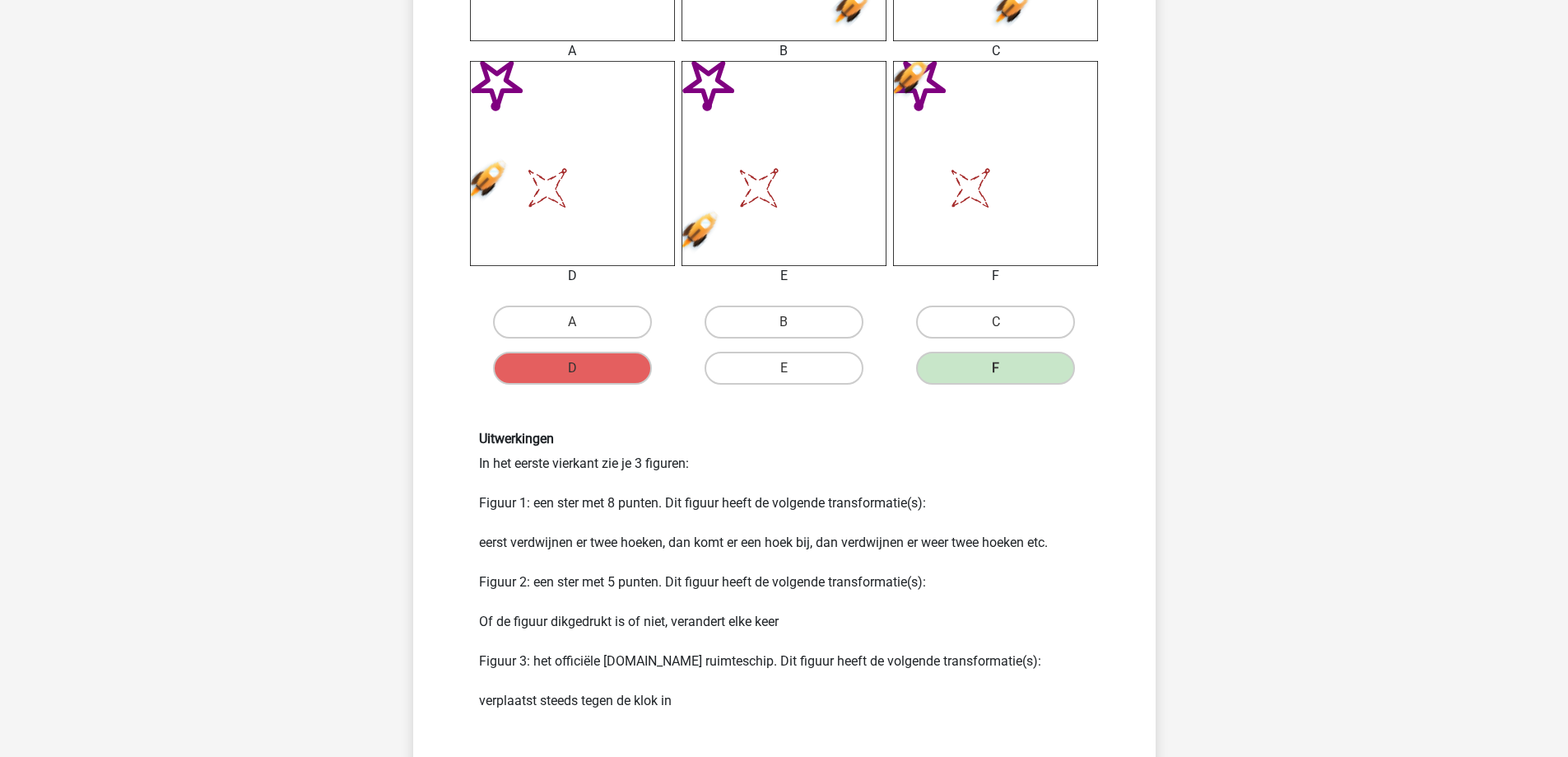
scroll to position [988, 0]
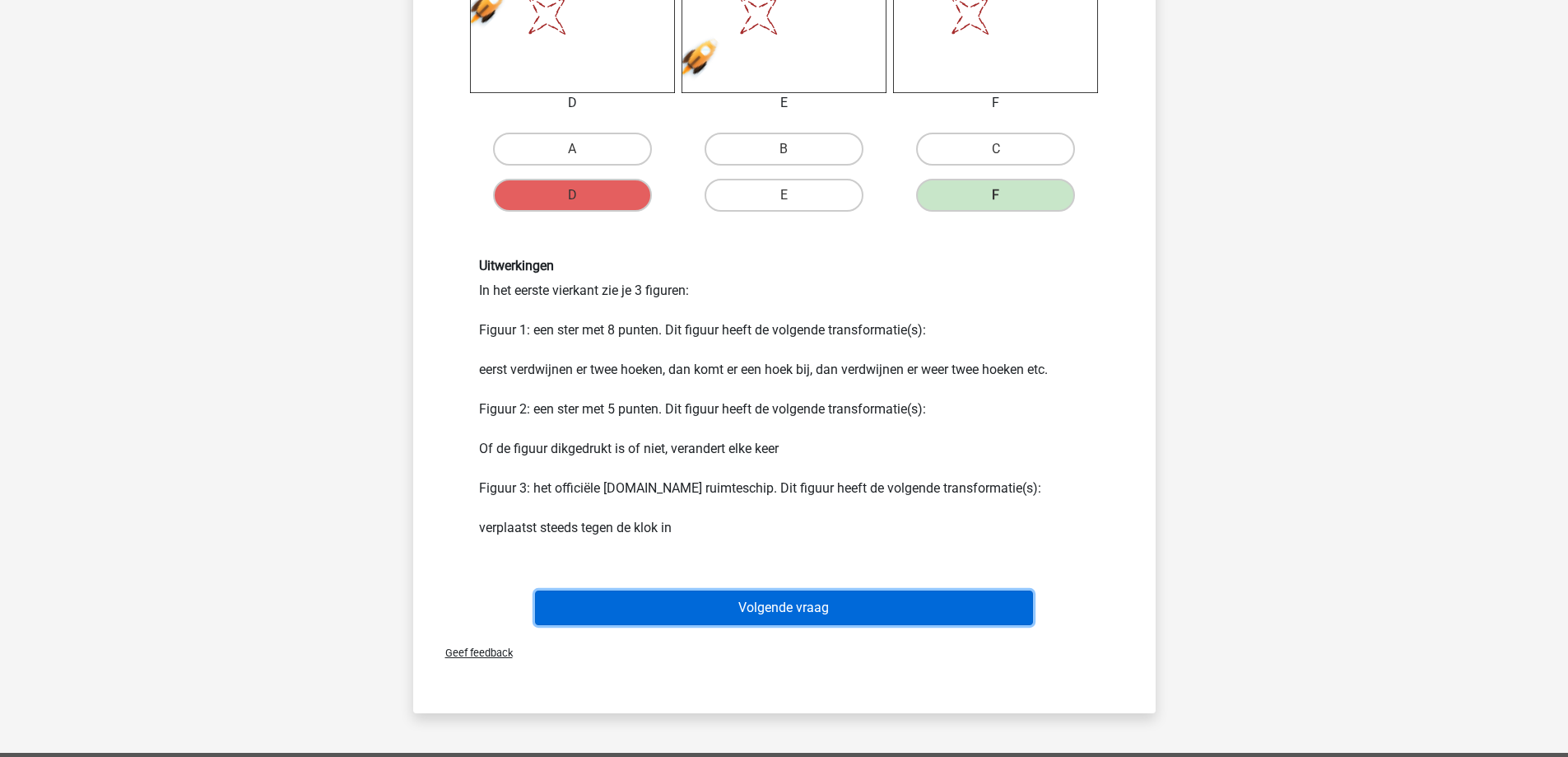
click at [740, 616] on button "Volgende vraag" at bounding box center [784, 607] width 498 height 35
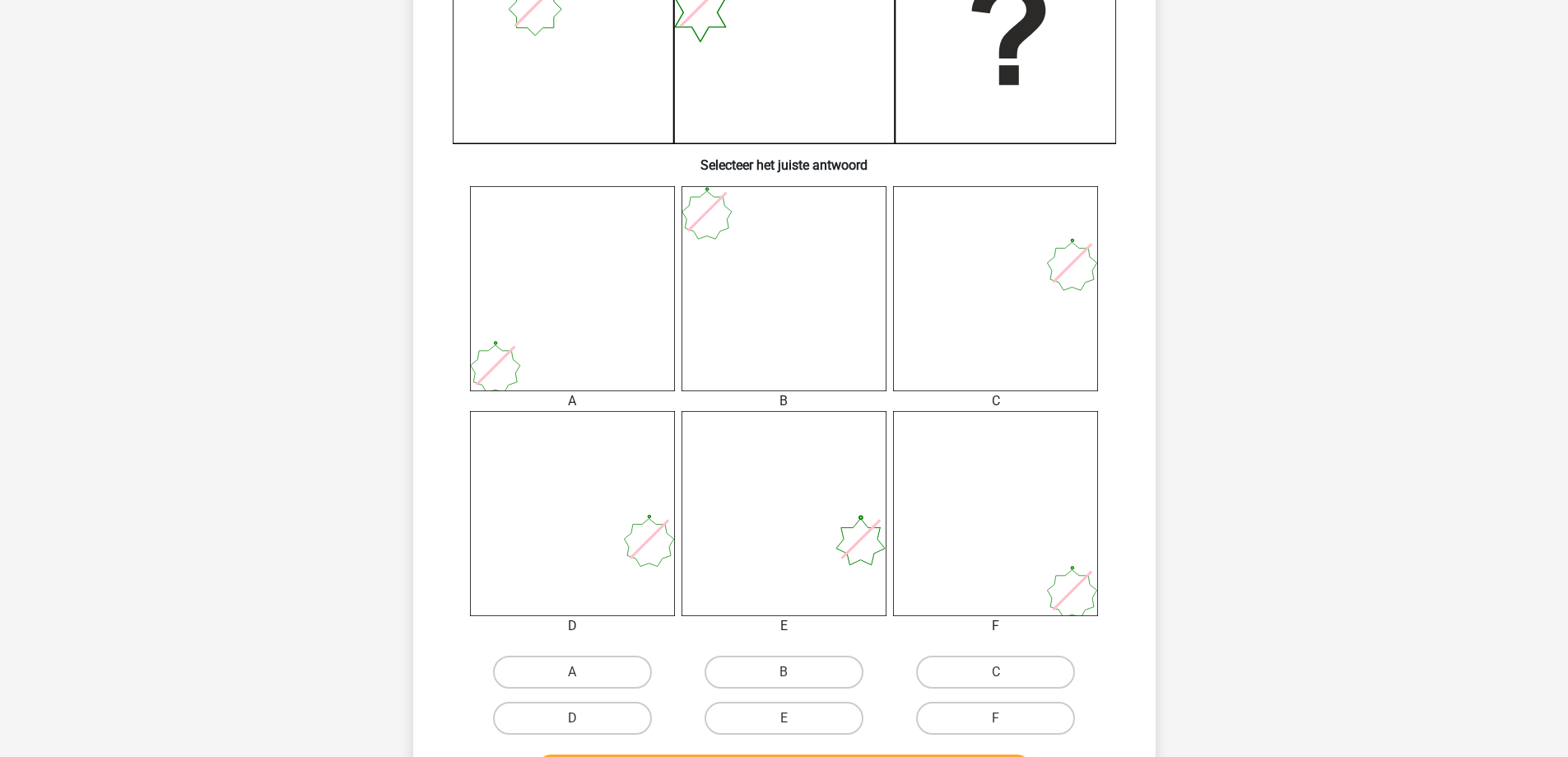
scroll to position [494, 0]
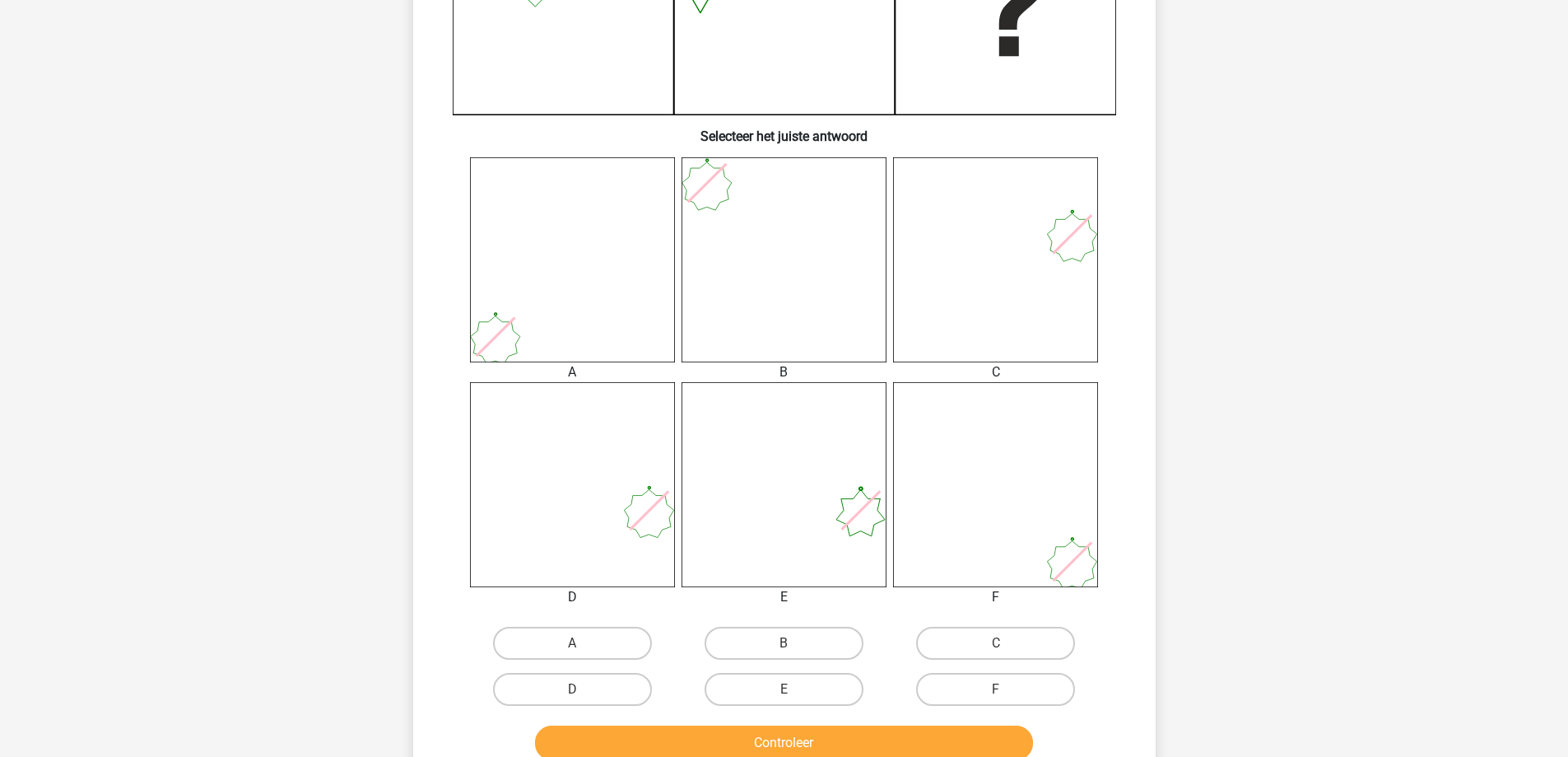
click at [1003, 644] on input "C" at bounding box center [1001, 648] width 11 height 11
radio input "true"
click at [904, 726] on button "Controleer" at bounding box center [784, 743] width 498 height 35
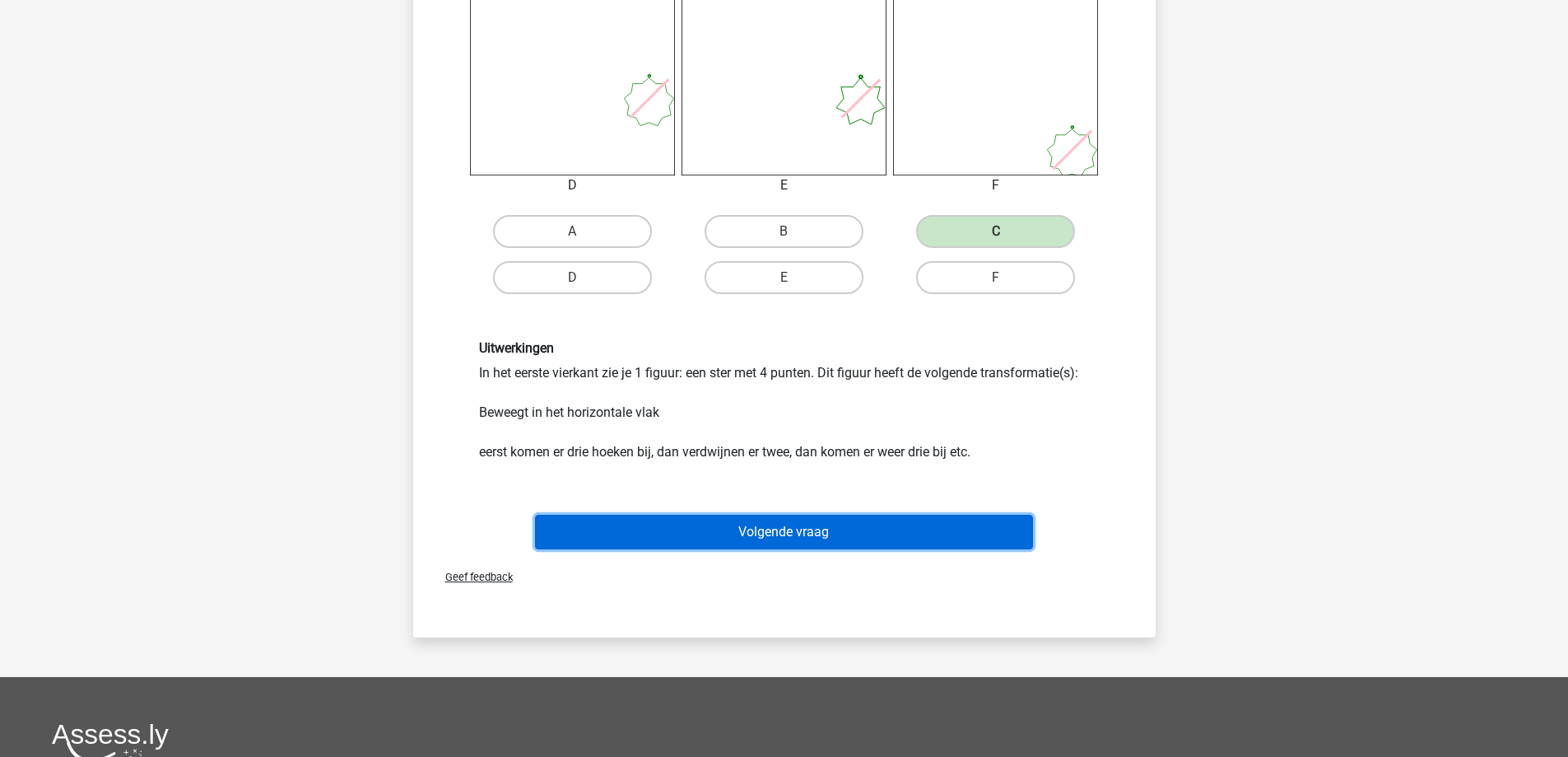
click at [824, 539] on button "Volgende vraag" at bounding box center [784, 531] width 498 height 35
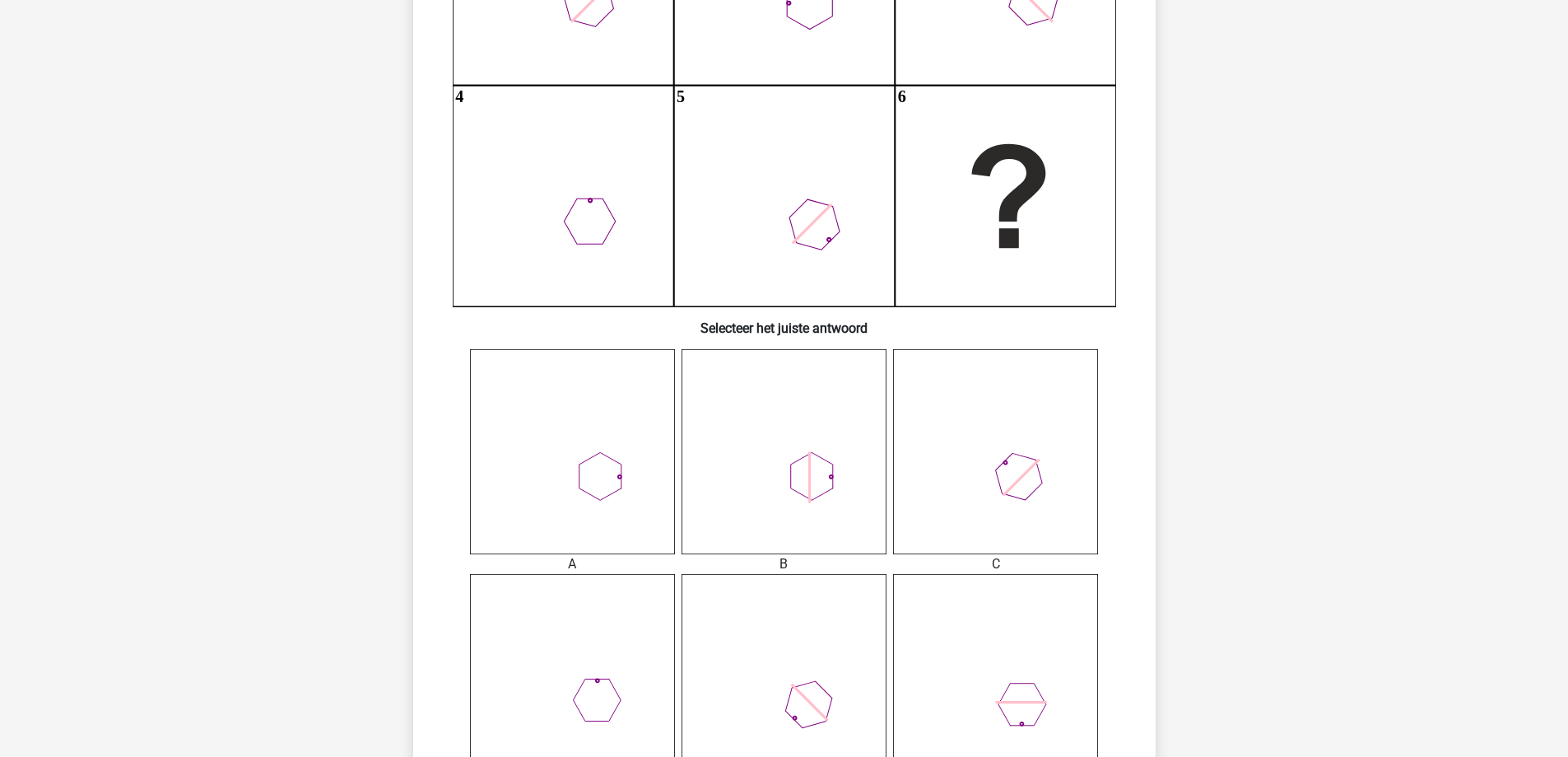
scroll to position [412, 0]
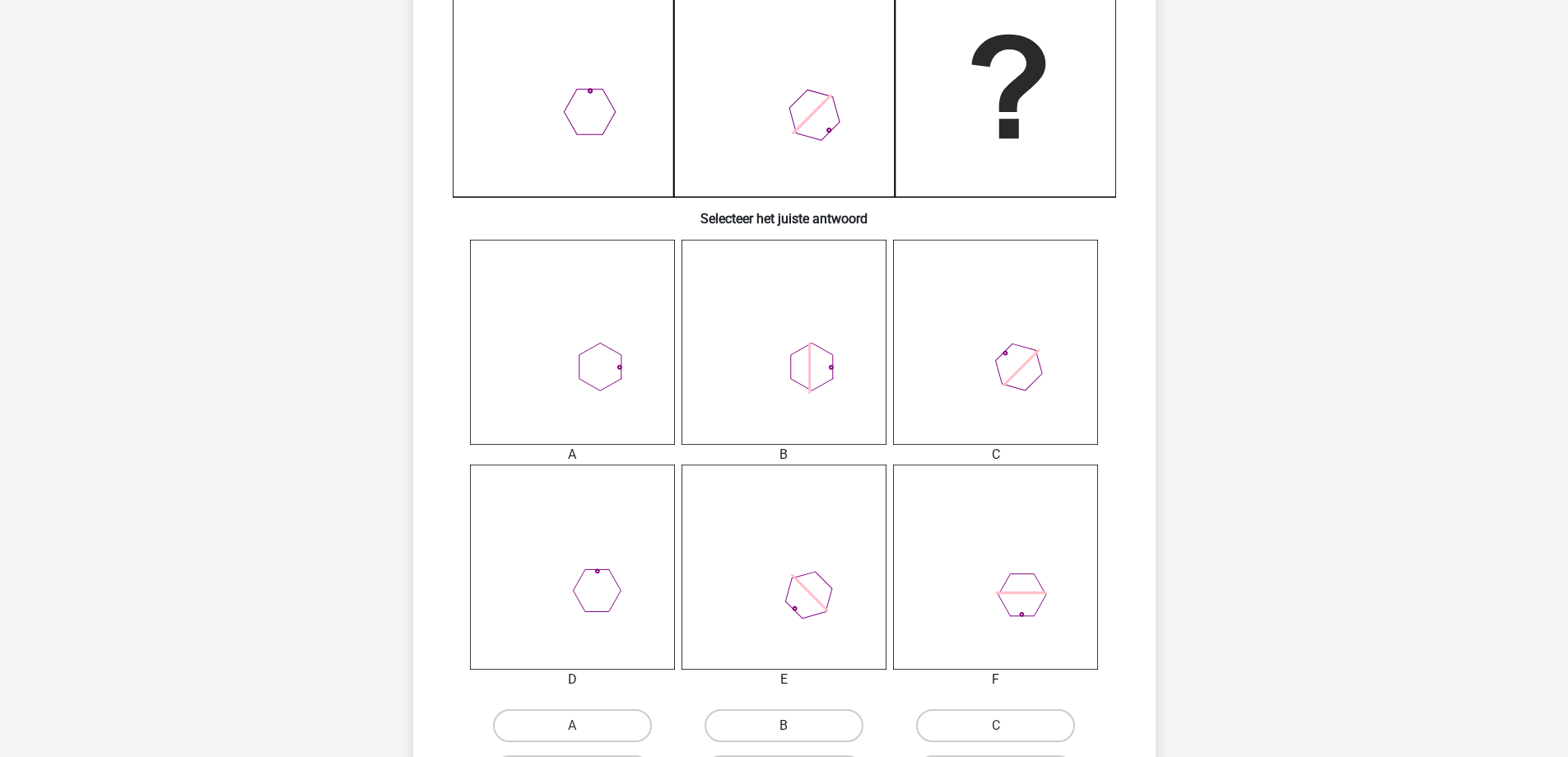
click at [795, 712] on label "B" at bounding box center [784, 725] width 159 height 33
click at [794, 726] on input "B" at bounding box center [789, 731] width 11 height 11
radio input "true"
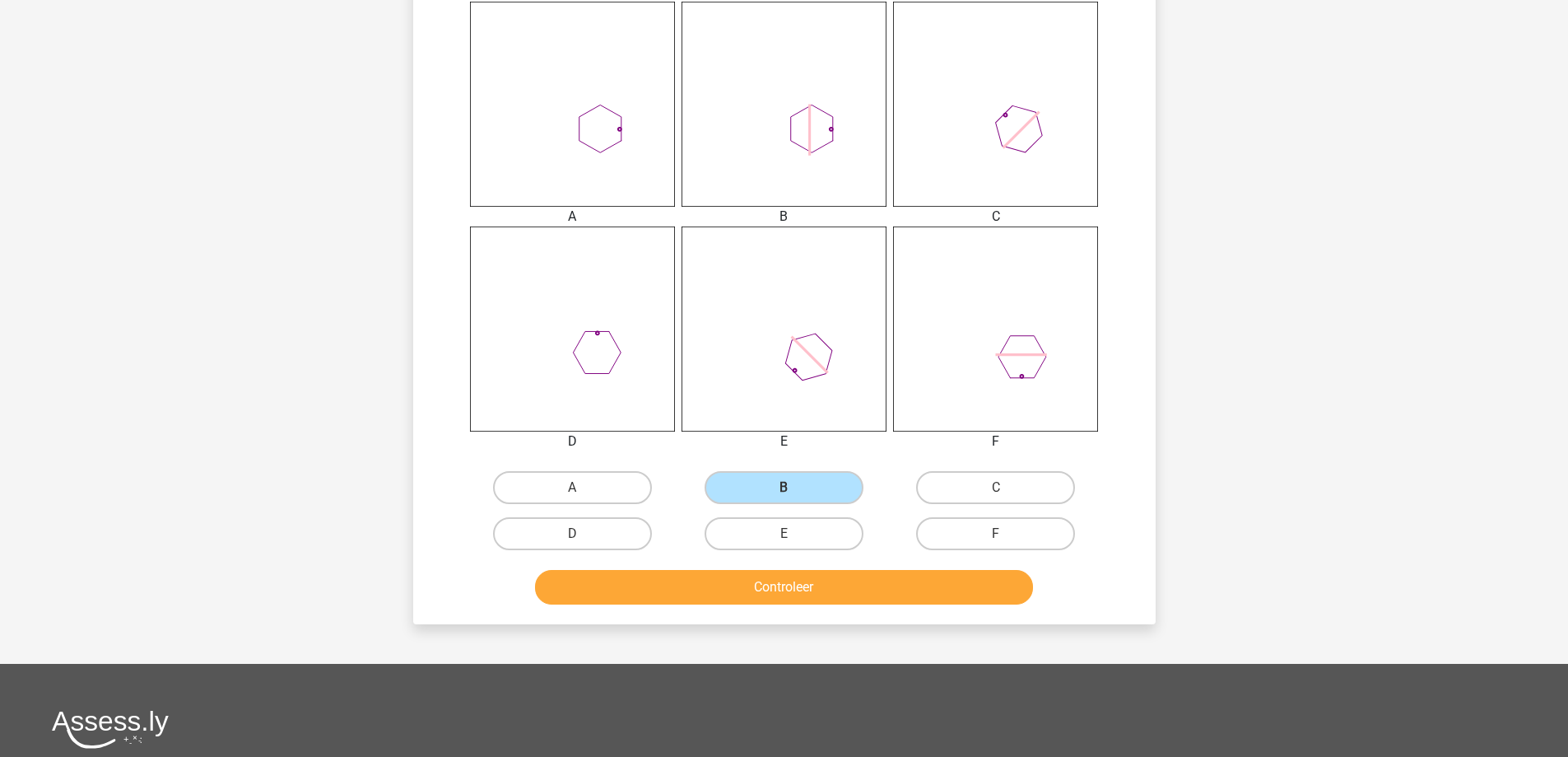
scroll to position [659, 0]
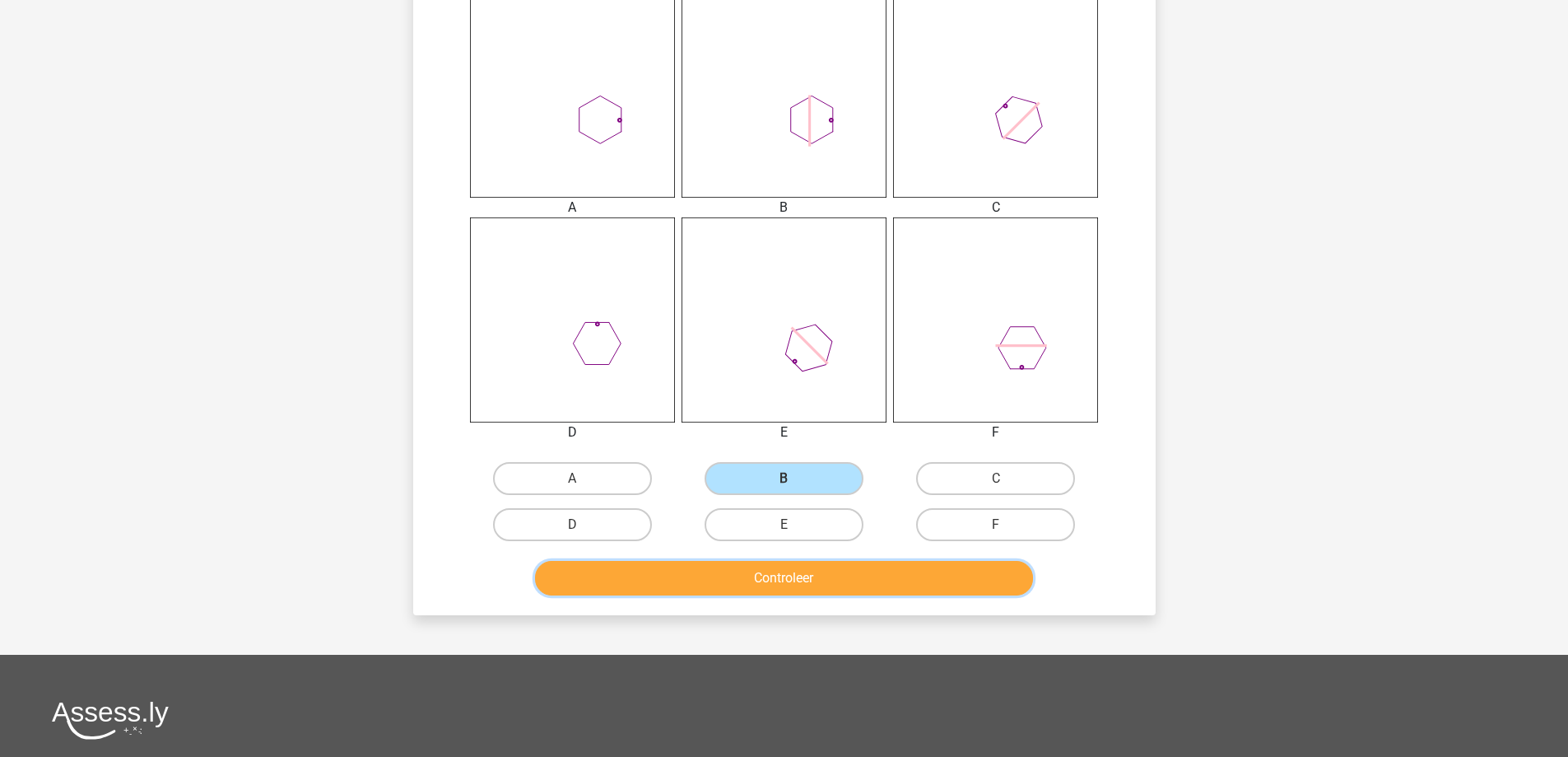
click at [789, 588] on button "Controleer" at bounding box center [784, 578] width 498 height 35
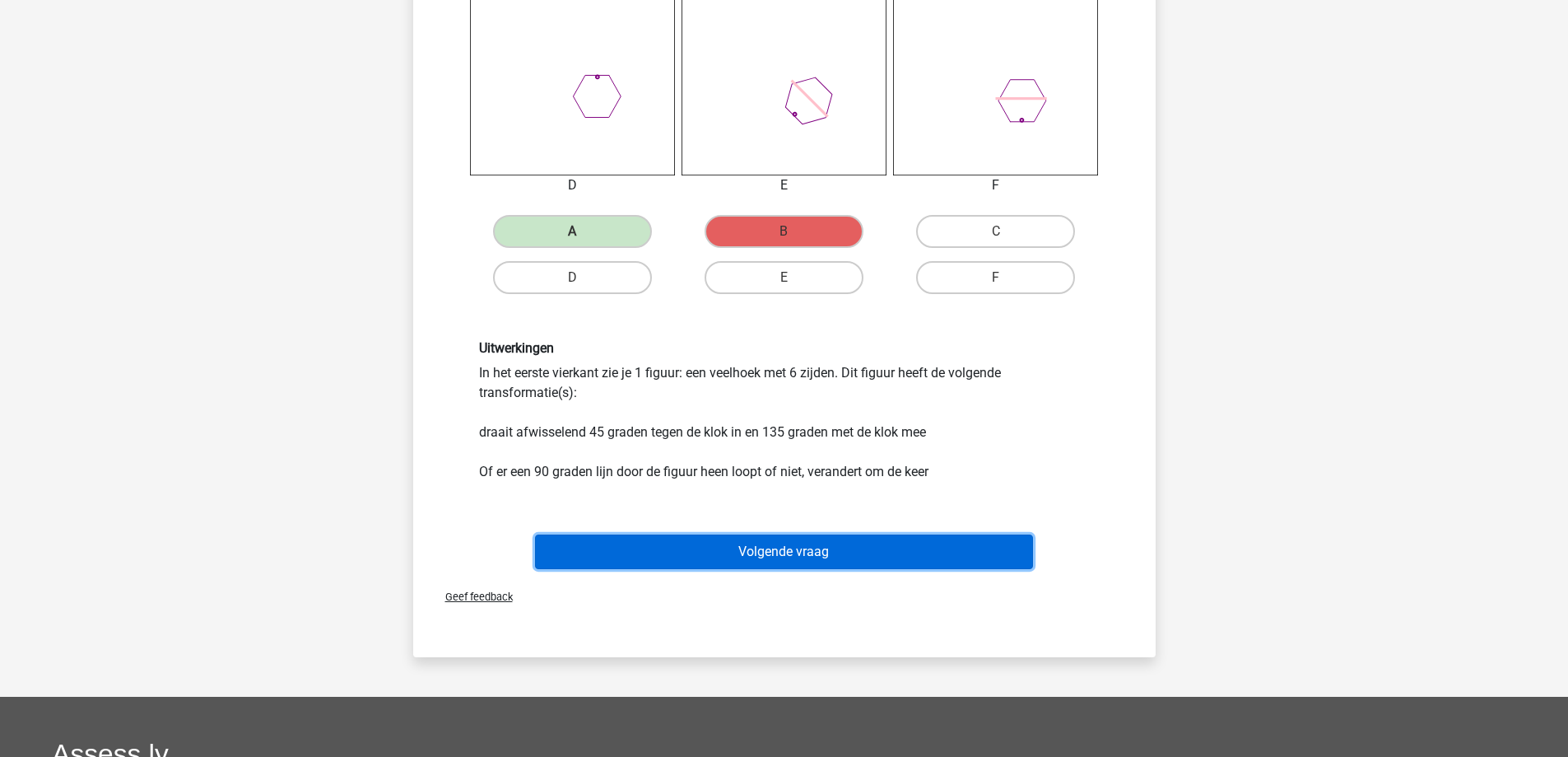
click at [739, 549] on button "Volgende vraag" at bounding box center [784, 552] width 498 height 35
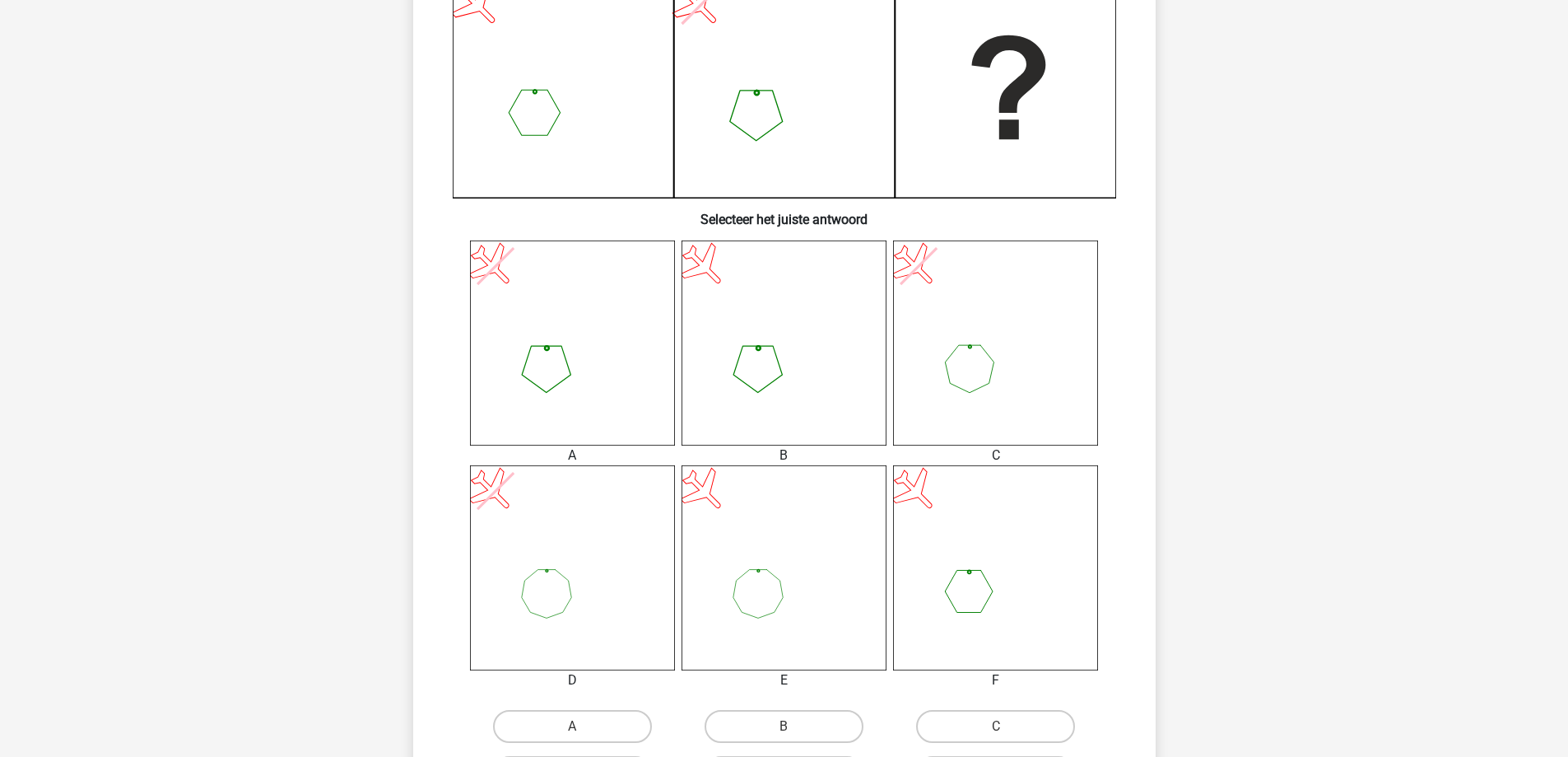
scroll to position [412, 0]
click at [799, 721] on label "B" at bounding box center [784, 725] width 159 height 33
click at [794, 726] on input "B" at bounding box center [789, 731] width 11 height 11
radio input "true"
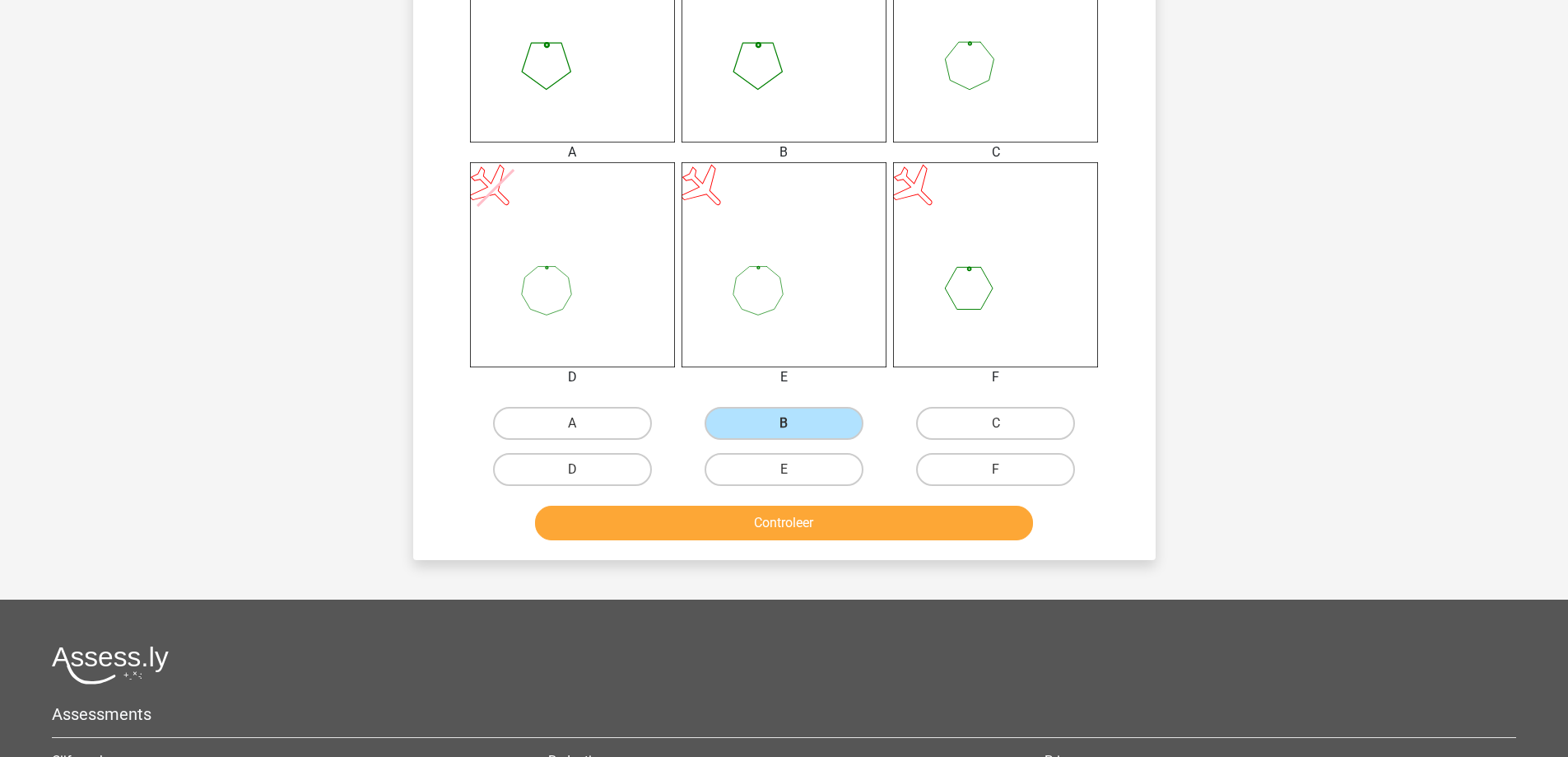
scroll to position [741, 0]
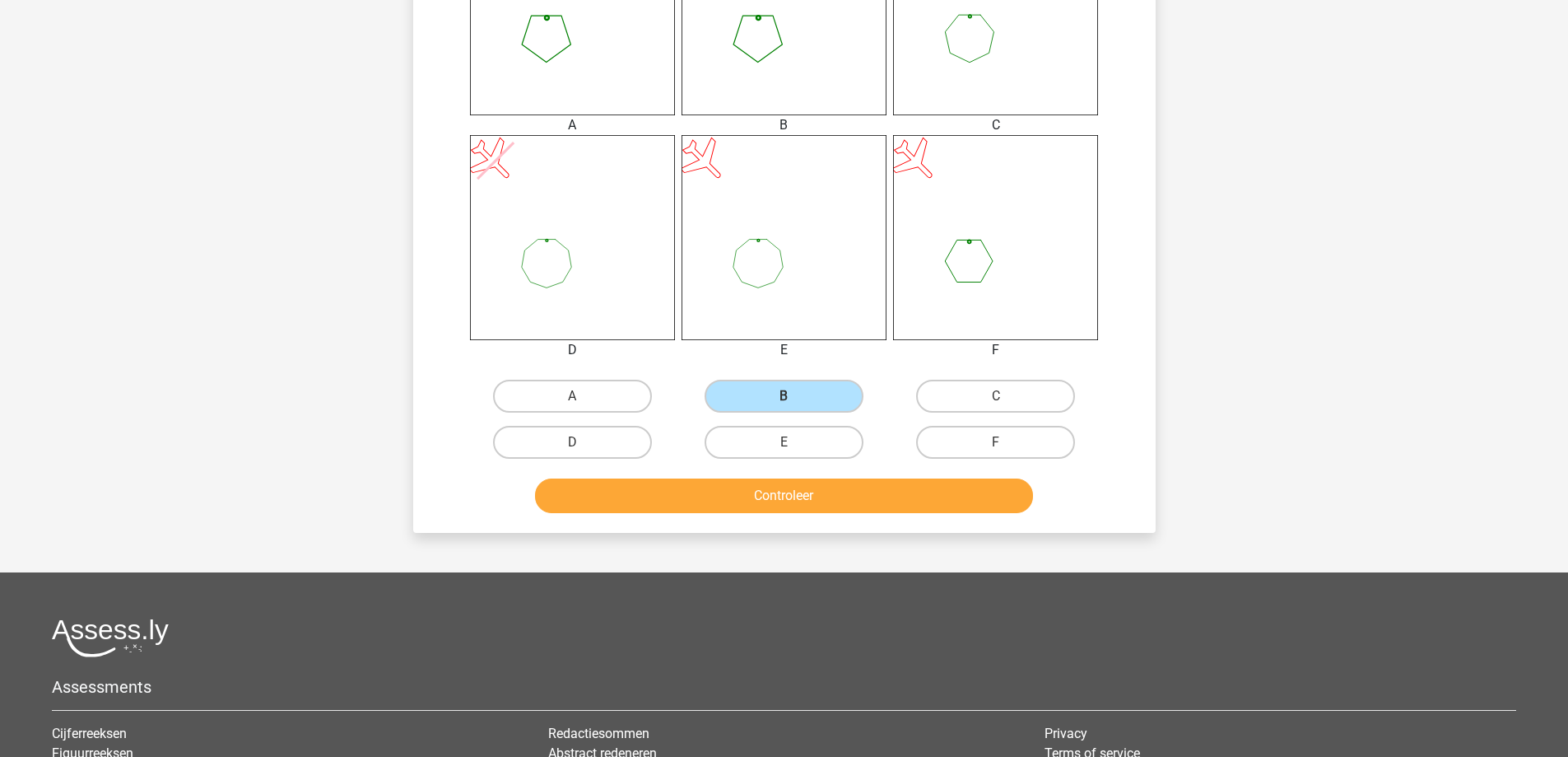
click at [770, 477] on div "Controleer" at bounding box center [784, 492] width 690 height 54
click at [770, 486] on button "Controleer" at bounding box center [784, 495] width 498 height 35
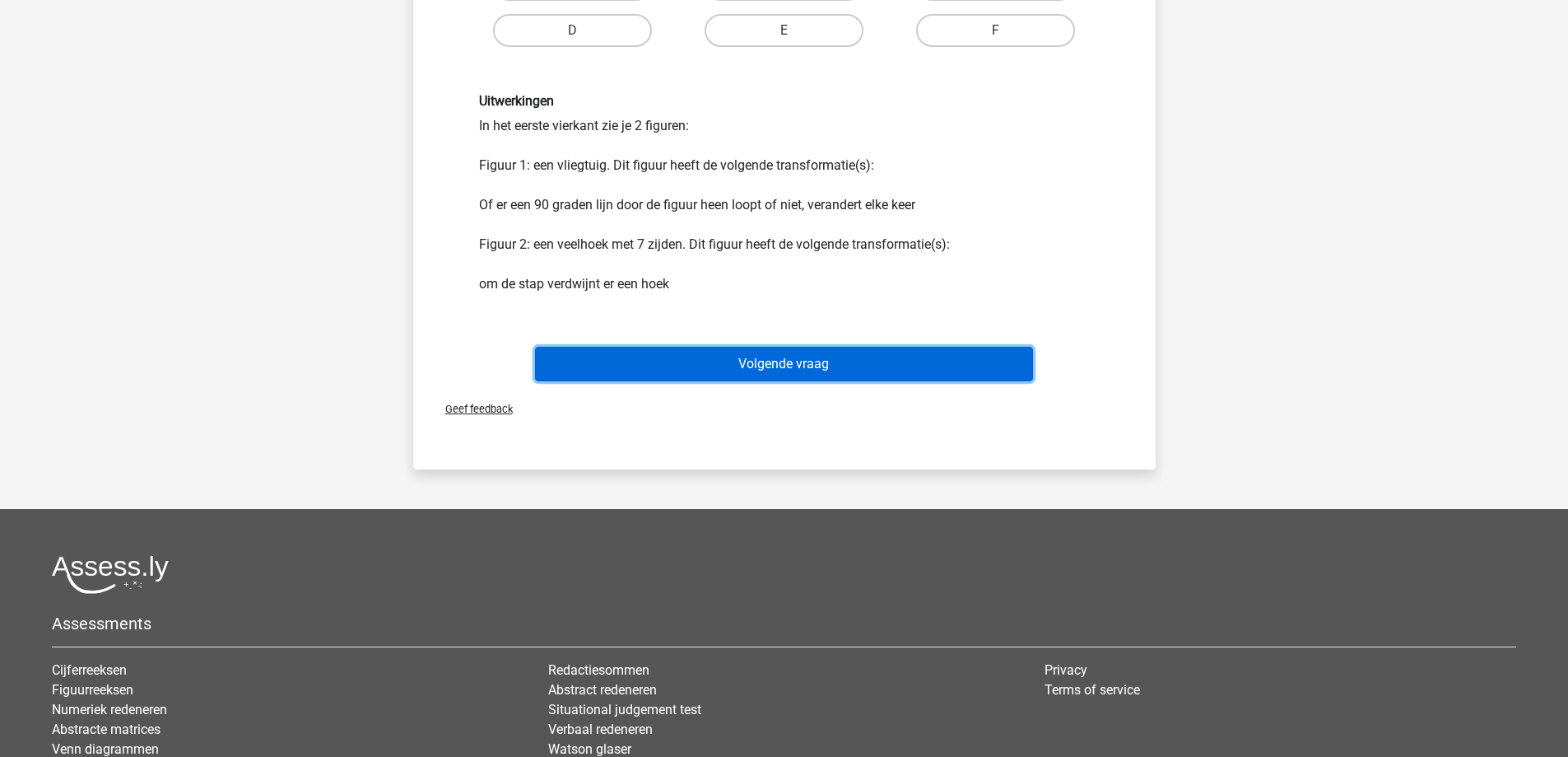
click at [737, 365] on button "Volgende vraag" at bounding box center [784, 363] width 498 height 35
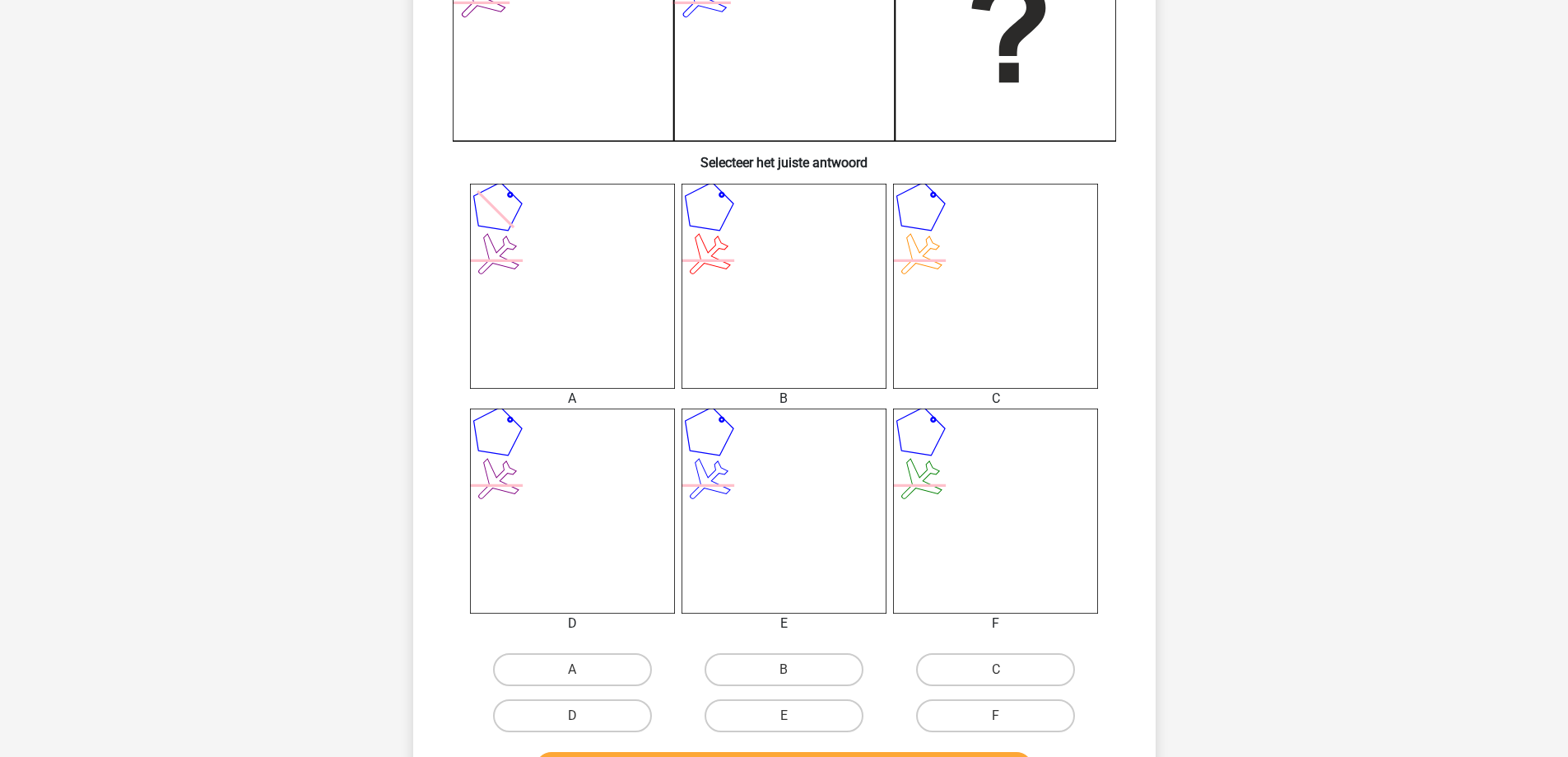
scroll to position [494, 0]
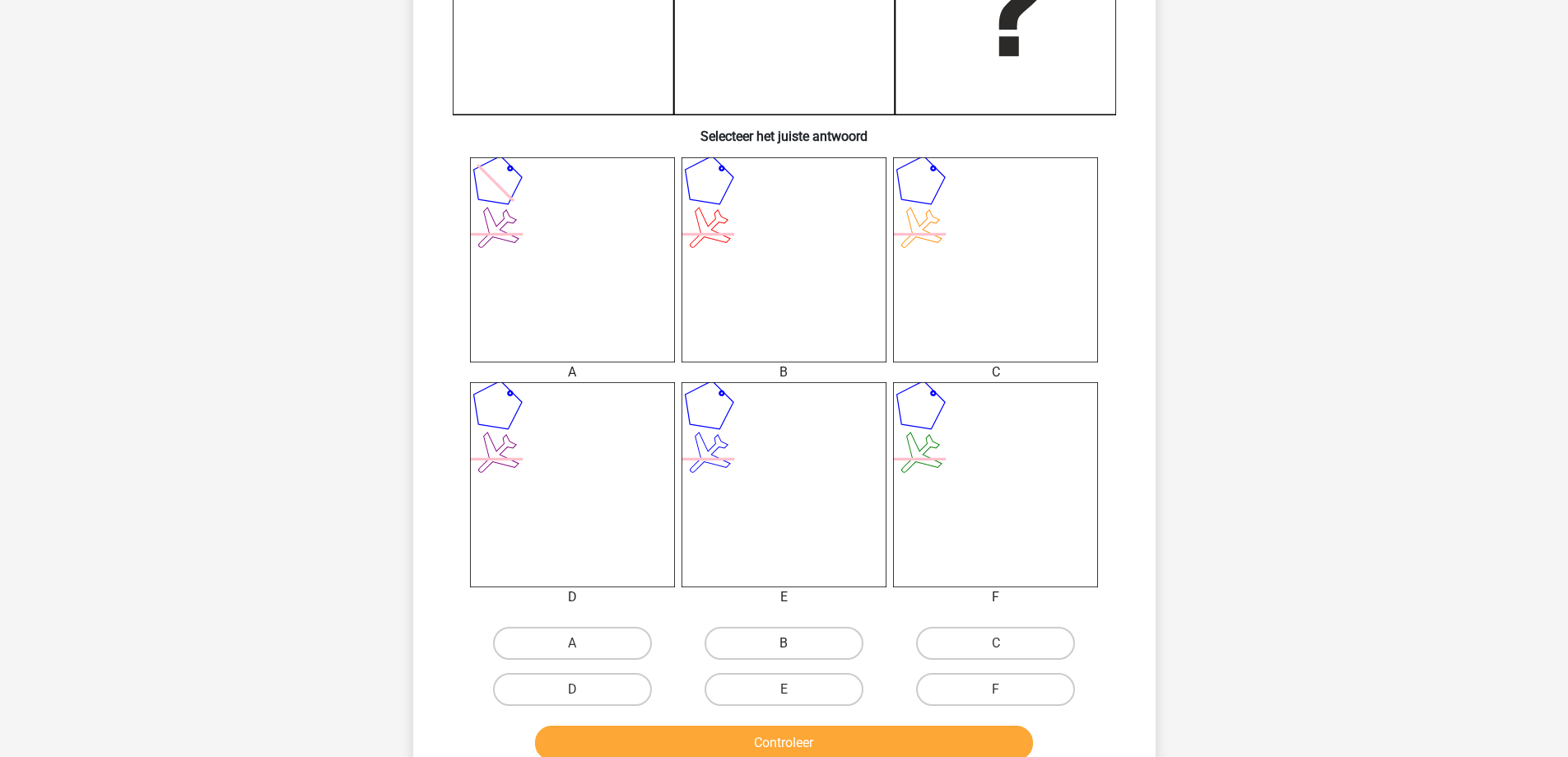
click at [804, 640] on label "B" at bounding box center [784, 643] width 159 height 33
click at [794, 643] on input "B" at bounding box center [789, 648] width 11 height 11
radio input "true"
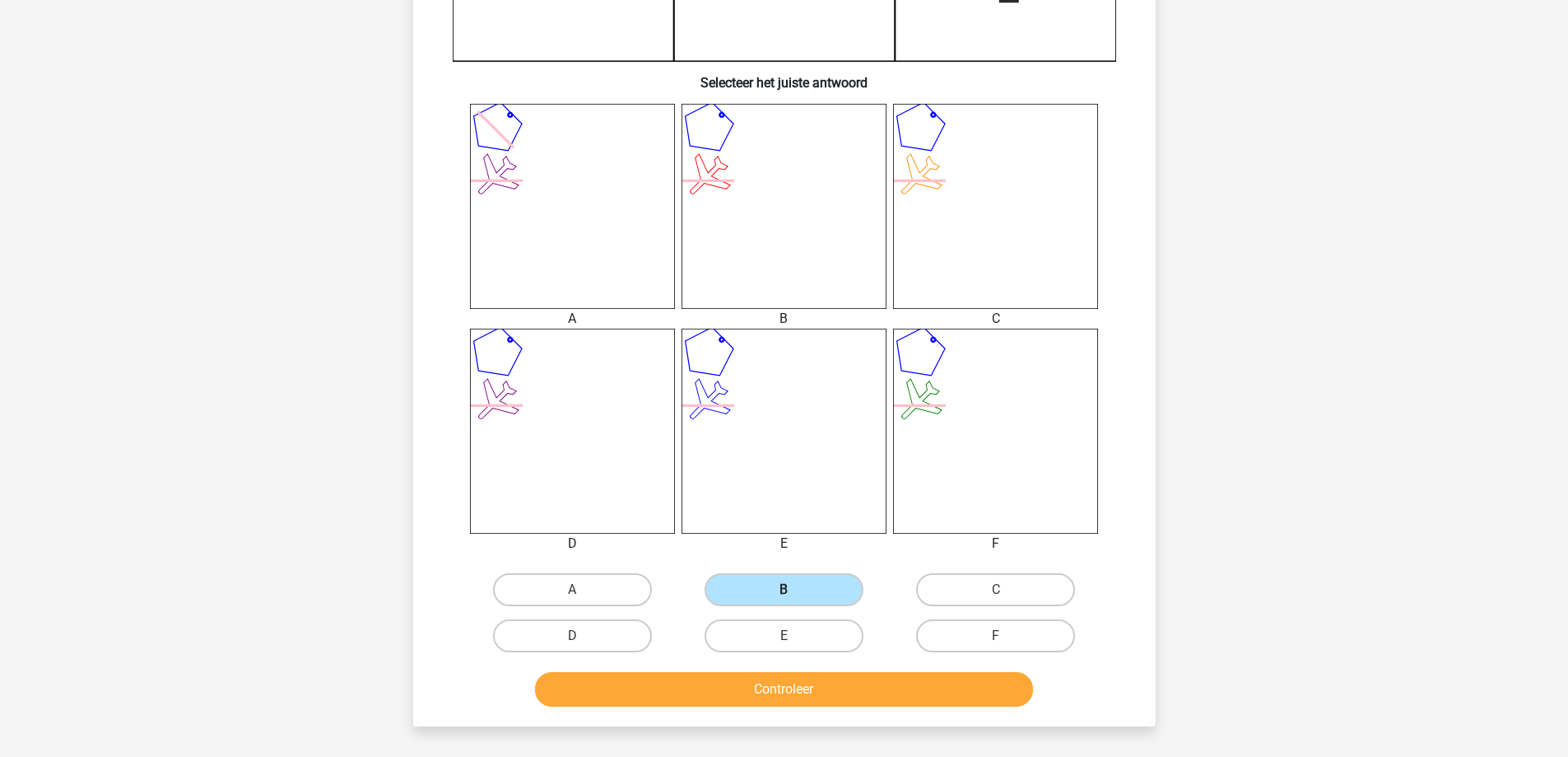
scroll to position [577, 0]
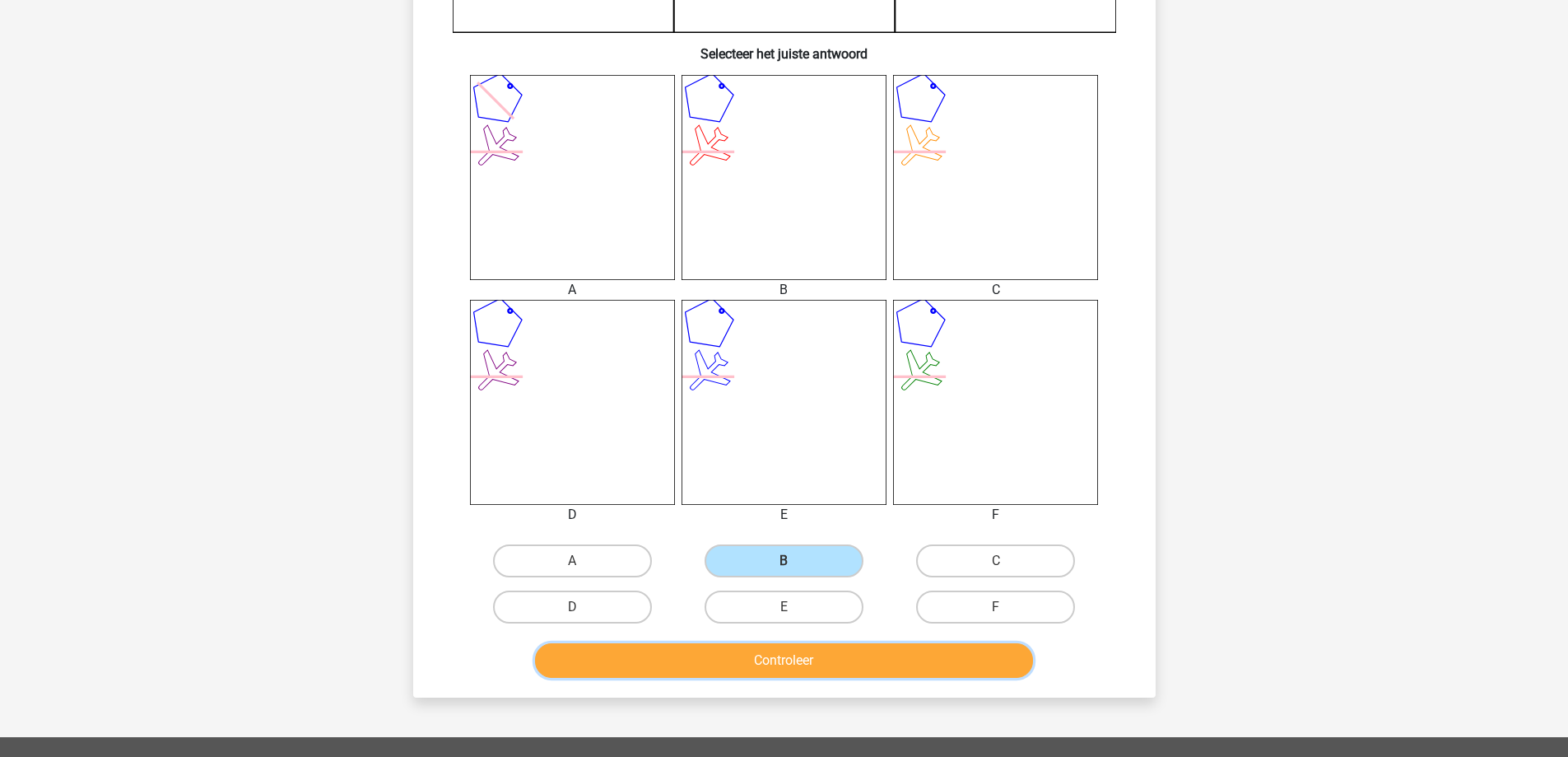
click at [790, 664] on button "Controleer" at bounding box center [784, 660] width 498 height 35
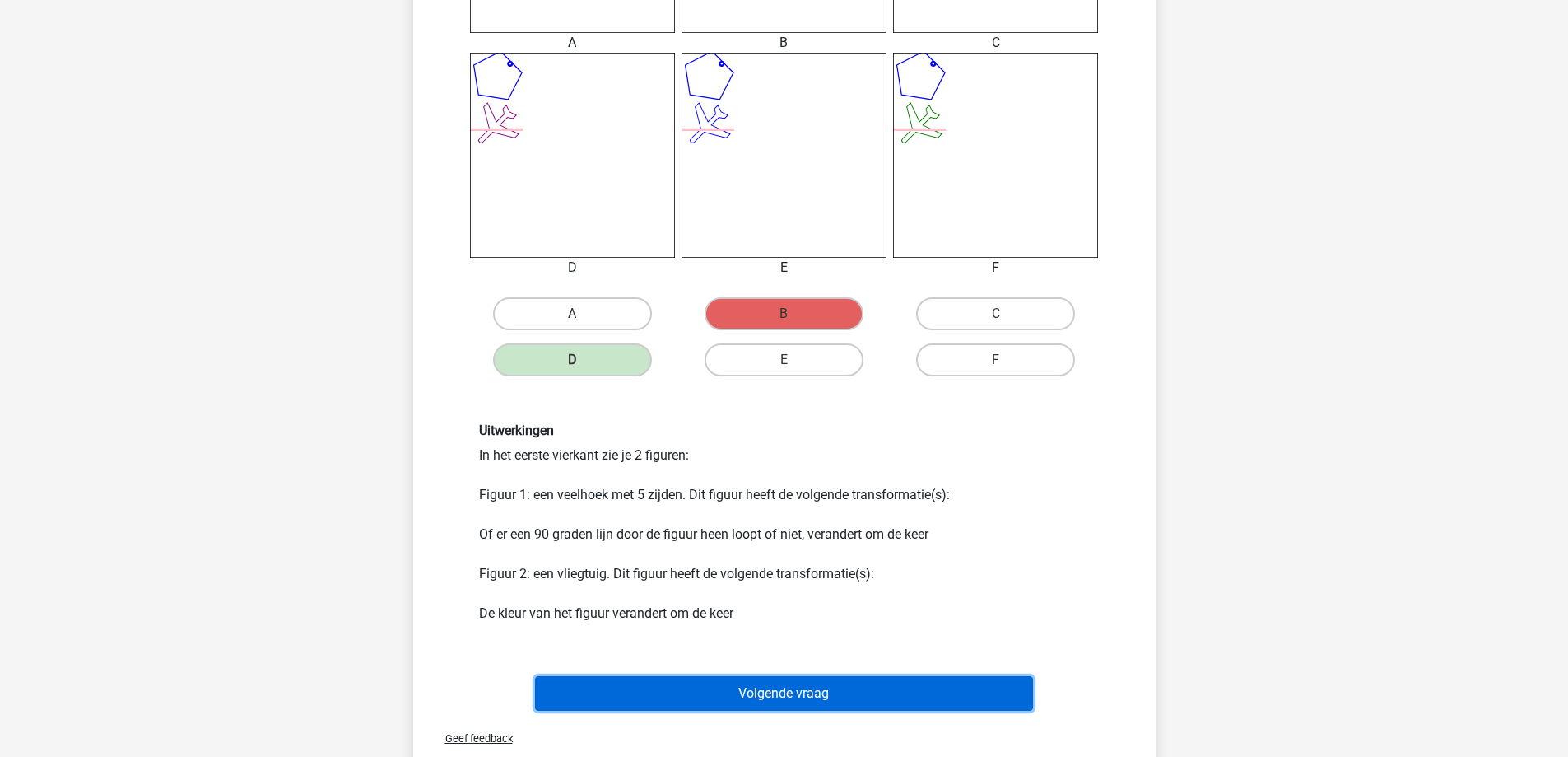
click at [755, 704] on button "Volgende vraag" at bounding box center [784, 693] width 498 height 35
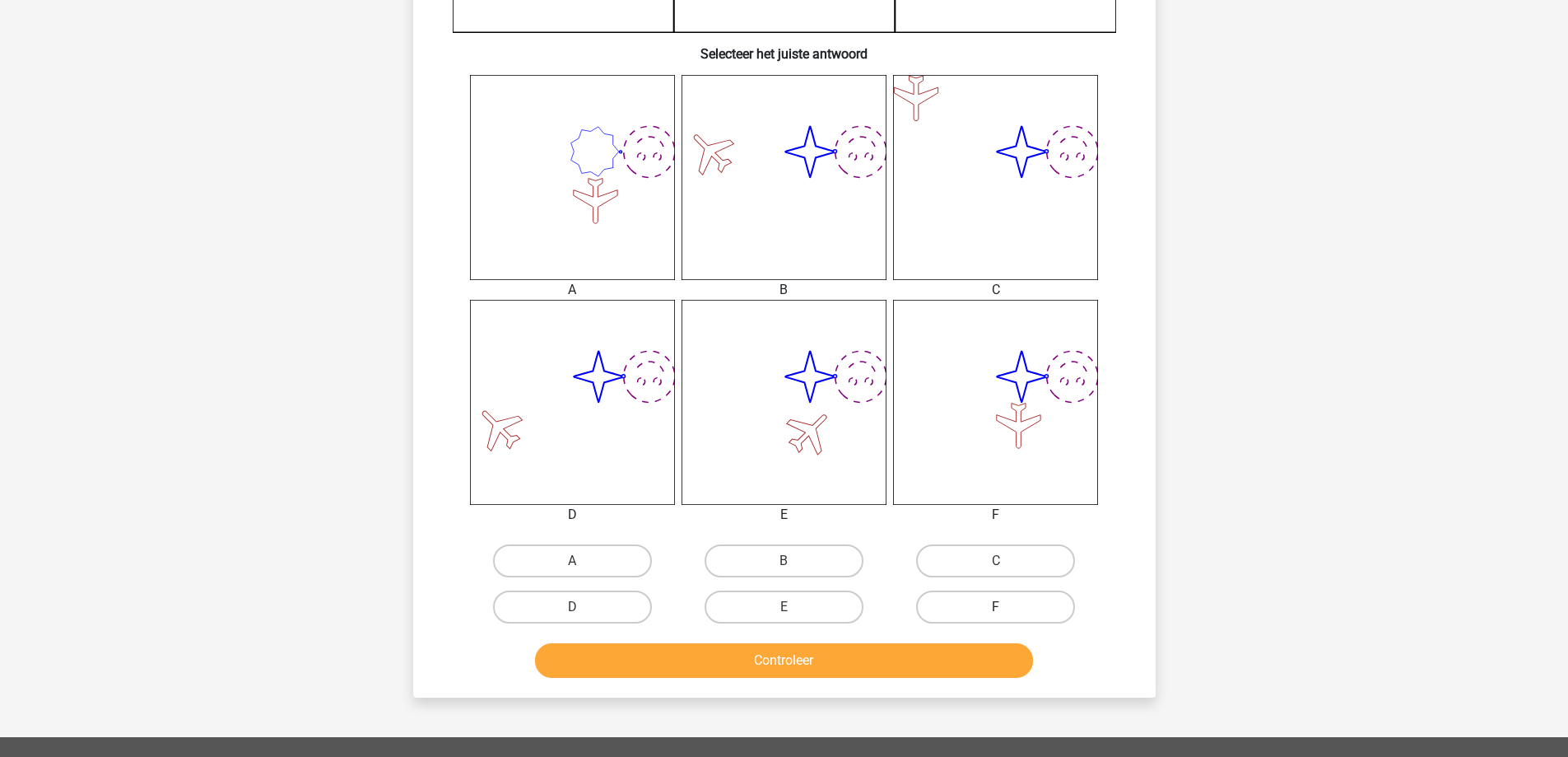
click at [1040, 602] on label "F" at bounding box center [996, 606] width 159 height 33
click at [1007, 607] on input "F" at bounding box center [1001, 612] width 11 height 11
radio input "true"
click at [953, 673] on button "Controleer" at bounding box center [784, 660] width 498 height 35
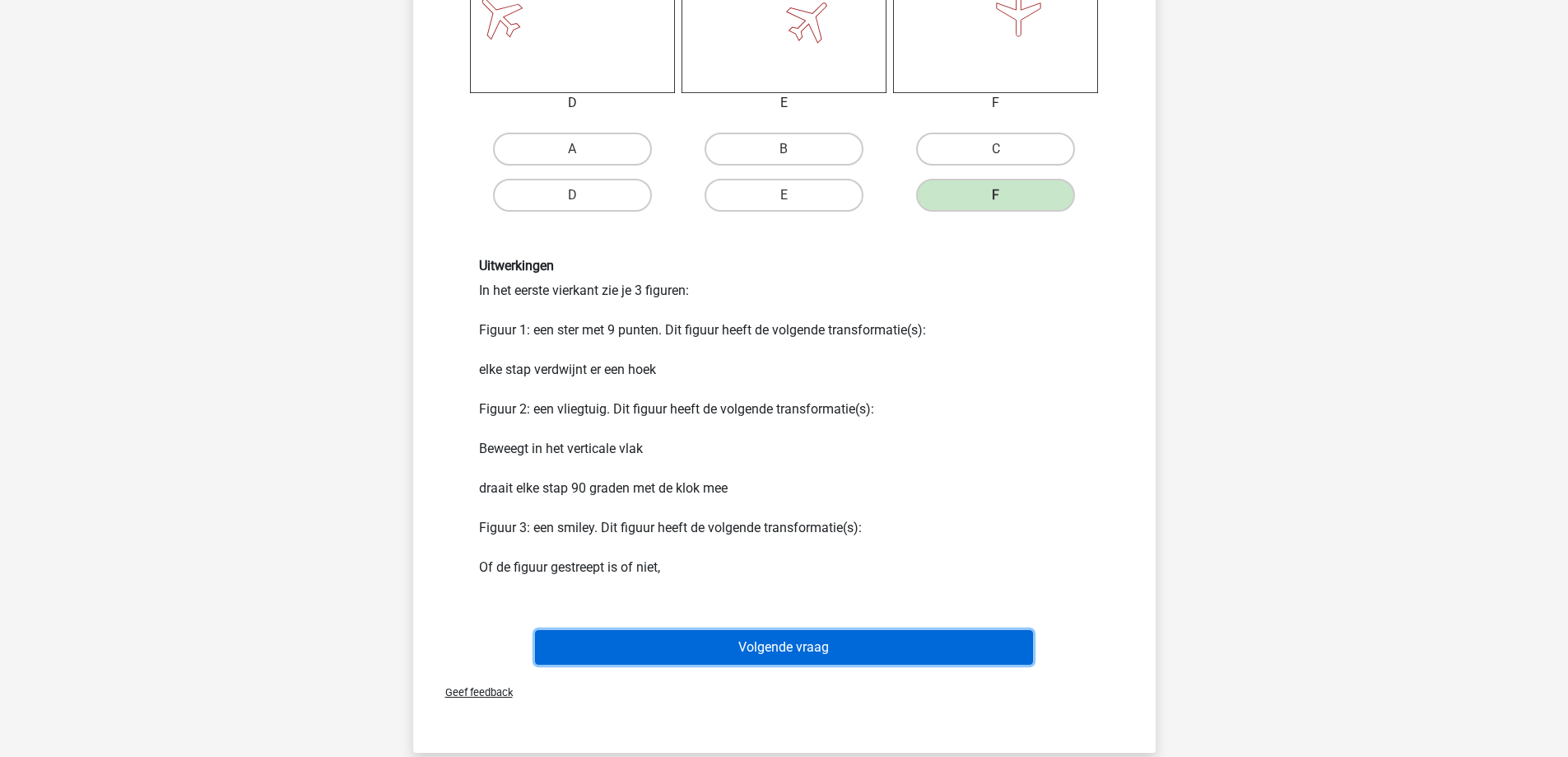
click at [749, 645] on button "Volgende vraag" at bounding box center [784, 647] width 498 height 35
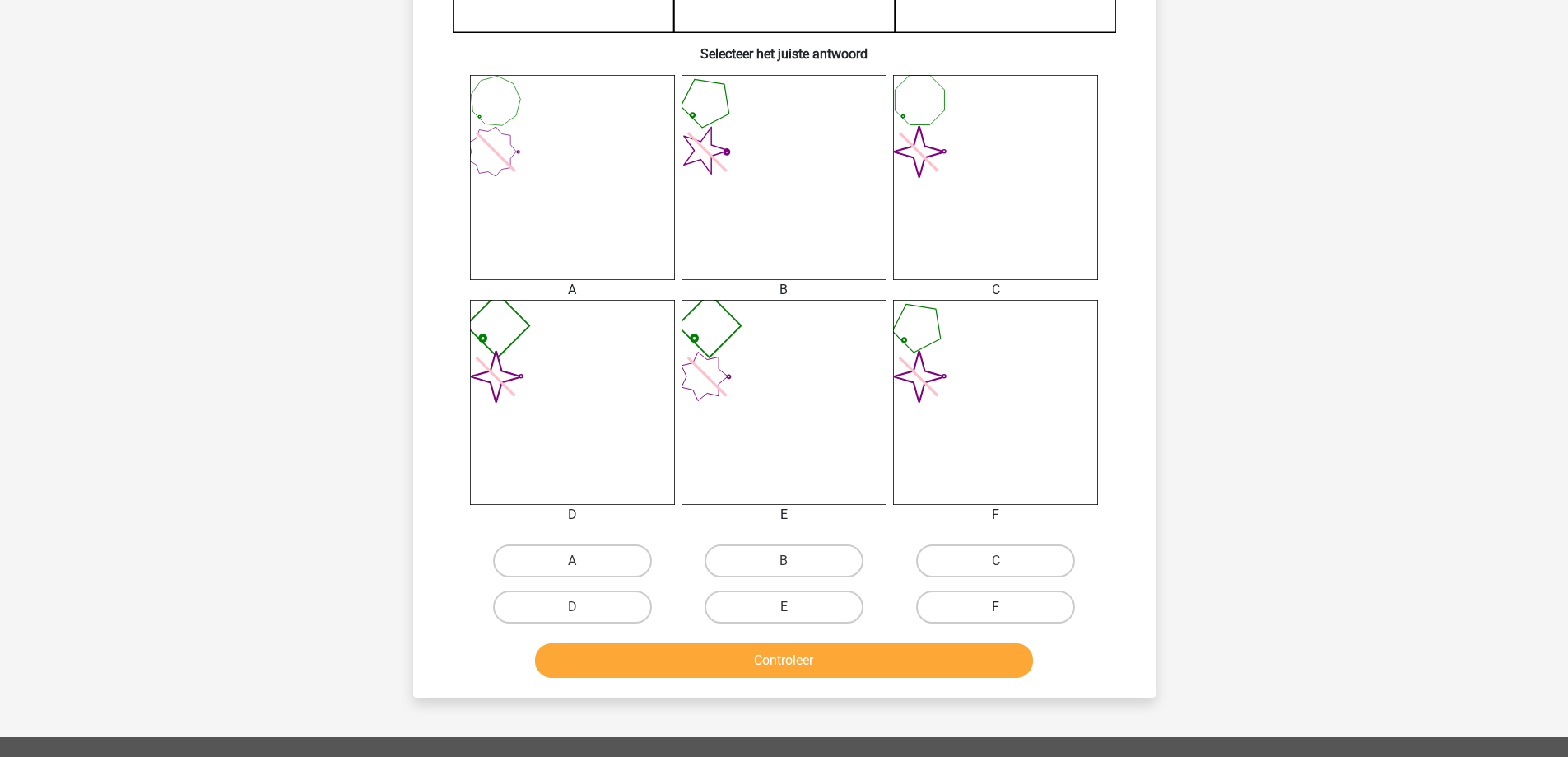
click at [971, 602] on label "F" at bounding box center [996, 606] width 159 height 33
click at [996, 607] on input "F" at bounding box center [1001, 612] width 11 height 11
radio input "true"
click at [942, 674] on button "Controleer" at bounding box center [784, 660] width 498 height 35
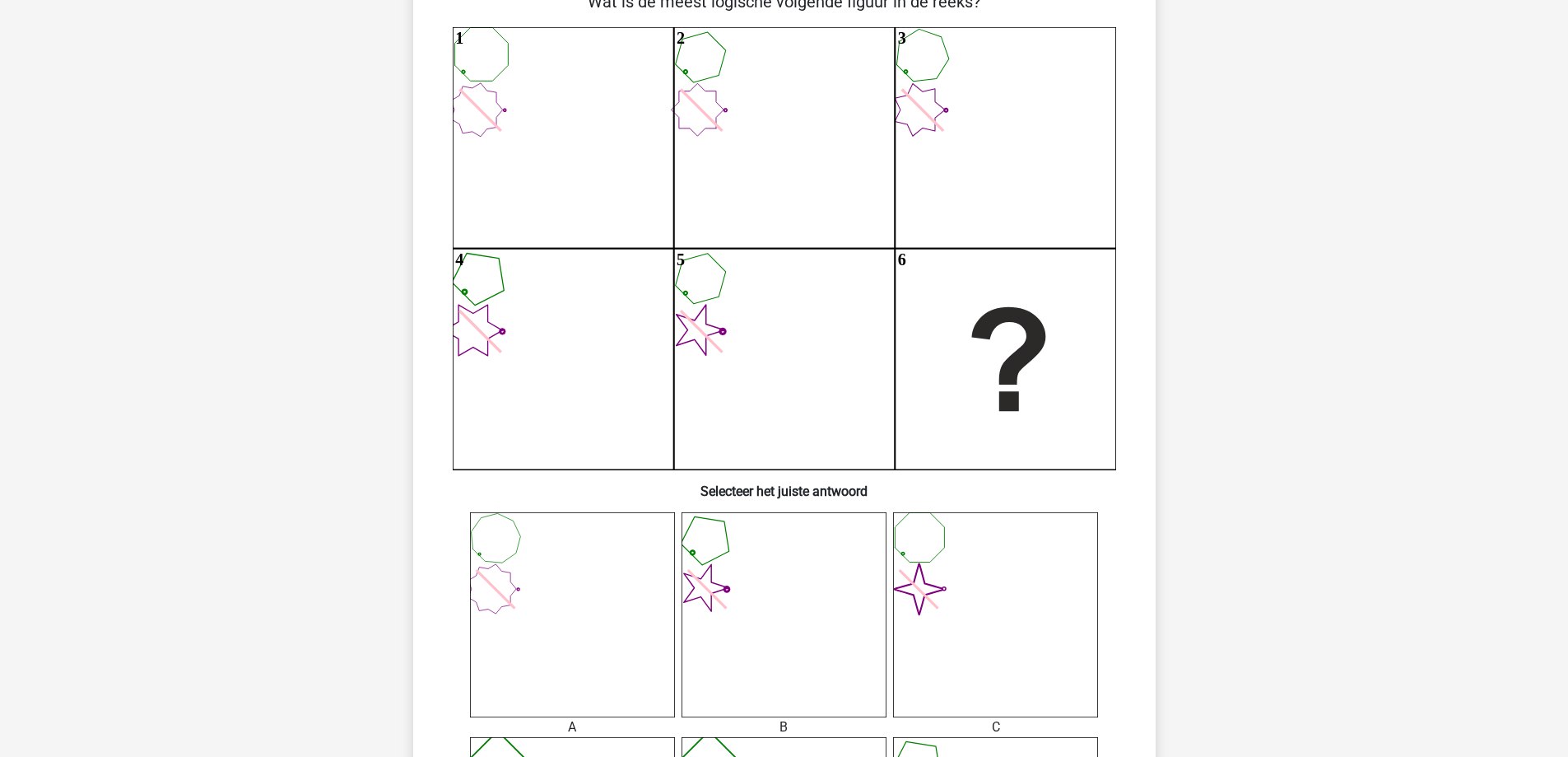
scroll to position [82, 0]
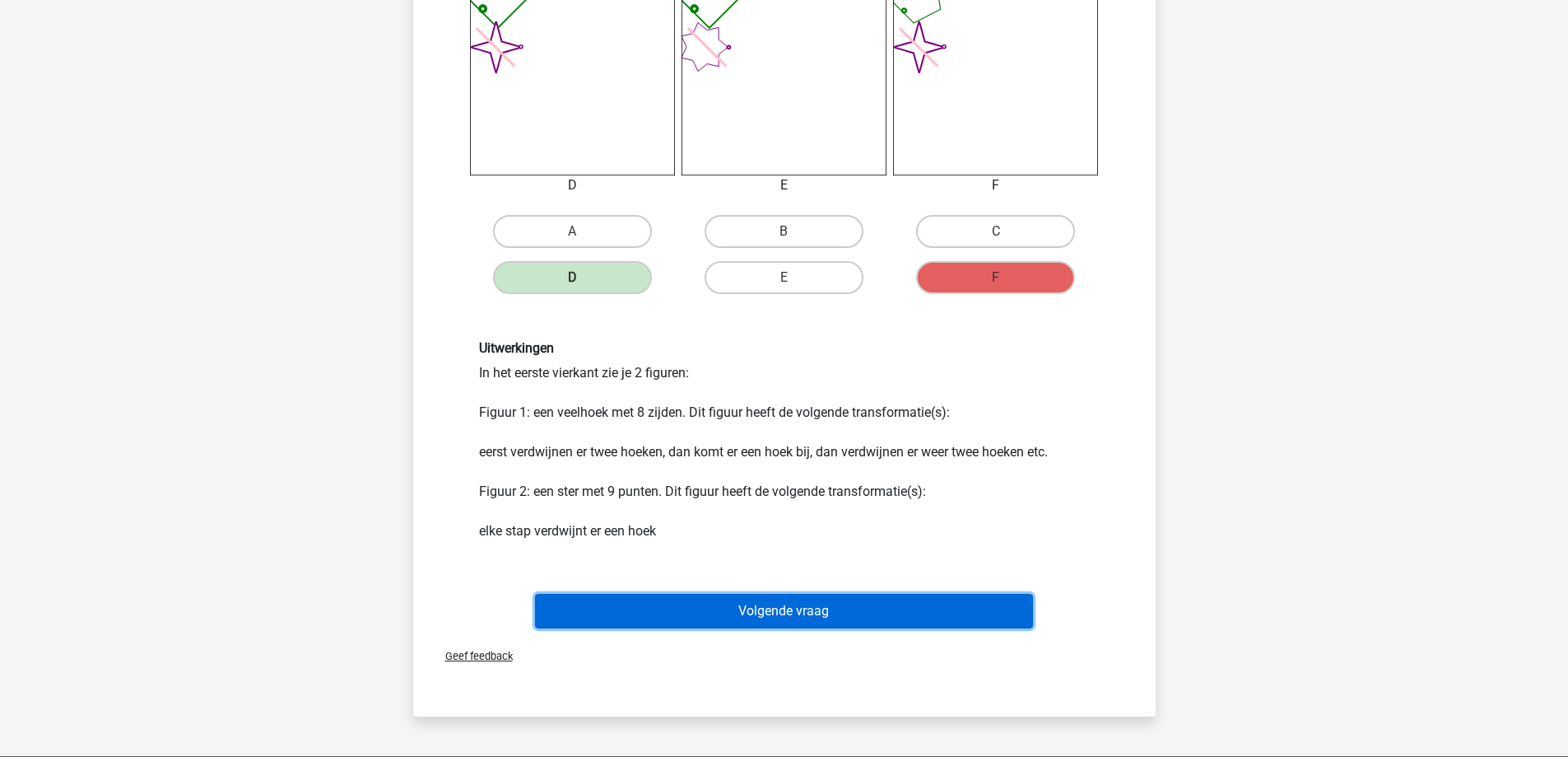
click at [753, 598] on button "Volgende vraag" at bounding box center [784, 611] width 498 height 35
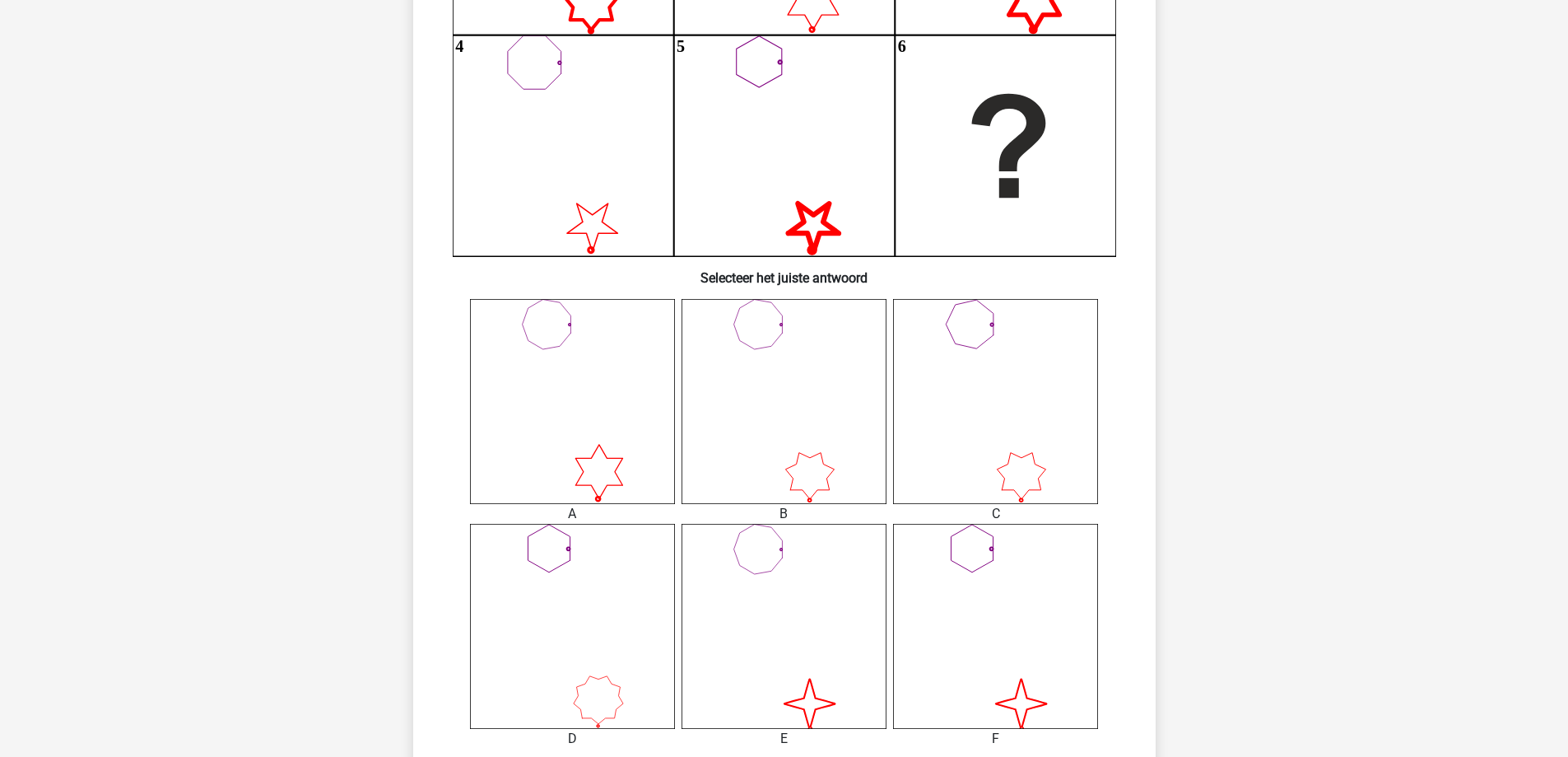
scroll to position [494, 0]
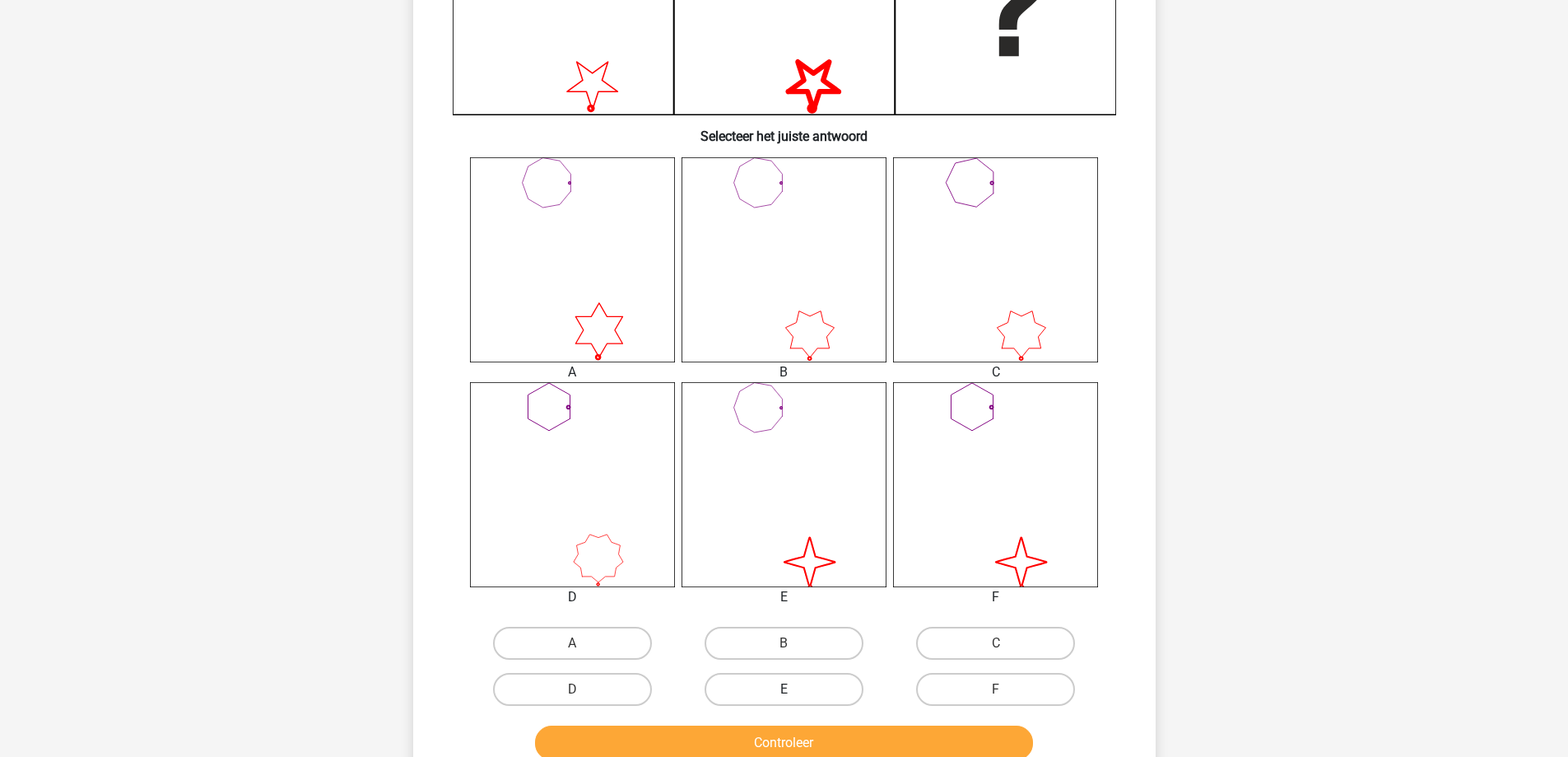
click at [817, 680] on label "E" at bounding box center [784, 689] width 159 height 33
click at [794, 689] on input "E" at bounding box center [789, 695] width 11 height 11
radio input "true"
click at [817, 742] on button "Controleer" at bounding box center [784, 743] width 498 height 35
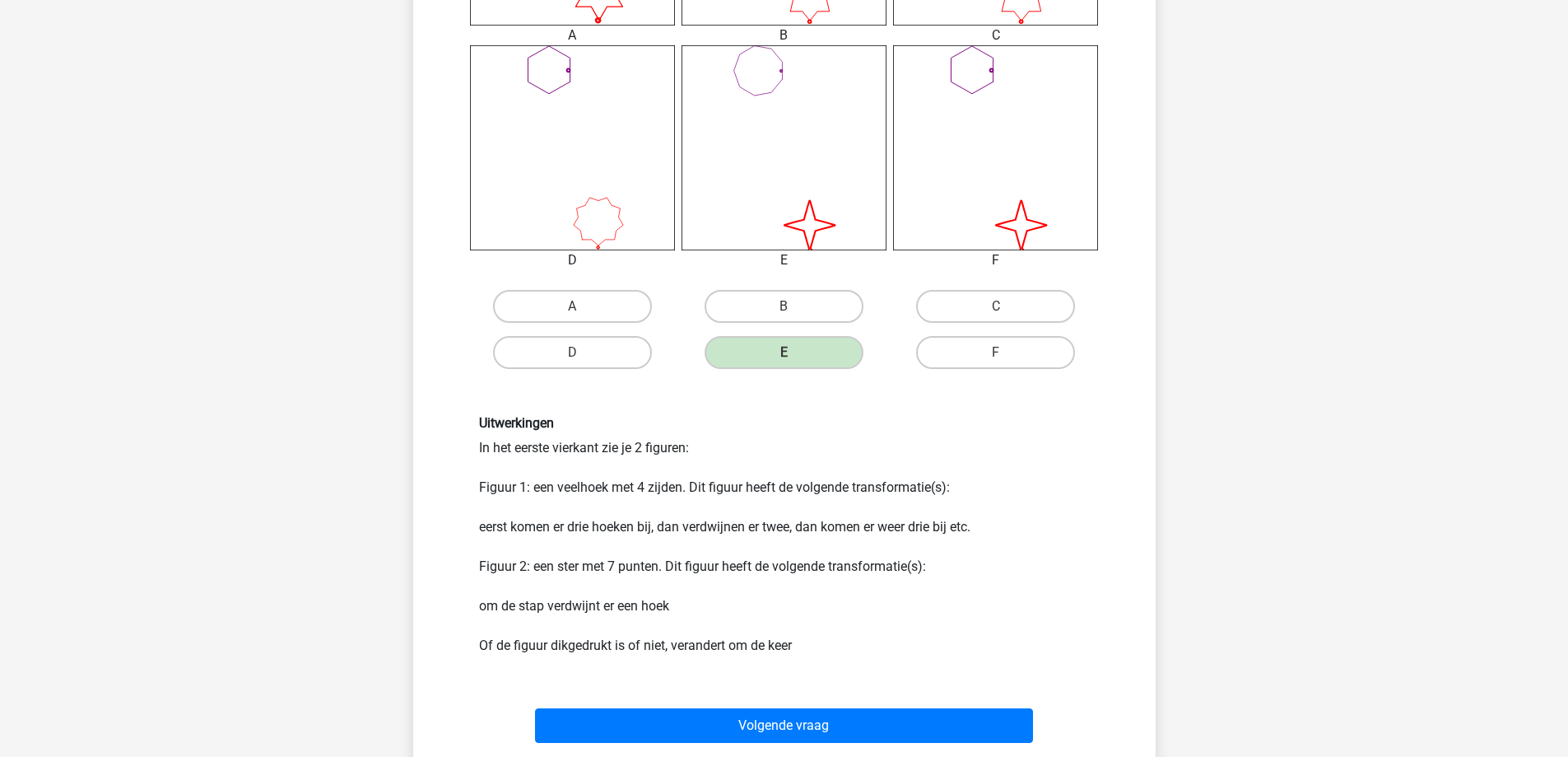
scroll to position [1152, 0]
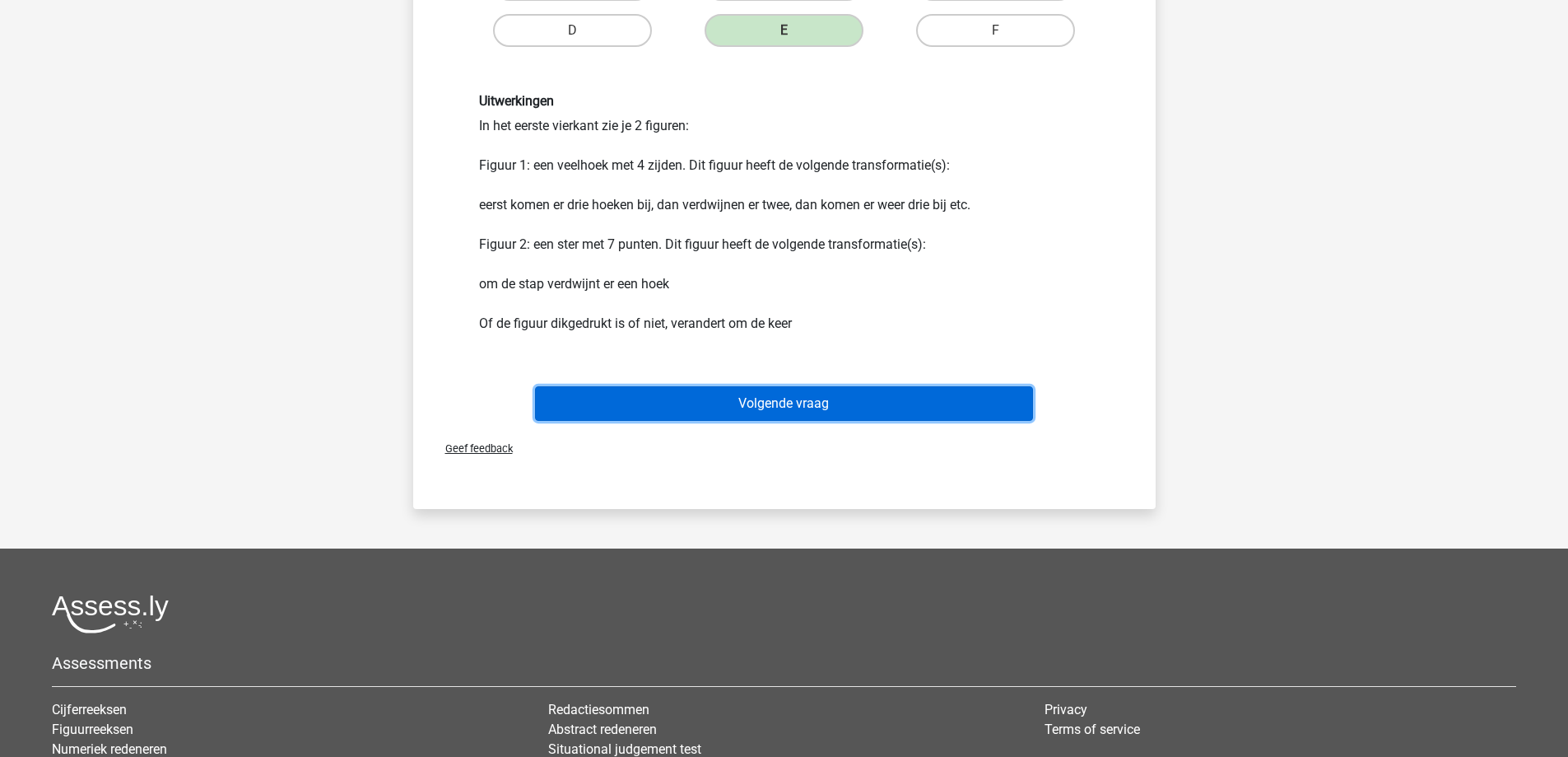
click at [778, 388] on button "Volgende vraag" at bounding box center [784, 403] width 498 height 35
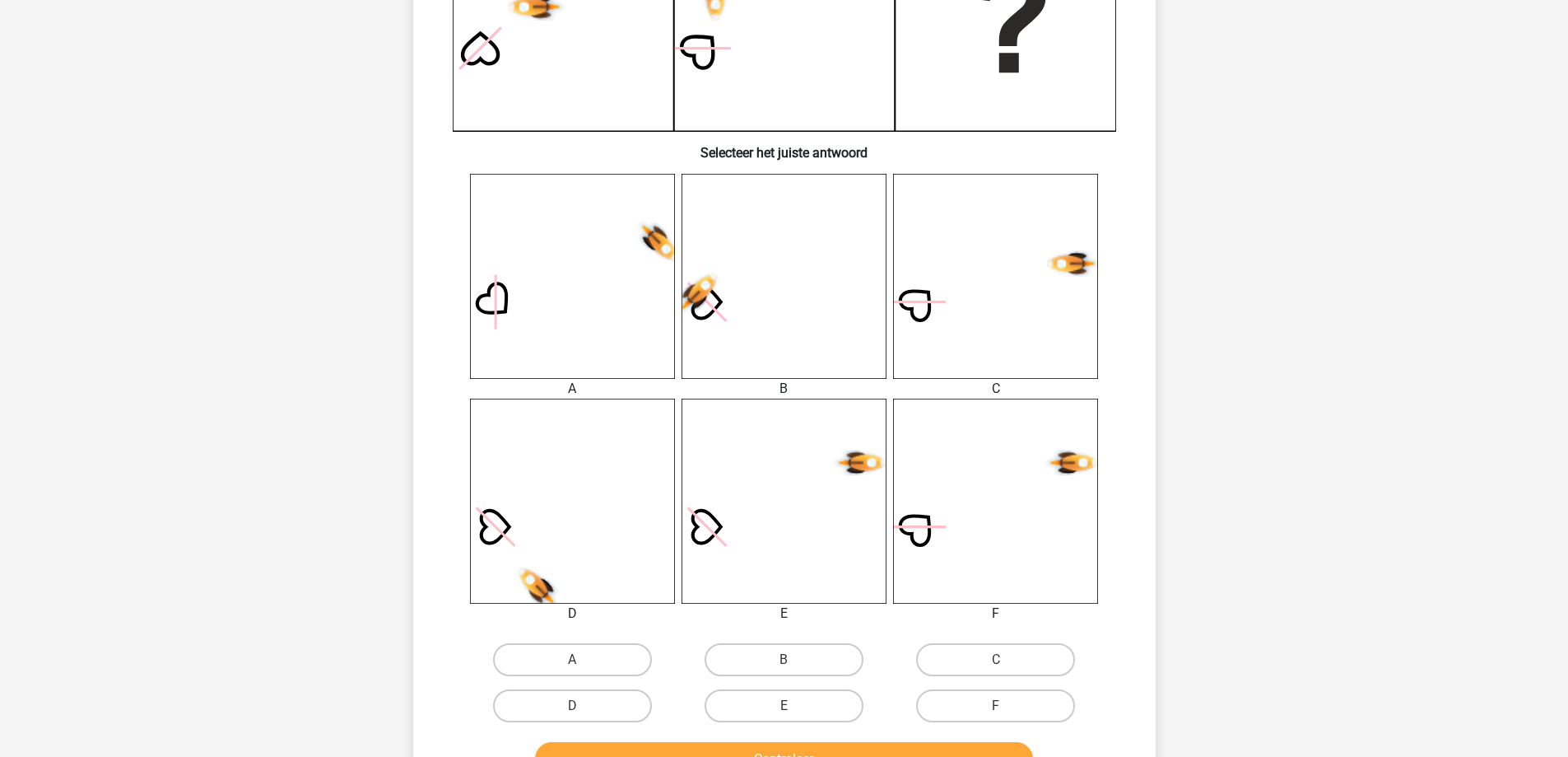
scroll to position [494, 0]
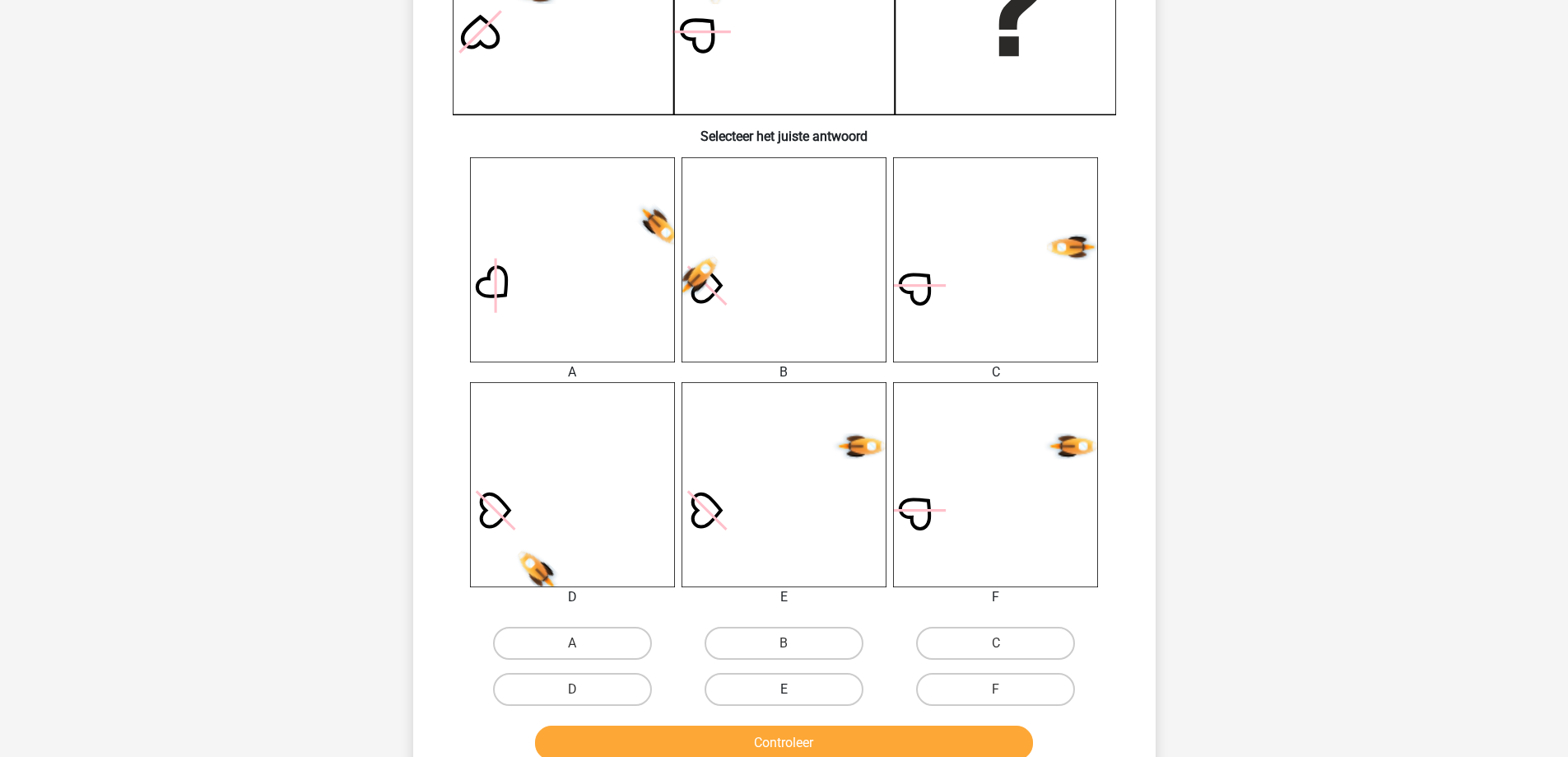
click at [798, 683] on label "E" at bounding box center [784, 689] width 159 height 33
click at [794, 689] on input "E" at bounding box center [789, 695] width 11 height 11
radio input "true"
click at [792, 744] on button "Controleer" at bounding box center [784, 743] width 498 height 35
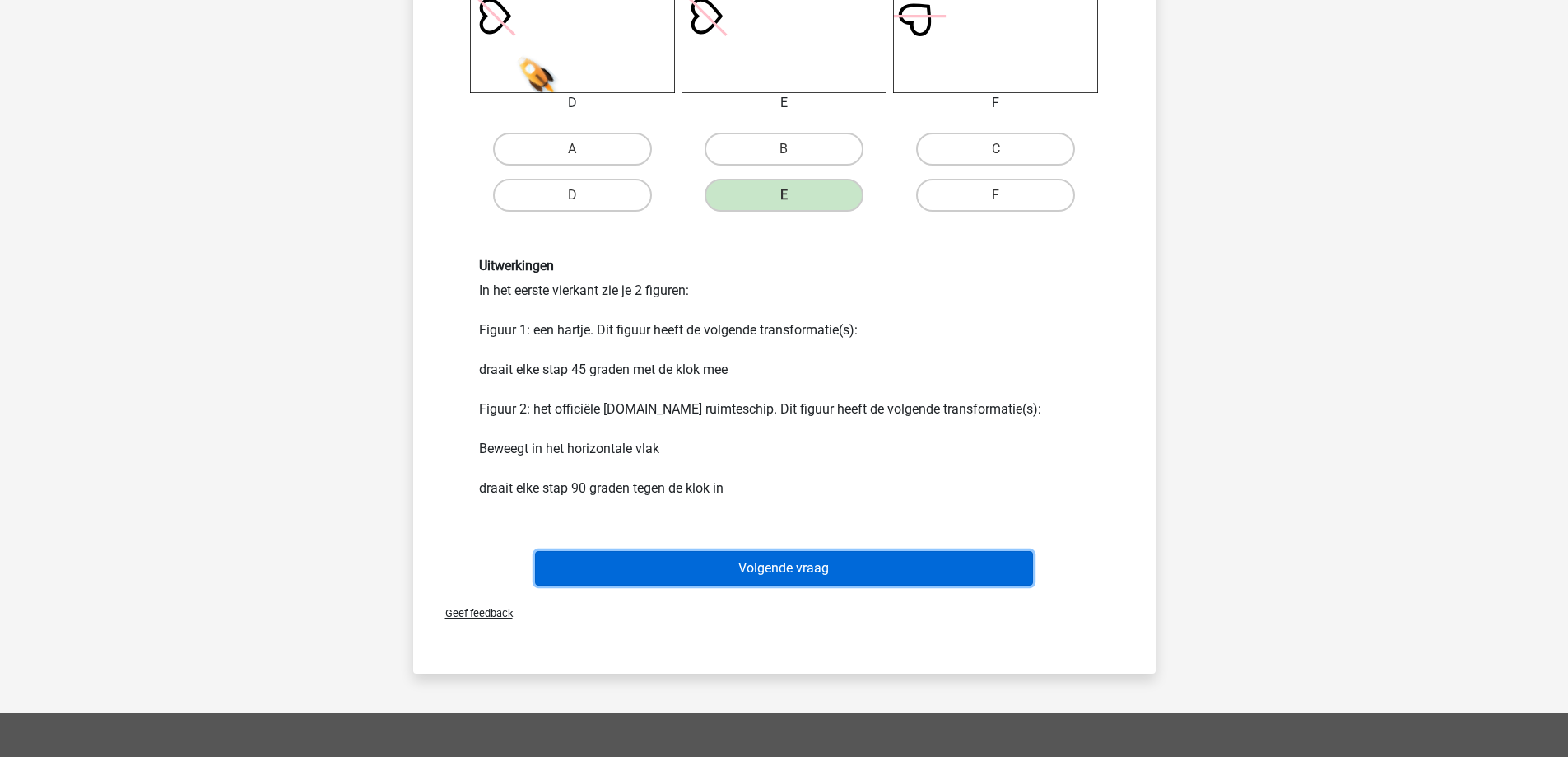
click at [768, 566] on button "Volgende vraag" at bounding box center [784, 568] width 498 height 35
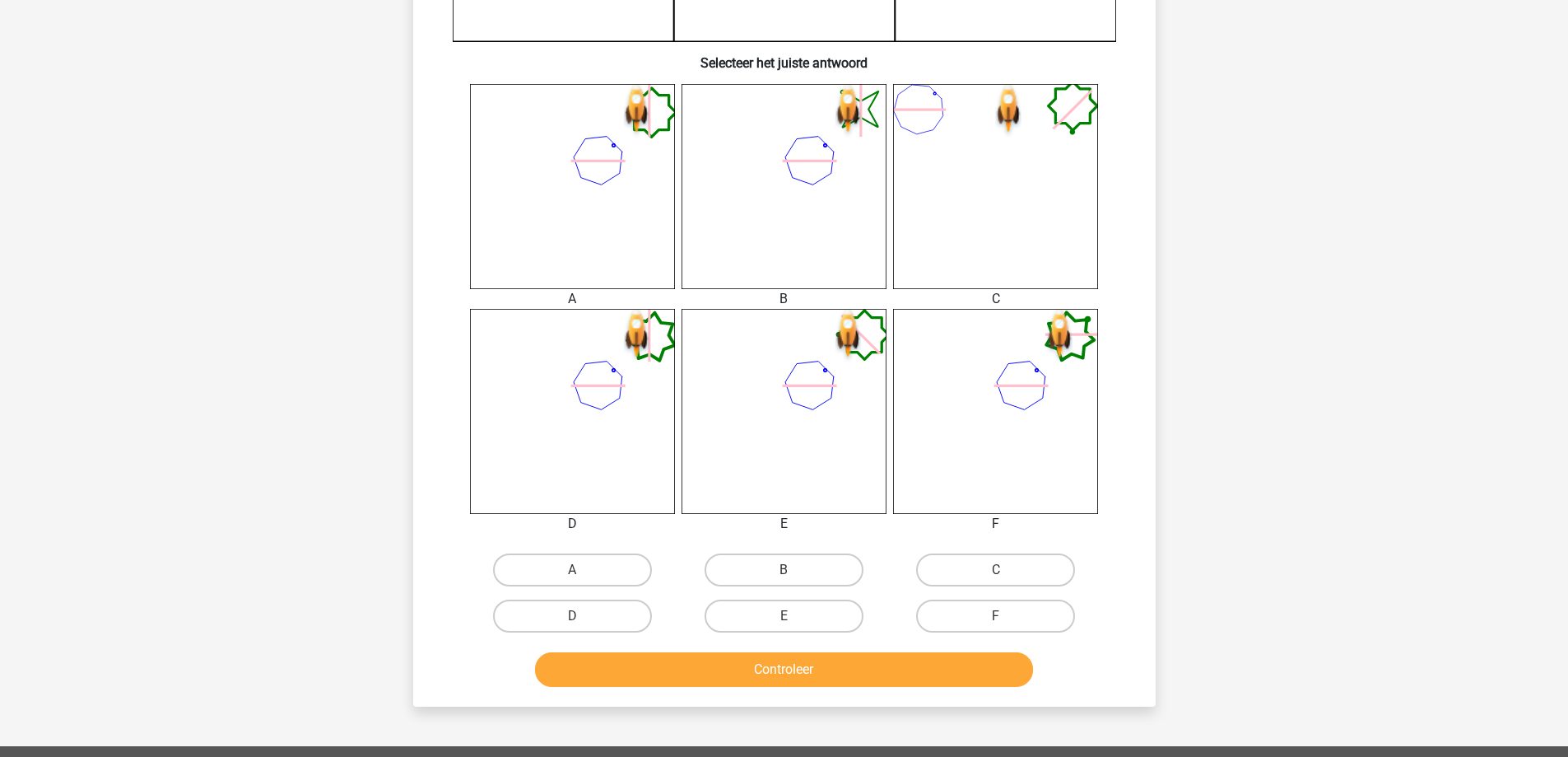
scroll to position [577, 0]
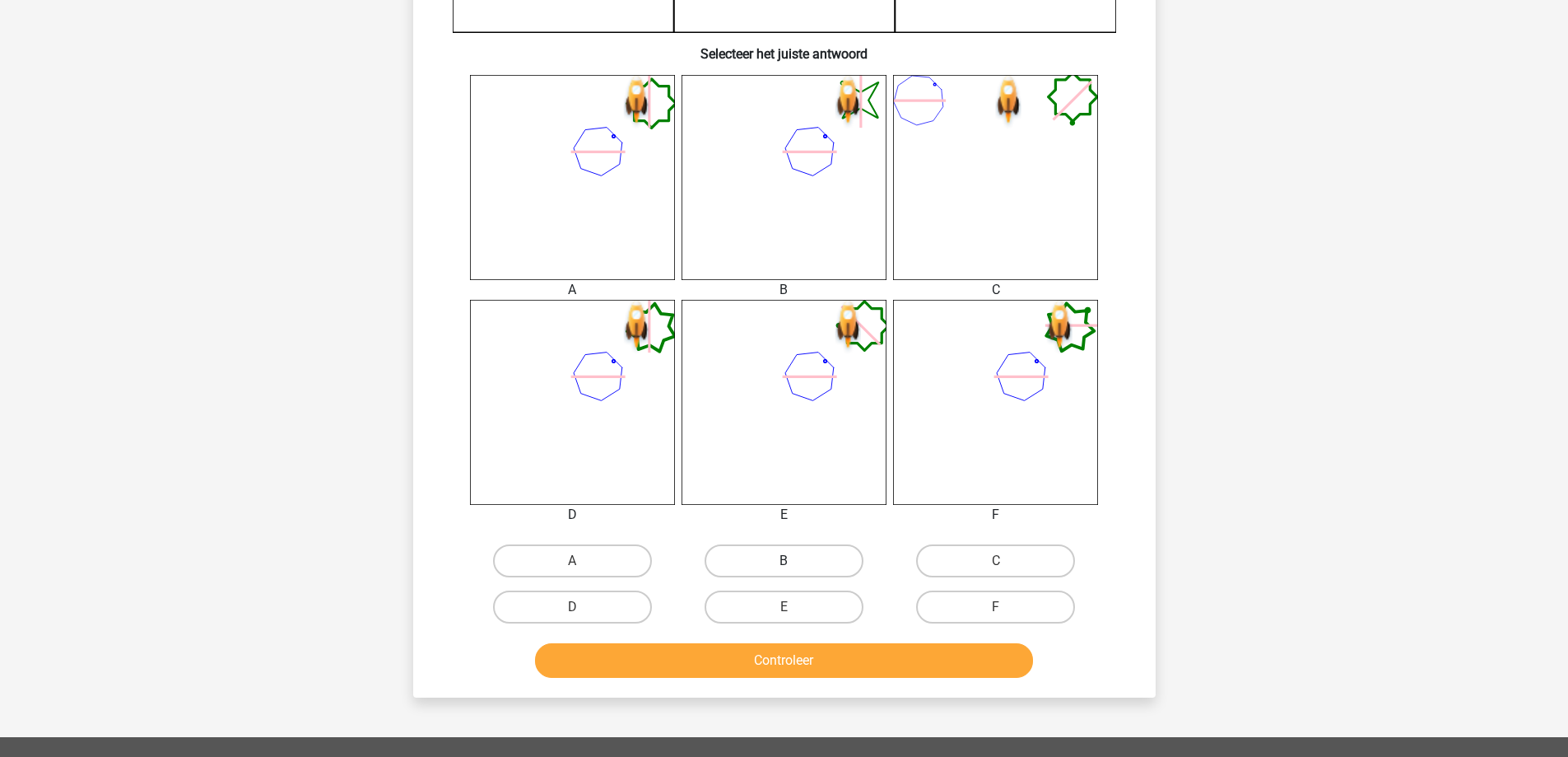
click at [810, 552] on label "B" at bounding box center [784, 561] width 159 height 33
click at [794, 561] on input "B" at bounding box center [789, 566] width 11 height 11
radio input "true"
click at [792, 664] on button "Controleer" at bounding box center [784, 660] width 498 height 35
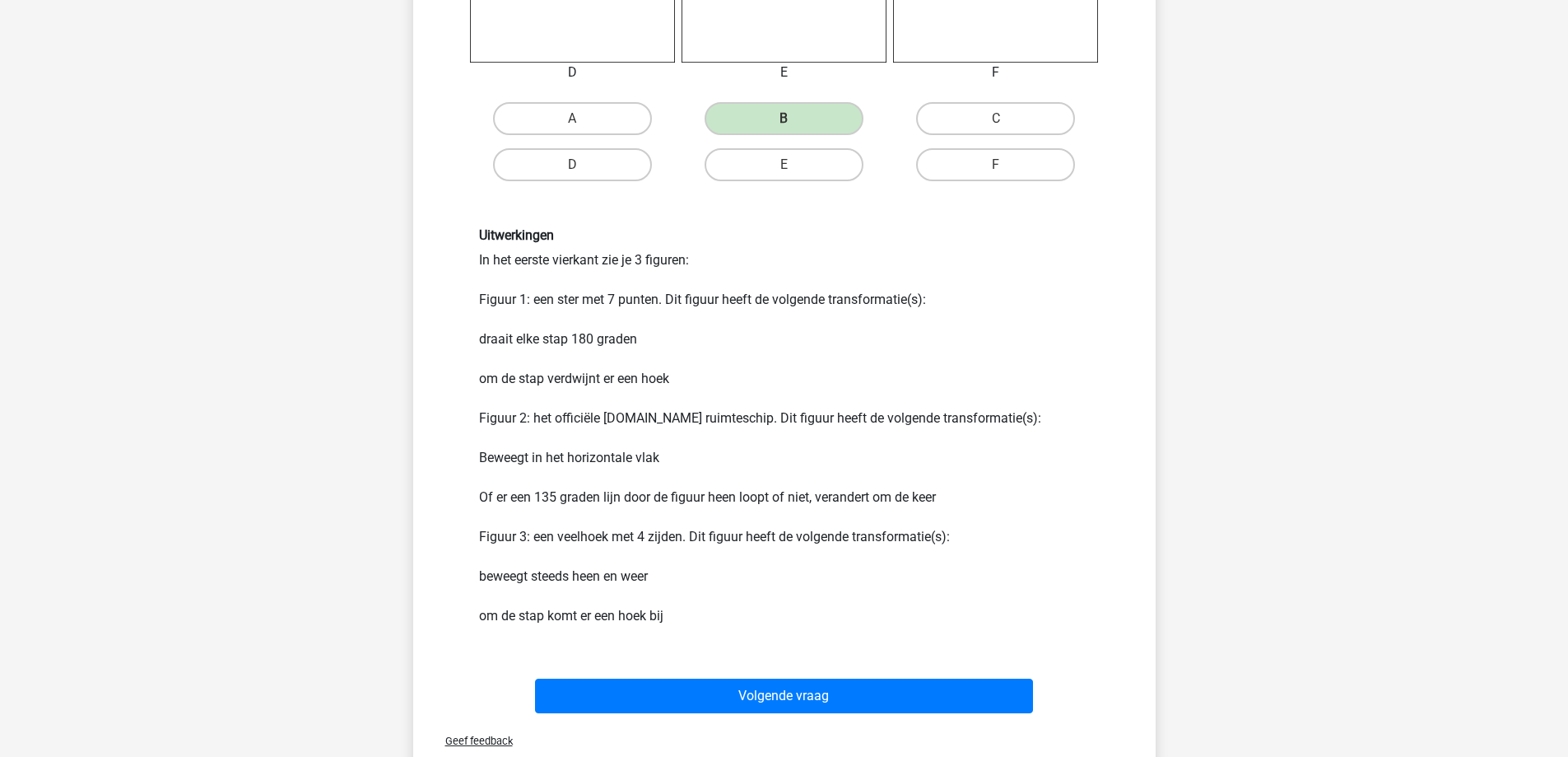
scroll to position [1235, 0]
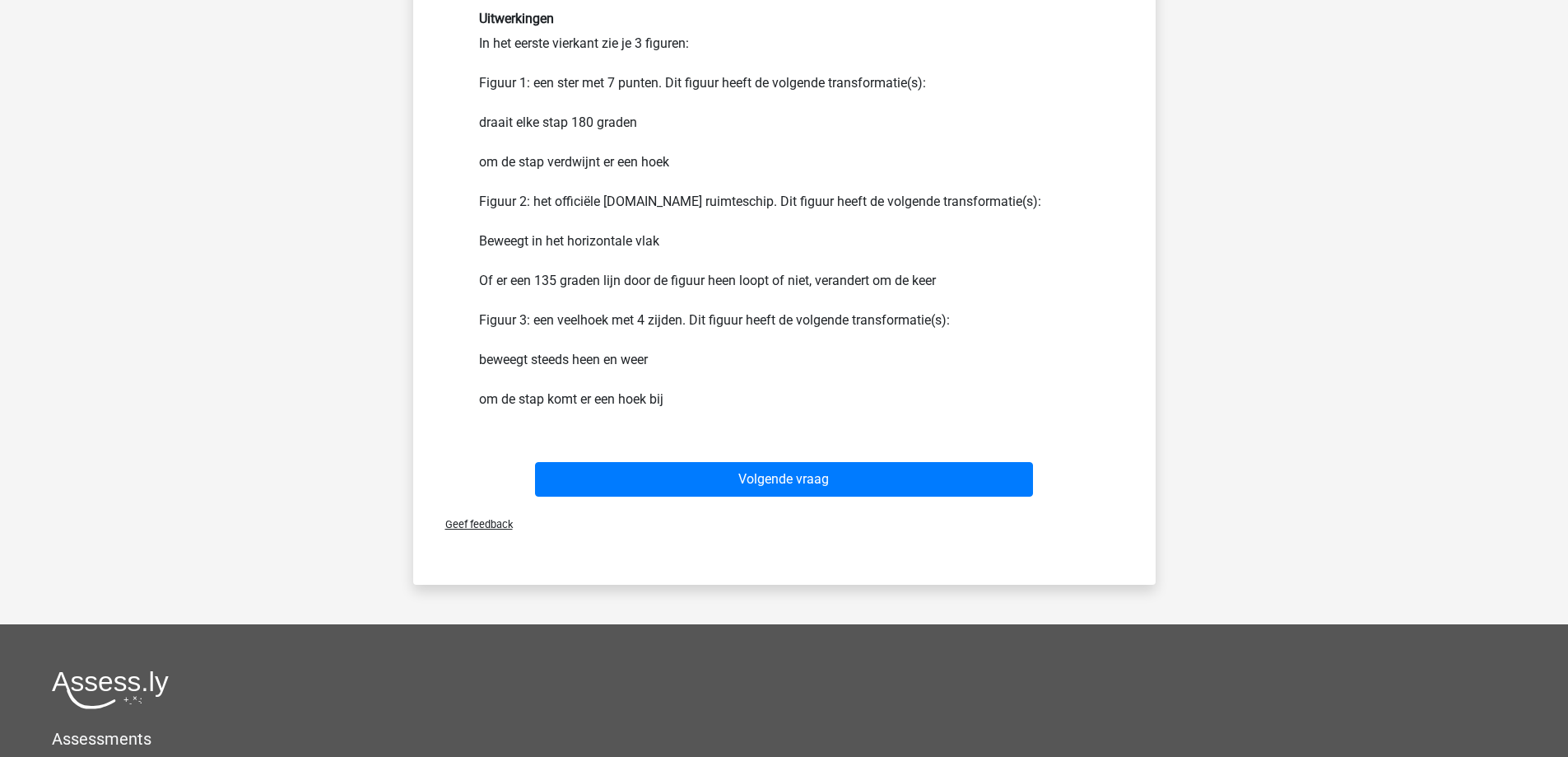
click at [750, 447] on div "Uitwerkingen In het eerste vierkant zie je 3 figuren: Figuur 1: een ster met 7 …" at bounding box center [784, 210] width 690 height 477
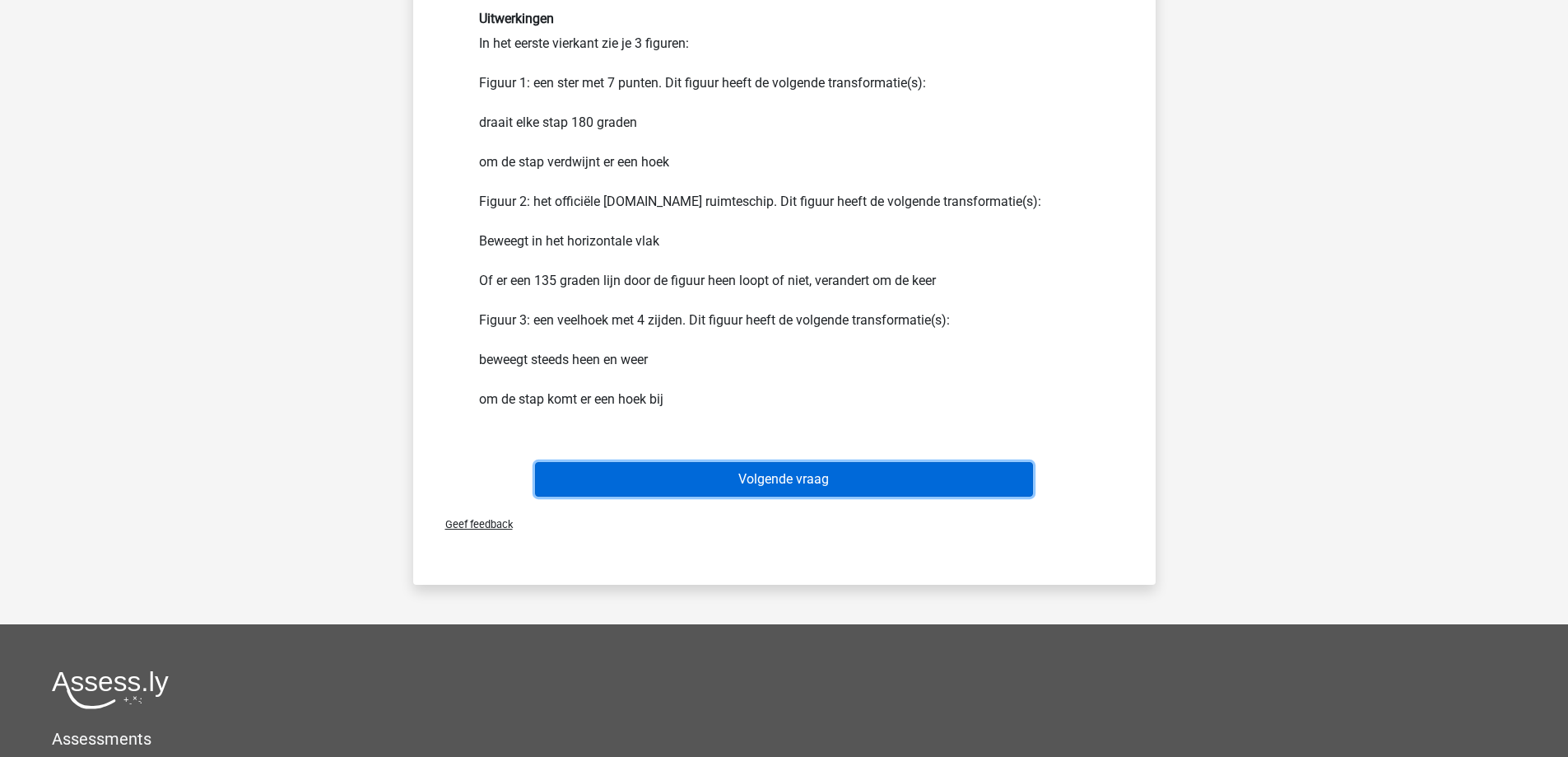
click at [753, 477] on button "Volgende vraag" at bounding box center [784, 478] width 498 height 35
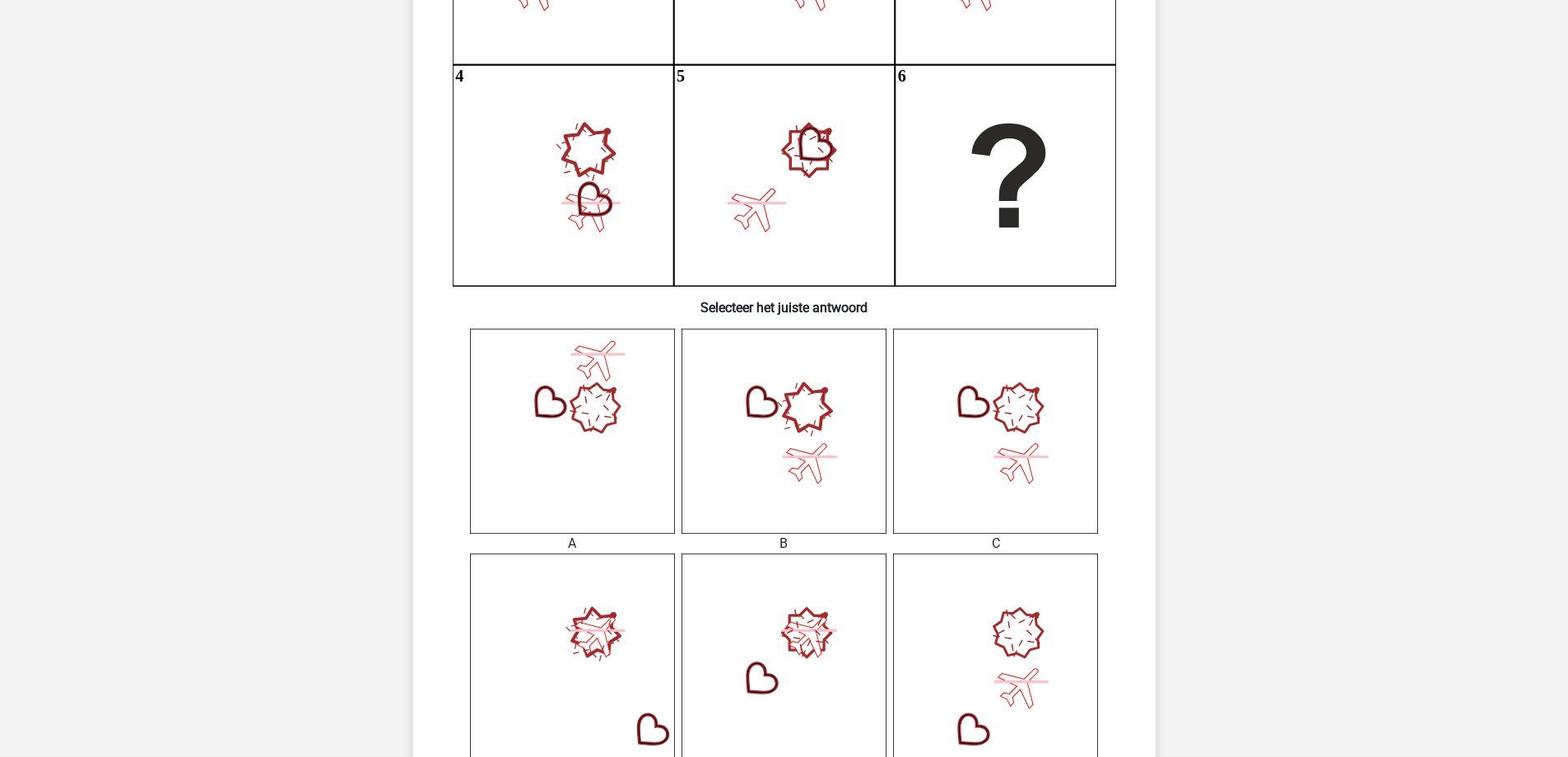
scroll to position [494, 0]
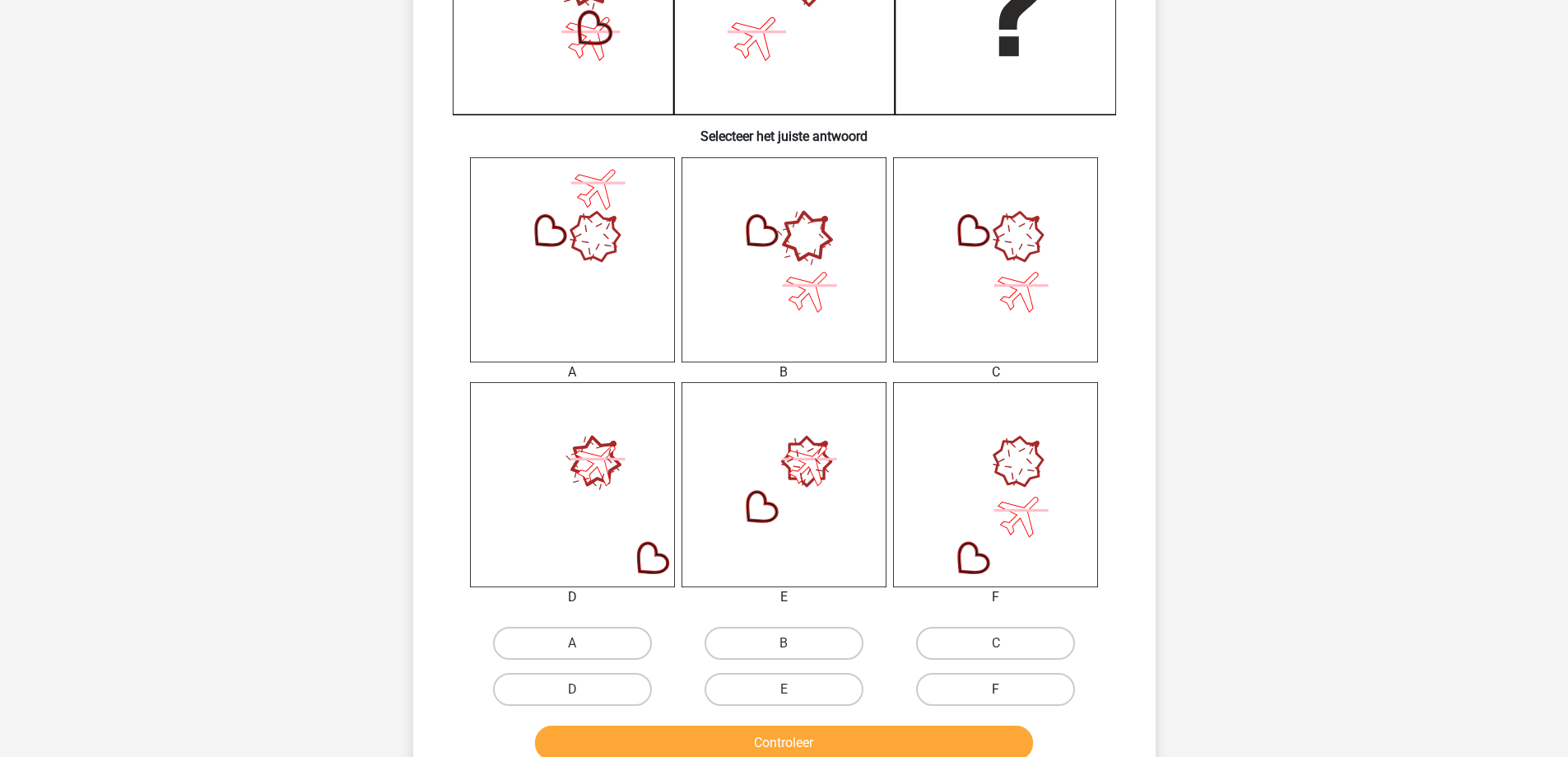
click at [976, 686] on label "F" at bounding box center [996, 689] width 159 height 33
click at [996, 689] on input "F" at bounding box center [1001, 695] width 11 height 11
radio input "true"
click at [954, 734] on button "Controleer" at bounding box center [784, 743] width 498 height 35
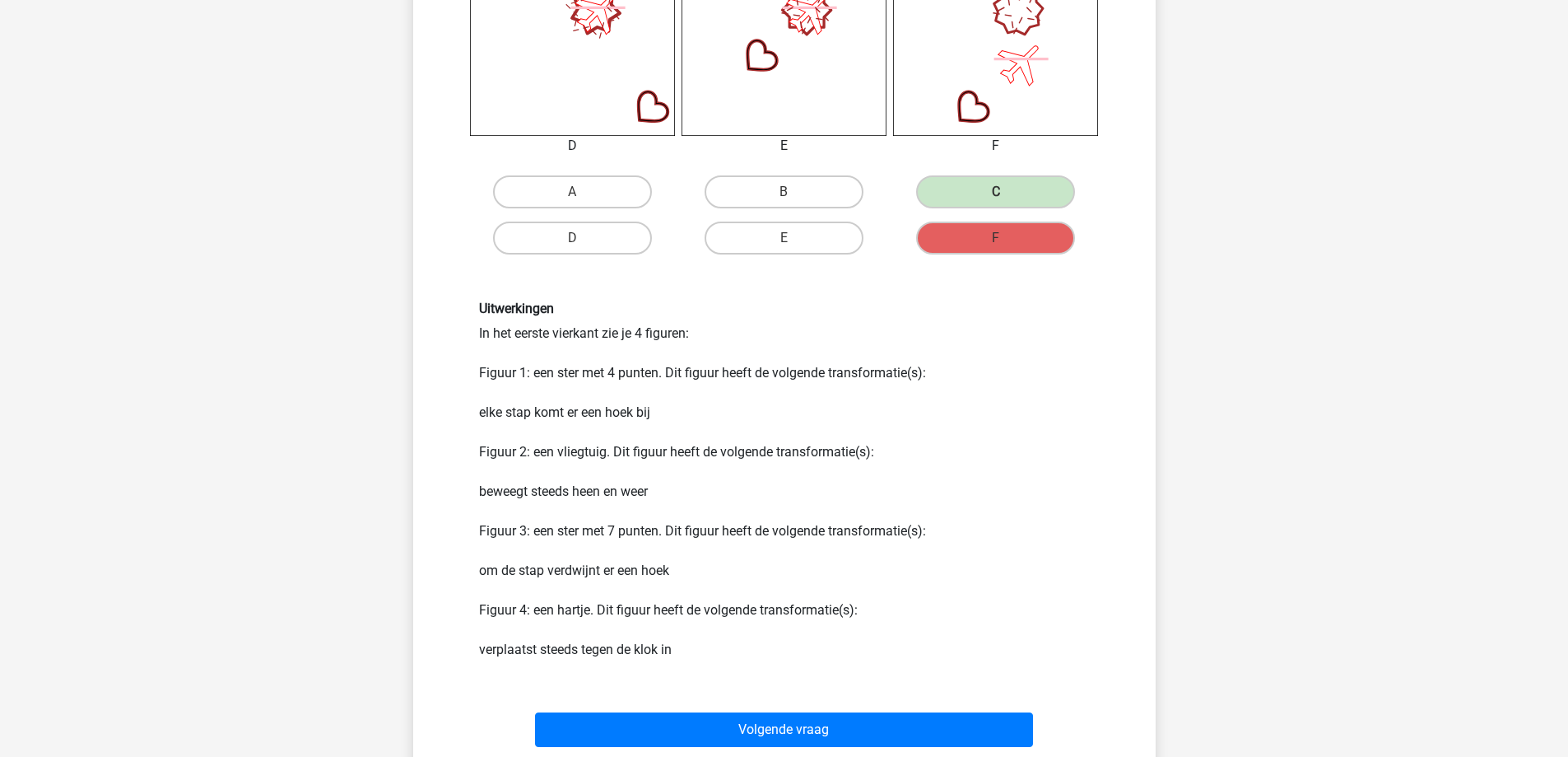
scroll to position [1152, 0]
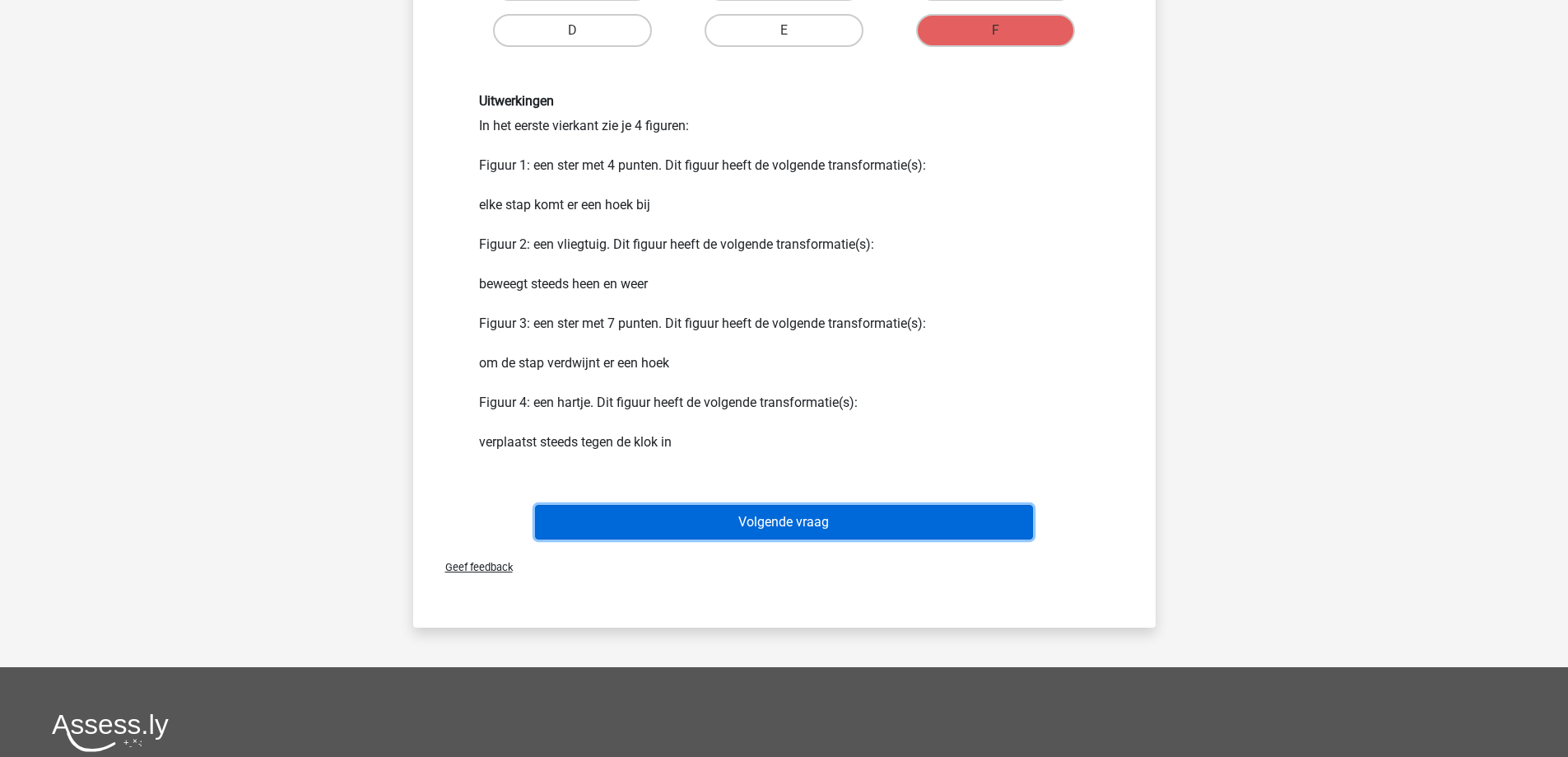
click at [728, 525] on button "Volgende vraag" at bounding box center [784, 521] width 498 height 35
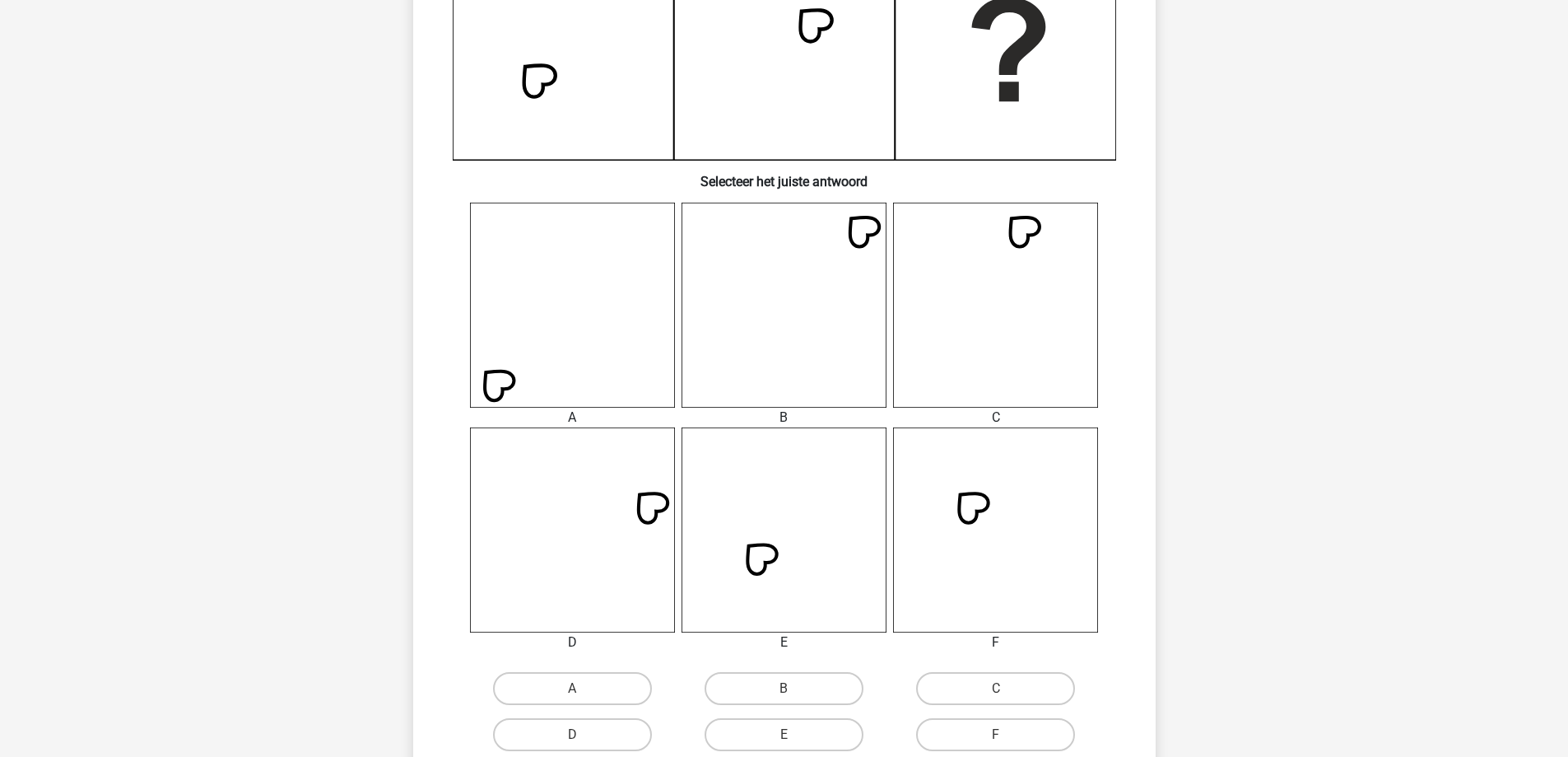
scroll to position [494, 0]
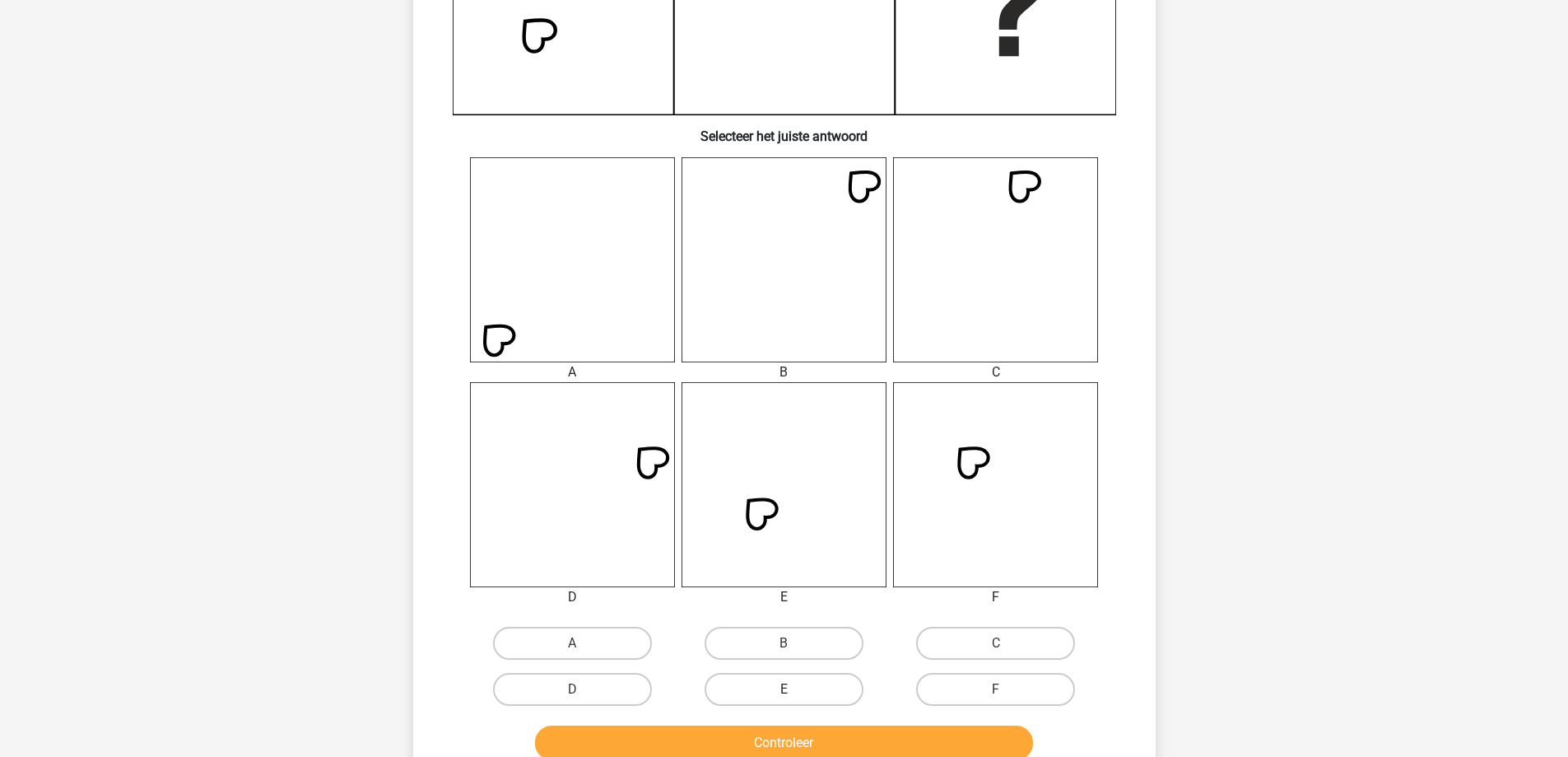
click at [784, 678] on label "E" at bounding box center [784, 689] width 159 height 33
click at [784, 689] on input "E" at bounding box center [789, 695] width 11 height 11
radio input "true"
click at [781, 739] on button "Controleer" at bounding box center [784, 743] width 498 height 35
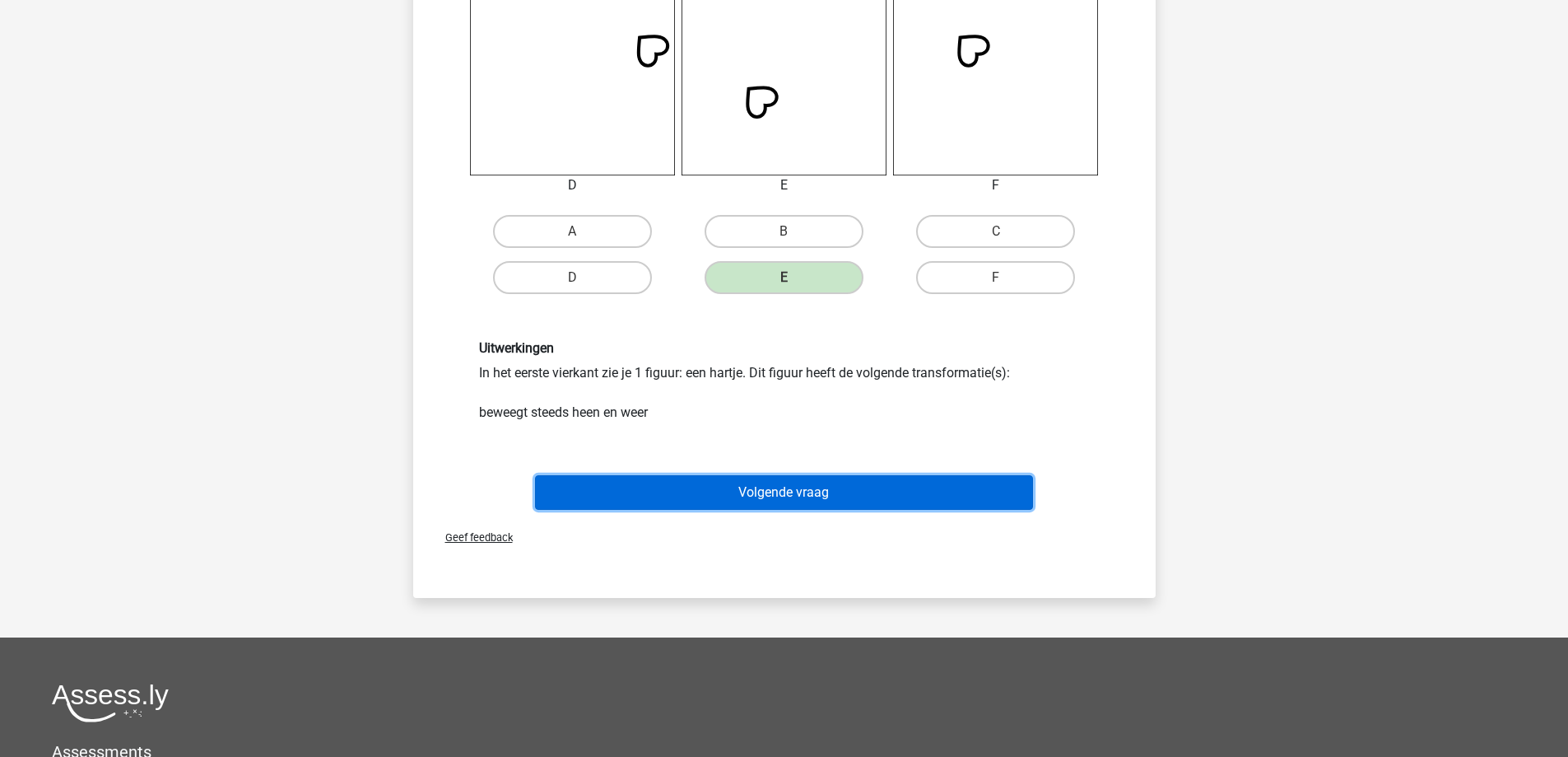
click at [741, 475] on button "Volgende vraag" at bounding box center [784, 492] width 498 height 35
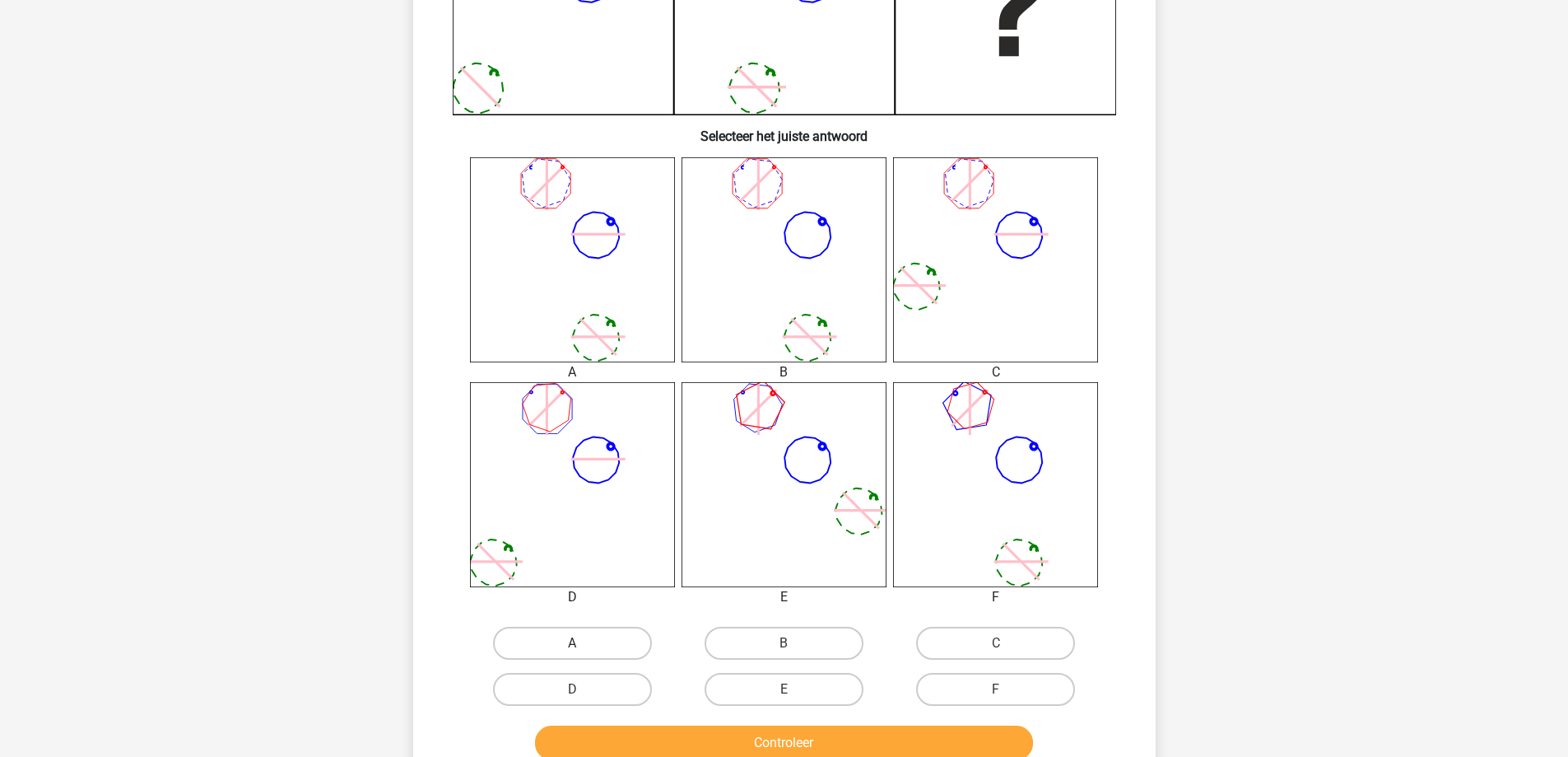
click at [599, 648] on label "A" at bounding box center [572, 643] width 159 height 33
click at [583, 648] on input "A" at bounding box center [577, 648] width 11 height 11
radio input "true"
drag, startPoint x: 641, startPoint y: 718, endPoint x: 645, endPoint y: 728, distance: 10.8
click at [641, 721] on div "Controleer" at bounding box center [784, 739] width 690 height 54
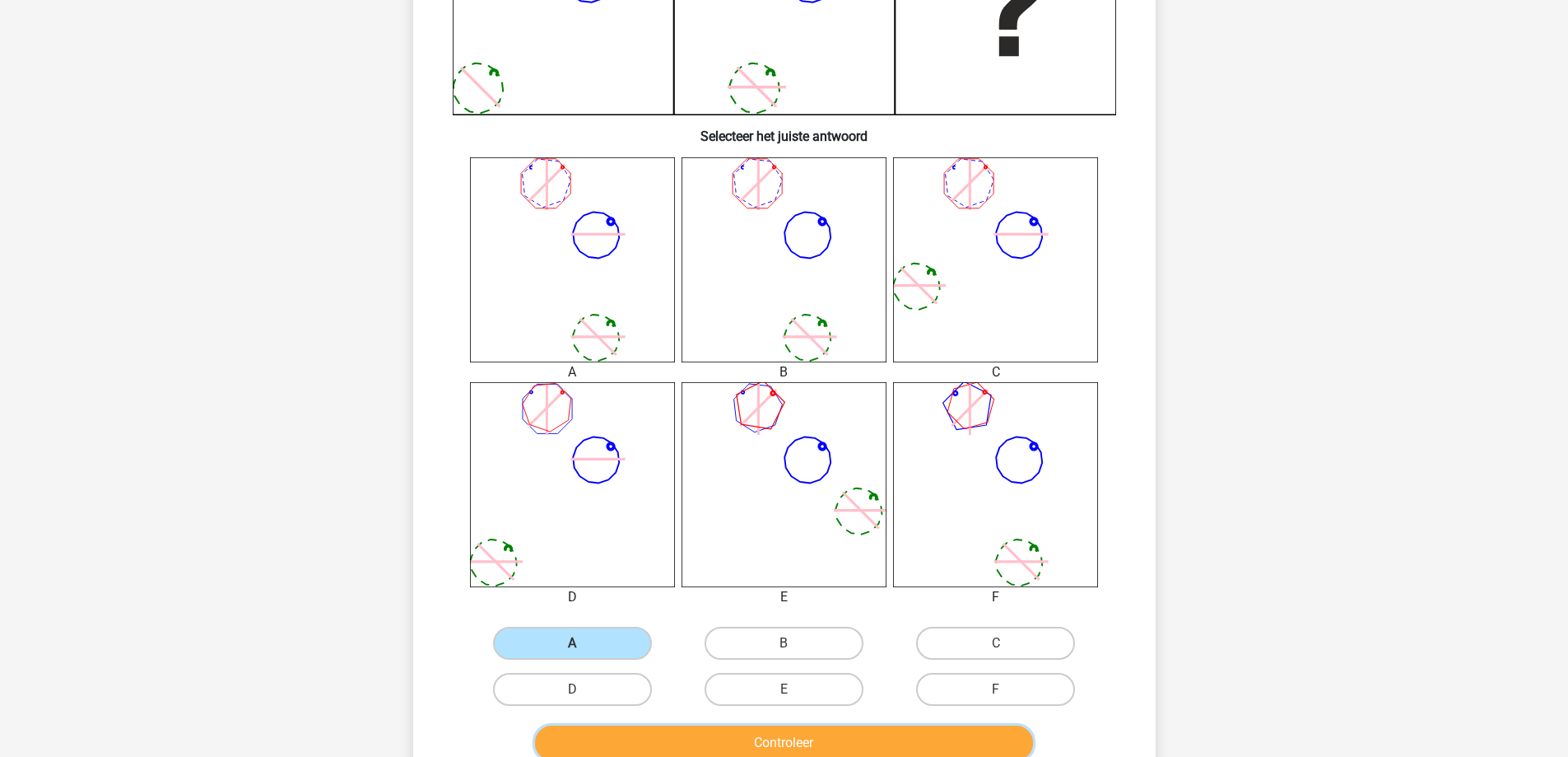
click at [650, 739] on button "Controleer" at bounding box center [784, 743] width 498 height 35
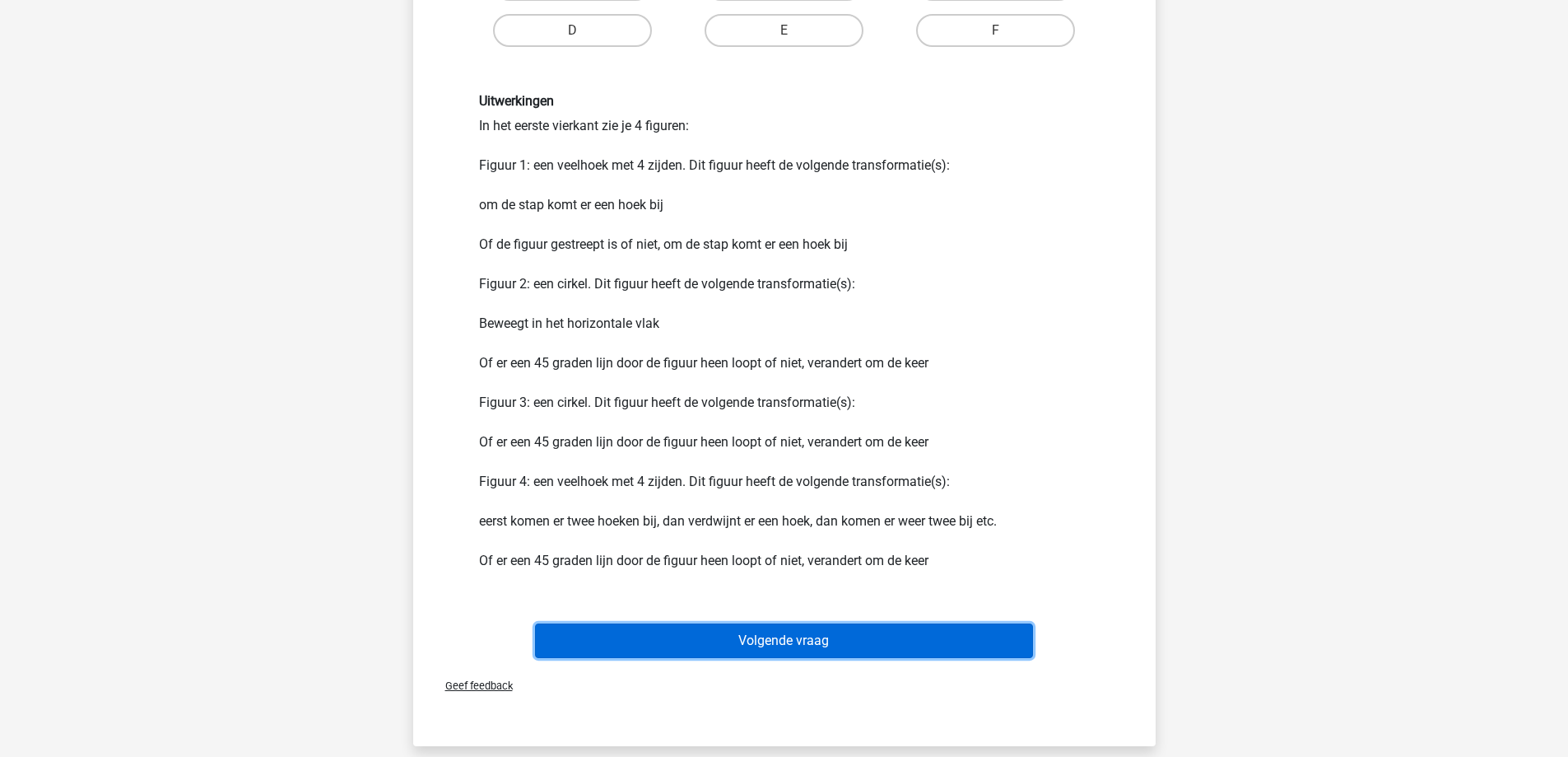
click at [713, 632] on button "Volgende vraag" at bounding box center [784, 640] width 498 height 35
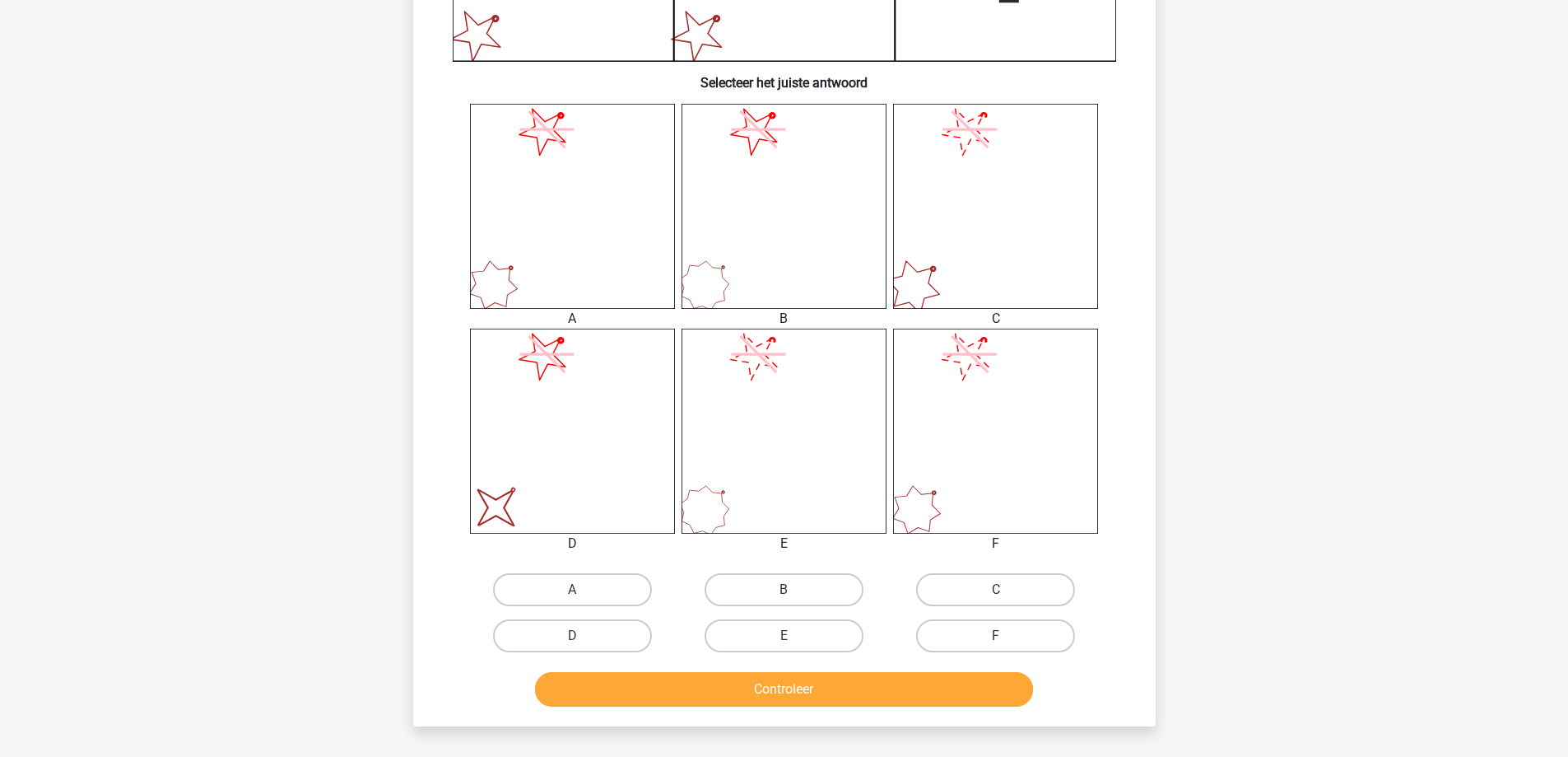
scroll to position [577, 0]
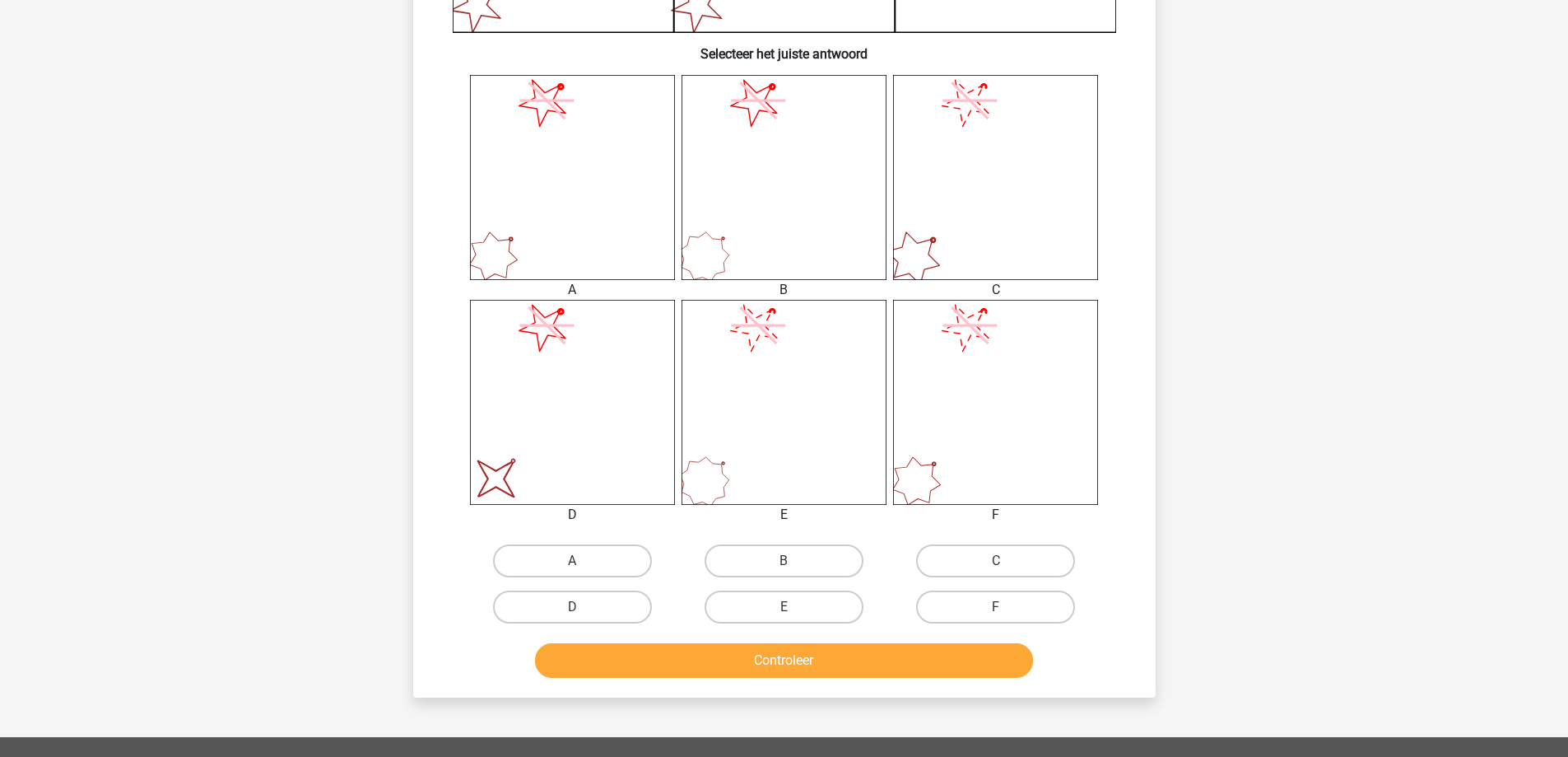
click at [585, 696] on div "Wat is de meest logische volgende figuur in de reeks? 1 2 3 4 5 6 Selecteer het…" at bounding box center [784, 119] width 743 height 1159
click at [579, 606] on label "D" at bounding box center [572, 606] width 159 height 33
click at [579, 607] on input "D" at bounding box center [577, 612] width 11 height 11
radio input "true"
click at [612, 645] on button "Controleer" at bounding box center [784, 660] width 498 height 35
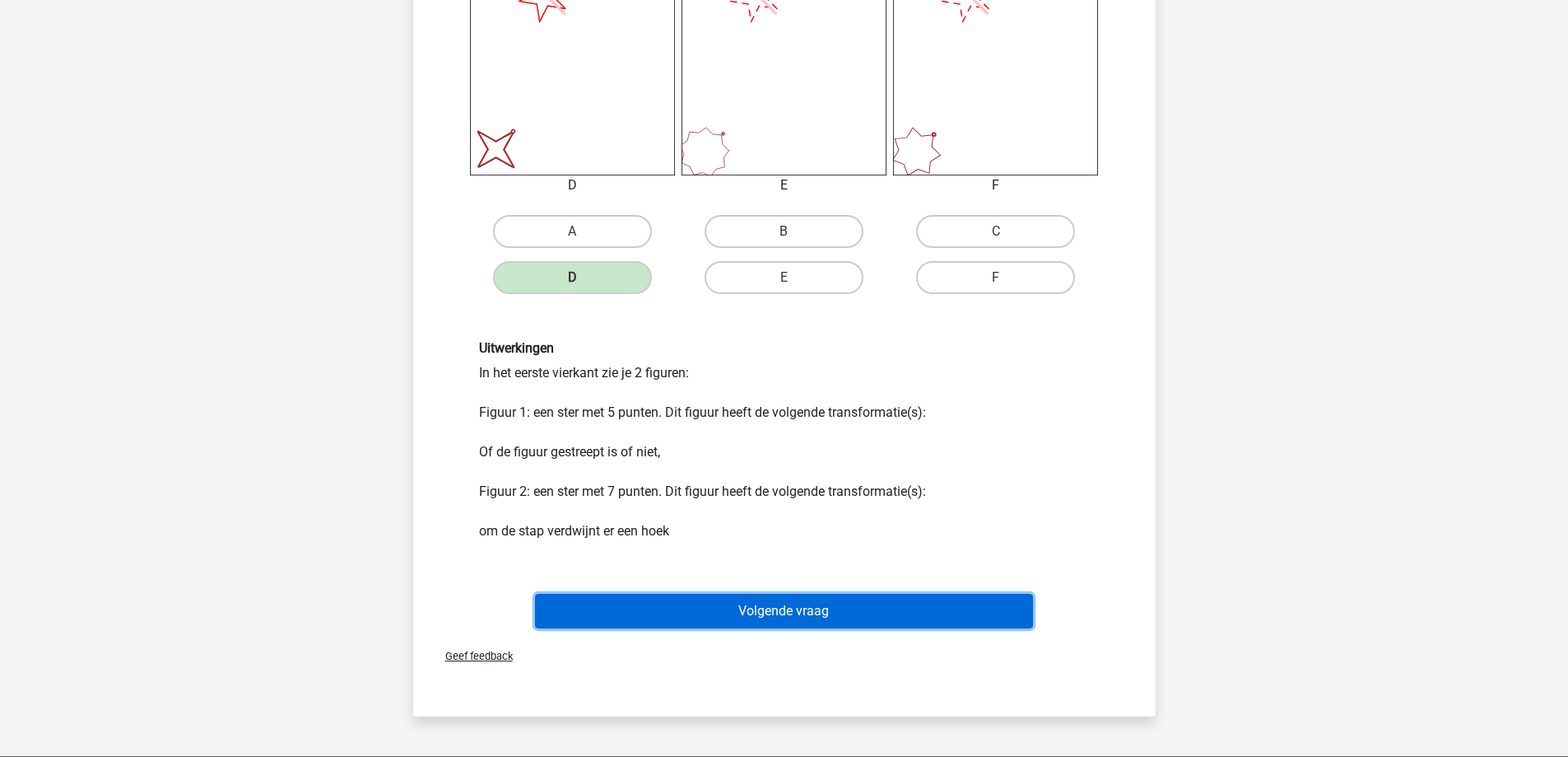
click at [679, 607] on button "Volgende vraag" at bounding box center [784, 611] width 498 height 35
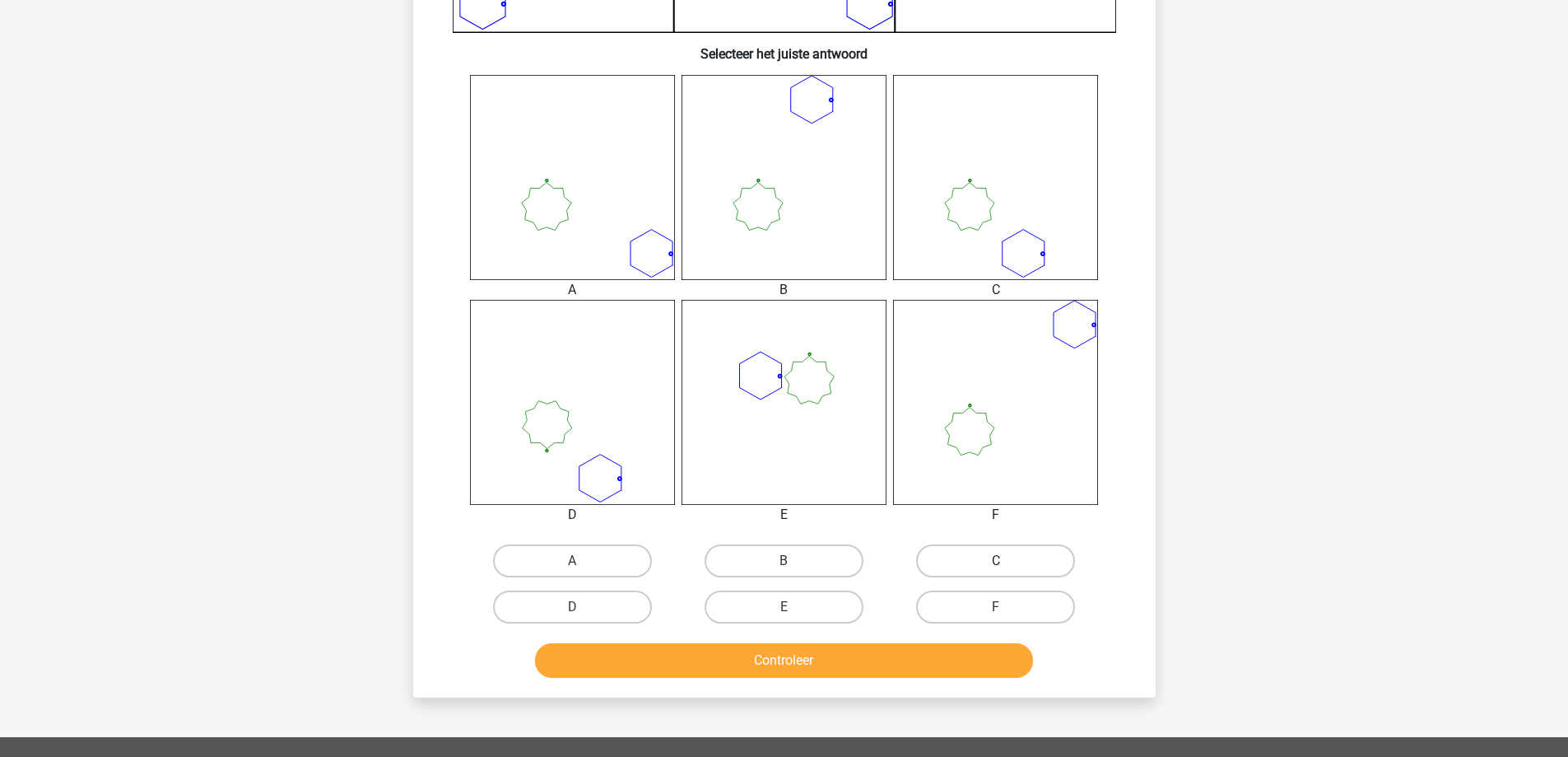
click at [965, 558] on label "C" at bounding box center [996, 561] width 159 height 33
click at [996, 561] on input "C" at bounding box center [1001, 566] width 11 height 11
radio input "true"
click at [881, 660] on button "Controleer" at bounding box center [784, 660] width 498 height 35
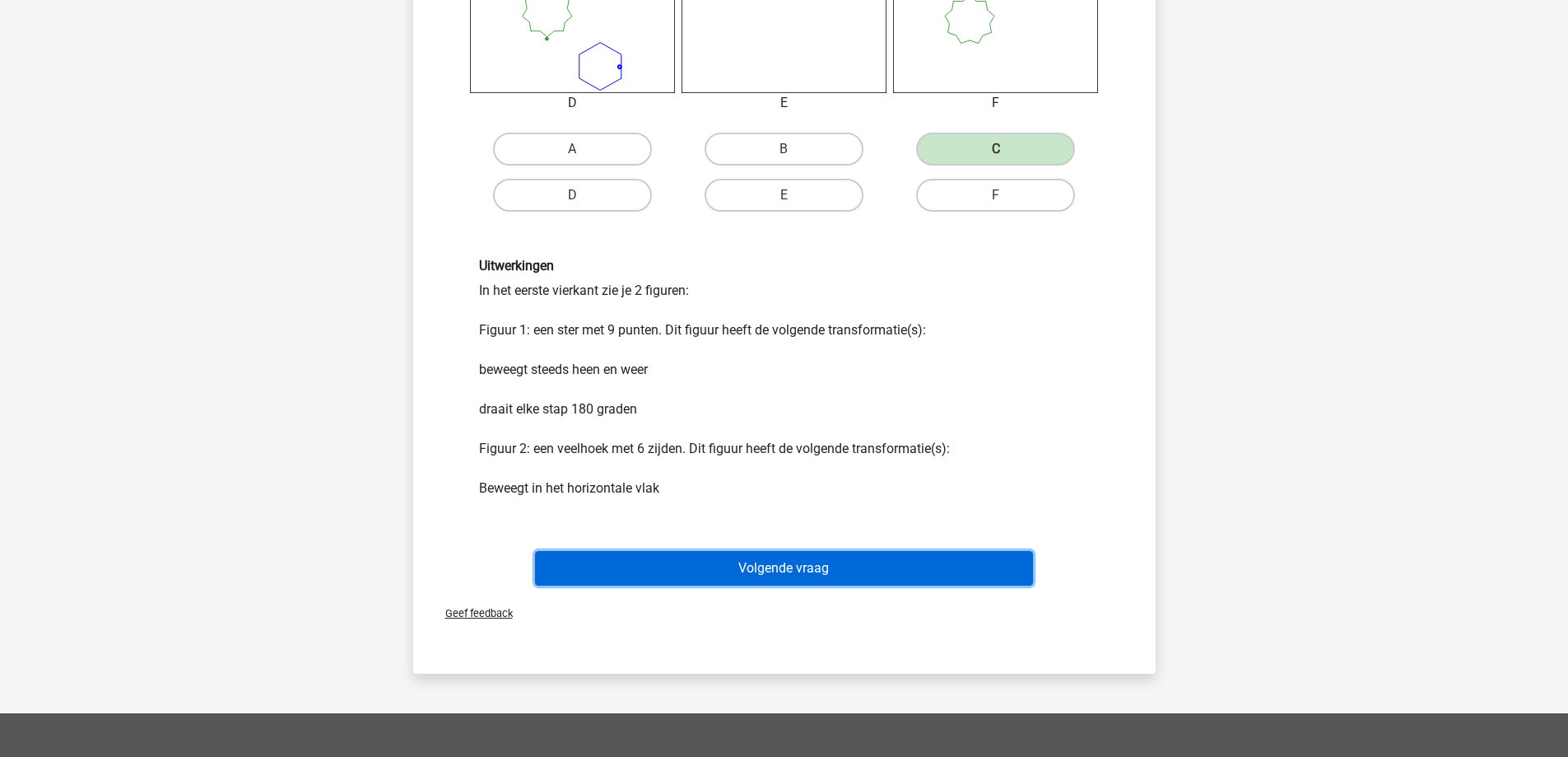
click at [797, 569] on button "Volgende vraag" at bounding box center [784, 568] width 498 height 35
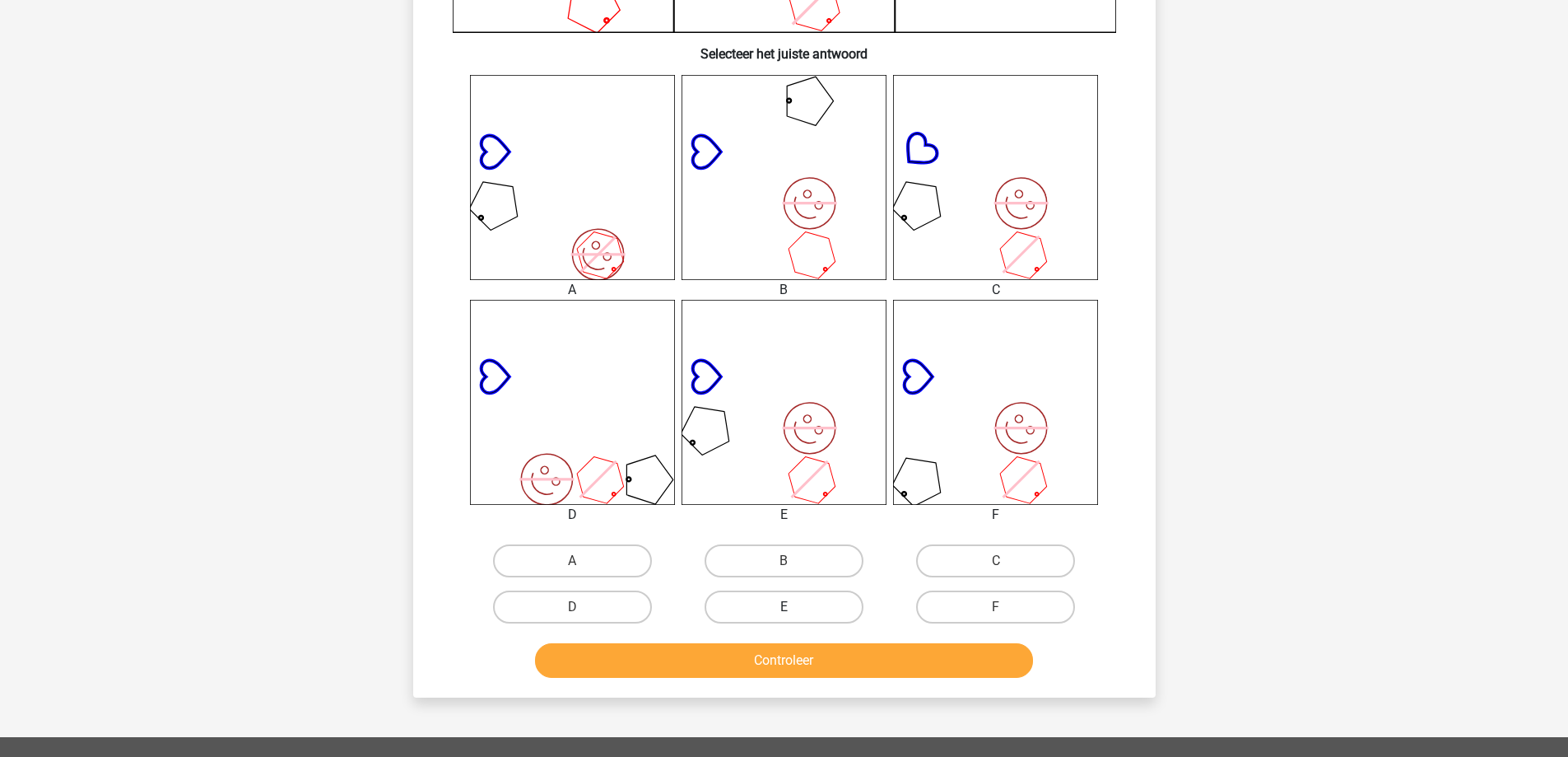
click at [808, 600] on label "E" at bounding box center [784, 606] width 159 height 33
click at [794, 607] on input "E" at bounding box center [789, 612] width 11 height 11
radio input "true"
click at [800, 661] on button "Controleer" at bounding box center [784, 660] width 498 height 35
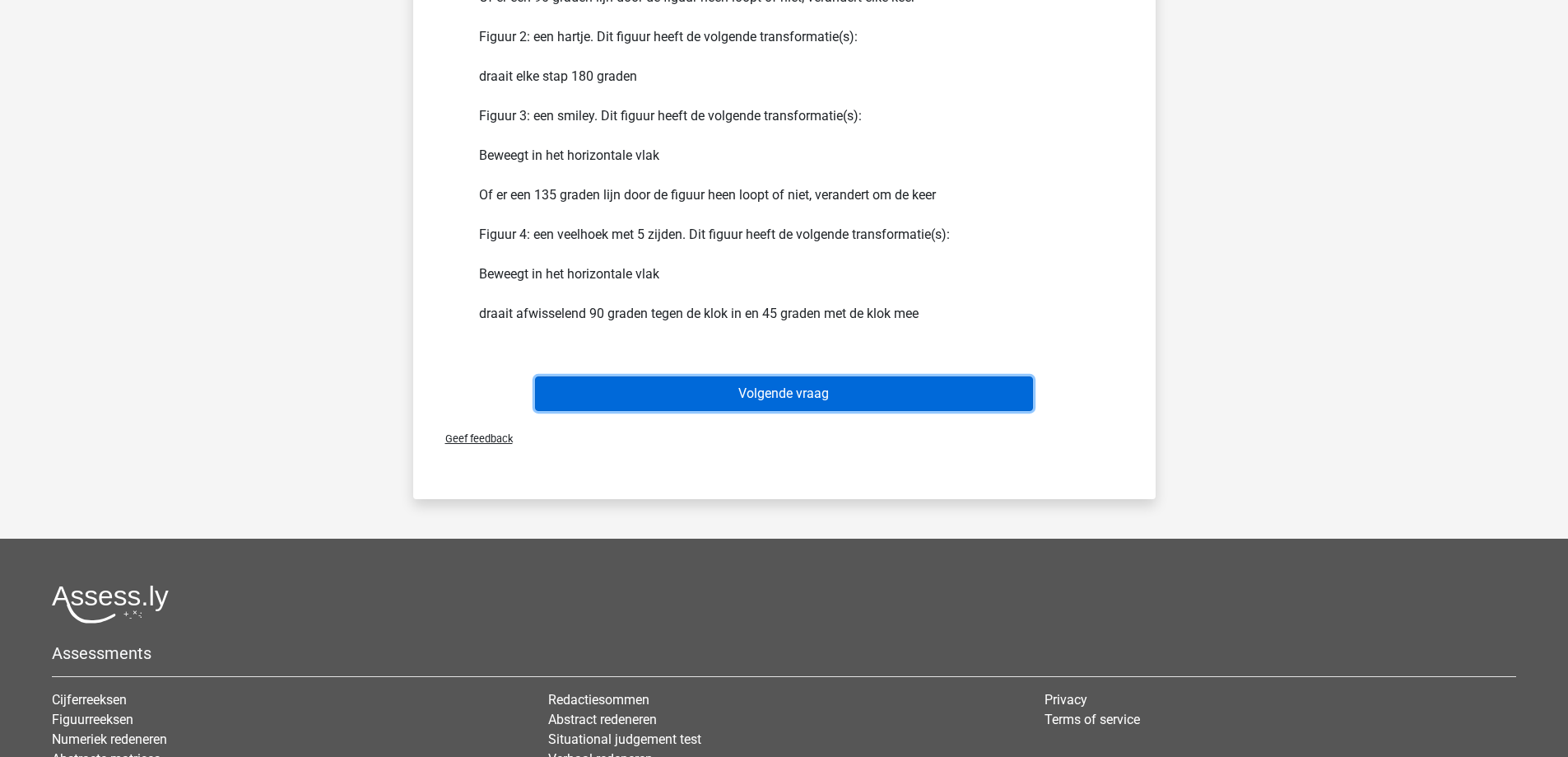
click at [765, 403] on button "Volgende vraag" at bounding box center [784, 393] width 498 height 35
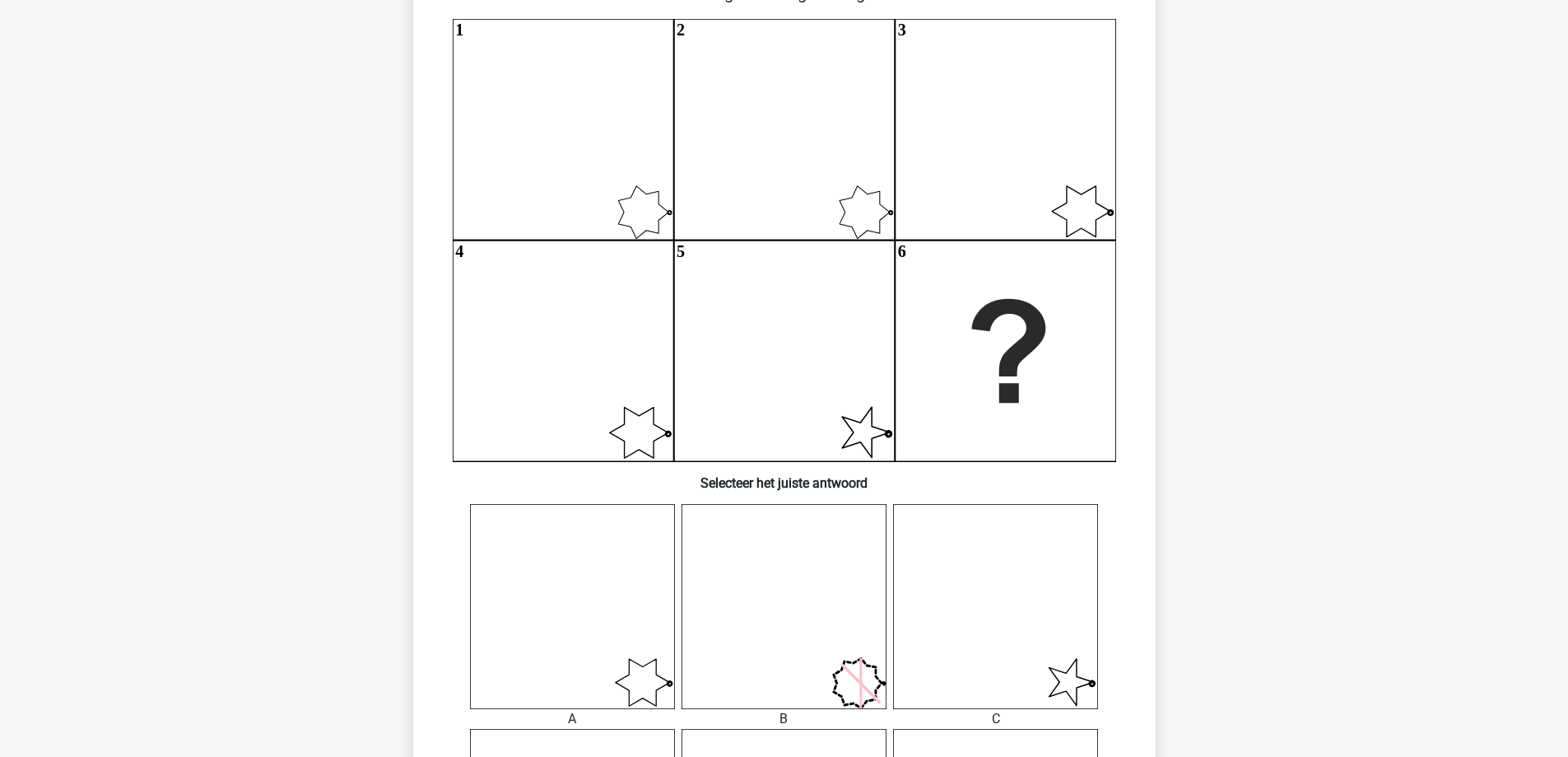
scroll to position [494, 0]
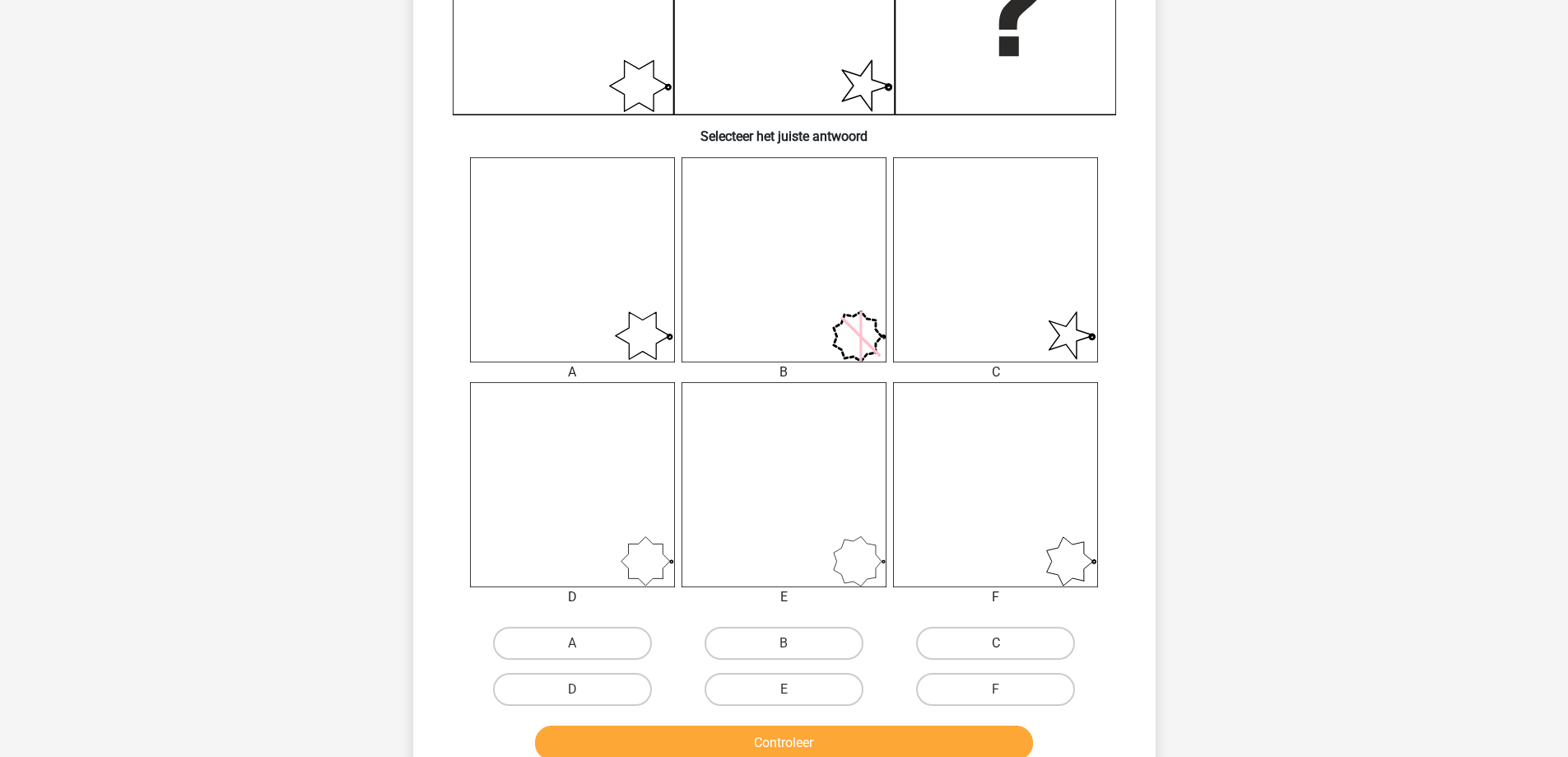
click at [985, 635] on label "C" at bounding box center [996, 643] width 159 height 33
click at [996, 643] on input "C" at bounding box center [1001, 648] width 11 height 11
radio input "true"
click at [954, 736] on button "Controleer" at bounding box center [784, 743] width 498 height 35
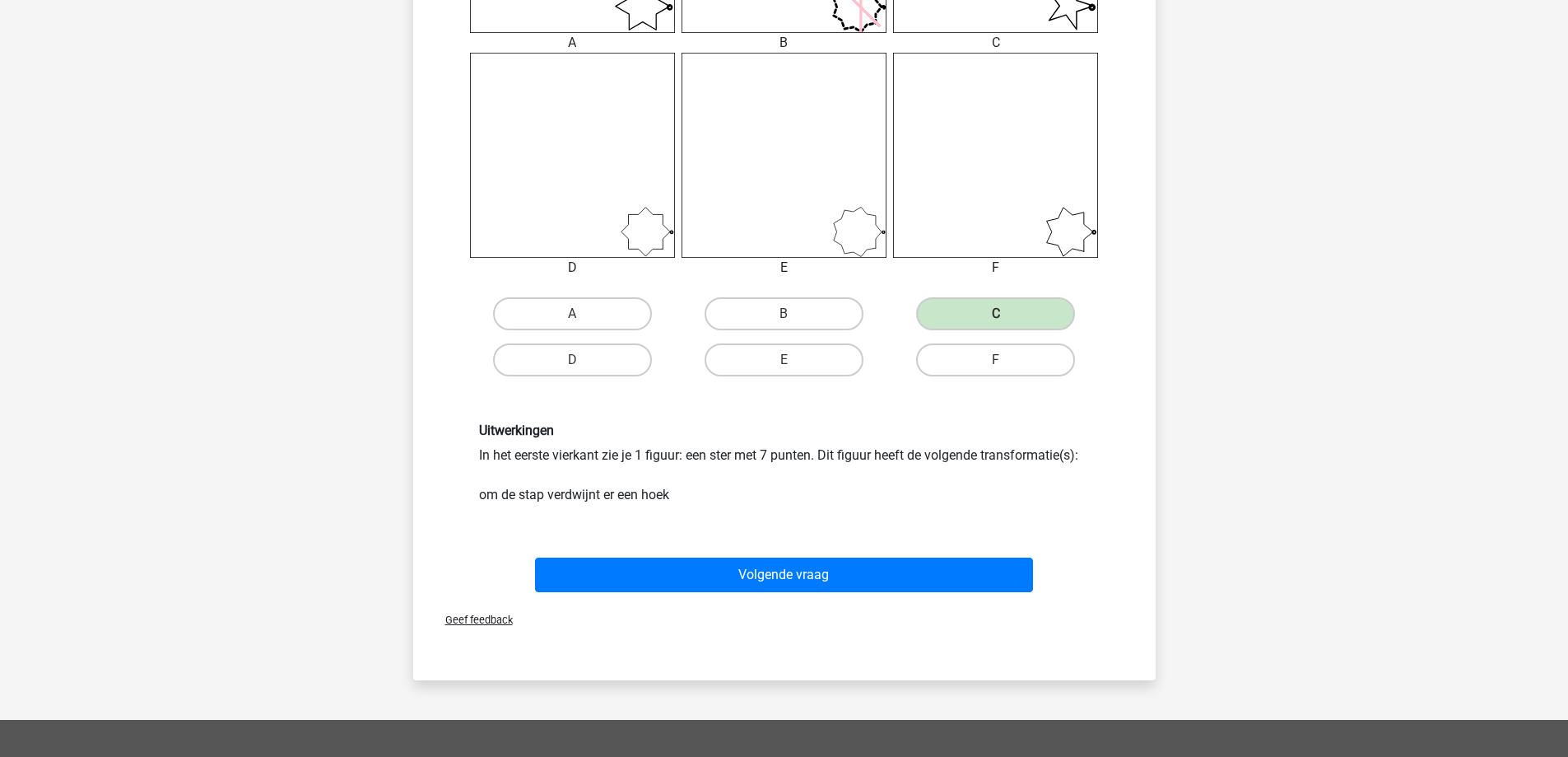
click at [894, 555] on div "Volgende vraag" at bounding box center [784, 571] width 690 height 54
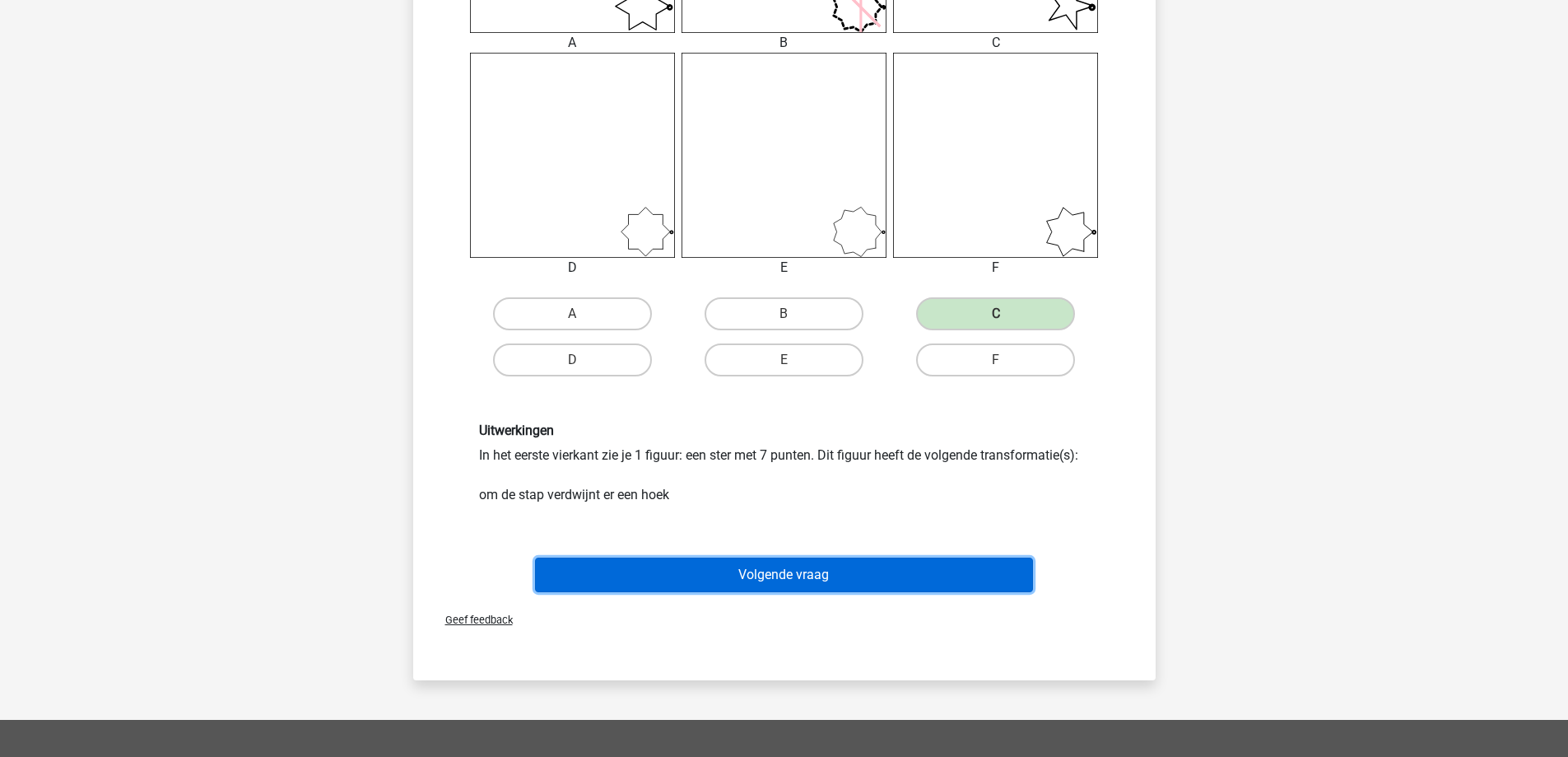
click at [891, 567] on button "Volgende vraag" at bounding box center [784, 574] width 498 height 35
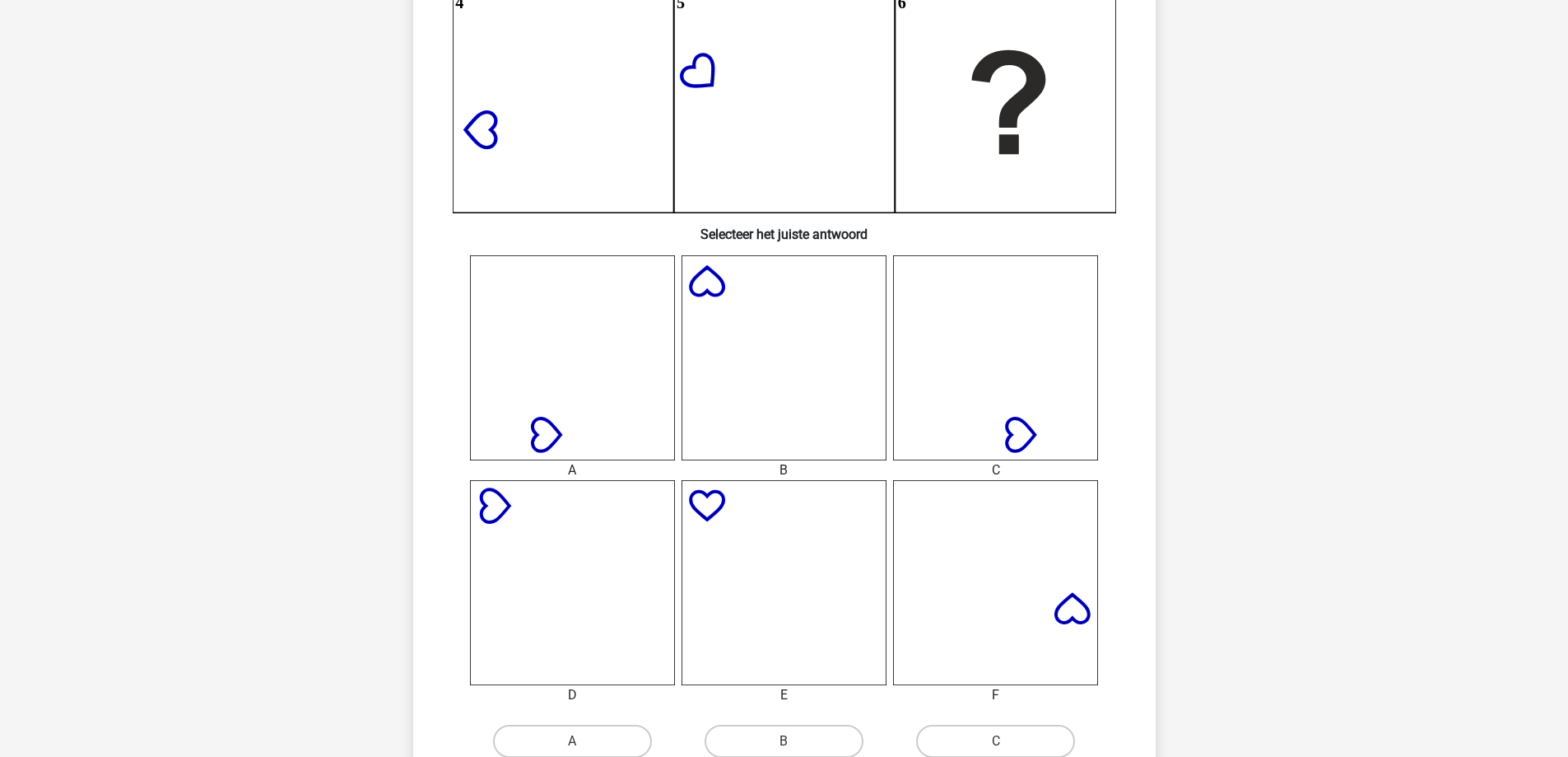
scroll to position [412, 0]
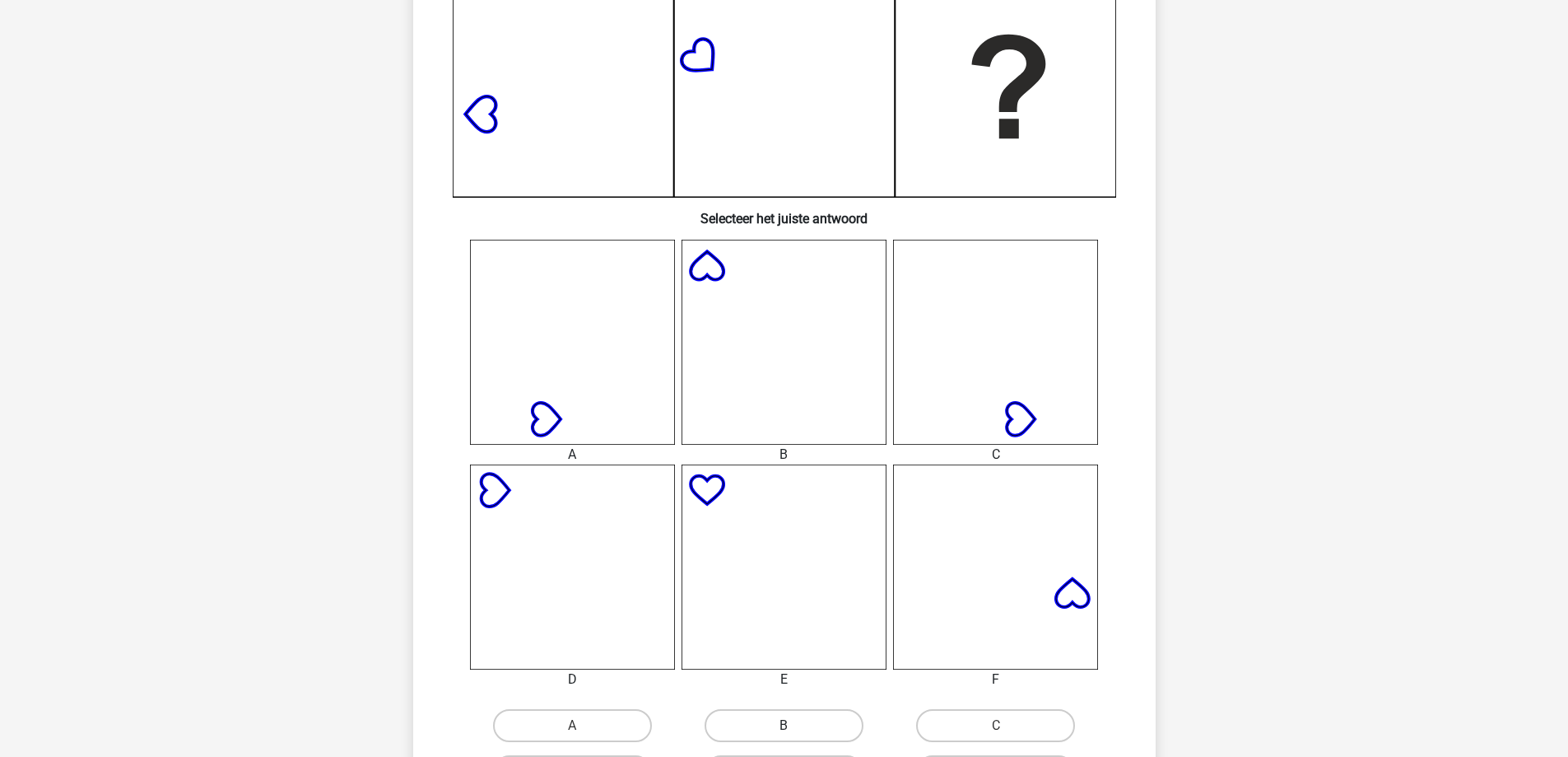
click at [787, 720] on label "B" at bounding box center [784, 725] width 159 height 33
click at [787, 726] on input "B" at bounding box center [789, 731] width 11 height 11
radio input "true"
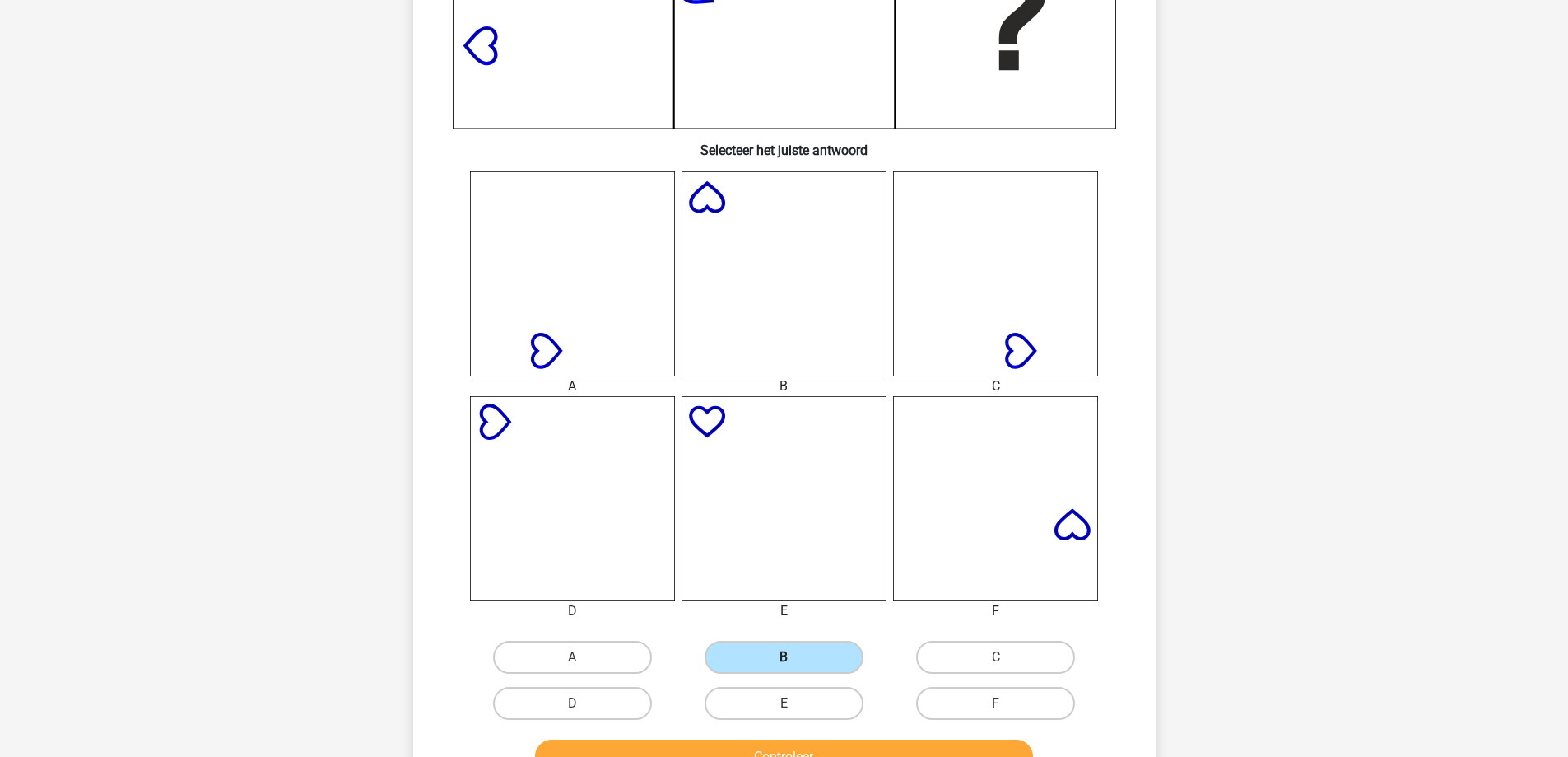
scroll to position [577, 0]
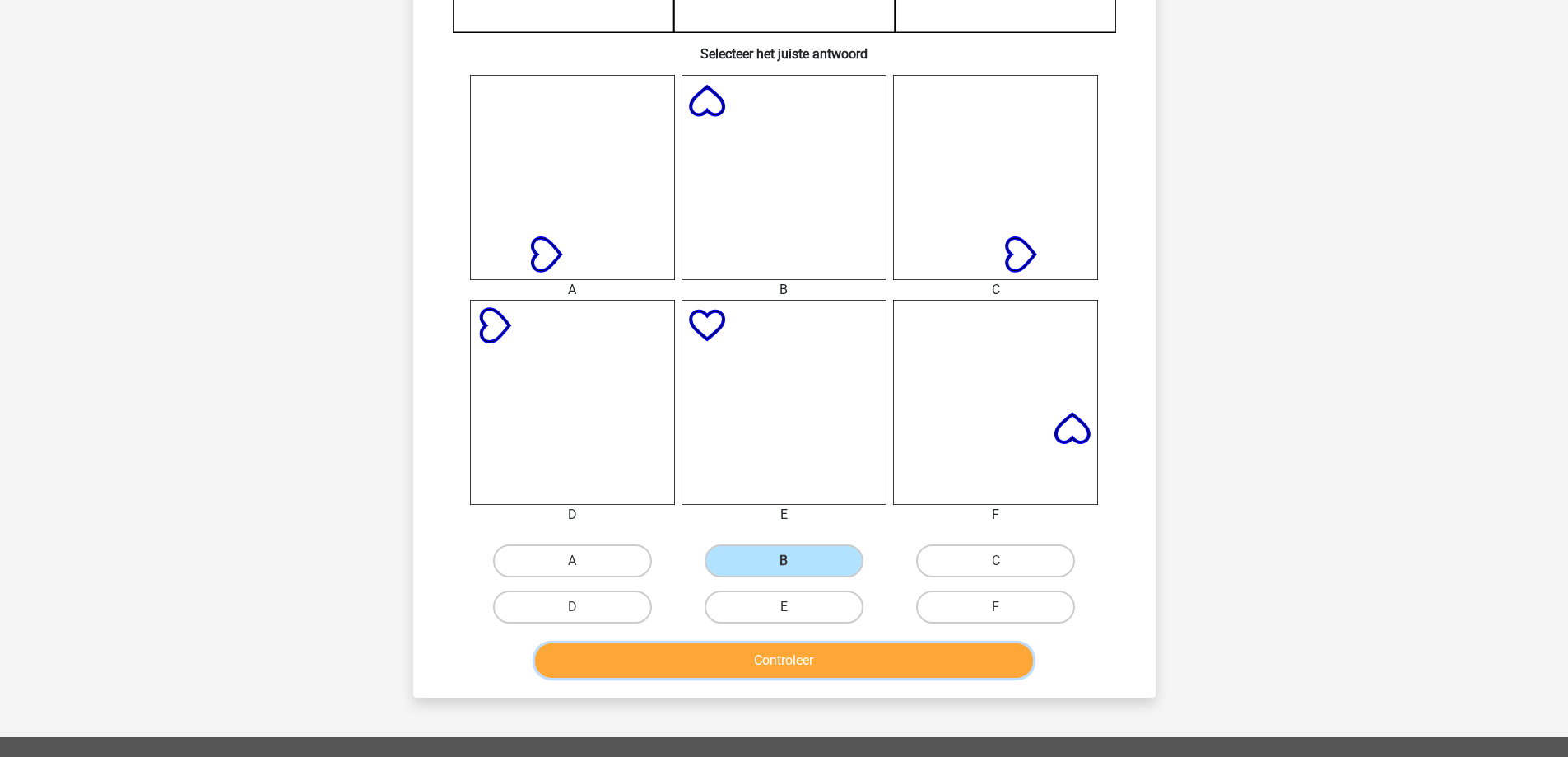
click at [819, 670] on button "Controleer" at bounding box center [784, 660] width 498 height 35
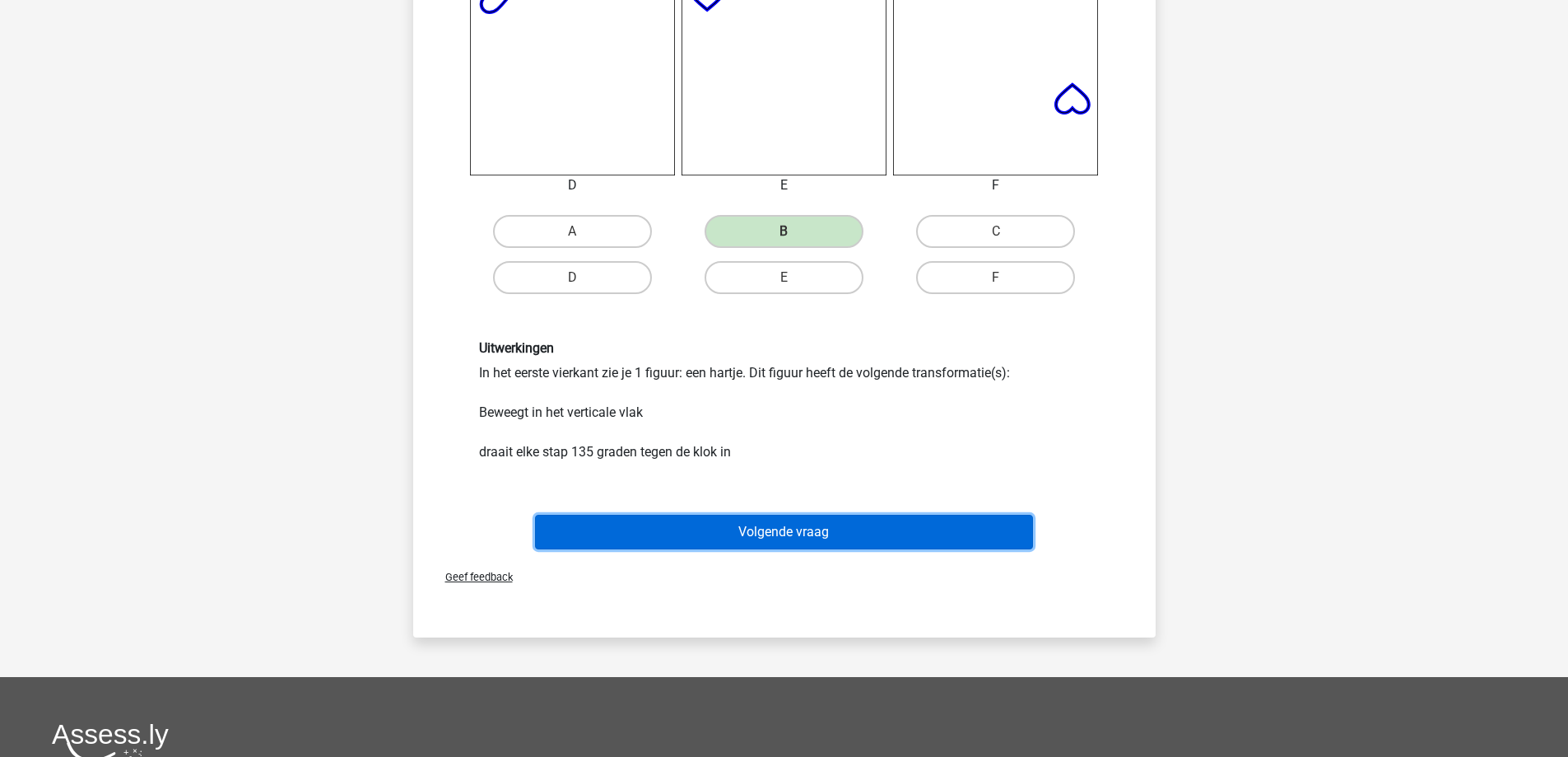
click at [801, 541] on button "Volgende vraag" at bounding box center [784, 531] width 498 height 35
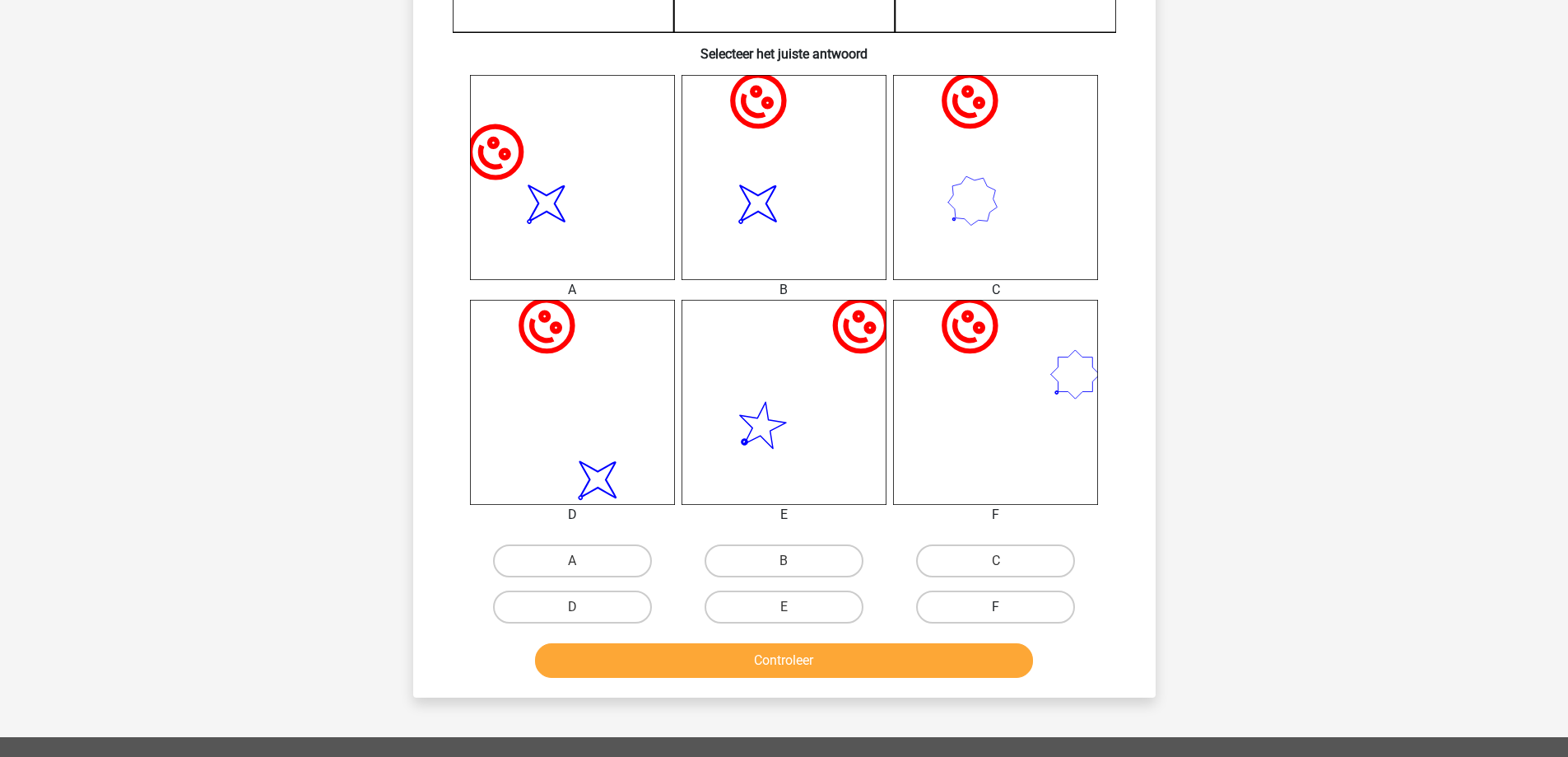
click at [983, 616] on label "F" at bounding box center [996, 606] width 159 height 33
click at [996, 616] on input "F" at bounding box center [1001, 612] width 11 height 11
radio input "true"
click at [931, 673] on button "Controleer" at bounding box center [784, 660] width 498 height 35
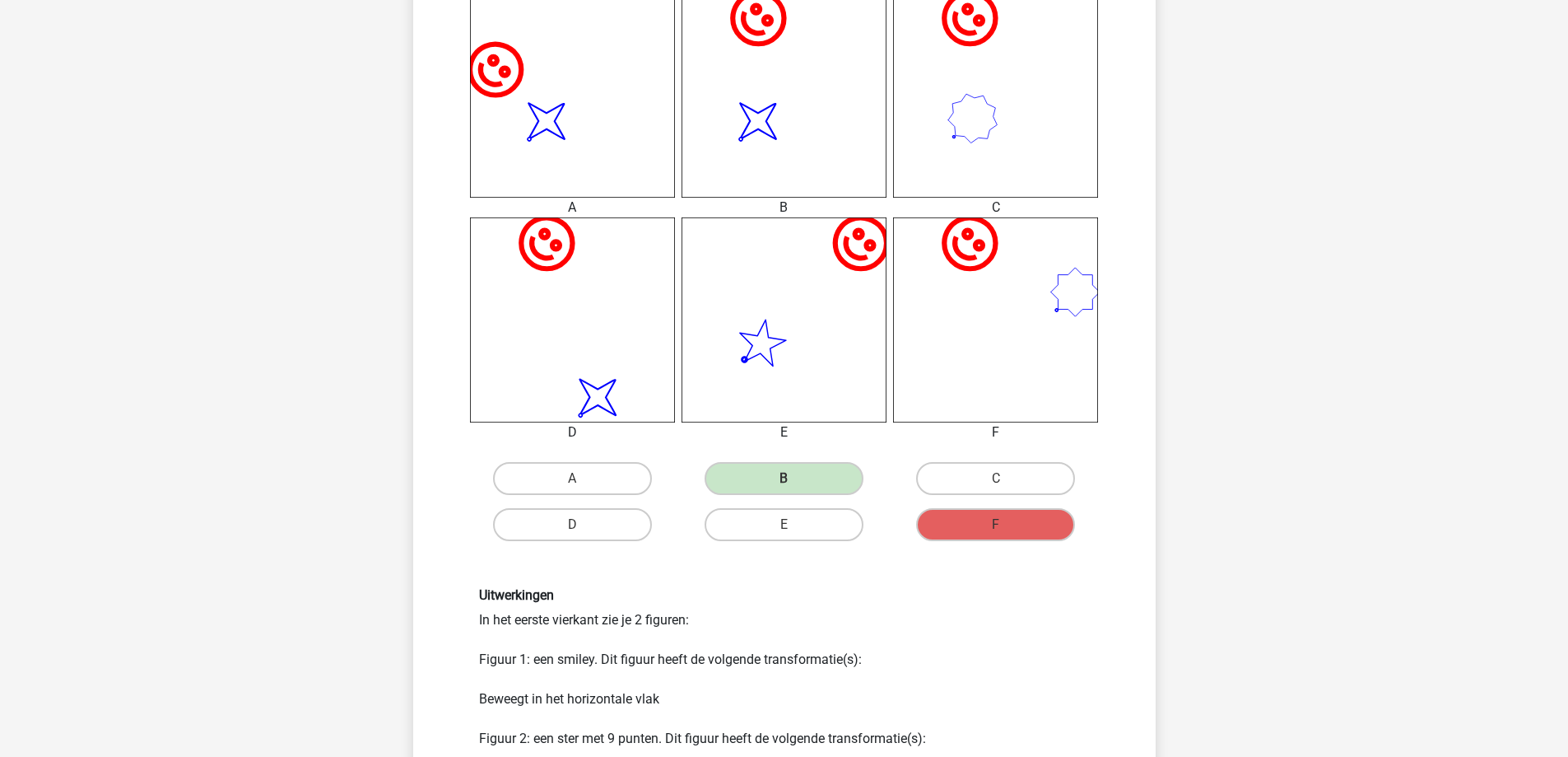
scroll to position [1152, 0]
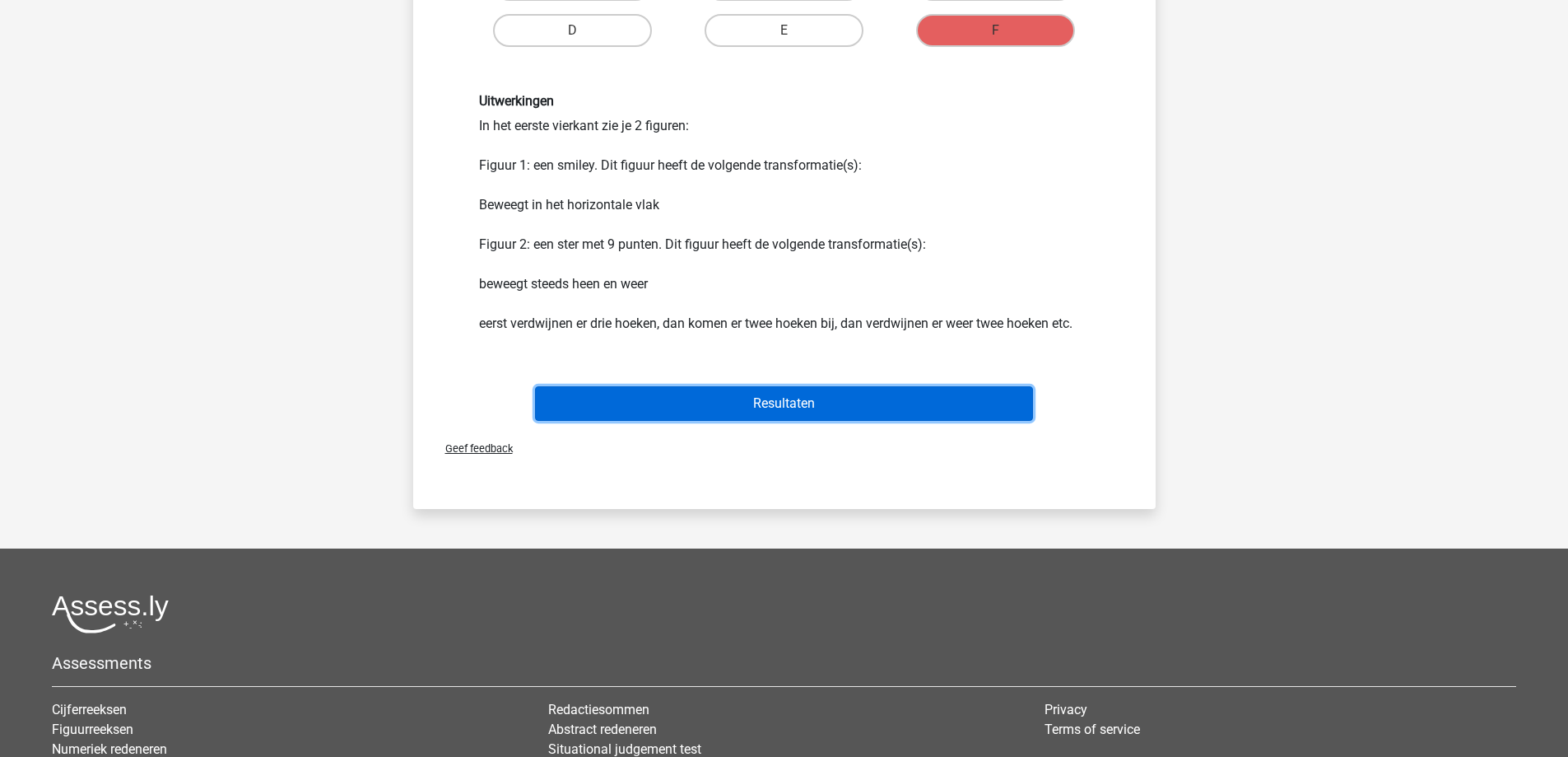
click at [747, 395] on button "Resultaten" at bounding box center [784, 403] width 498 height 35
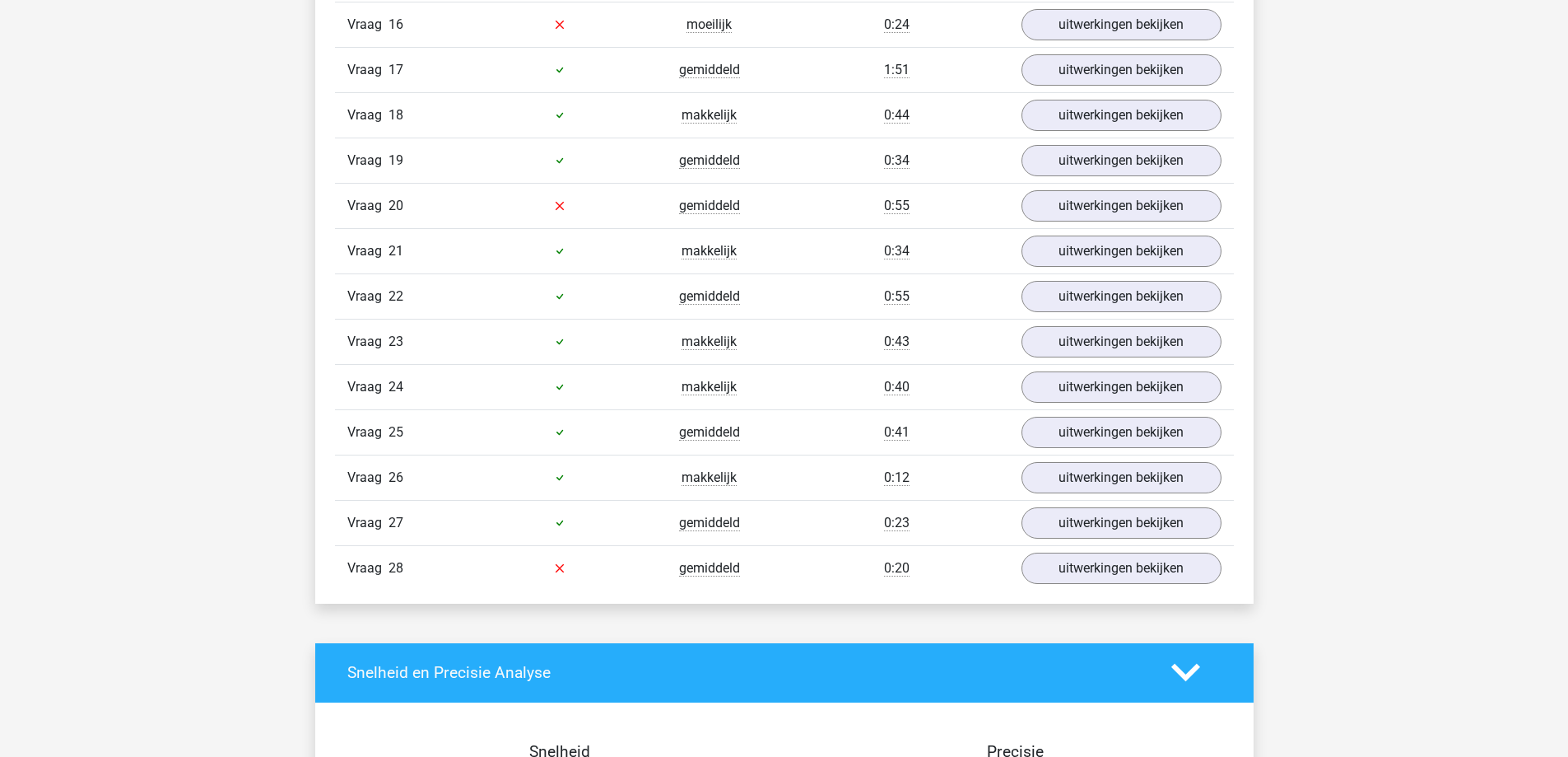
scroll to position [1811, 0]
